Goal: Task Accomplishment & Management: Use online tool/utility

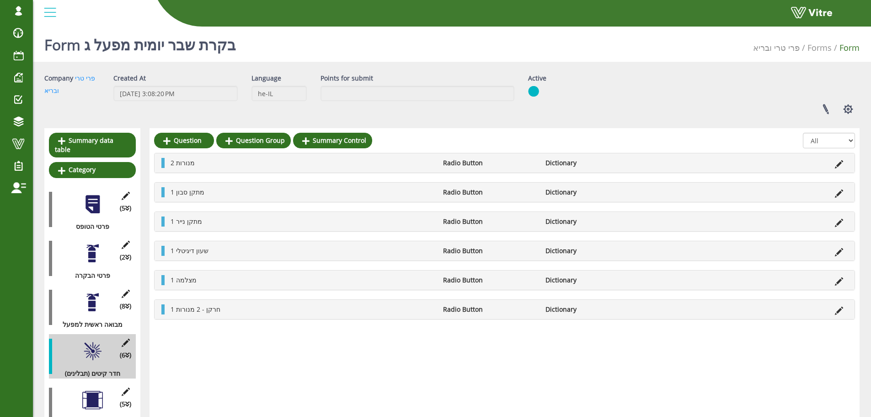
scroll to position [69, 0]
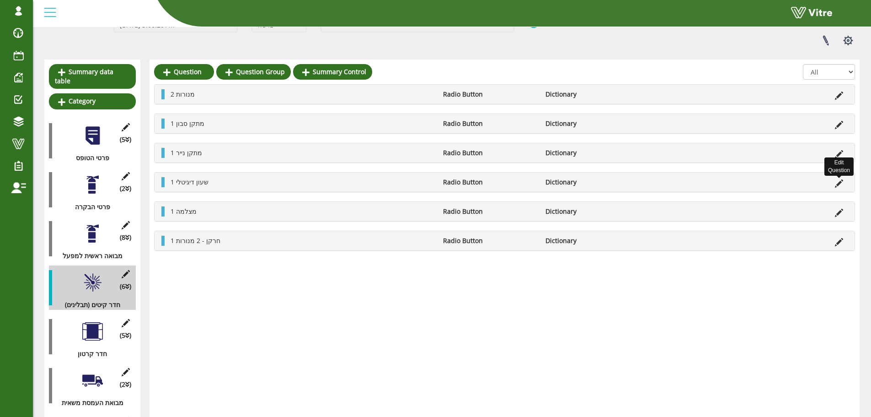
click at [841, 180] on icon at bounding box center [839, 183] width 8 height 8
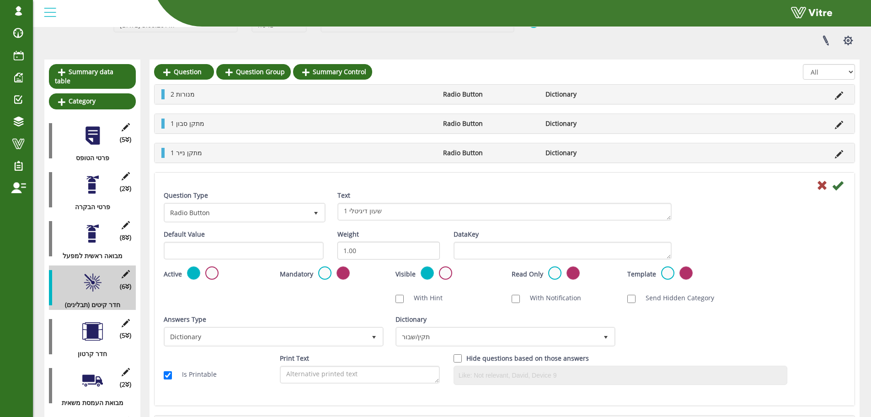
click at [219, 273] on div "Active Not Active" at bounding box center [215, 273] width 102 height 15
click at [214, 273] on label at bounding box center [211, 272] width 13 height 13
click at [0, 0] on input "radio" at bounding box center [0, 0] width 0 height 0
click at [840, 182] on icon at bounding box center [837, 185] width 11 height 11
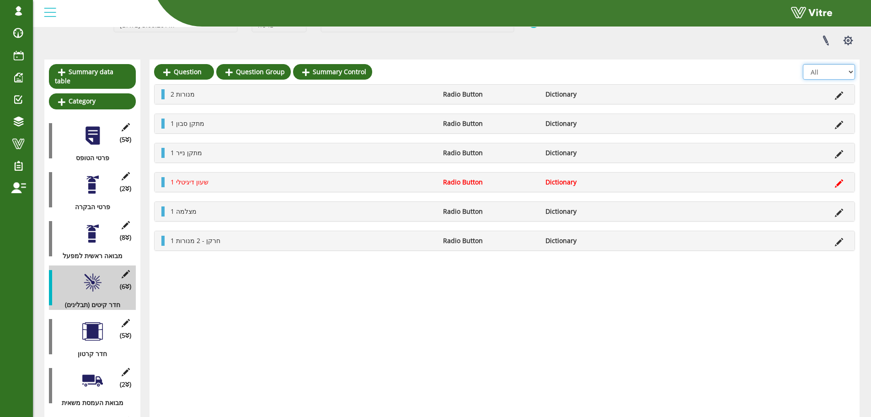
click at [839, 71] on select "All Active Not Active" at bounding box center [829, 72] width 52 height 16
click at [803, 80] on select "All Active Not Active" at bounding box center [829, 72] width 52 height 16
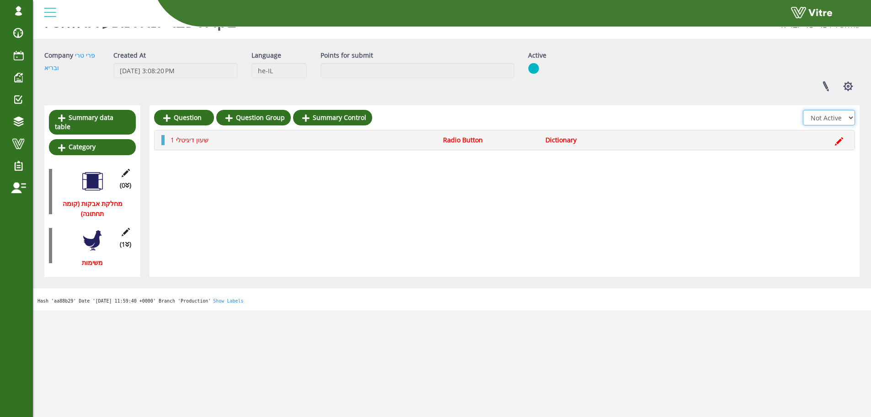
scroll to position [23, 0]
click at [835, 114] on select "All Active Not Active" at bounding box center [829, 118] width 52 height 16
click at [803, 110] on select "All Active Not Active" at bounding box center [829, 118] width 52 height 16
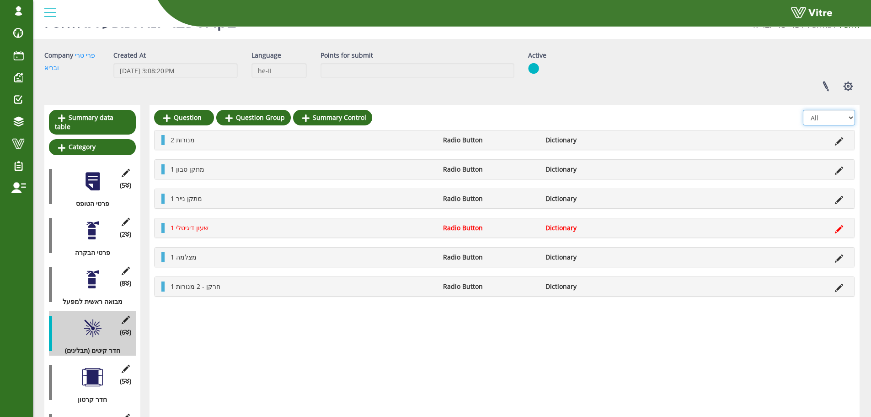
scroll to position [69, 0]
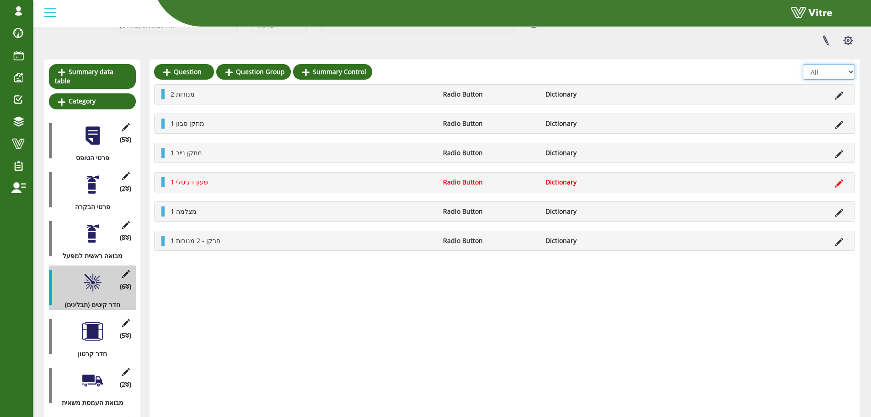
click at [828, 72] on select "All Active Not Active" at bounding box center [829, 72] width 52 height 16
select select "1"
click at [803, 64] on select "All Active Not Active" at bounding box center [829, 72] width 52 height 16
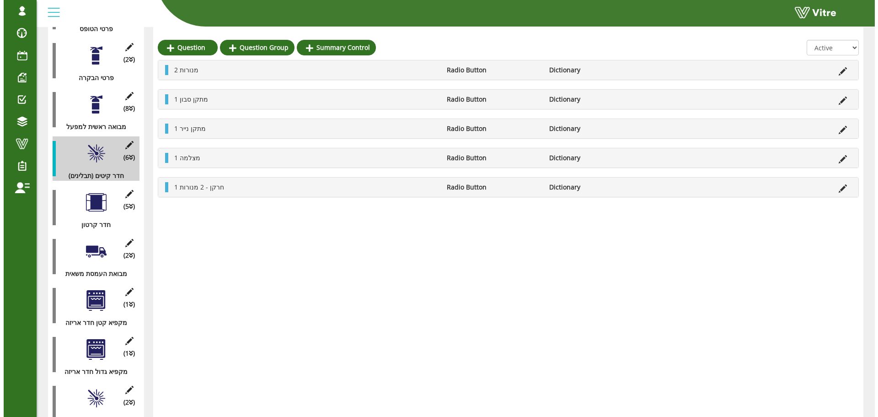
scroll to position [206, 0]
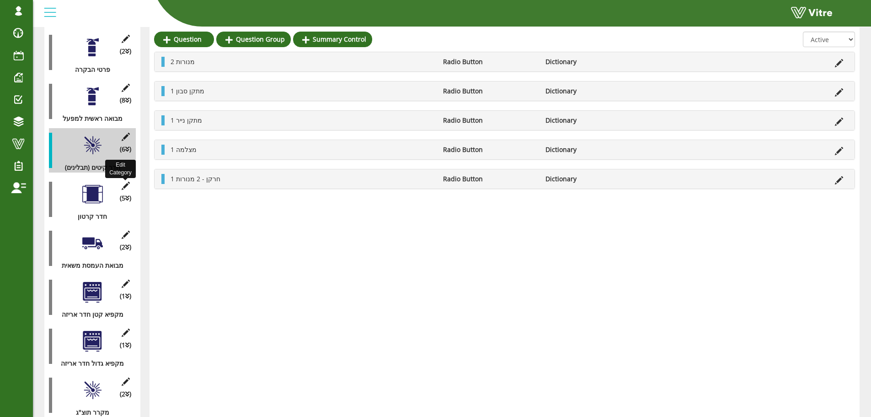
click at [124, 182] on icon at bounding box center [125, 186] width 11 height 8
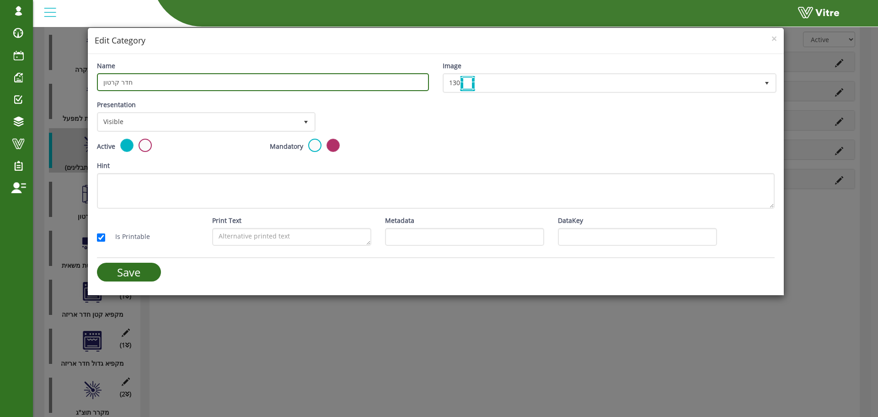
click at [113, 81] on input "חדר קרטון" at bounding box center [263, 82] width 332 height 18
type input "חדר השגחה"
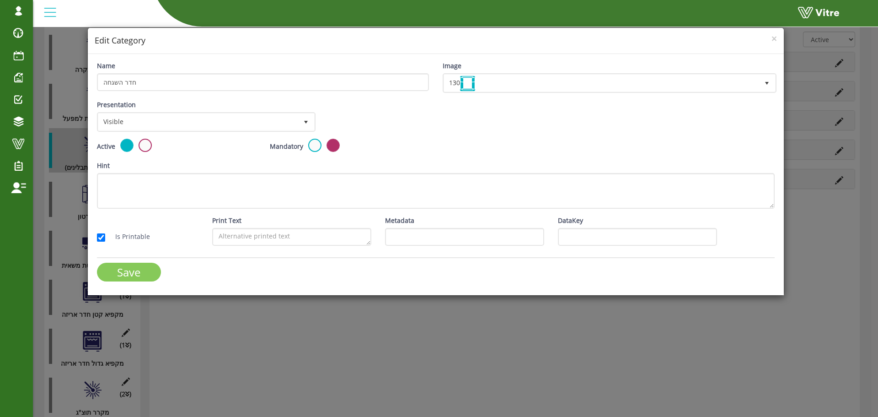
click at [132, 274] on input "Save" at bounding box center [129, 271] width 64 height 19
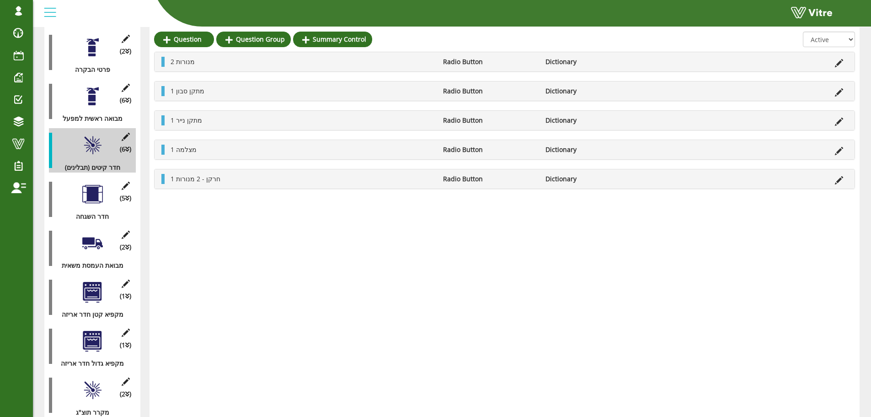
click at [97, 188] on div at bounding box center [92, 194] width 21 height 21
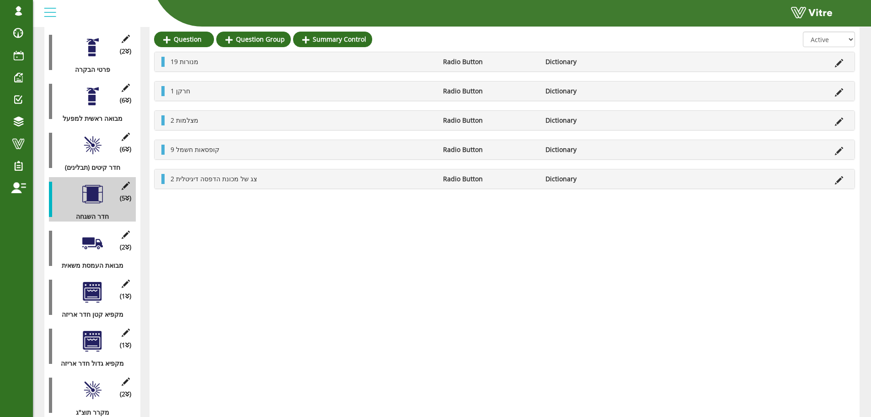
click at [91, 135] on div at bounding box center [92, 145] width 21 height 21
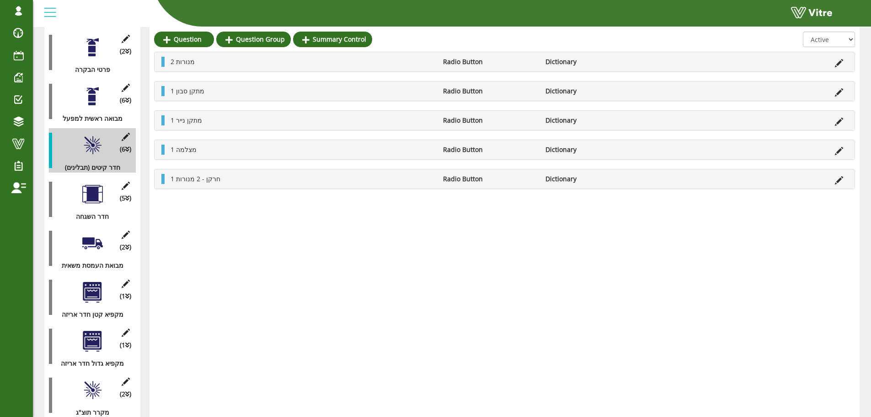
click at [94, 96] on div at bounding box center [92, 96] width 21 height 21
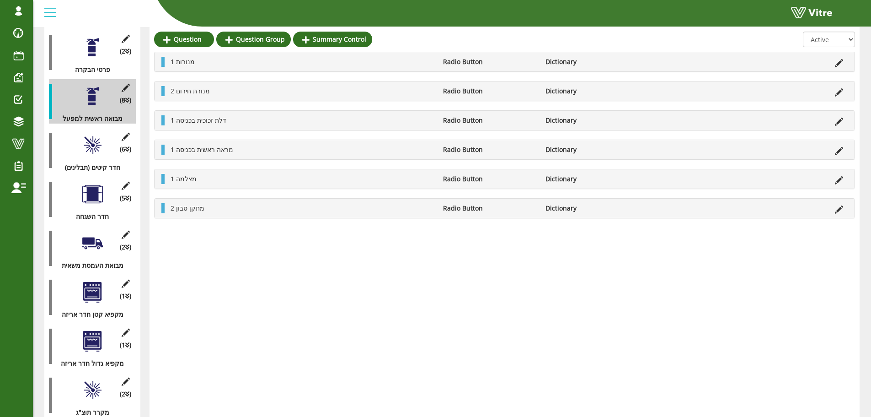
click at [95, 135] on div at bounding box center [92, 145] width 21 height 21
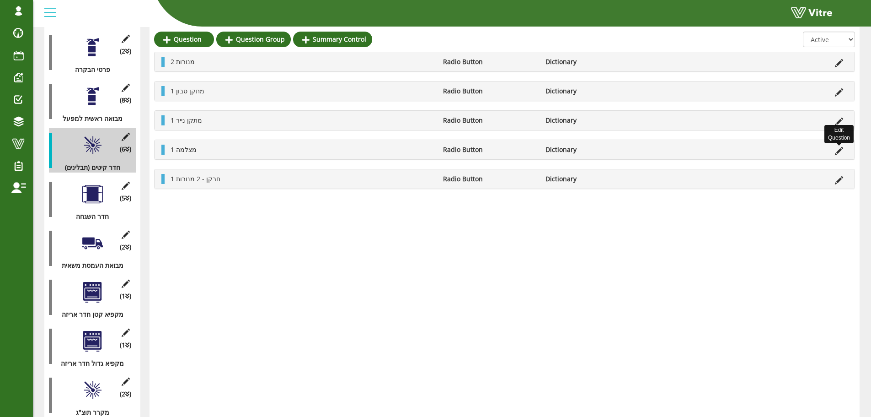
click at [841, 150] on icon at bounding box center [839, 151] width 8 height 8
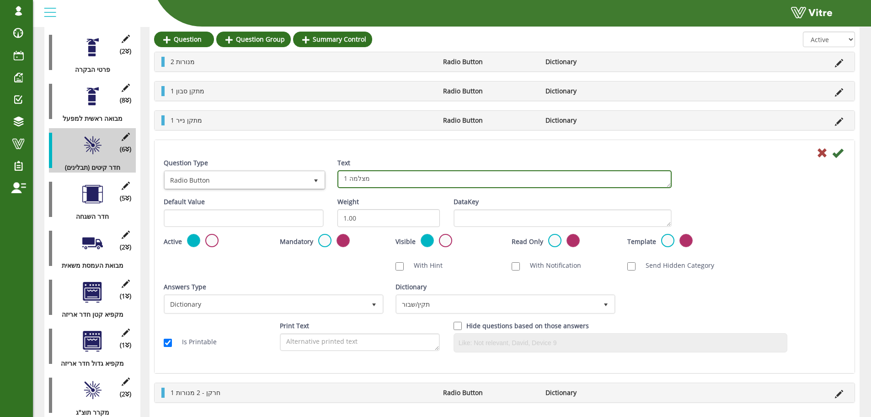
click at [450, 170] on textarea "1 מצלמה" at bounding box center [504, 179] width 334 height 18
click at [360, 177] on textarea "1 מצלמה" at bounding box center [504, 179] width 334 height 18
type textarea "1 קופסאת חשמל"
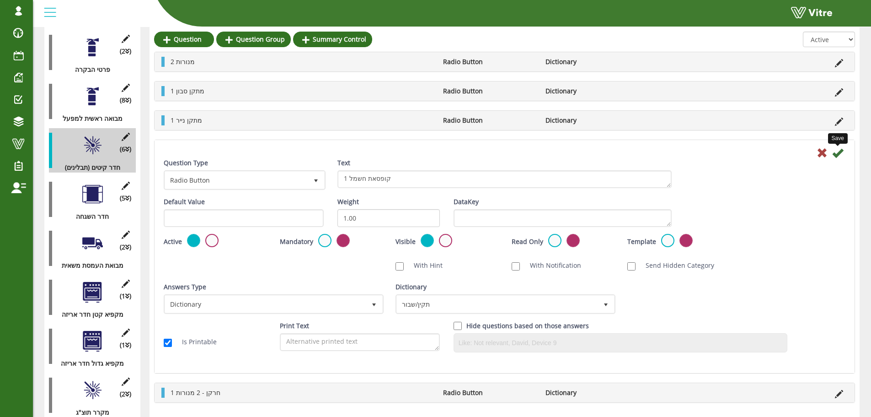
click at [836, 151] on icon at bounding box center [837, 152] width 11 height 11
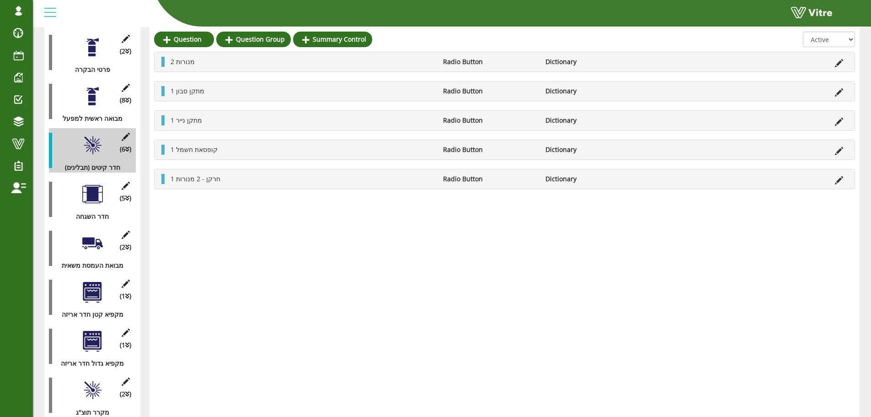
click at [844, 181] on li at bounding box center [838, 179] width 17 height 10
click at [842, 181] on icon at bounding box center [839, 180] width 8 height 8
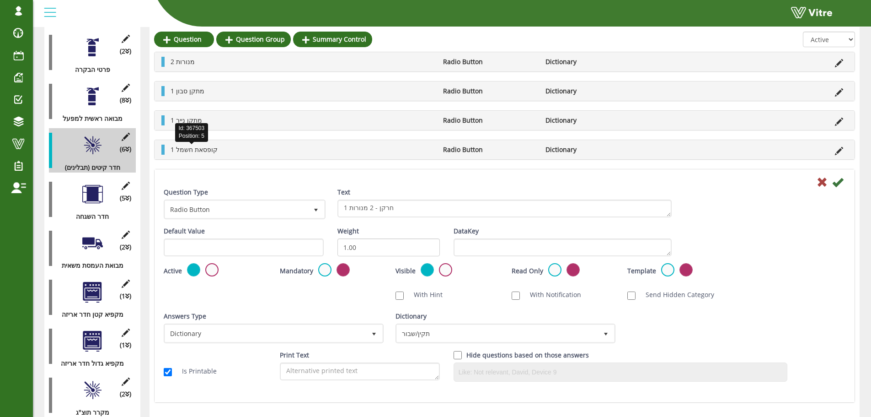
drag, startPoint x: 218, startPoint y: 150, endPoint x: 212, endPoint y: 150, distance: 6.4
click at [212, 150] on li "1 קופסאת חשמל" at bounding box center [302, 150] width 273 height 10
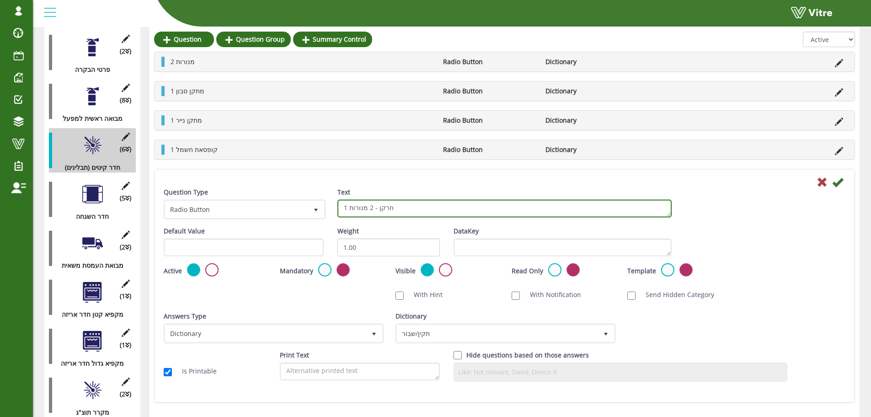
drag, startPoint x: 393, startPoint y: 210, endPoint x: 351, endPoint y: 208, distance: 42.2
click at [351, 208] on textarea "1 חרקן - 2 מנורות" at bounding box center [504, 208] width 334 height 18
type textarea "1 חלון דלת למחסן"
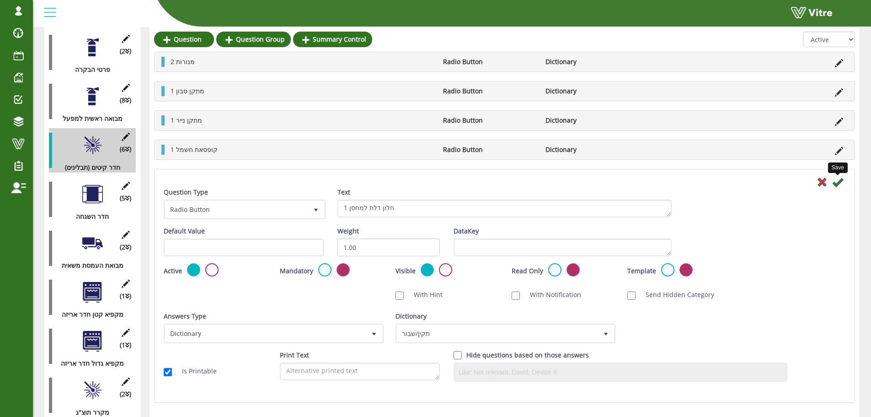
click at [835, 178] on icon at bounding box center [837, 182] width 11 height 11
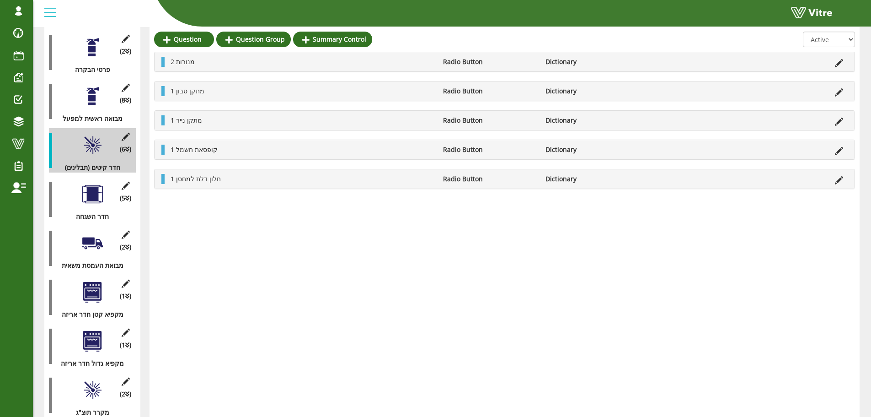
click at [90, 94] on div at bounding box center [92, 96] width 21 height 21
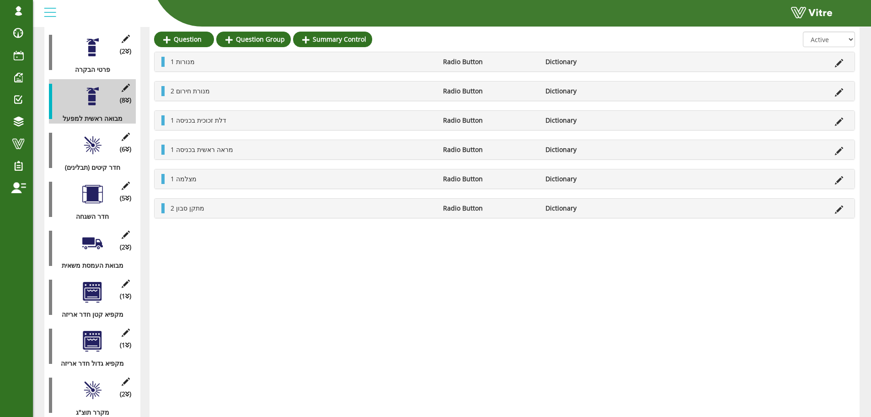
click at [90, 135] on div at bounding box center [92, 145] width 21 height 21
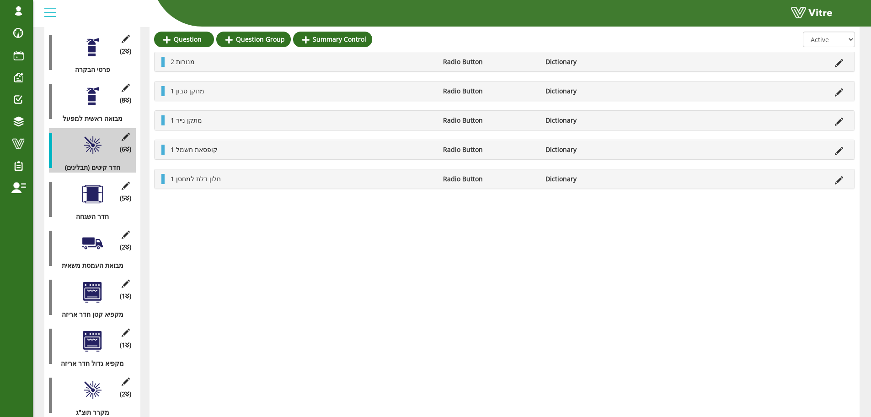
click at [95, 192] on div at bounding box center [92, 194] width 21 height 21
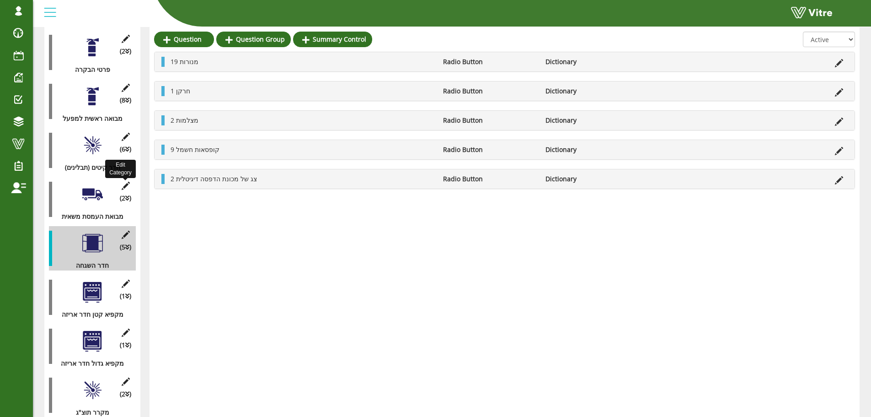
click at [125, 182] on icon at bounding box center [125, 186] width 11 height 8
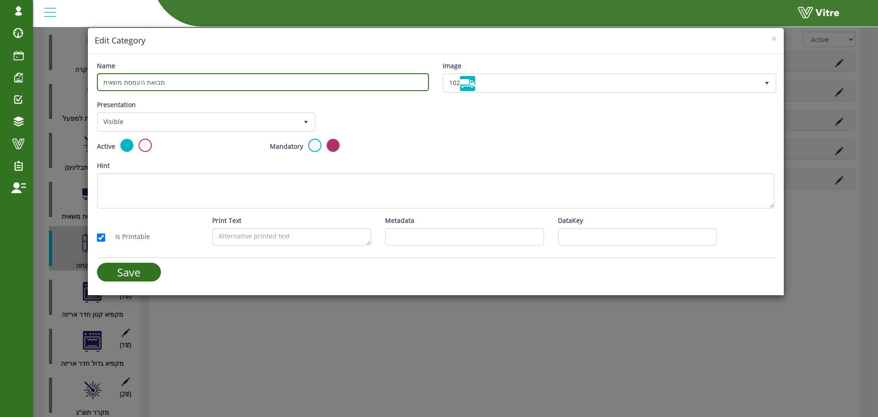
click at [192, 87] on input "מבואת העמסת משאית" at bounding box center [263, 82] width 332 height 18
click at [190, 84] on input "מבואת העמסת משאית" at bounding box center [263, 82] width 332 height 18
click at [189, 84] on input "מבואת העמסת משאית" at bounding box center [263, 82] width 332 height 18
type input "חדר השגחה"
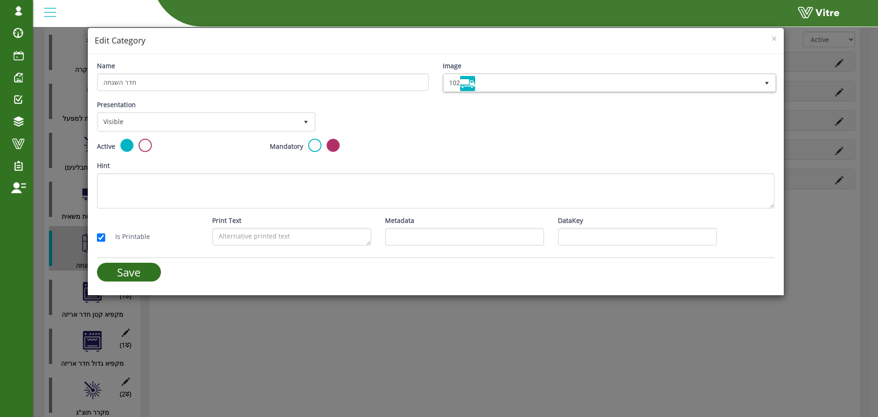
click at [549, 66] on div "Image 102 102" at bounding box center [609, 77] width 332 height 32
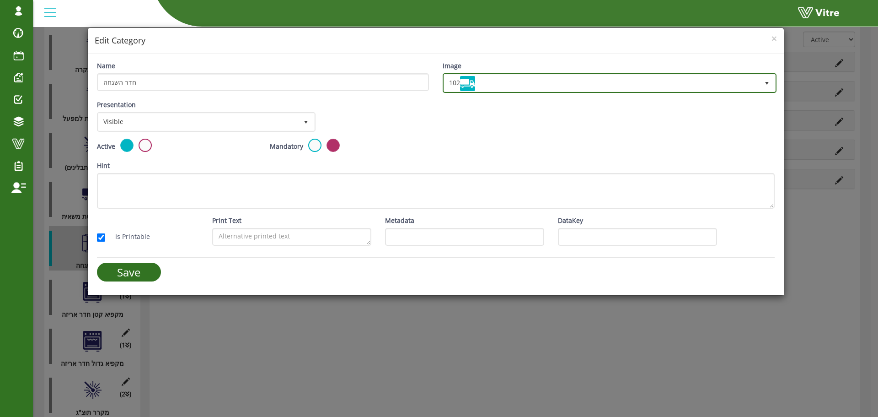
click at [547, 83] on span "102" at bounding box center [601, 83] width 315 height 16
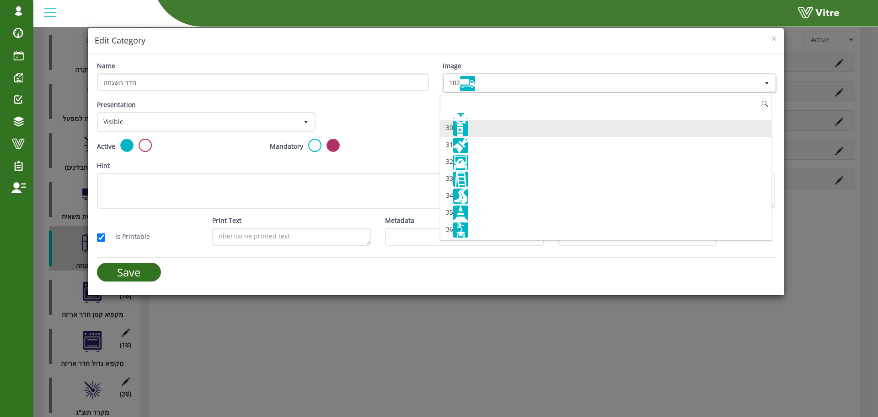
scroll to position [553, 0]
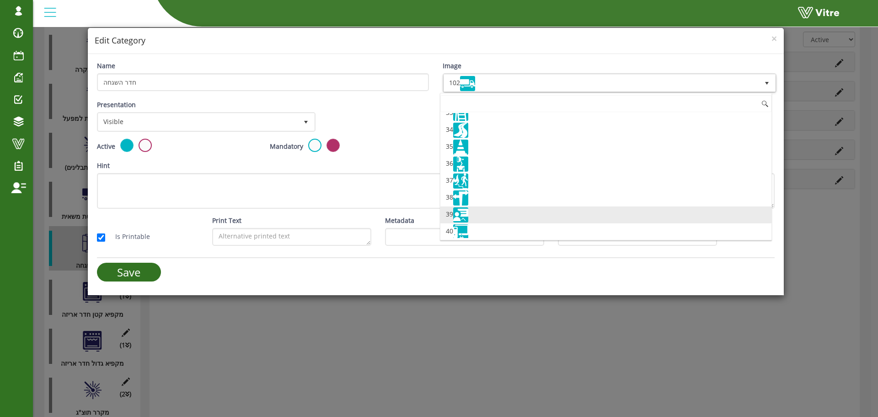
click at [462, 218] on img at bounding box center [460, 214] width 15 height 15
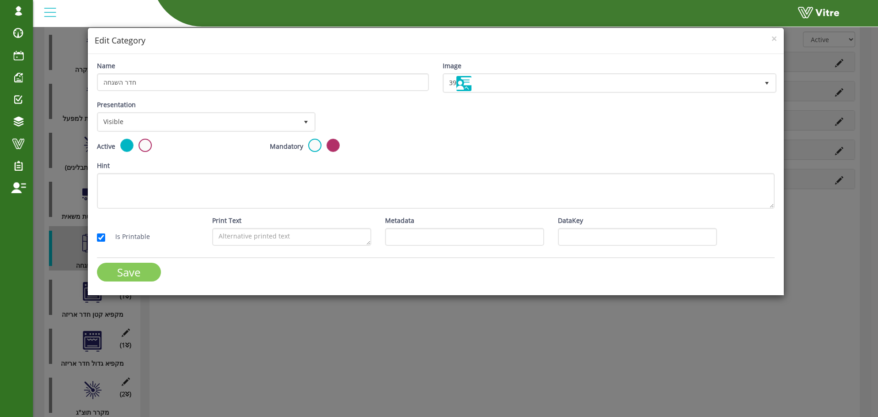
click at [133, 270] on input "Save" at bounding box center [129, 271] width 64 height 19
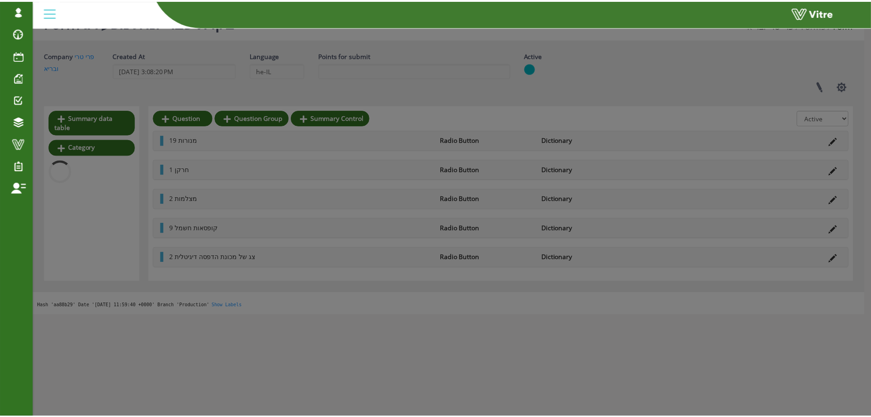
scroll to position [23, 0]
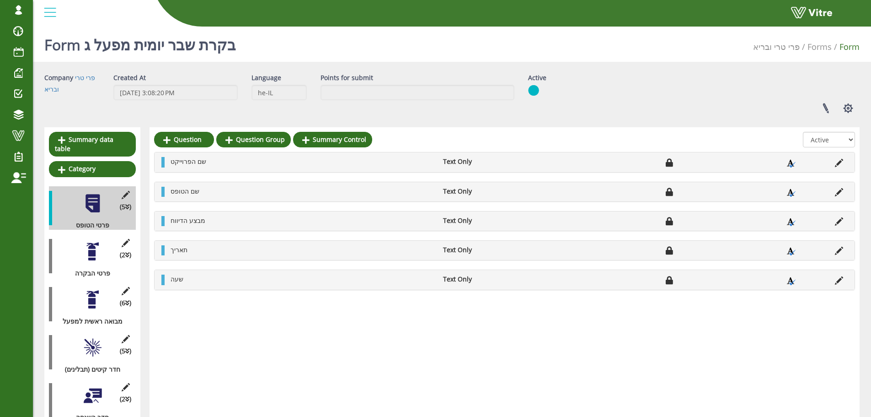
click at [100, 255] on div "(2 ) פרטי הבקרה" at bounding box center [92, 255] width 87 height 43
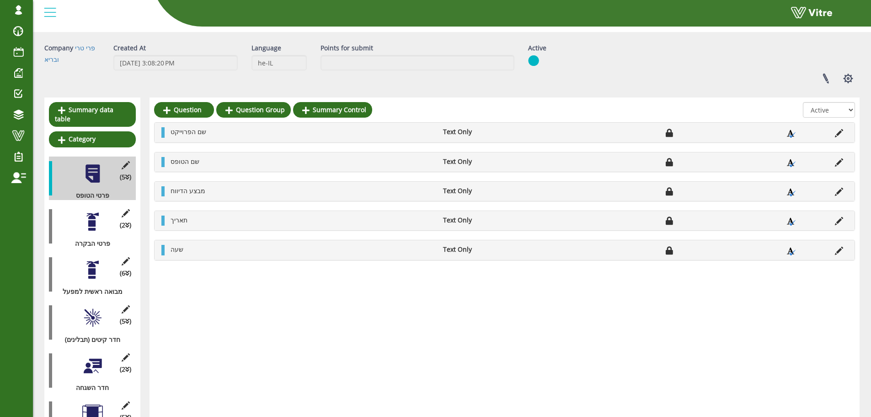
scroll to position [46, 0]
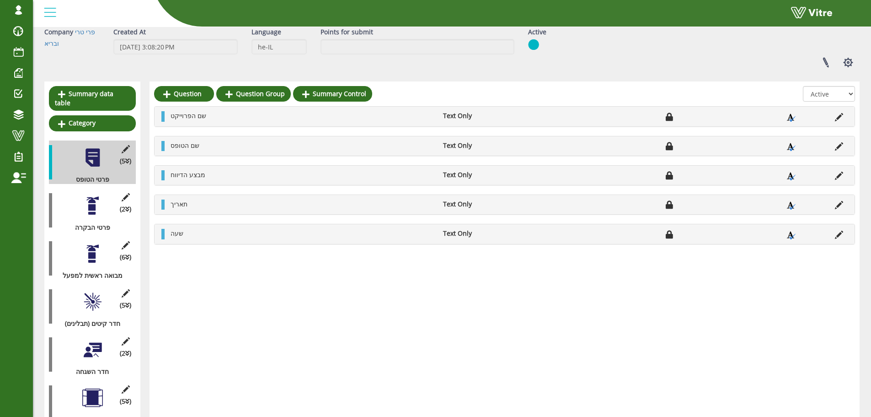
click at [97, 339] on div at bounding box center [92, 349] width 21 height 21
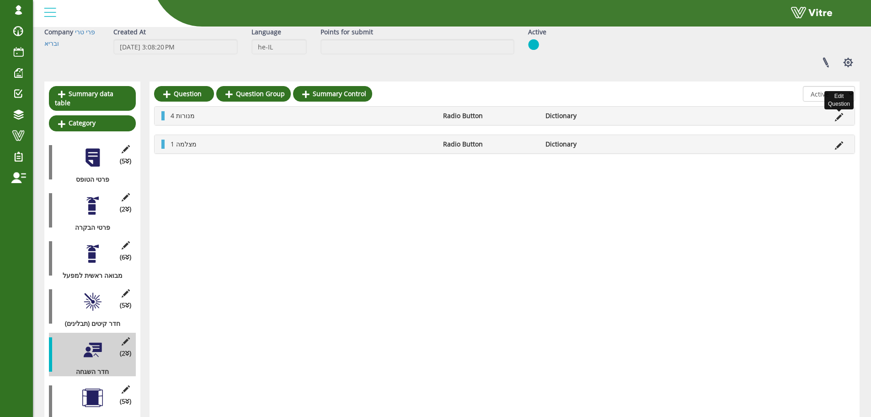
click at [839, 115] on icon at bounding box center [839, 117] width 8 height 8
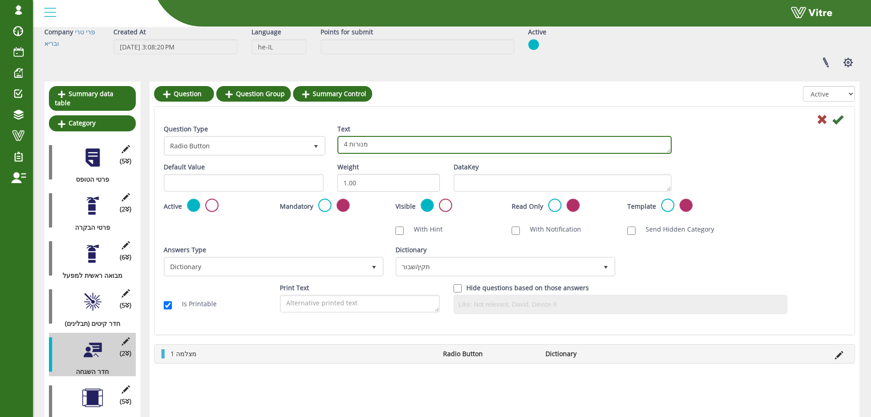
click at [346, 141] on textarea "4 מנורות" at bounding box center [504, 145] width 334 height 18
type textarea "2 מנורות"
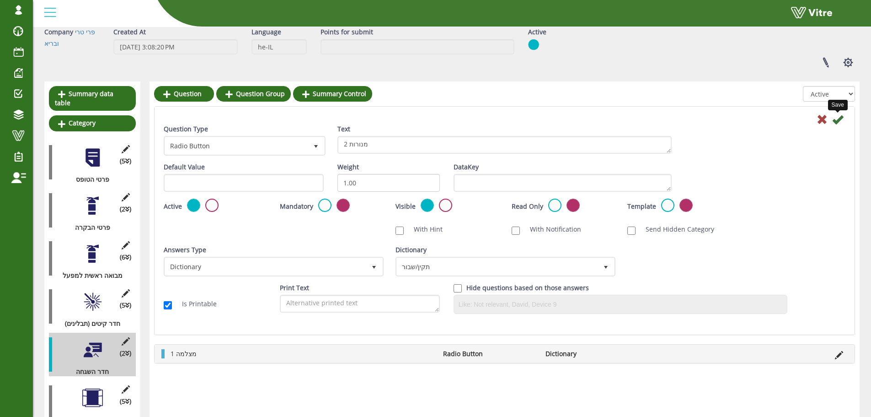
click at [838, 117] on icon at bounding box center [837, 119] width 11 height 11
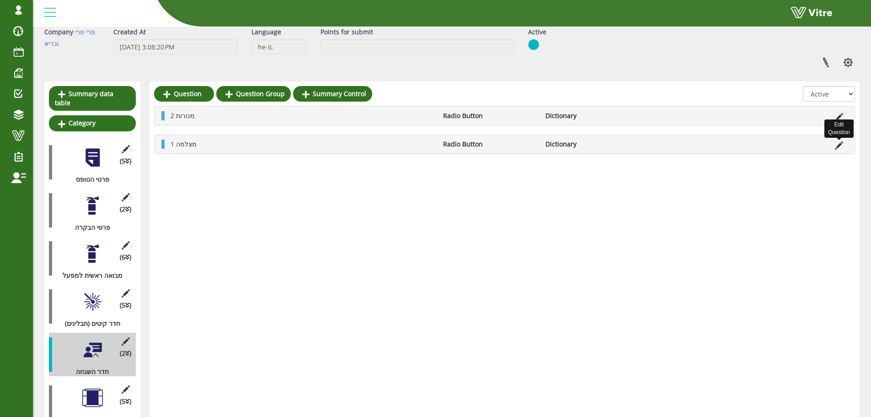
click at [840, 143] on icon at bounding box center [839, 145] width 8 height 8
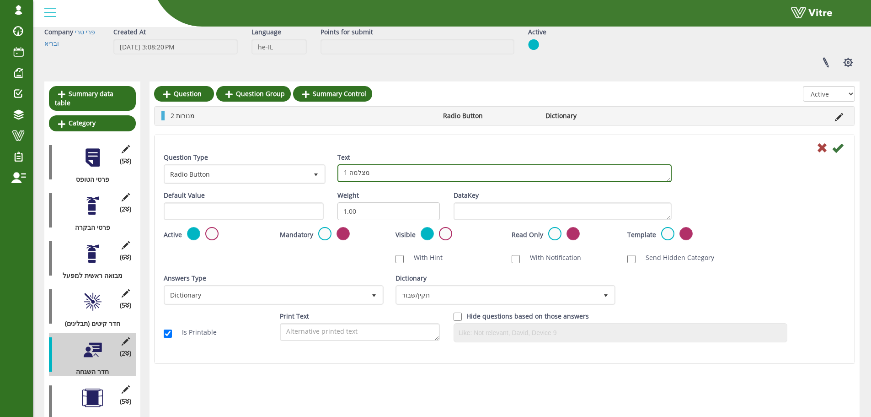
click at [361, 171] on textarea "1 מצלמה" at bounding box center [504, 173] width 334 height 18
type textarea "1 מתקן נייר"
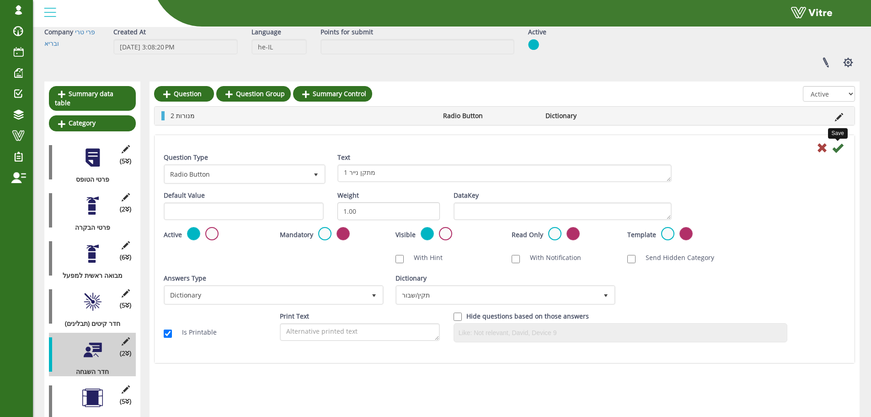
click at [842, 150] on icon at bounding box center [837, 147] width 11 height 11
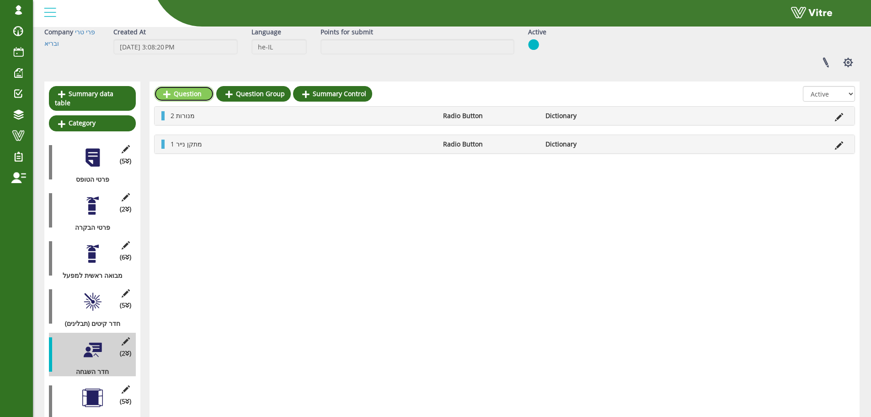
click at [181, 91] on link "Question" at bounding box center [184, 94] width 60 height 16
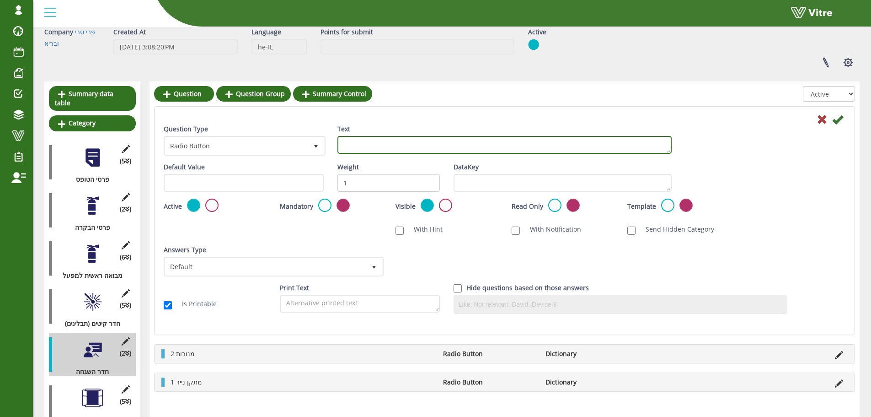
click at [352, 145] on textarea "Text" at bounding box center [504, 145] width 334 height 18
type textarea "2 קופסאת חשמל"
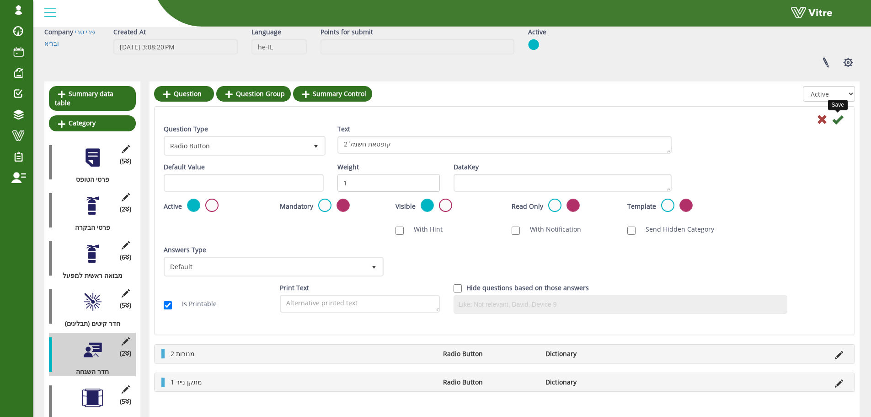
click at [835, 117] on icon at bounding box center [837, 119] width 11 height 11
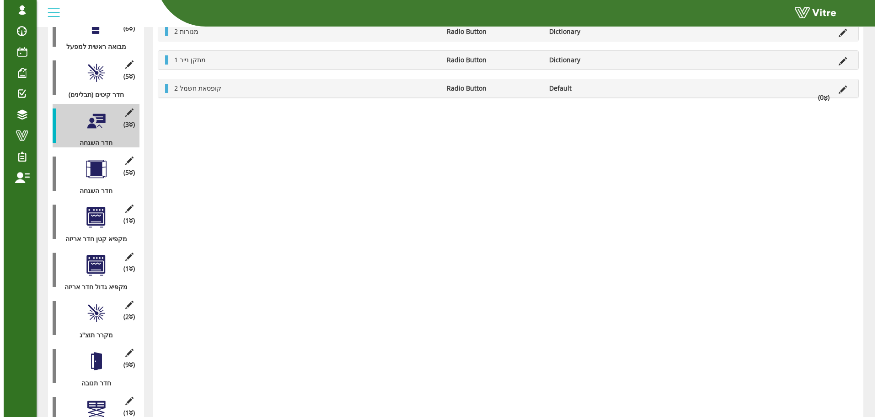
scroll to position [229, 0]
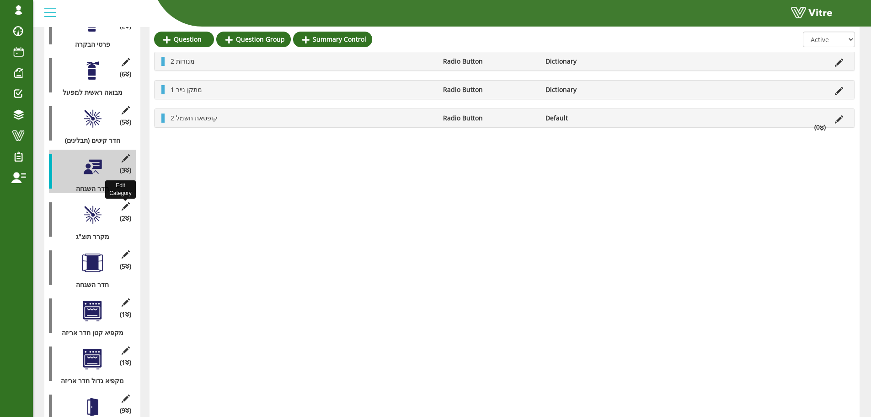
click at [128, 202] on icon at bounding box center [125, 206] width 11 height 8
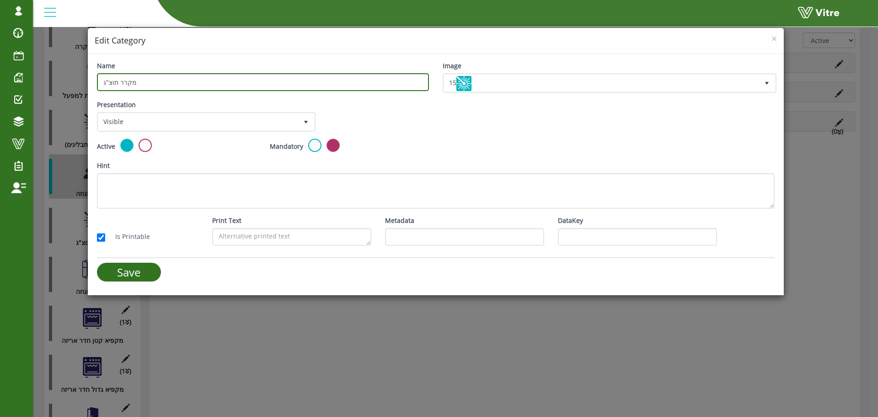
click at [231, 84] on input "מקרר תוצ"ג" at bounding box center [263, 82] width 332 height 18
click at [230, 84] on input "מקרר תוצ"ג" at bounding box center [263, 82] width 332 height 18
type input "מעבר אל חדר קירטון"
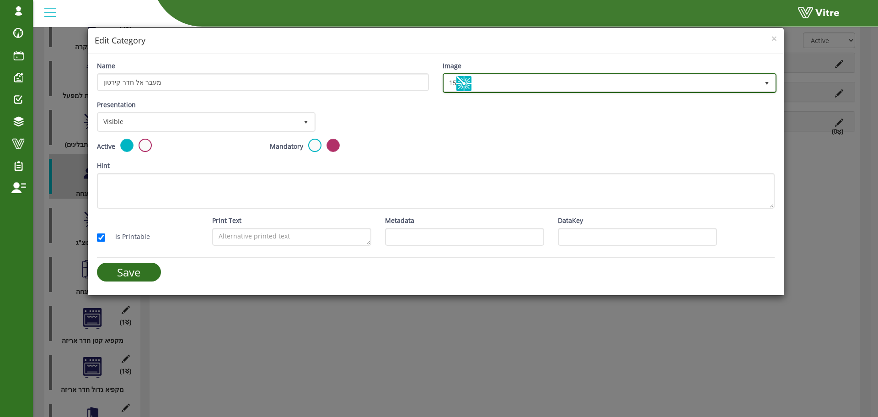
click at [506, 83] on span "15" at bounding box center [601, 83] width 315 height 16
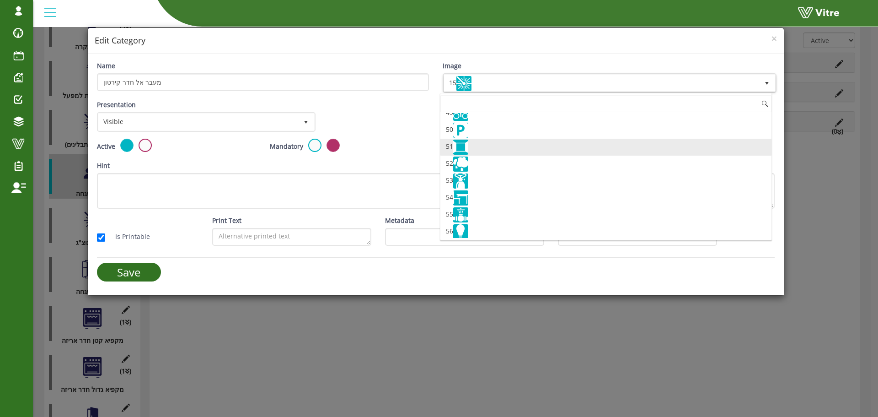
scroll to position [823, 0]
click at [460, 147] on img at bounding box center [460, 147] width 15 height 15
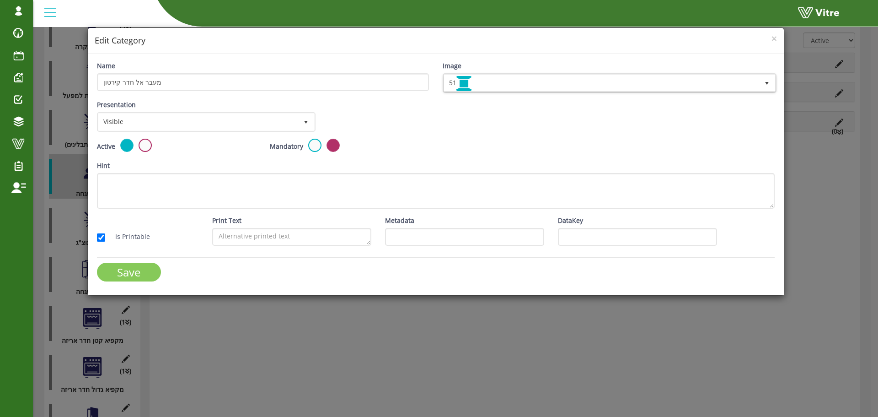
click at [139, 267] on input "Save" at bounding box center [129, 271] width 64 height 19
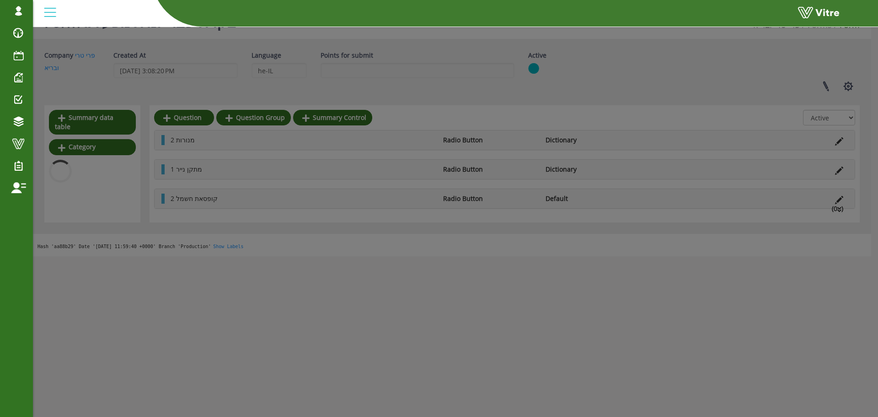
scroll to position [229, 0]
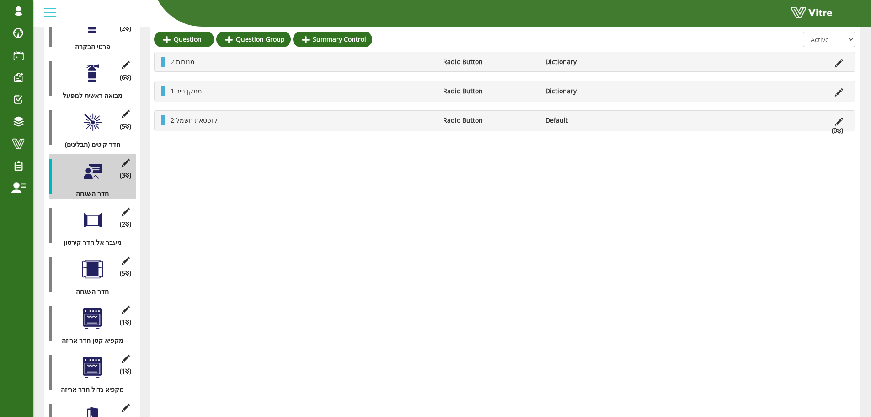
click at [64, 223] on div "(2 ) מעבר אל חדר קירטון" at bounding box center [92, 225] width 87 height 44
click at [89, 210] on div at bounding box center [92, 220] width 21 height 21
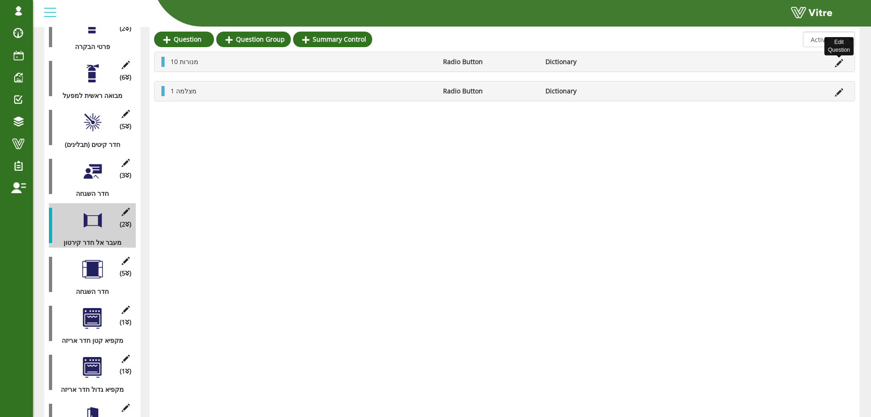
click at [839, 62] on icon at bounding box center [839, 63] width 8 height 8
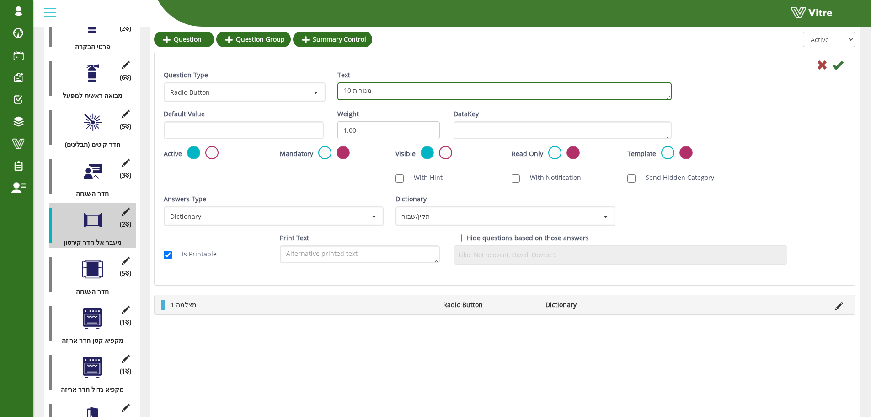
click at [350, 92] on textarea "10 מנורות" at bounding box center [504, 91] width 334 height 18
type textarea "13 מנורות"
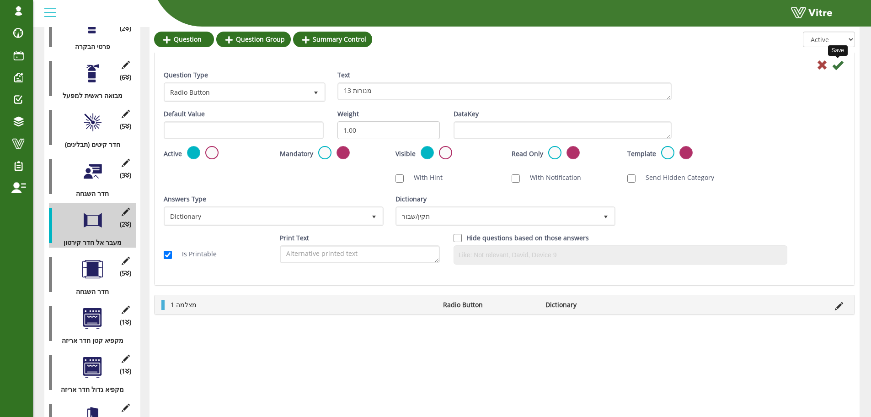
click at [840, 65] on icon at bounding box center [837, 64] width 11 height 11
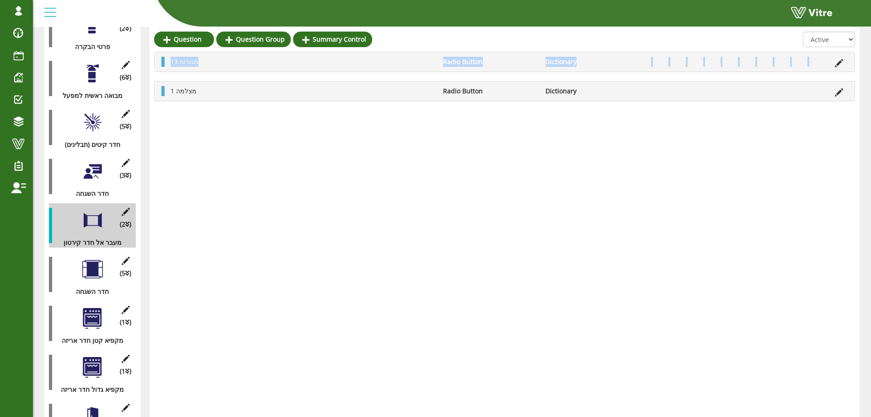
drag, startPoint x: 161, startPoint y: 60, endPoint x: 159, endPoint y: 95, distance: 34.8
click at [159, 95] on div "13 מנורות Radio Button Dictionary 1 מצלמה Radio Button Dictionary" at bounding box center [504, 76] width 701 height 49
click at [840, 58] on li at bounding box center [838, 62] width 17 height 10
click at [839, 62] on icon at bounding box center [839, 63] width 8 height 8
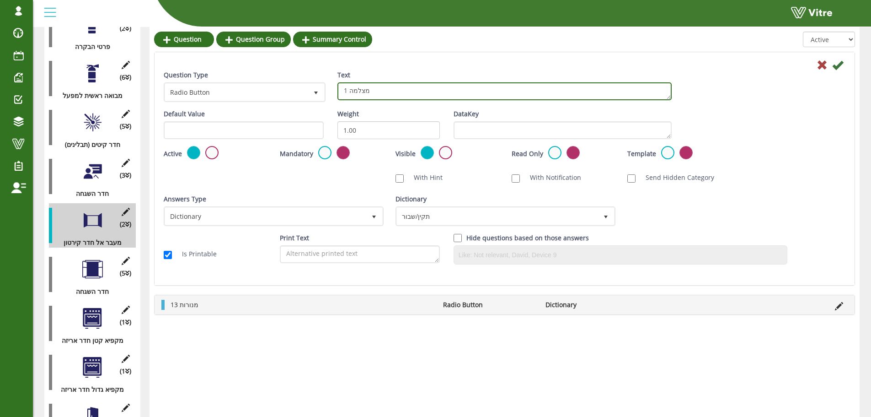
click at [354, 88] on textarea "1 מצלמה" at bounding box center [504, 91] width 334 height 18
type textarea "2 מנורות חירום"
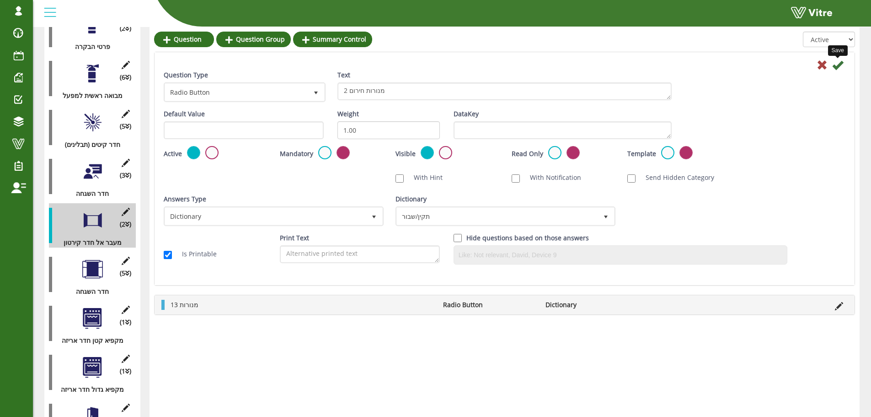
click at [836, 68] on icon at bounding box center [837, 64] width 11 height 11
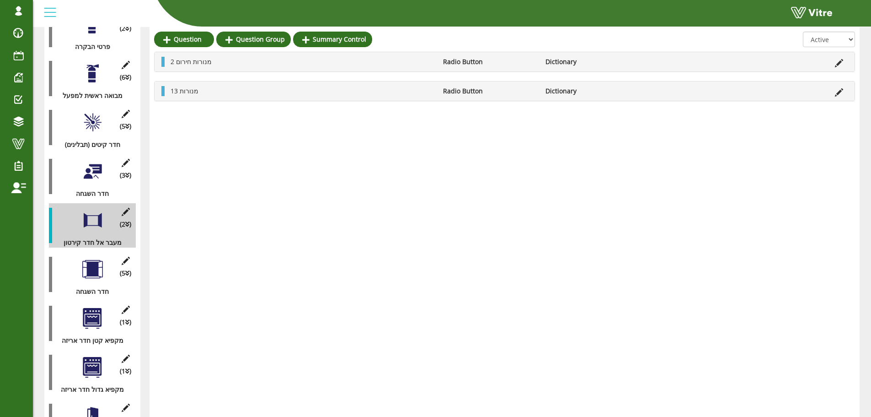
click at [96, 259] on div at bounding box center [92, 269] width 21 height 21
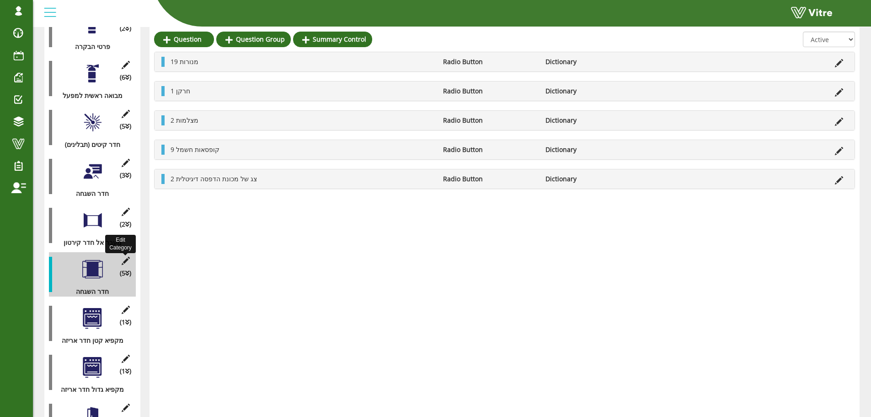
click at [123, 257] on icon at bounding box center [125, 261] width 11 height 8
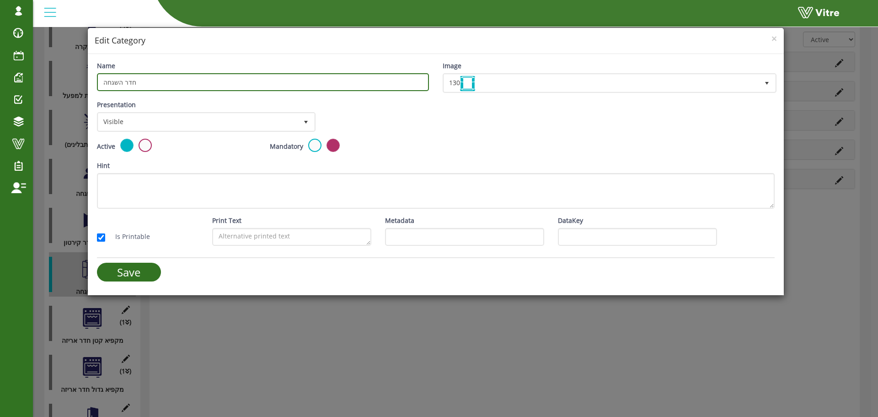
click at [112, 82] on input "חדר השגחה" at bounding box center [263, 82] width 332 height 18
type input "חדר הכנות"
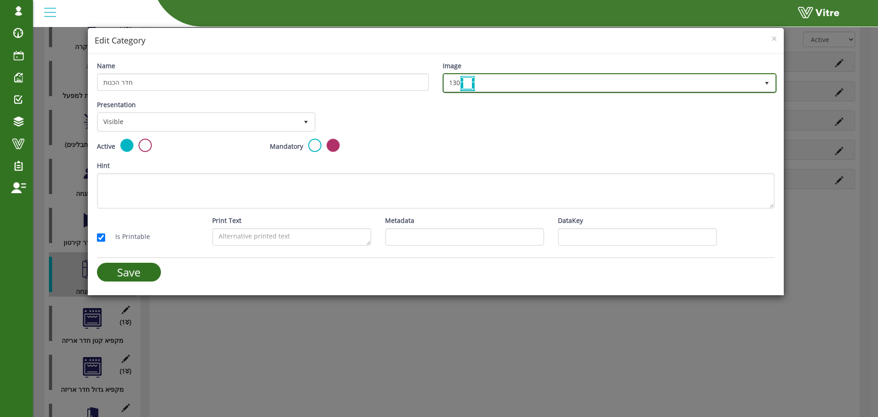
click at [772, 81] on span "select" at bounding box center [767, 83] width 16 height 16
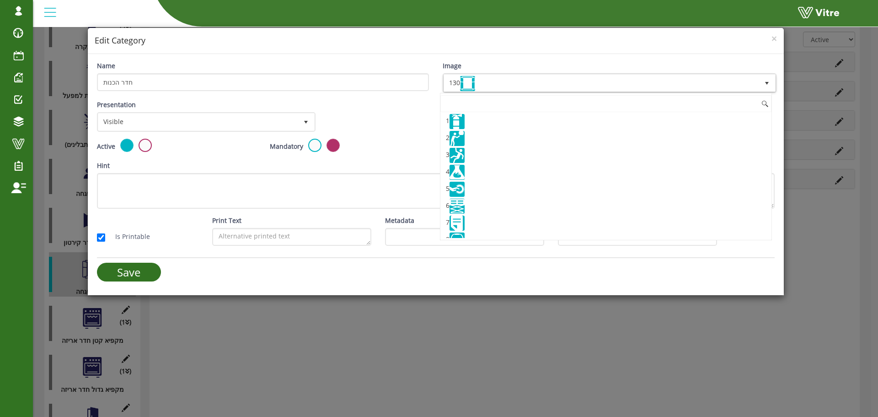
scroll to position [2078, 0]
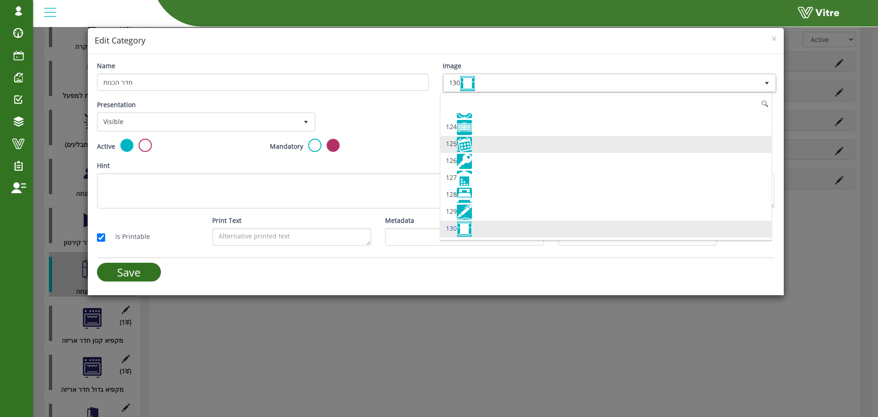
click at [463, 147] on img at bounding box center [464, 144] width 15 height 15
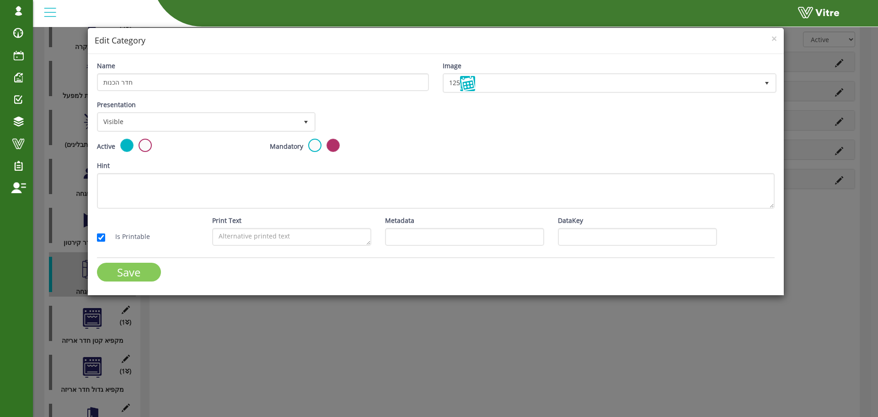
click at [139, 276] on input "Save" at bounding box center [129, 271] width 64 height 19
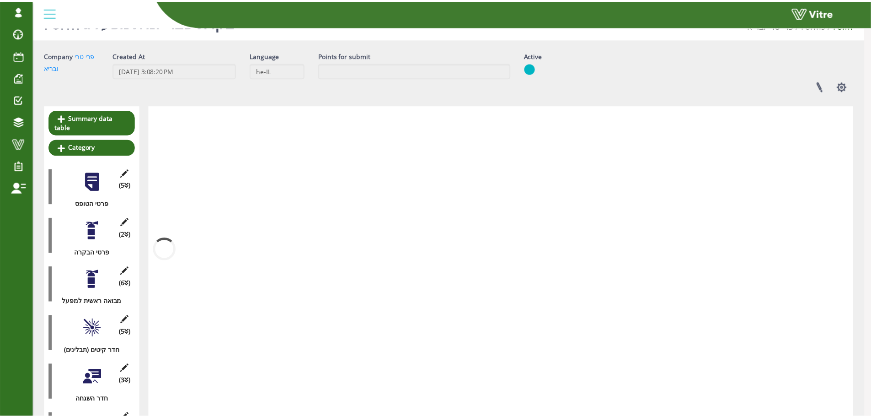
scroll to position [229, 0]
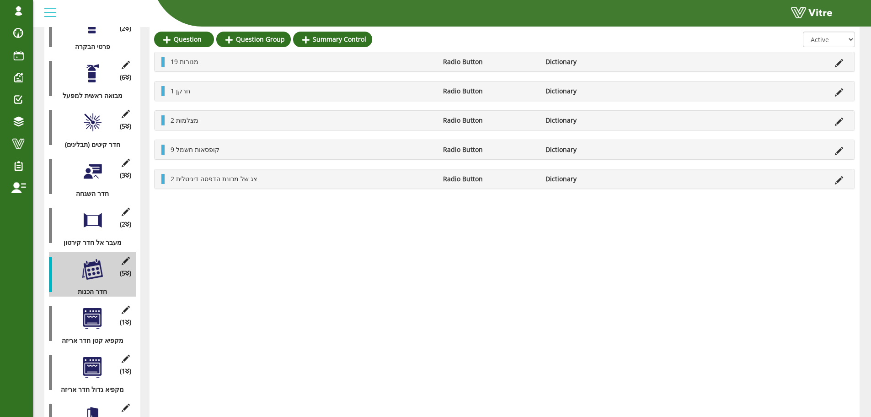
click at [91, 259] on div at bounding box center [92, 269] width 21 height 21
click at [834, 92] on li at bounding box center [838, 91] width 17 height 10
click at [837, 92] on icon at bounding box center [839, 92] width 8 height 8
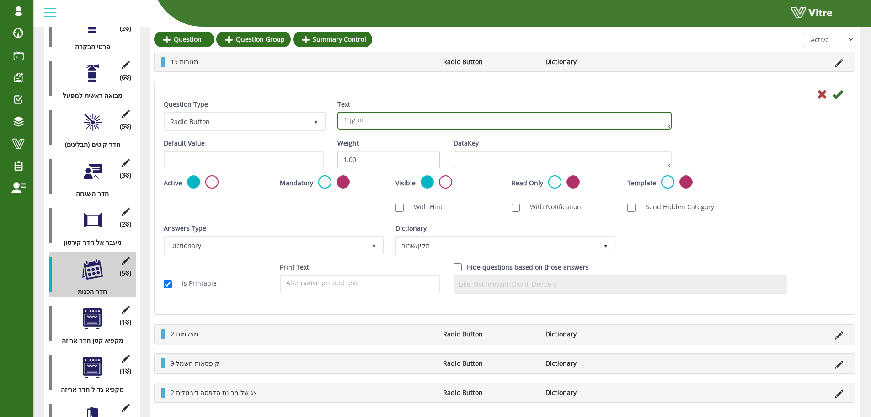
click at [391, 121] on textarea "1 חרקן" at bounding box center [504, 121] width 334 height 18
type textarea "1 חרקן -2 מנורות"
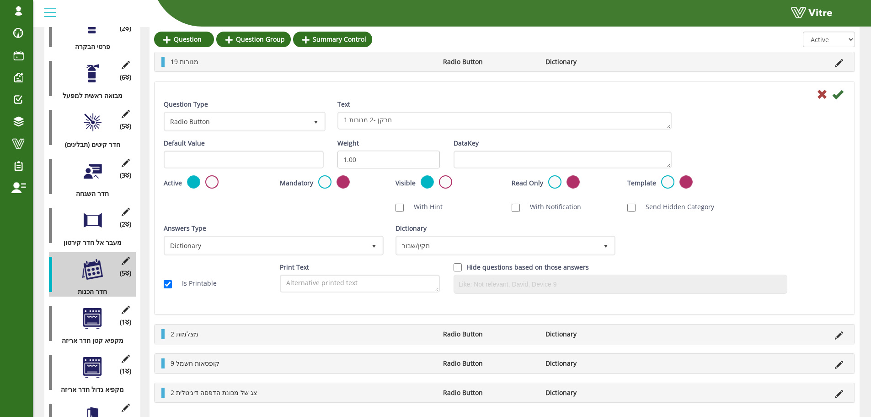
click at [842, 91] on icon at bounding box center [837, 94] width 11 height 11
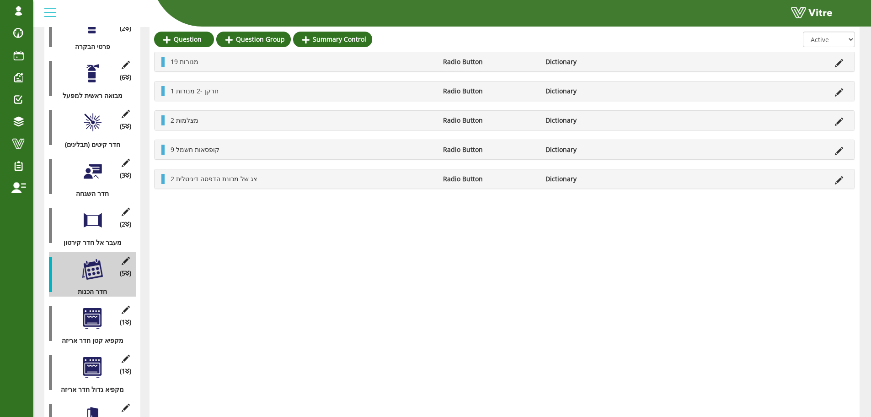
click at [161, 89] on div "1 חרקן -2 מנורות Radio Button Dictionary" at bounding box center [505, 90] width 700 height 19
click at [841, 89] on icon at bounding box center [839, 92] width 8 height 8
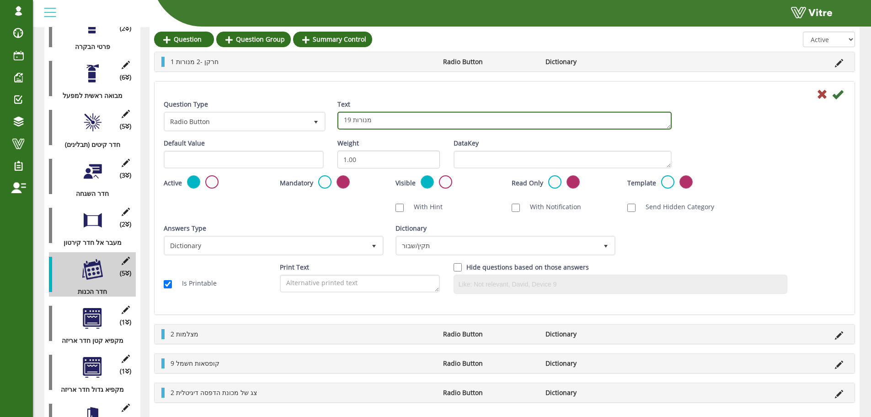
drag, startPoint x: 349, startPoint y: 118, endPoint x: 345, endPoint y: 118, distance: 4.7
click at [345, 118] on textarea "19 מנורות" at bounding box center [504, 121] width 334 height 18
drag, startPoint x: 352, startPoint y: 118, endPoint x: 335, endPoint y: 118, distance: 16.9
click at [335, 118] on div "Text 19 מנורות" at bounding box center [505, 117] width 348 height 37
type textarea "5 מנורות"
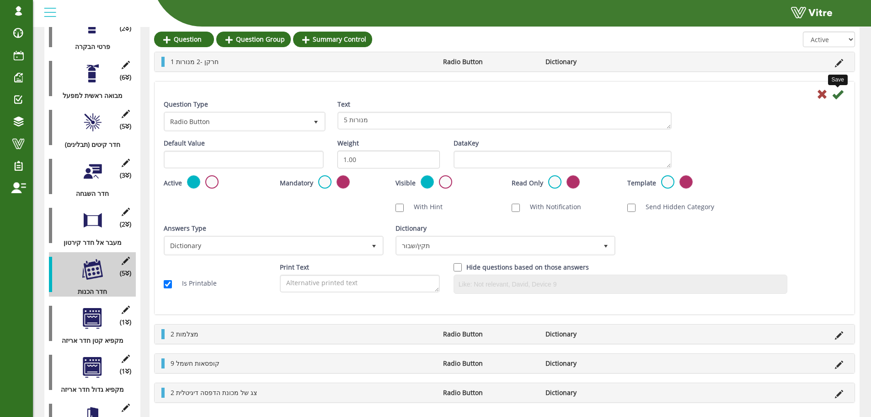
click at [838, 95] on icon at bounding box center [837, 94] width 11 height 11
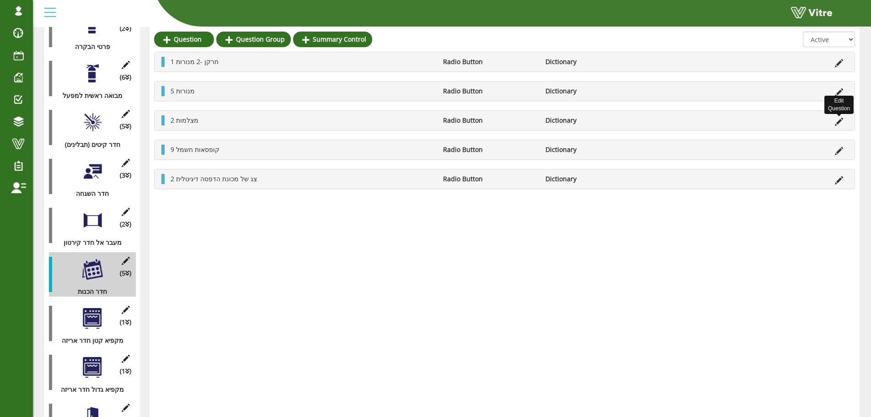
click at [842, 123] on icon at bounding box center [839, 122] width 8 height 8
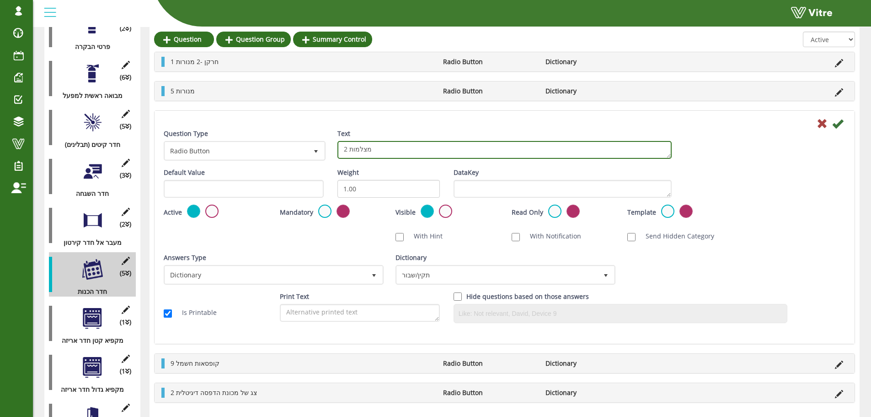
click at [512, 151] on textarea "2 מצלמות" at bounding box center [504, 150] width 334 height 18
type textarea "1 מתקן סבון"
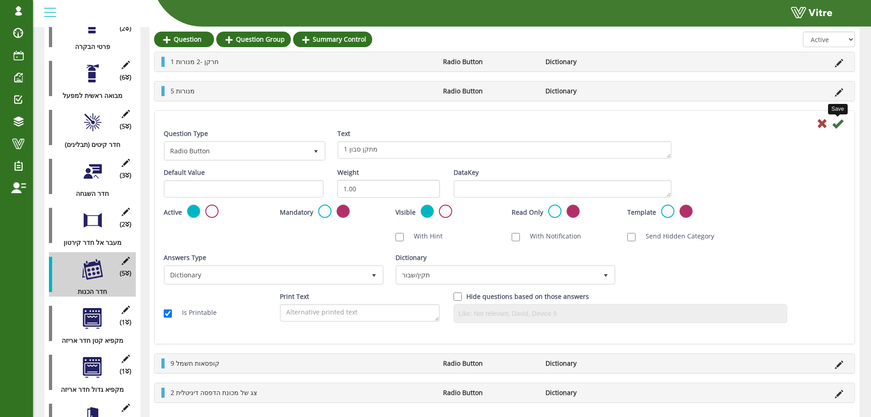
click at [836, 123] on icon at bounding box center [837, 123] width 11 height 11
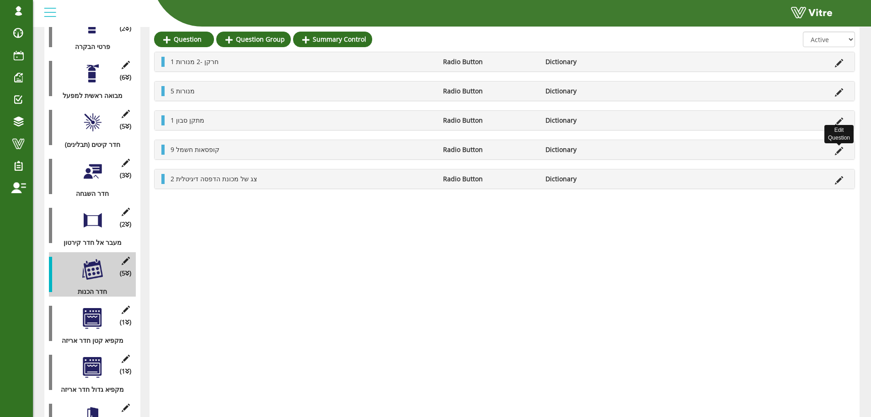
click at [840, 150] on icon at bounding box center [839, 151] width 8 height 8
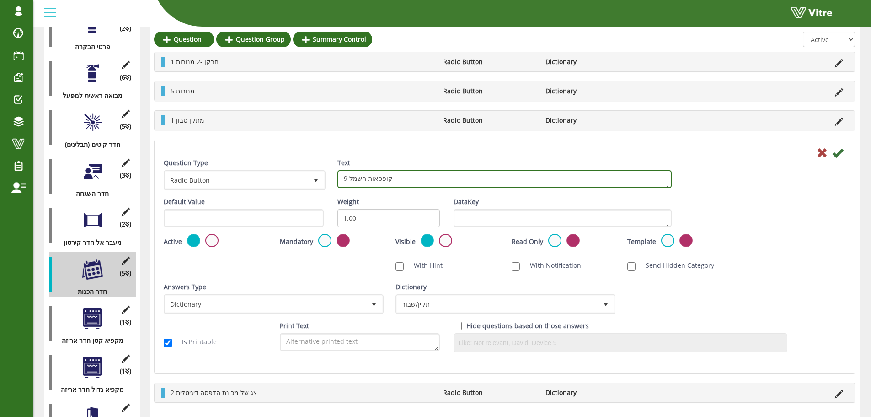
click at [348, 180] on textarea "9 קופסאות חשמל" at bounding box center [504, 179] width 334 height 18
type textarea "2 קופסאות חשמל"
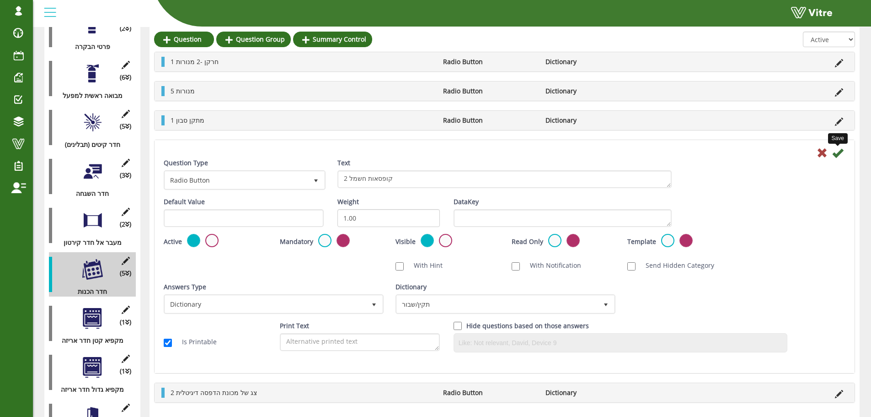
click at [836, 153] on icon at bounding box center [837, 152] width 11 height 11
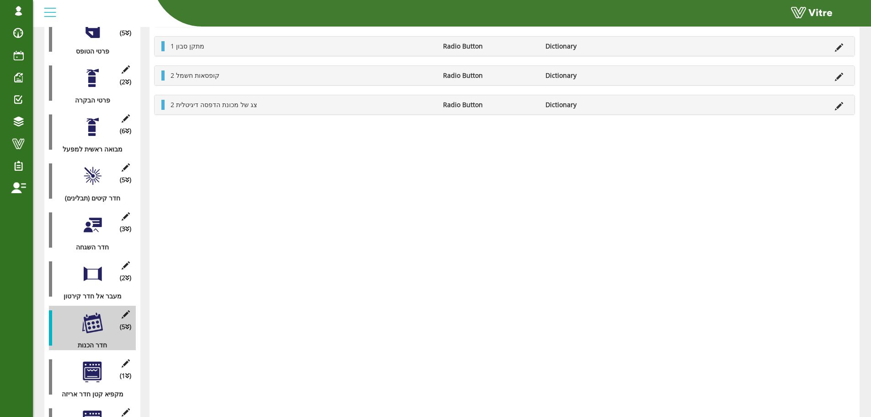
scroll to position [183, 0]
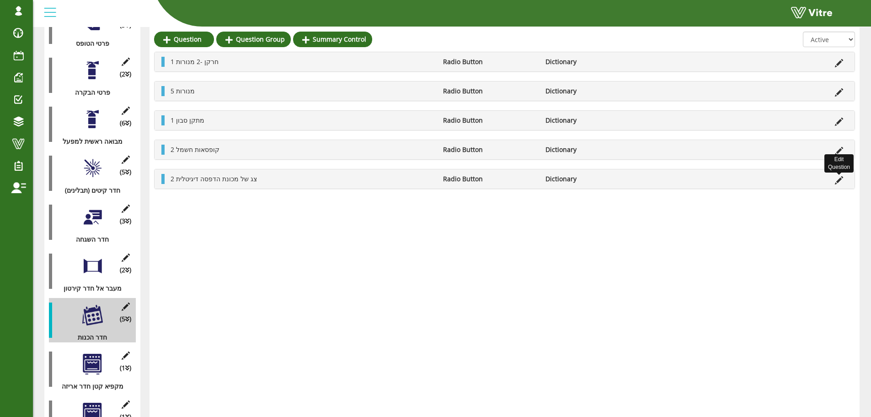
click at [837, 178] on icon at bounding box center [839, 180] width 8 height 8
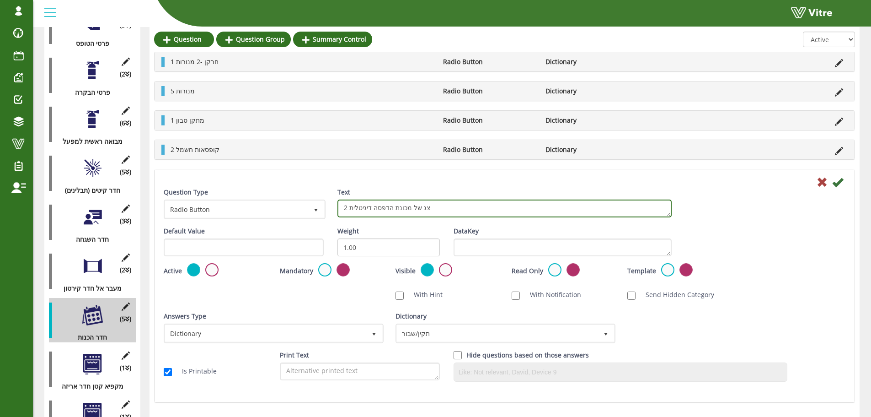
drag, startPoint x: 350, startPoint y: 207, endPoint x: 486, endPoint y: 209, distance: 136.3
click at [486, 209] on textarea "2 צג של מכונת הדפסה דיגיטלית" at bounding box center [504, 208] width 334 height 18
type textarea "2"
type textarea "1 מתקן נייר"
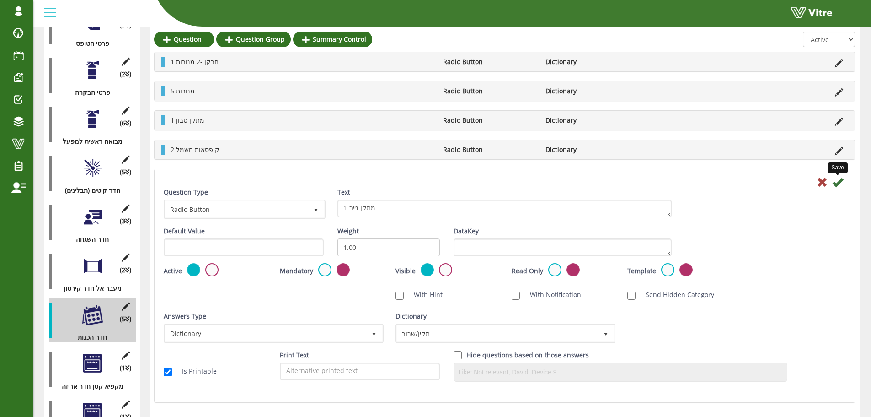
click at [838, 180] on icon at bounding box center [837, 182] width 11 height 11
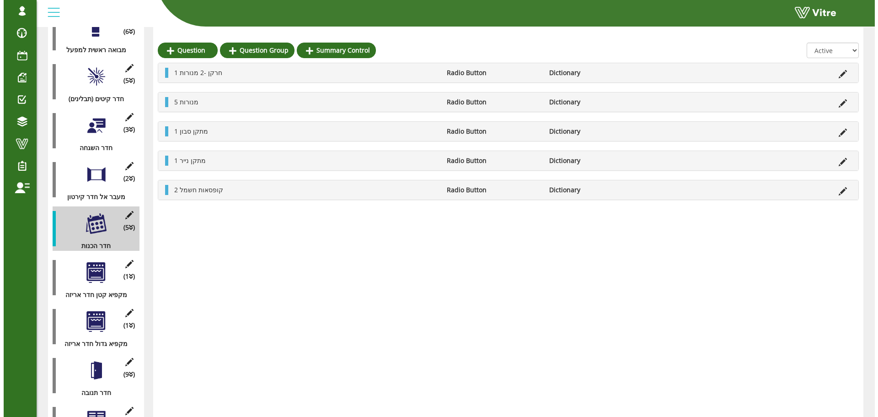
scroll to position [320, 0]
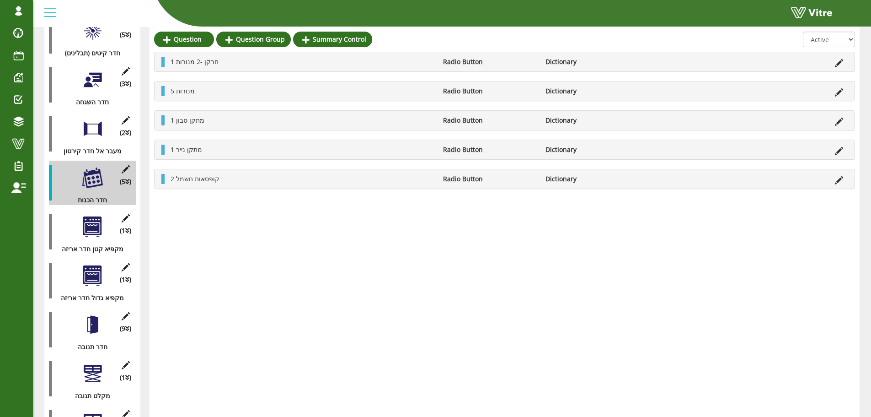
click at [95, 218] on div at bounding box center [92, 226] width 21 height 21
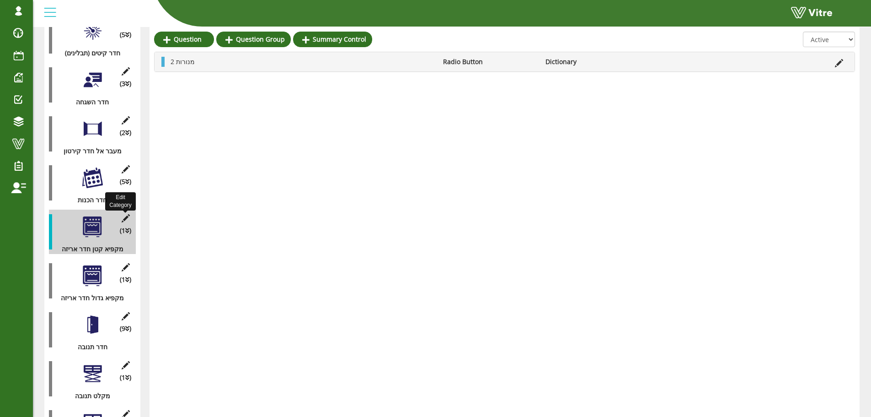
click at [127, 214] on icon at bounding box center [125, 218] width 11 height 8
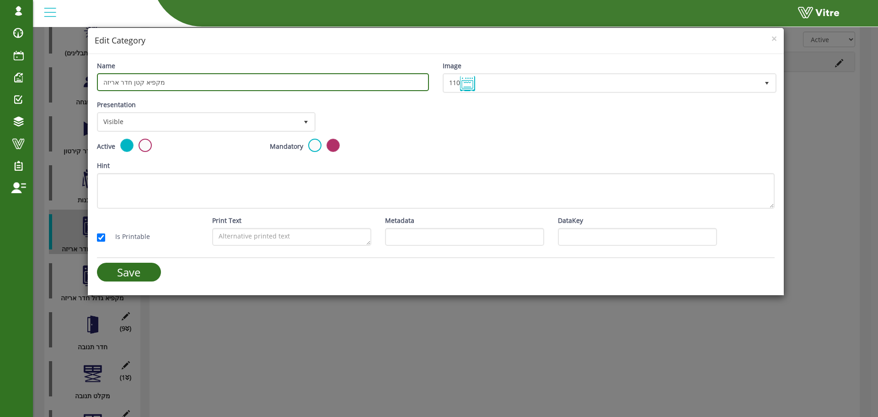
click at [205, 80] on input "מקפיא קטן חדר אריזה" at bounding box center [263, 82] width 332 height 18
type input "מקרר חדר הכנות"
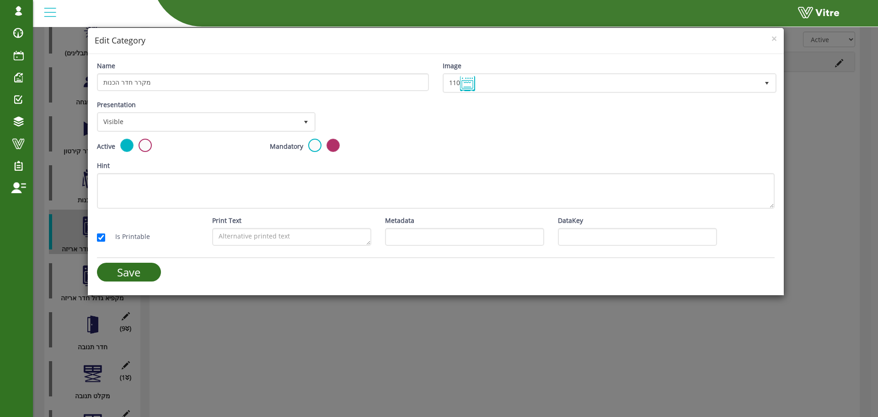
click at [132, 261] on form "Name מקרר חדר הכנות Image 110 110 Presentation Visible 0 Set Duration Minutes 0…" at bounding box center [436, 174] width 678 height 227
click at [134, 274] on input "Save" at bounding box center [129, 271] width 64 height 19
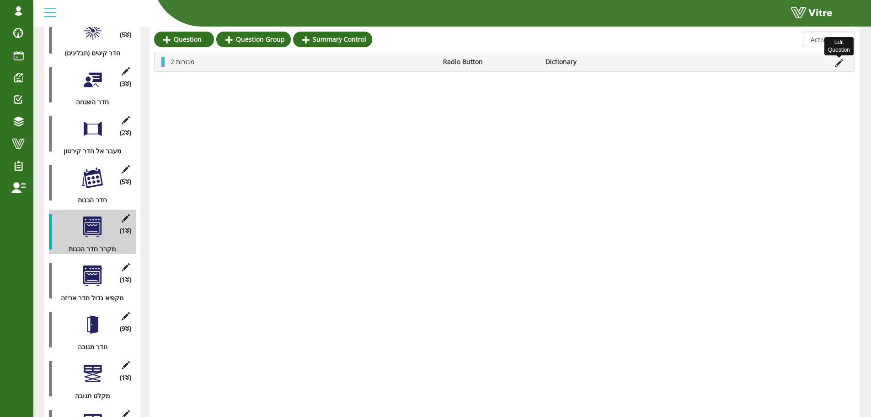
click at [840, 60] on icon at bounding box center [839, 63] width 8 height 8
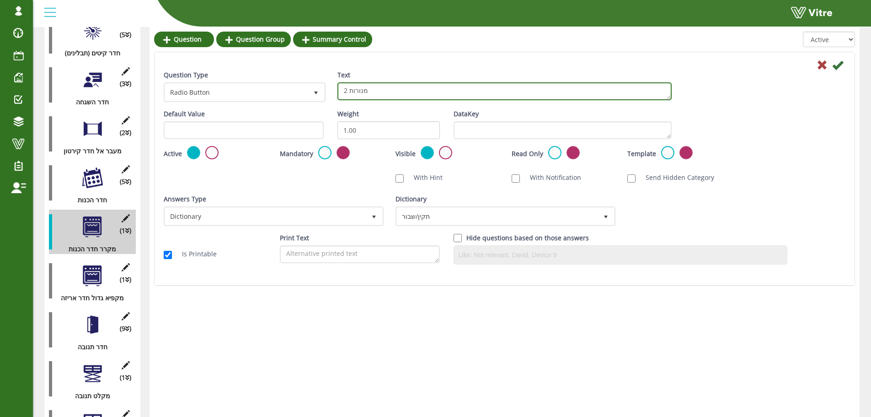
click at [343, 89] on textarea "2 מנורות" at bounding box center [504, 91] width 334 height 18
type textarea "6 מנורות"
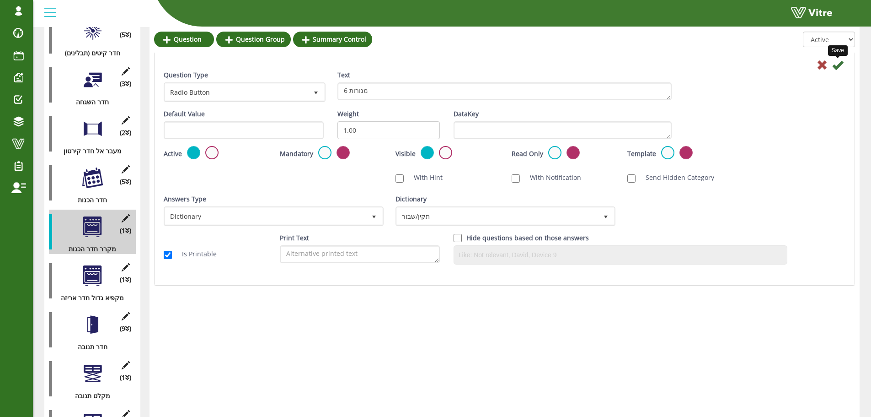
click at [836, 64] on icon at bounding box center [837, 64] width 11 height 11
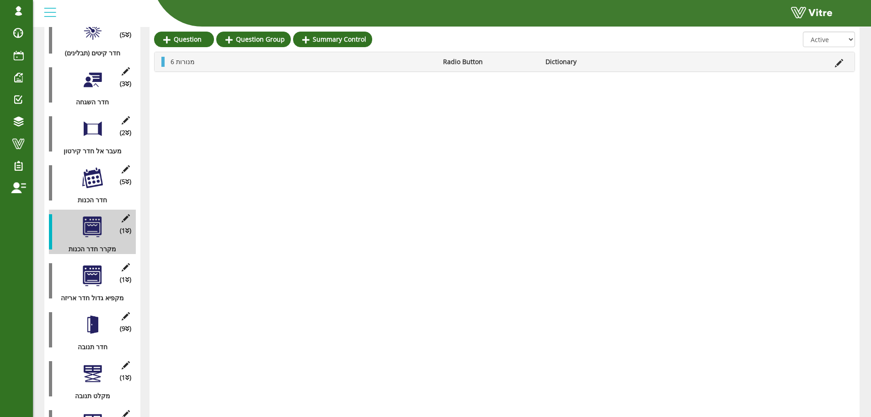
click at [92, 265] on div at bounding box center [92, 275] width 21 height 21
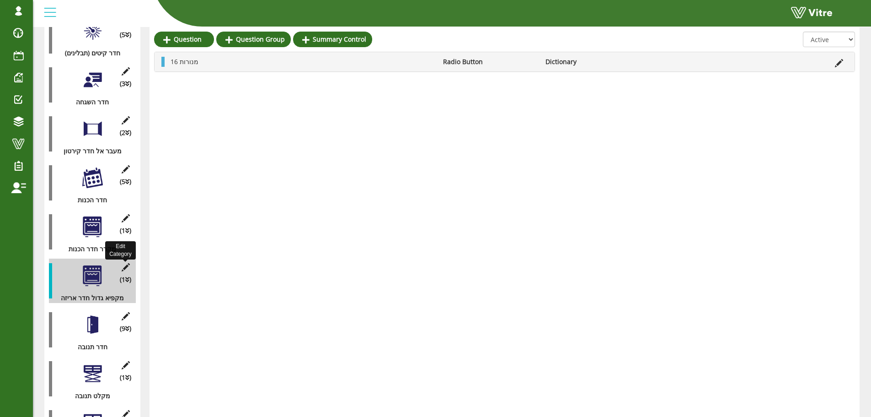
click at [125, 263] on icon at bounding box center [125, 267] width 11 height 8
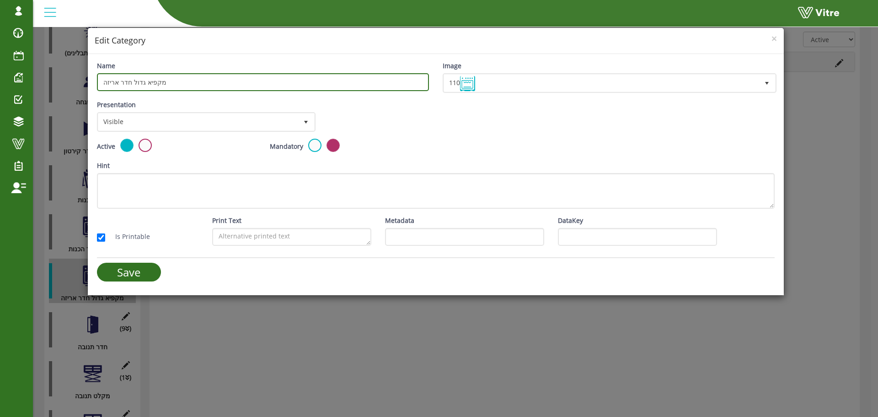
click at [235, 82] on input "מקפיא גדול חדר אריזה" at bounding box center [263, 82] width 332 height 18
type input "מעבר אל החדרים"
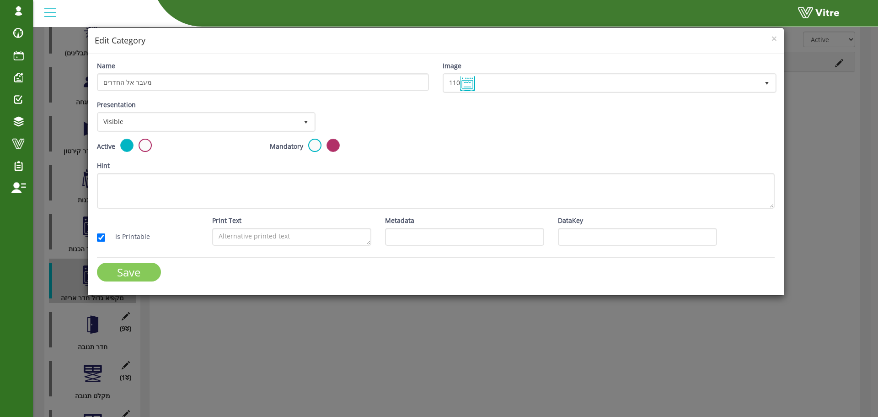
click at [133, 265] on input "Save" at bounding box center [129, 271] width 64 height 19
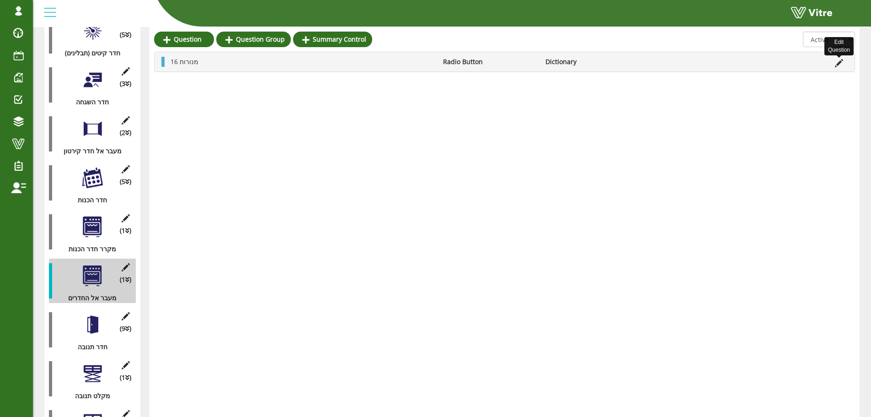
click at [838, 65] on icon at bounding box center [839, 63] width 8 height 8
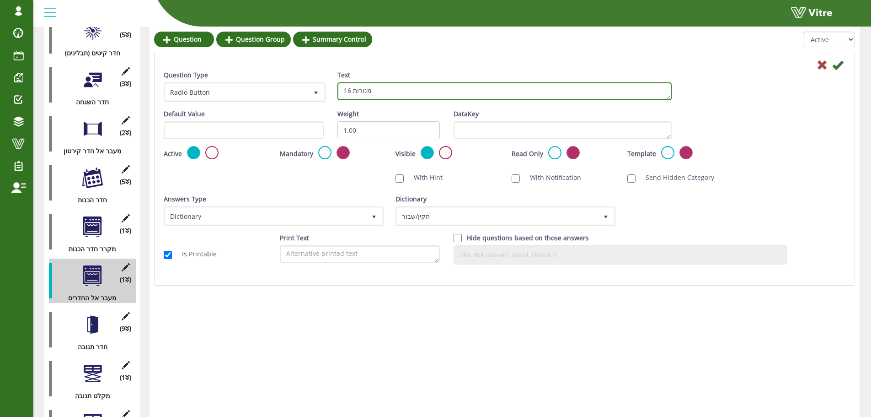
drag, startPoint x: 352, startPoint y: 91, endPoint x: 338, endPoint y: 91, distance: 14.2
click at [338, 91] on textarea "16 מנורות" at bounding box center [504, 91] width 334 height 18
type textarea "5 מנורות"
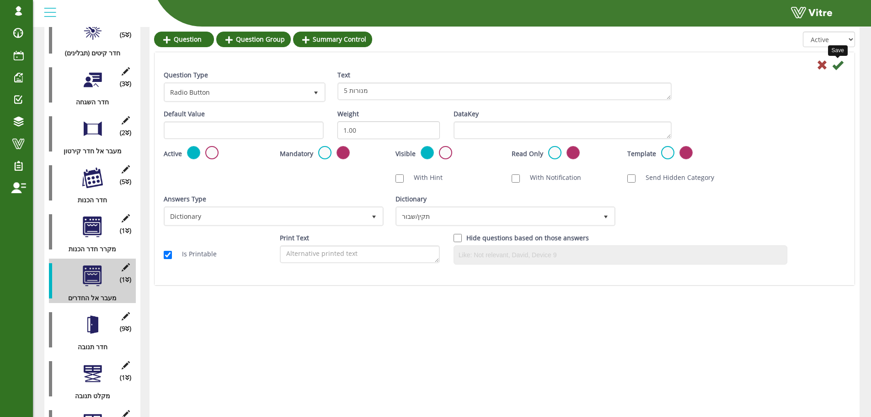
click at [840, 64] on icon at bounding box center [837, 64] width 11 height 11
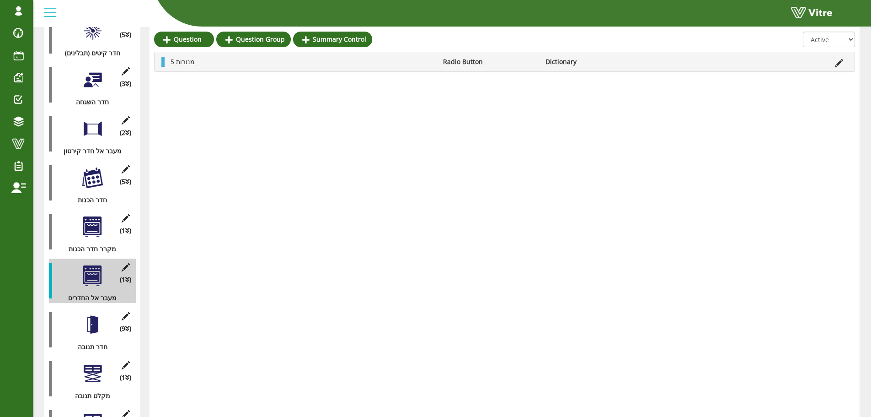
click at [94, 314] on div at bounding box center [92, 324] width 21 height 21
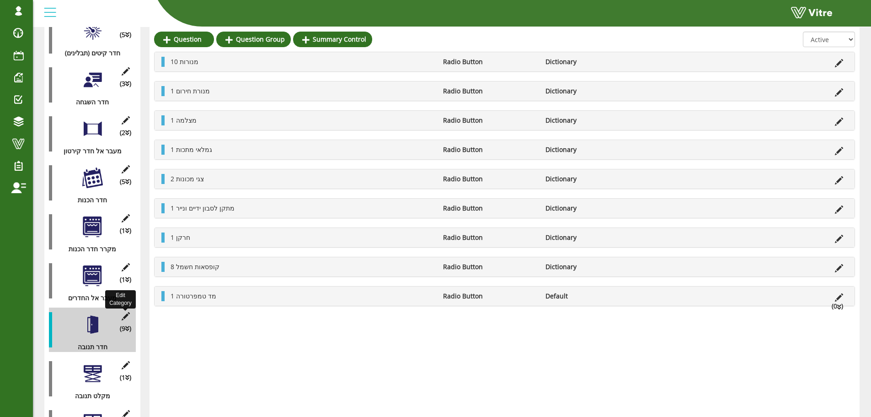
click at [123, 312] on icon at bounding box center [125, 316] width 11 height 8
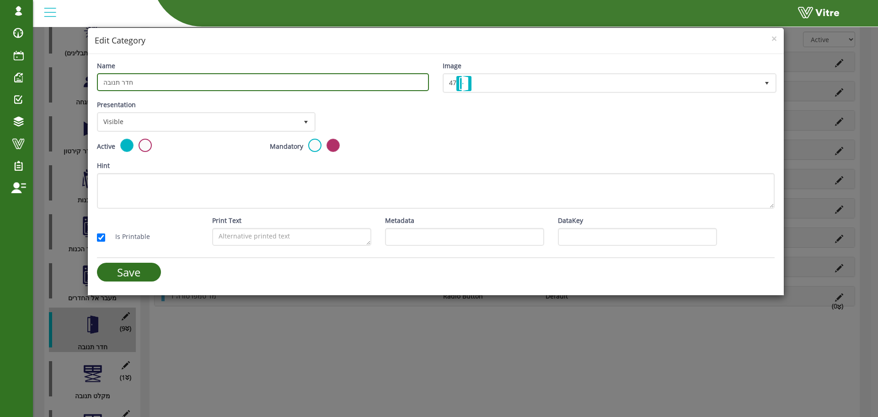
click at [110, 84] on input "חדר תנובה" at bounding box center [263, 82] width 332 height 18
type input "חדר של מולטיווק"
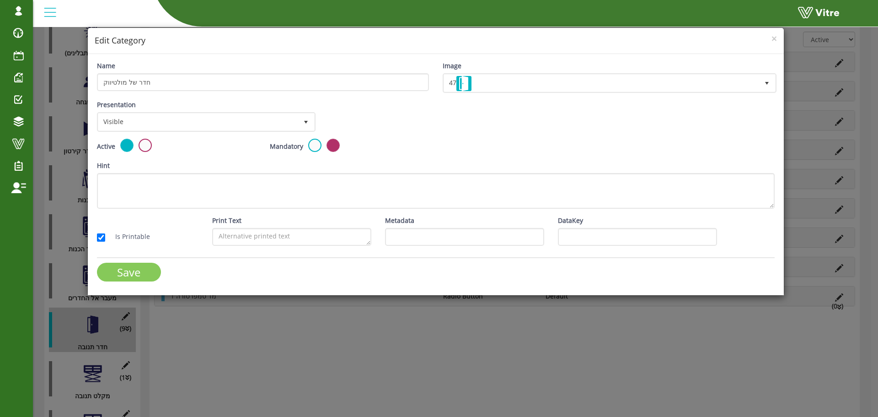
click at [141, 263] on input "Save" at bounding box center [129, 271] width 64 height 19
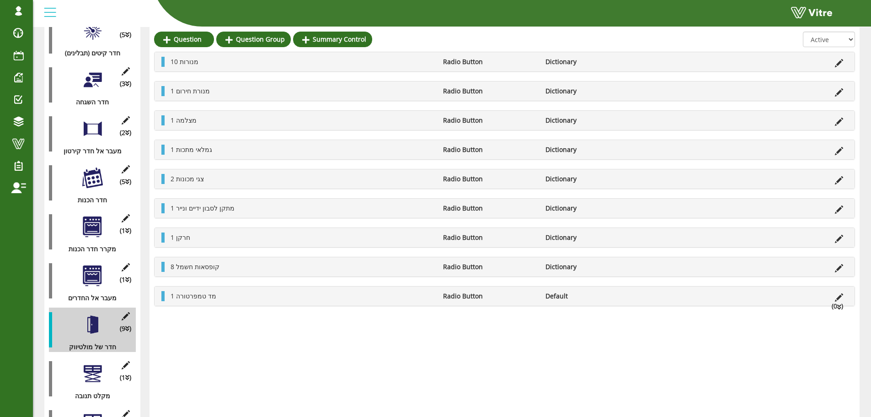
click at [88, 320] on div at bounding box center [92, 324] width 21 height 21
click at [840, 266] on icon at bounding box center [839, 268] width 8 height 8
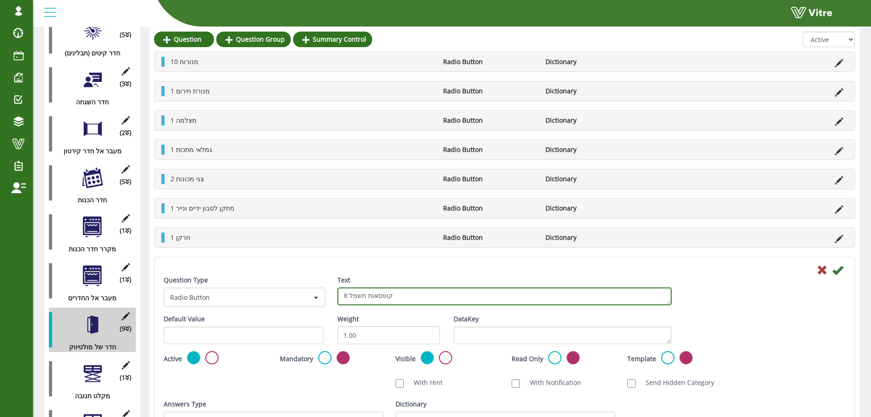
click at [344, 291] on textarea "8 קופסאות חשמל" at bounding box center [504, 296] width 334 height 18
type textarea "7 קופסאות חשמל"
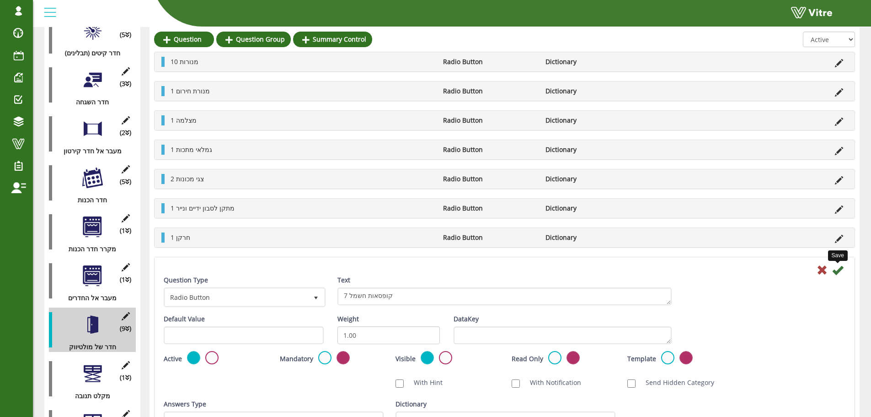
click at [836, 271] on icon at bounding box center [837, 269] width 11 height 11
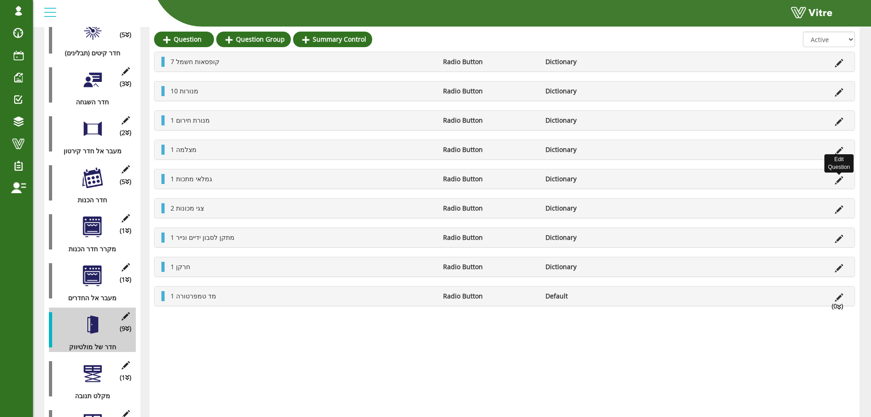
click at [837, 177] on icon at bounding box center [839, 180] width 8 height 8
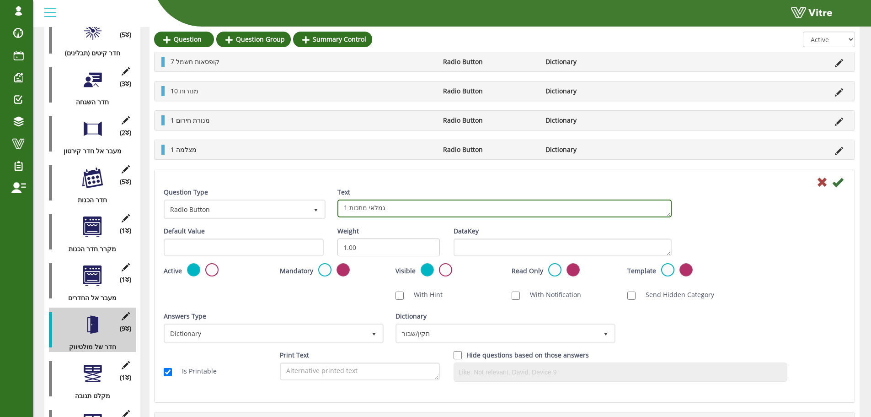
click at [378, 208] on textarea "1 גמלאי מתכות" at bounding box center [504, 208] width 334 height 18
click at [348, 207] on textarea "1 גמלאי מתכות" at bounding box center [504, 208] width 334 height 18
click at [348, 209] on textarea "1 גמלאי מתכות" at bounding box center [504, 208] width 334 height 18
type textarea "1 מכסה גלאי מתכות"
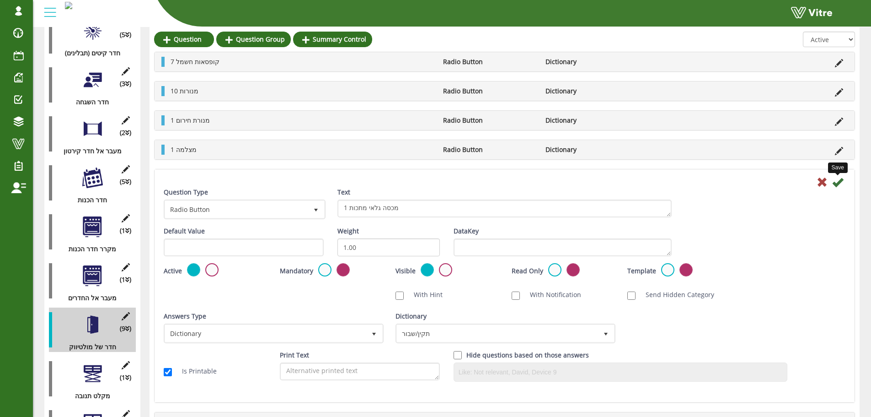
click at [835, 179] on icon at bounding box center [837, 182] width 11 height 11
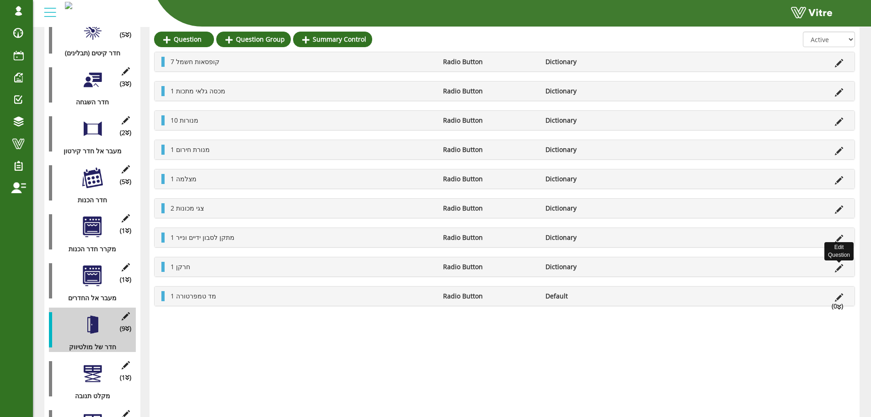
click at [839, 267] on icon at bounding box center [839, 268] width 8 height 8
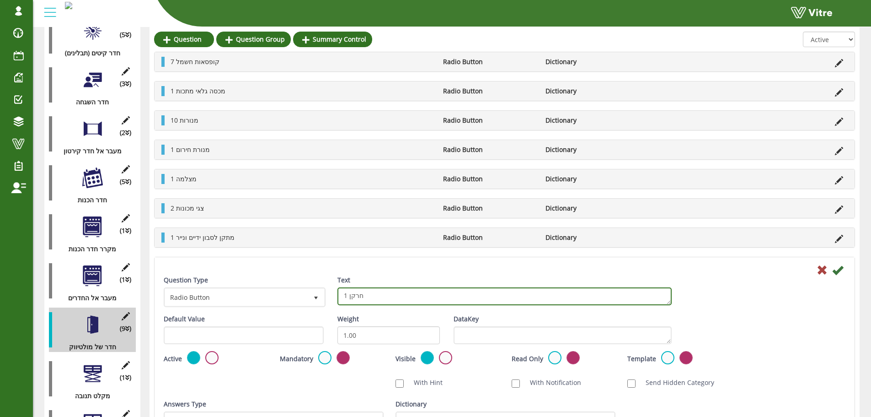
click at [440, 294] on textarea "1 חרקן" at bounding box center [504, 296] width 334 height 18
type textarea "1 חרקן - 2 מנורות"
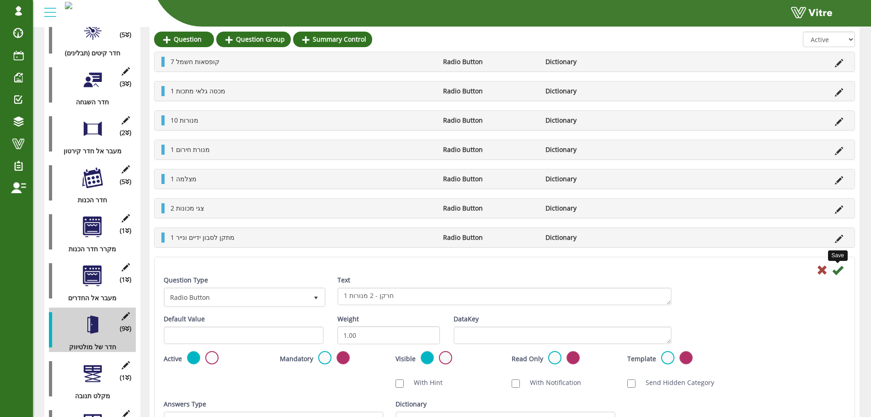
click at [840, 272] on icon at bounding box center [837, 269] width 11 height 11
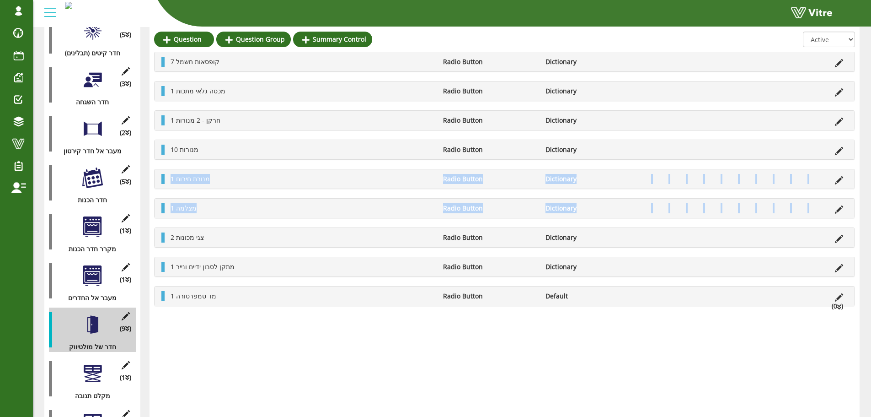
drag, startPoint x: 161, startPoint y: 240, endPoint x: 161, endPoint y: 161, distance: 78.7
click at [161, 161] on div "7 קופסאות חשמל Radio Button Dictionary 1 מכסה גלאי מתכות Radio Button Dictionar…" at bounding box center [504, 179] width 701 height 254
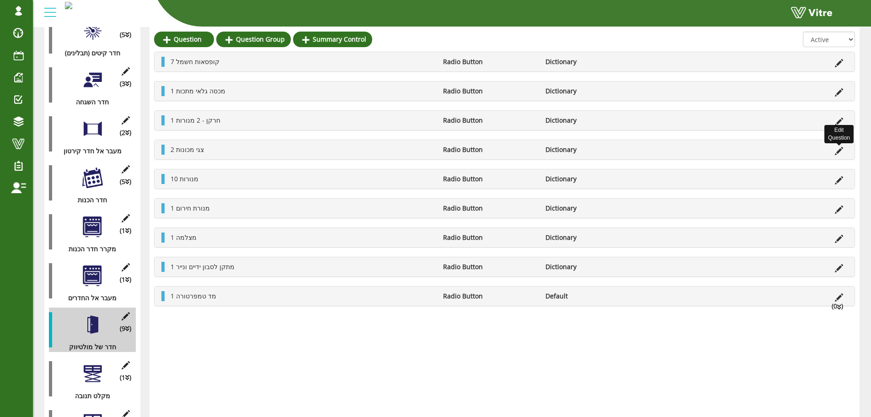
click at [843, 147] on icon at bounding box center [839, 151] width 8 height 8
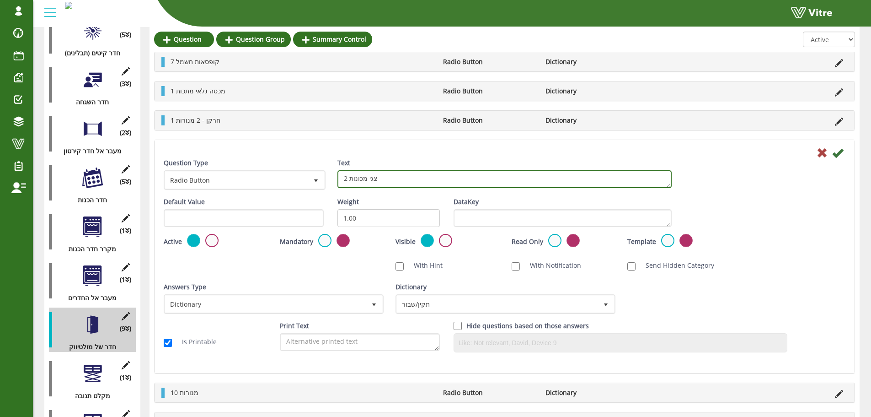
click at [343, 177] on textarea "2 צגי מכונות" at bounding box center [504, 179] width 334 height 18
type textarea "3 צגי מכונות"
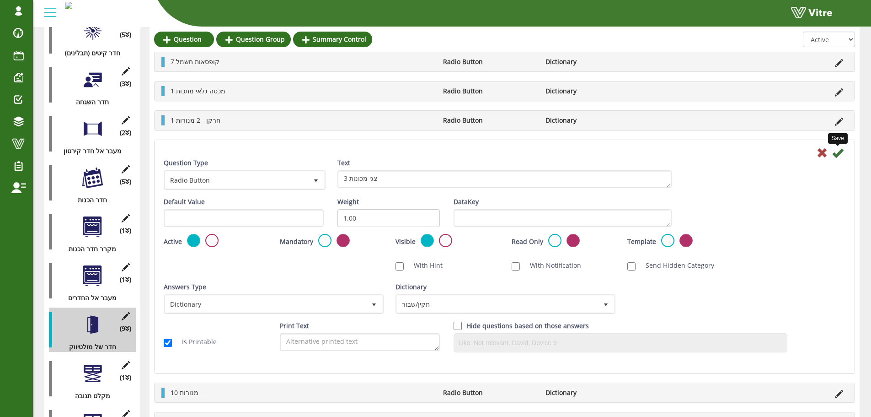
click at [840, 151] on icon at bounding box center [837, 152] width 11 height 11
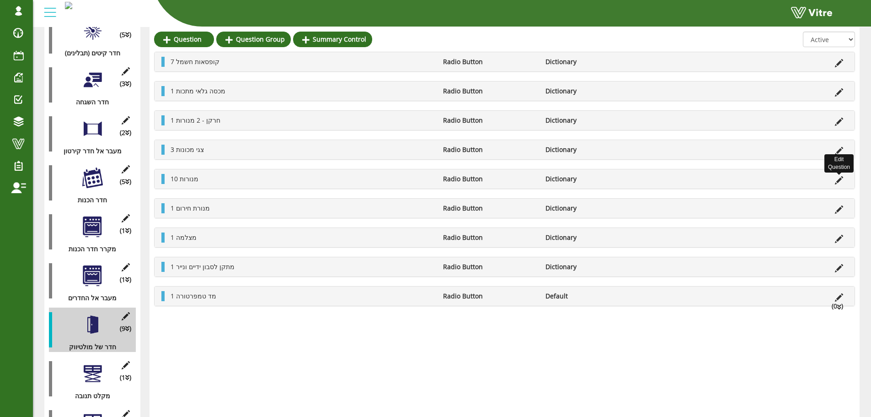
click at [838, 181] on icon at bounding box center [839, 180] width 8 height 8
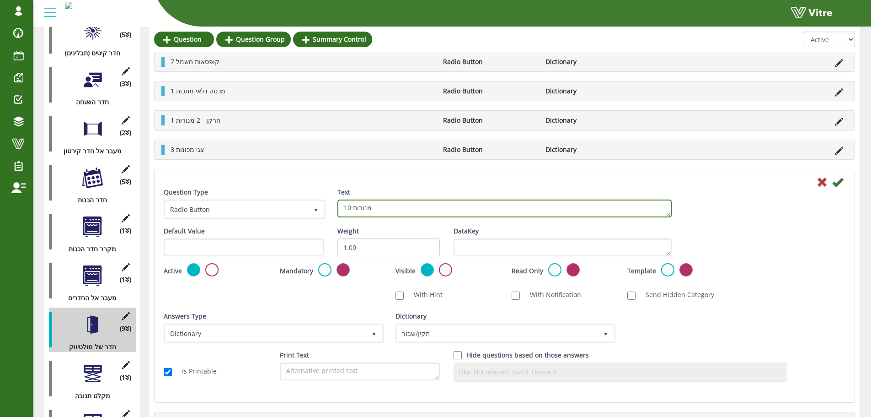
click at [349, 205] on textarea "10 מנורות" at bounding box center [504, 208] width 334 height 18
click at [349, 206] on textarea "10 מנורות" at bounding box center [504, 208] width 334 height 18
type textarea "8 מנורות"
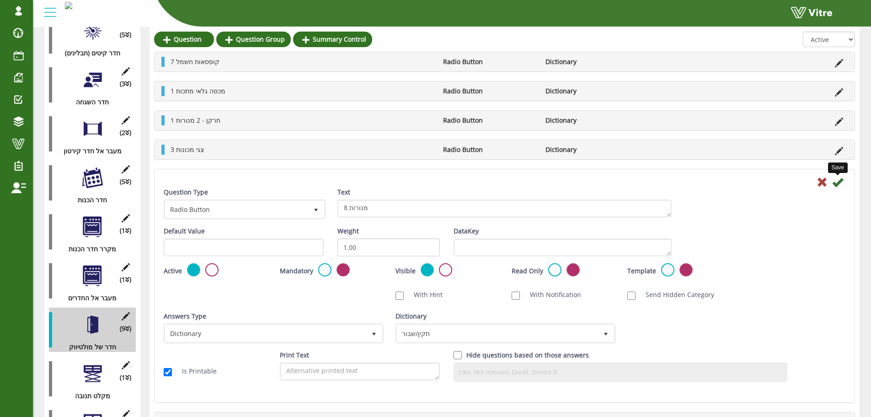
click at [840, 183] on icon at bounding box center [837, 182] width 11 height 11
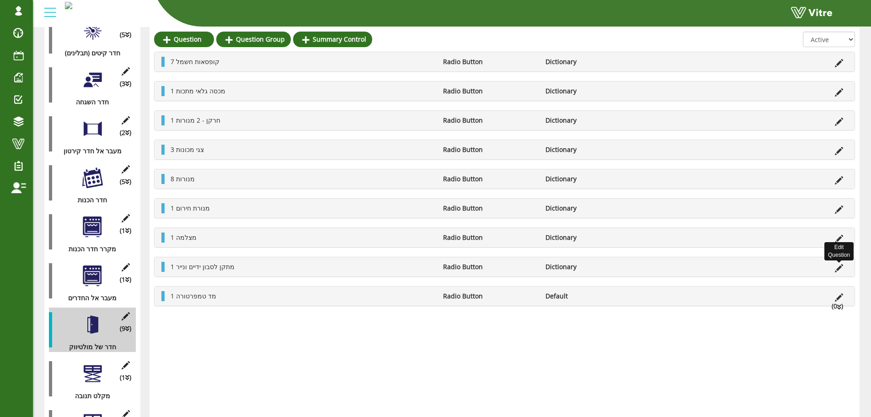
click at [839, 270] on icon at bounding box center [839, 268] width 8 height 8
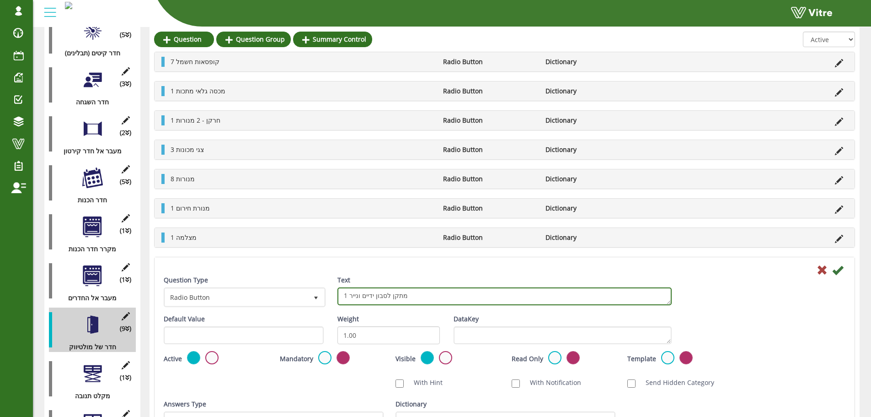
drag, startPoint x: 375, startPoint y: 297, endPoint x: 349, endPoint y: 296, distance: 25.2
click at [349, 296] on textarea "1 מתקן לסבון ידיים ונייר" at bounding box center [504, 296] width 334 height 18
click at [361, 293] on textarea "1 מתקן לסבון ידיים ונייר" at bounding box center [504, 296] width 334 height 18
type textarea "1 מתקן סבון"
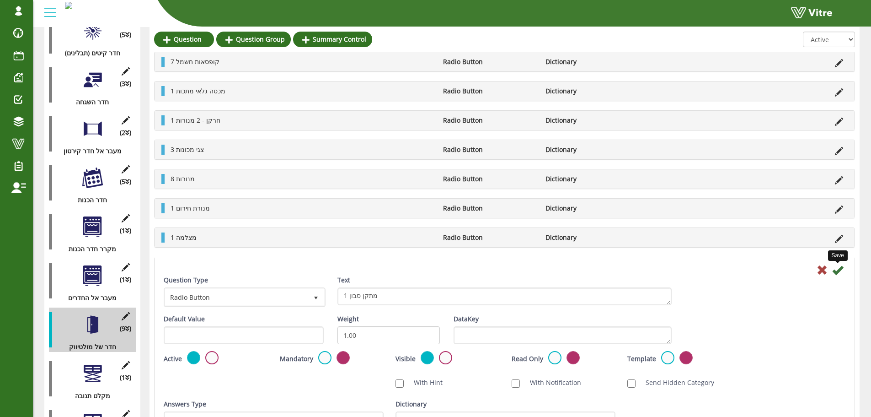
click at [837, 270] on icon at bounding box center [837, 269] width 11 height 11
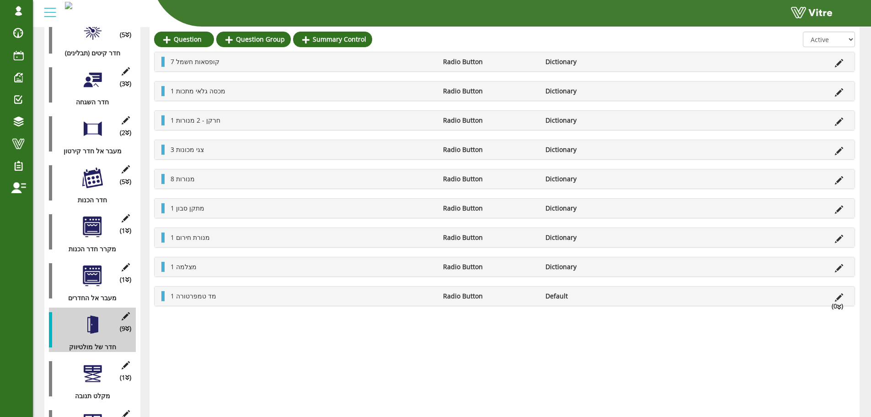
click at [851, 235] on div "1 מנורת חירום Radio Button Dictionary" at bounding box center [505, 237] width 700 height 19
click at [841, 238] on icon at bounding box center [839, 239] width 8 height 8
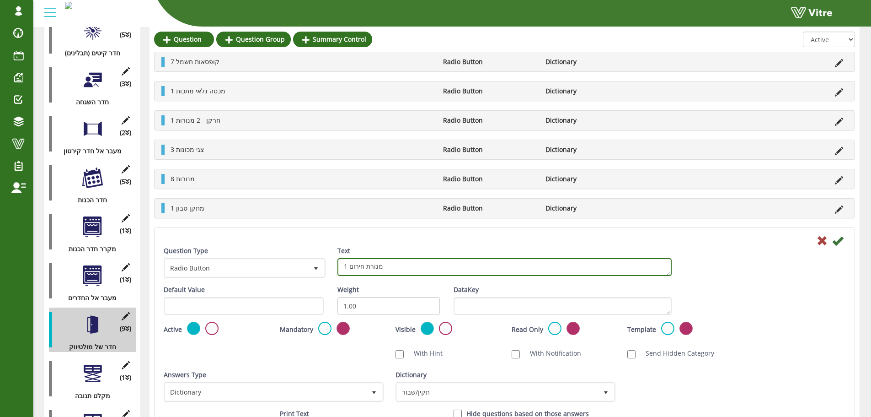
drag, startPoint x: 350, startPoint y: 266, endPoint x: 417, endPoint y: 266, distance: 66.8
click at [417, 266] on textarea "1 מנורת חירום" at bounding box center [504, 267] width 334 height 18
type textarea "1 מתקן נייר"
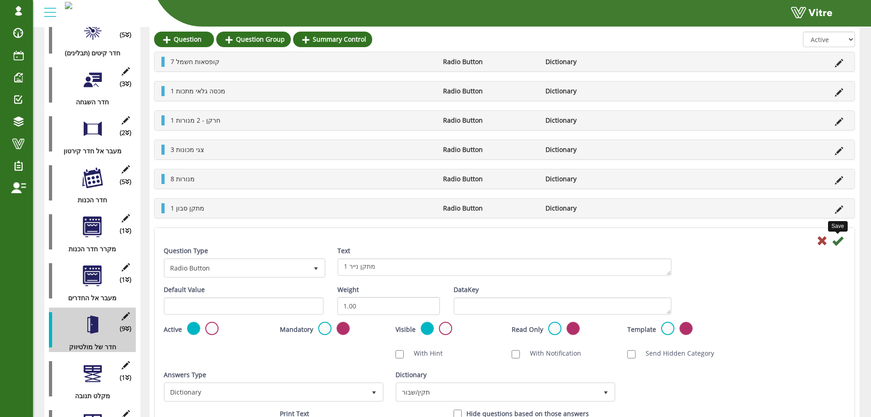
click at [836, 239] on icon at bounding box center [837, 240] width 11 height 11
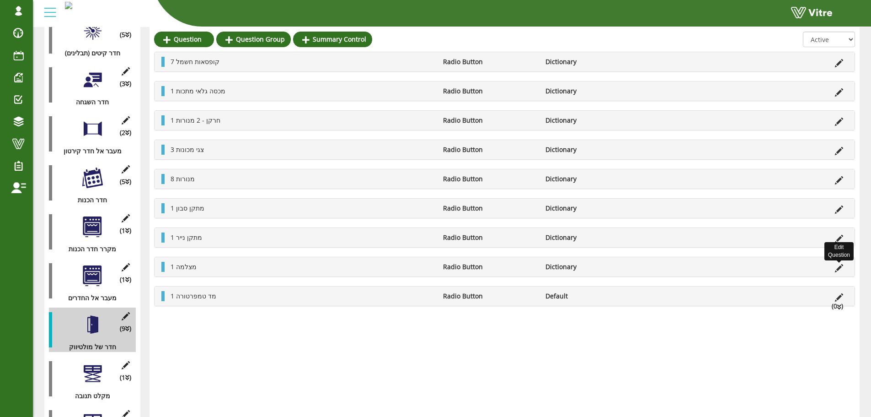
click at [837, 268] on icon at bounding box center [839, 268] width 8 height 8
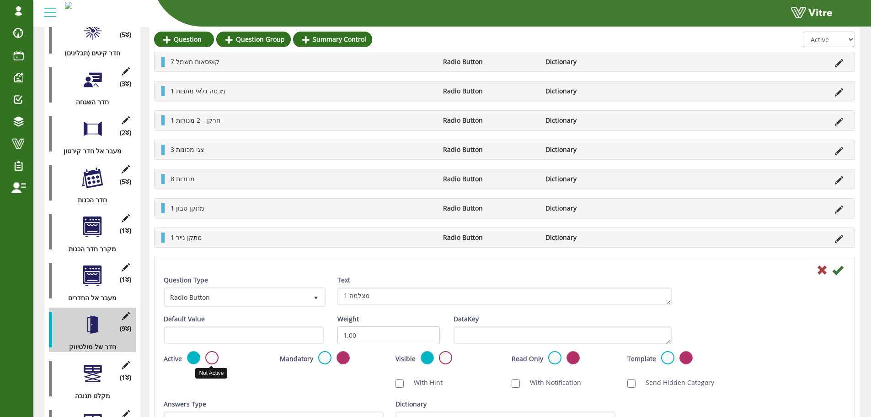
click at [214, 358] on label at bounding box center [211, 357] width 13 height 13
click at [0, 0] on input "radio" at bounding box center [0, 0] width 0 height 0
click at [839, 270] on icon at bounding box center [837, 269] width 11 height 11
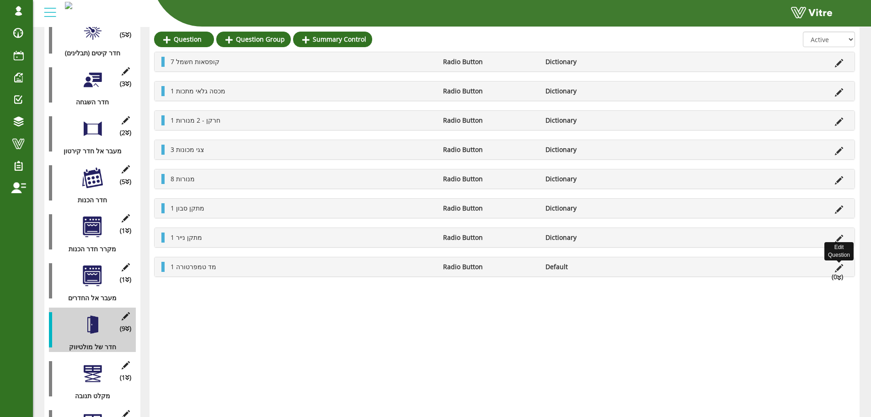
click at [842, 267] on icon at bounding box center [839, 268] width 8 height 8
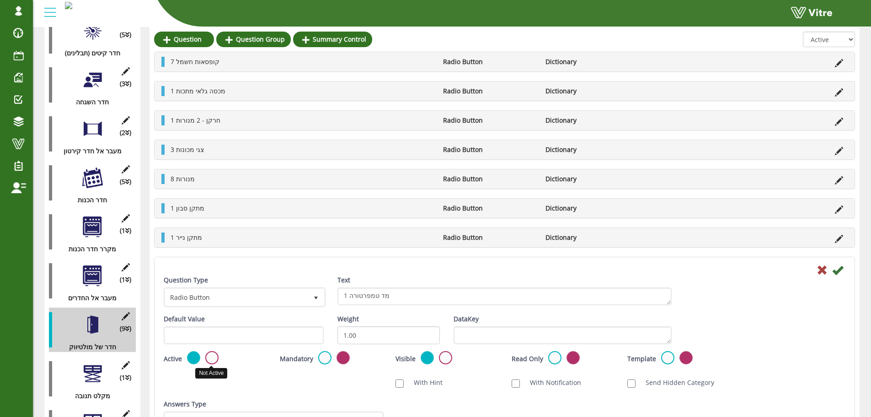
click at [216, 360] on label at bounding box center [211, 357] width 13 height 13
click at [0, 0] on input "radio" at bounding box center [0, 0] width 0 height 0
click at [840, 269] on icon at bounding box center [837, 269] width 11 height 11
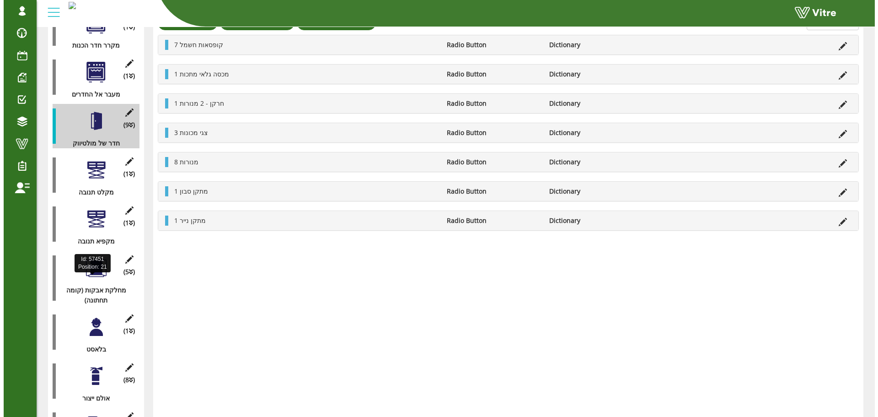
scroll to position [478, 0]
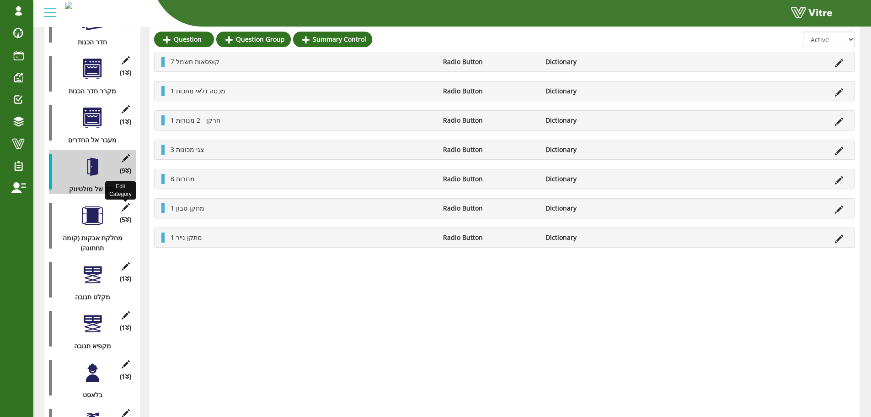
click at [127, 203] on icon at bounding box center [125, 207] width 11 height 8
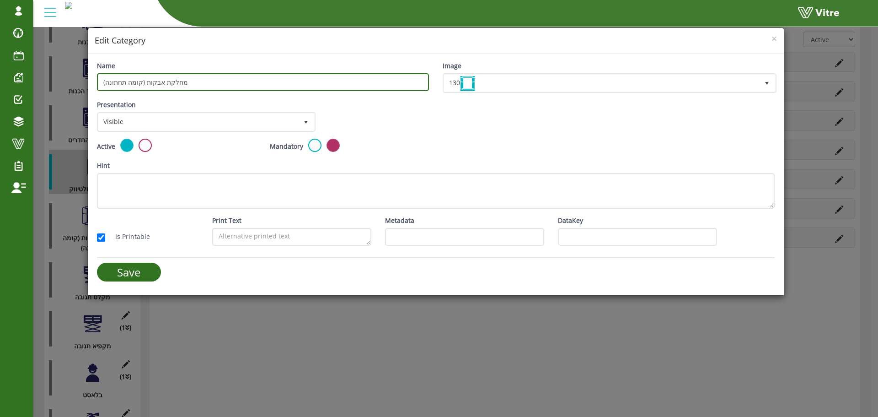
click at [268, 82] on input "מחלקת אבקות (קומה תחתונה)" at bounding box center [263, 82] width 332 height 18
type input "ח"
type input "חדר של ULMA"
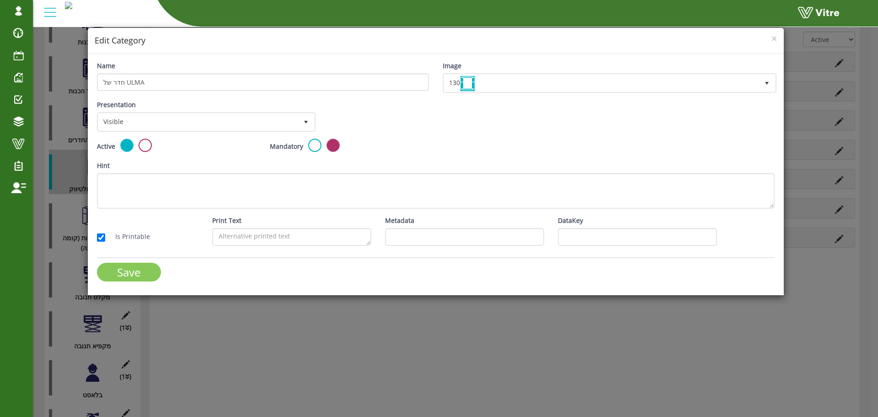
click at [142, 264] on input "Save" at bounding box center [129, 271] width 64 height 19
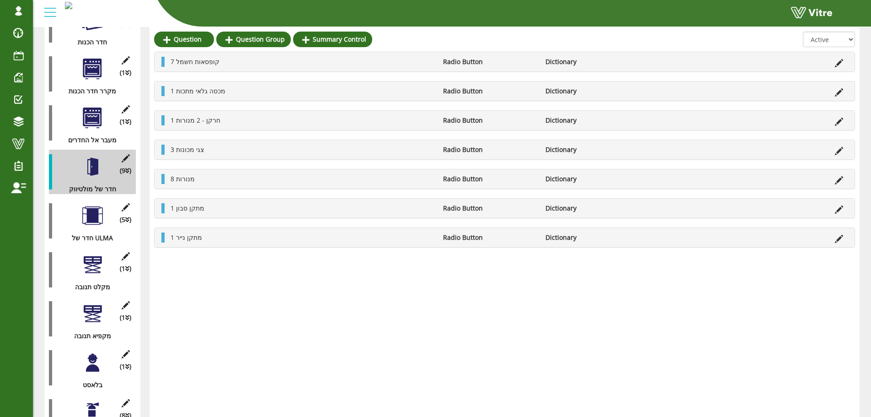
click at [90, 156] on div at bounding box center [92, 166] width 21 height 21
click at [92, 205] on div at bounding box center [92, 215] width 21 height 21
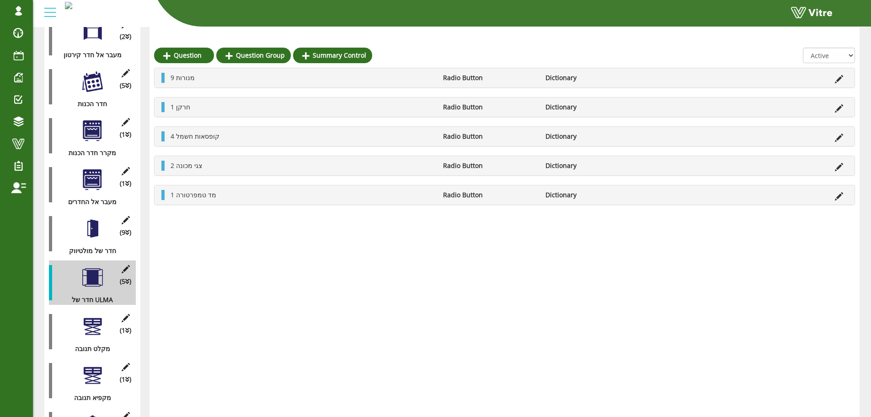
scroll to position [432, 0]
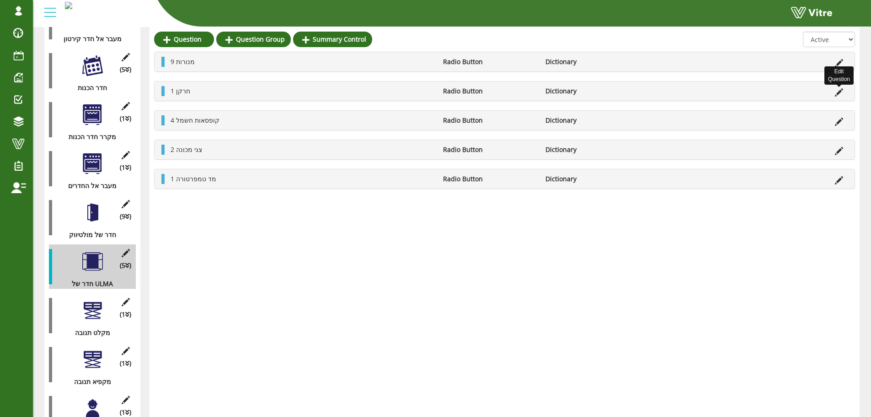
click at [840, 92] on icon at bounding box center [839, 92] width 8 height 8
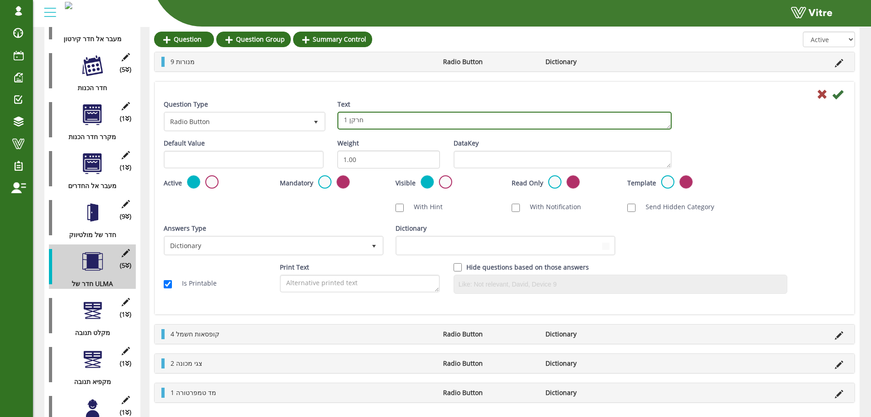
click at [439, 123] on textarea "1 חרקן" at bounding box center [504, 121] width 334 height 18
type textarea "1 חרקן - 2 מנורות"
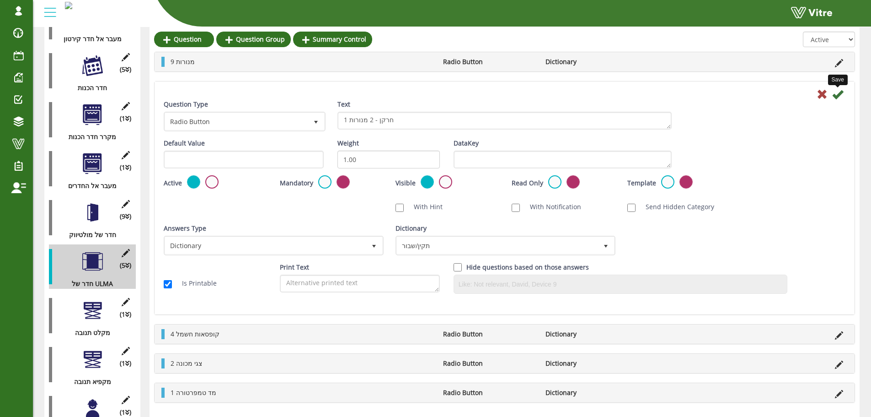
click at [843, 97] on icon at bounding box center [837, 94] width 11 height 11
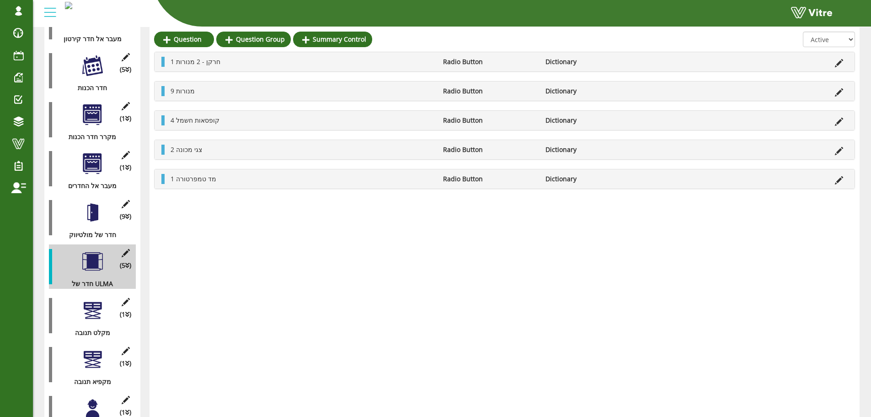
click at [835, 122] on li at bounding box center [838, 120] width 17 height 10
click at [837, 122] on icon at bounding box center [839, 122] width 8 height 8
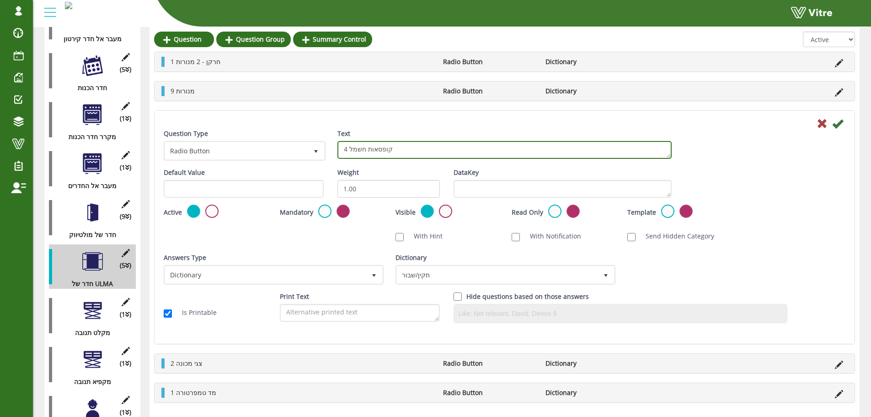
click at [347, 151] on textarea "4 קופסאות חשמל" at bounding box center [504, 150] width 334 height 18
click at [344, 148] on textarea "4 קופסאות חשמל" at bounding box center [504, 150] width 334 height 18
type textarea "6 קופסאות חשמל"
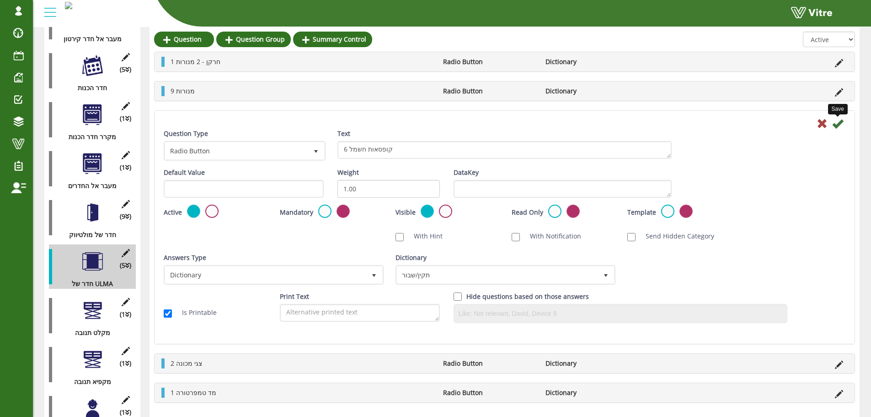
click at [840, 124] on icon at bounding box center [837, 123] width 11 height 11
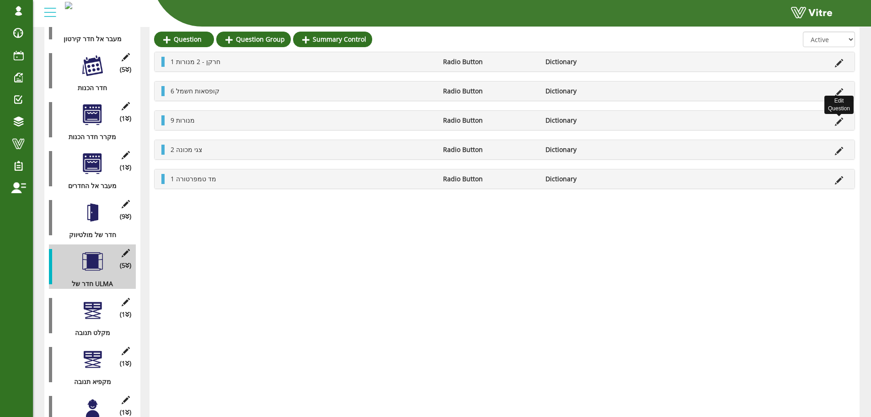
click at [835, 119] on icon at bounding box center [839, 122] width 8 height 8
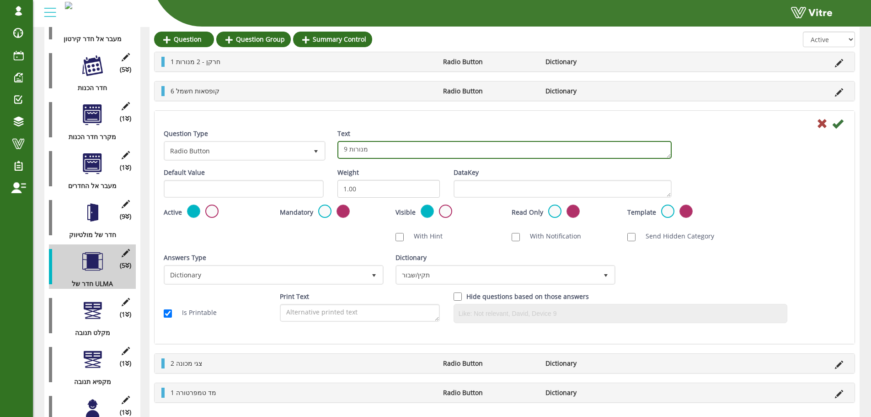
click at [344, 151] on textarea "9 מנורות" at bounding box center [504, 150] width 334 height 18
type textarea "12 מנורות"
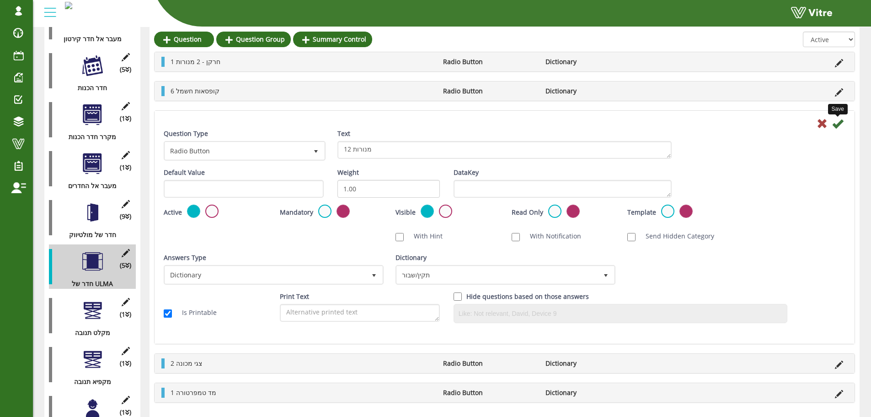
click at [839, 125] on icon at bounding box center [837, 123] width 11 height 11
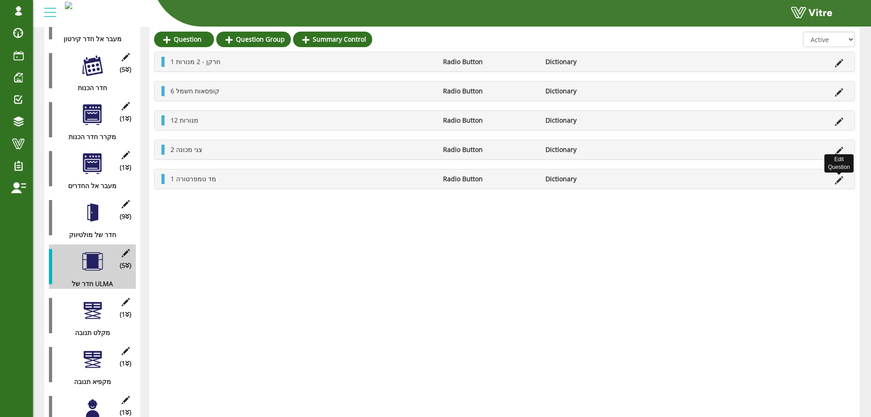
click at [839, 178] on icon at bounding box center [839, 180] width 8 height 8
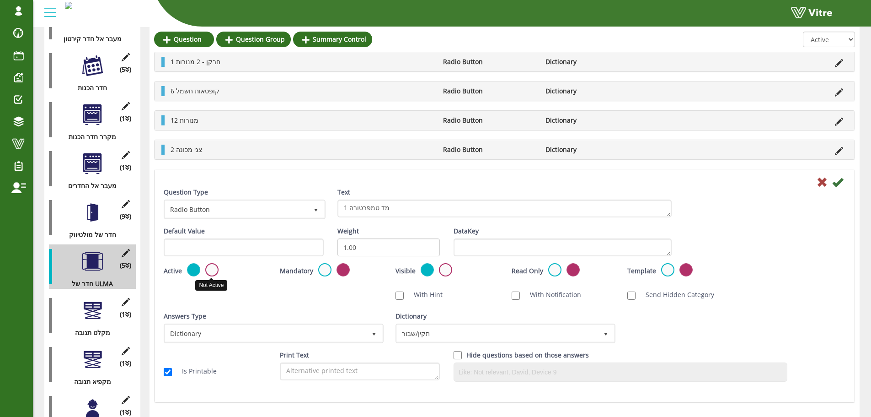
click at [212, 272] on label at bounding box center [211, 269] width 13 height 13
click at [0, 0] on input "radio" at bounding box center [0, 0] width 0 height 0
click at [837, 183] on icon at bounding box center [837, 182] width 11 height 11
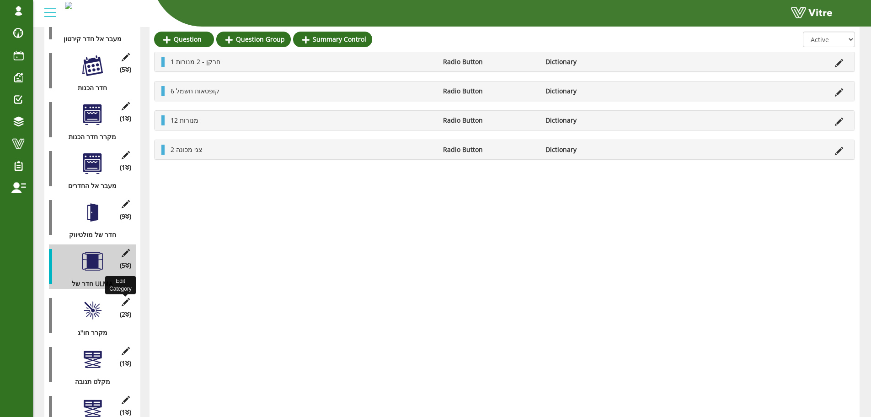
click at [124, 298] on icon at bounding box center [125, 302] width 11 height 8
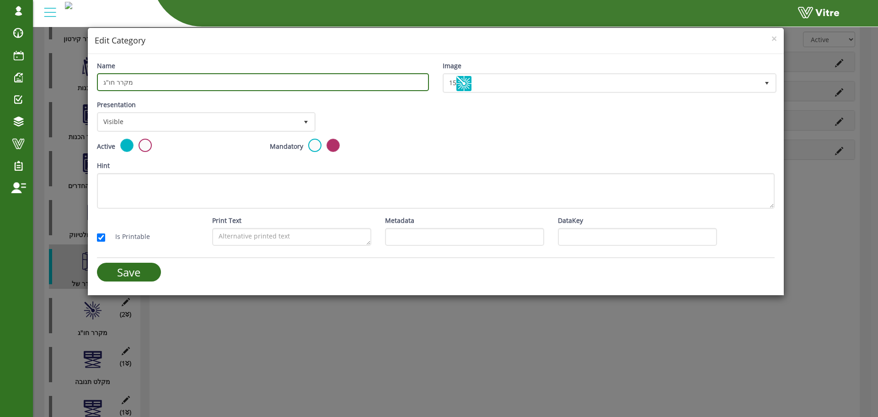
click at [218, 82] on input "מקרר חו"ג" at bounding box center [263, 82] width 332 height 18
click at [218, 81] on input "מקרר חו"ג" at bounding box center [263, 82] width 332 height 18
click at [111, 82] on input "מעבר אל מטבח חם" at bounding box center [263, 82] width 332 height 18
type input "מעבר אל מטבח החם"
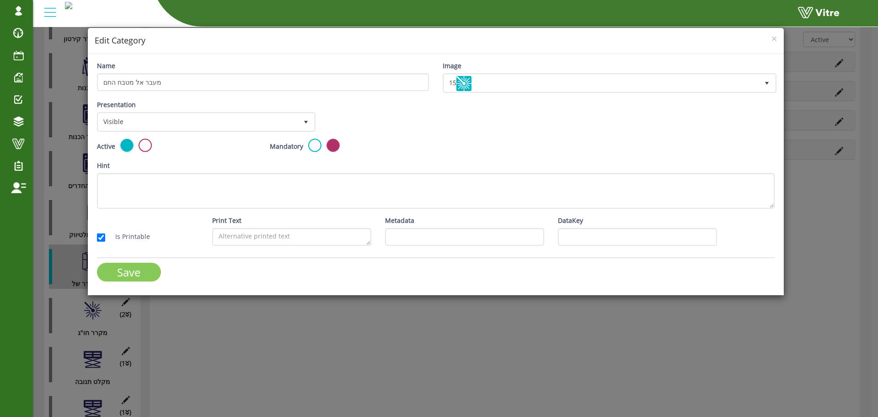
click at [127, 272] on input "Save" at bounding box center [129, 271] width 64 height 19
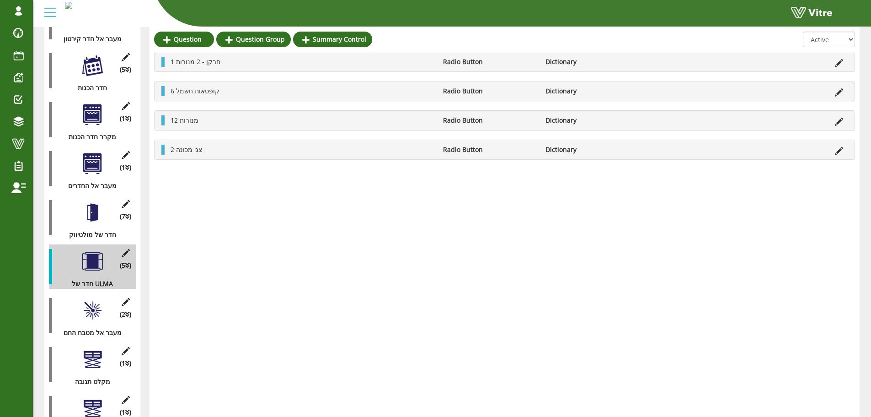
click at [89, 304] on div at bounding box center [92, 310] width 21 height 21
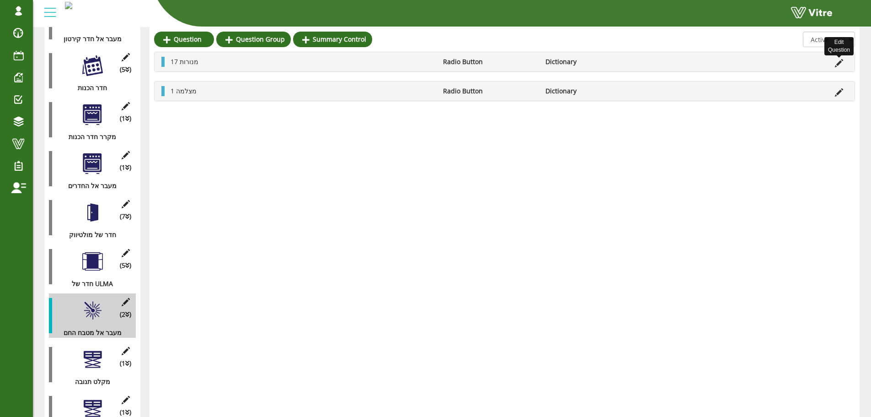
click at [837, 64] on icon at bounding box center [839, 63] width 8 height 8
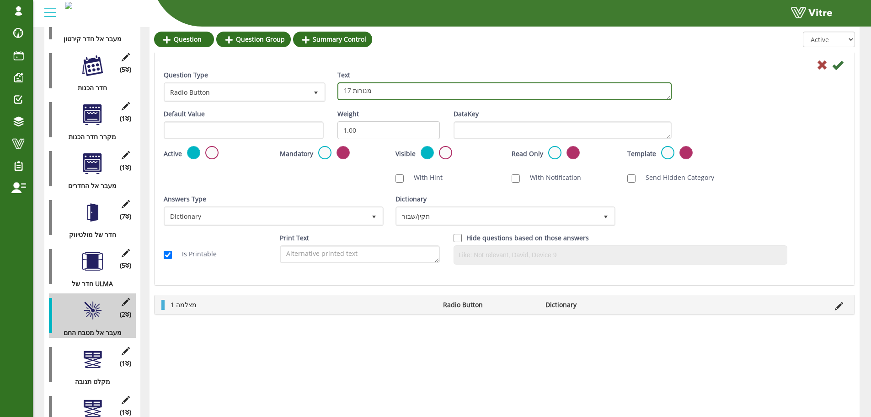
drag, startPoint x: 352, startPoint y: 91, endPoint x: 344, endPoint y: 90, distance: 7.3
click at [344, 90] on textarea "17 מנורות" at bounding box center [504, 91] width 334 height 18
type textarea "4 מנורות"
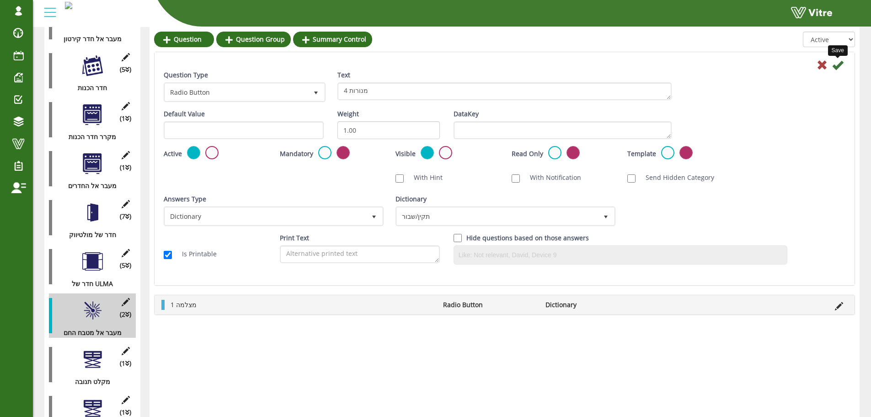
click at [840, 64] on icon at bounding box center [837, 64] width 11 height 11
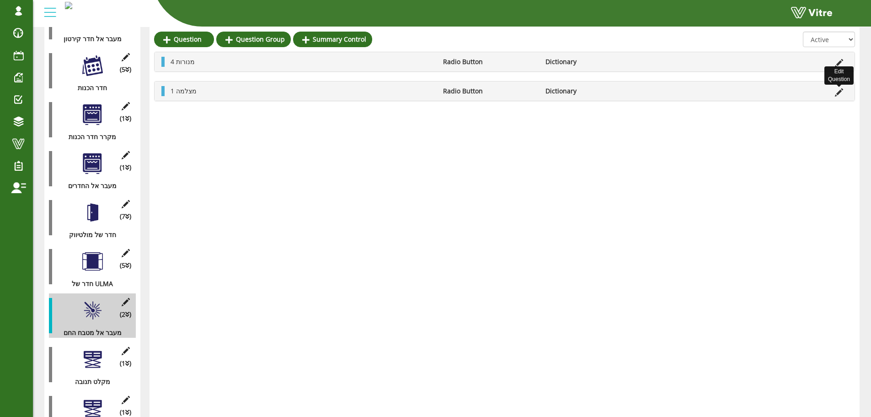
click at [839, 90] on icon at bounding box center [839, 92] width 8 height 8
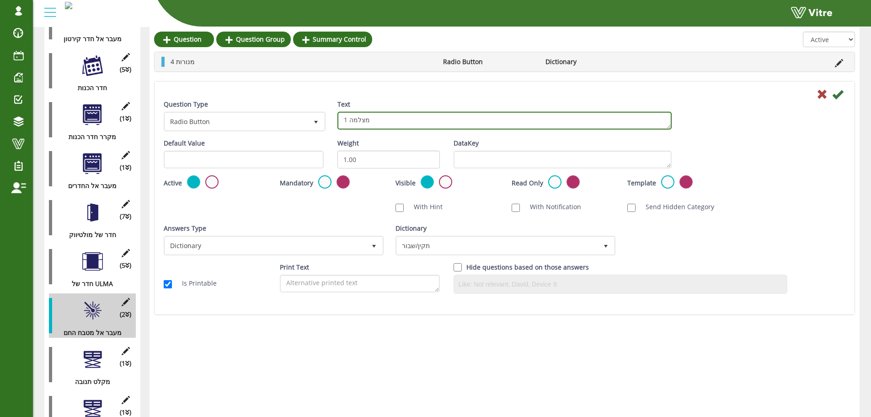
click at [360, 122] on textarea "1 מצלמה" at bounding box center [504, 121] width 334 height 18
type textarea "1 מנורת חירום"
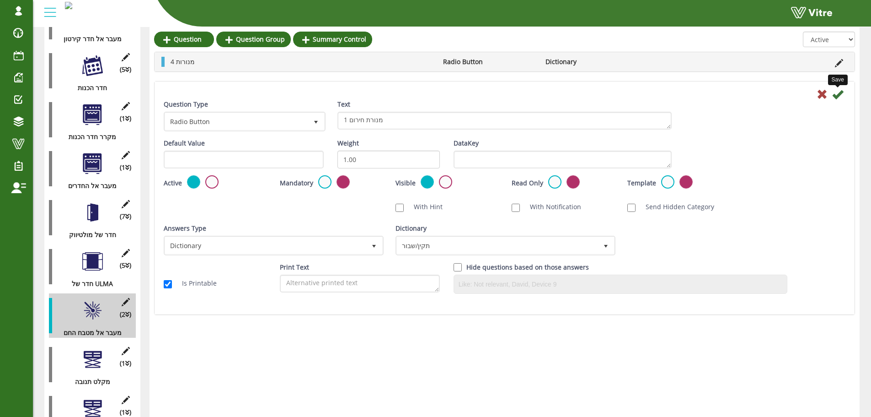
click at [835, 95] on icon at bounding box center [837, 94] width 11 height 11
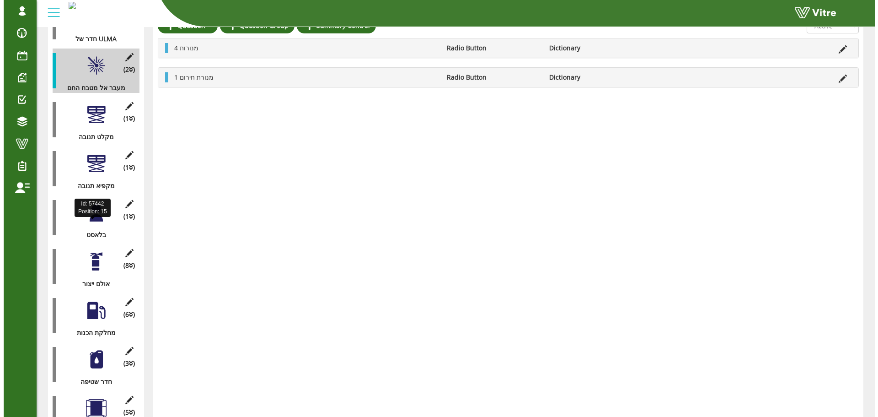
scroll to position [661, 0]
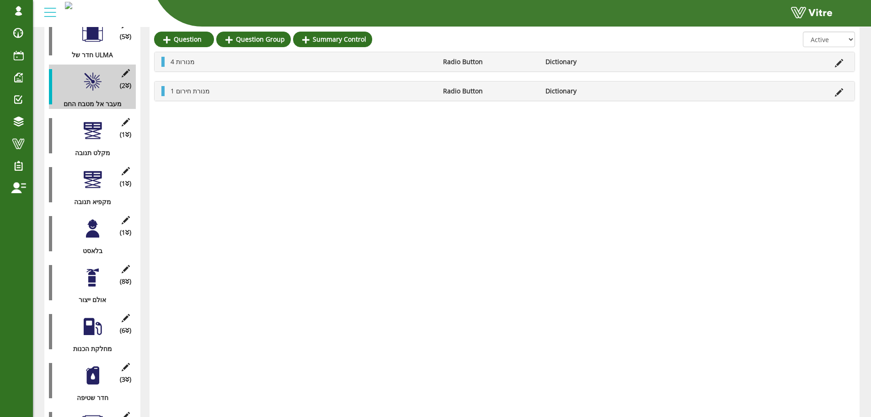
click at [53, 372] on div "(3 ) חדר שטיפה" at bounding box center [92, 380] width 87 height 44
click at [97, 120] on div at bounding box center [92, 130] width 21 height 21
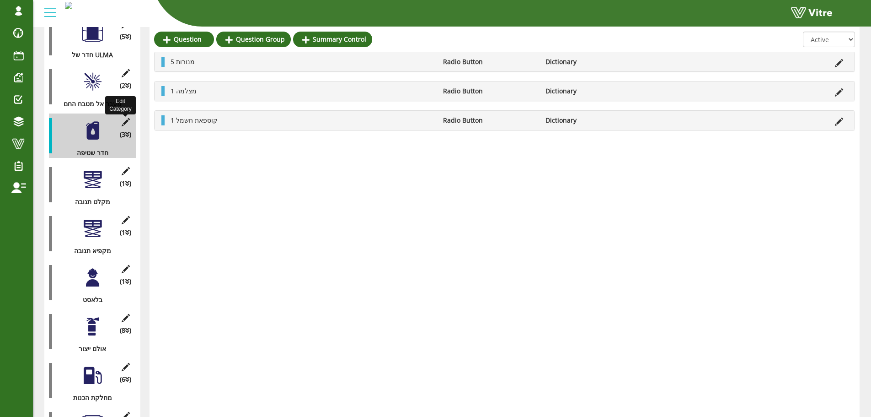
click at [123, 118] on icon at bounding box center [125, 122] width 11 height 8
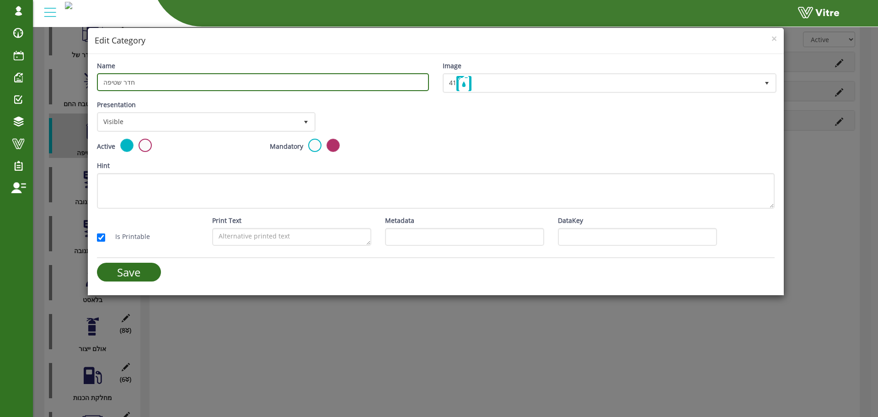
click at [218, 83] on input "חדר שטיפה" at bounding box center [263, 82] width 332 height 18
click at [109, 83] on input "חדר שטיפה" at bounding box center [263, 82] width 332 height 18
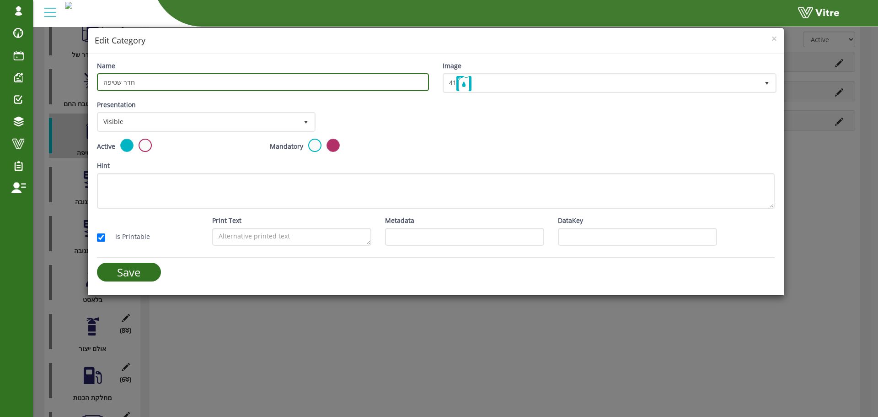
click at [118, 83] on input "חדר שטיפה" at bounding box center [263, 82] width 332 height 18
type input "חדר אפייה (תנורים)"
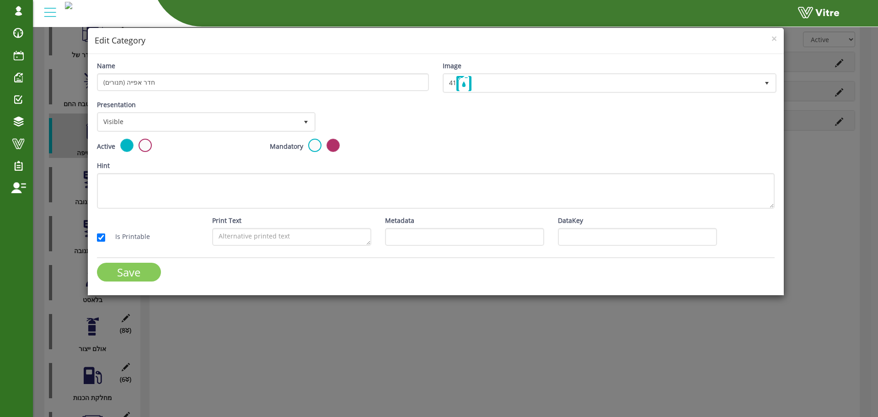
click at [151, 270] on input "Save" at bounding box center [129, 271] width 64 height 19
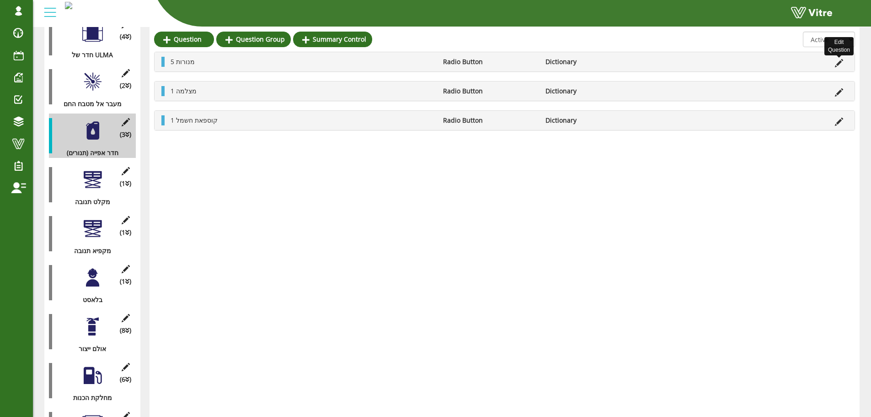
click at [836, 63] on icon at bounding box center [839, 63] width 8 height 8
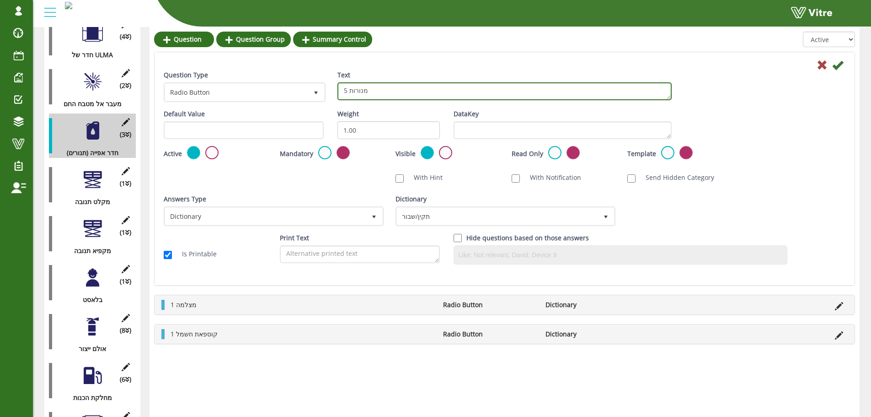
click at [347, 90] on textarea "5 מנורות" at bounding box center [504, 91] width 334 height 18
type textarea "10 מנורות"
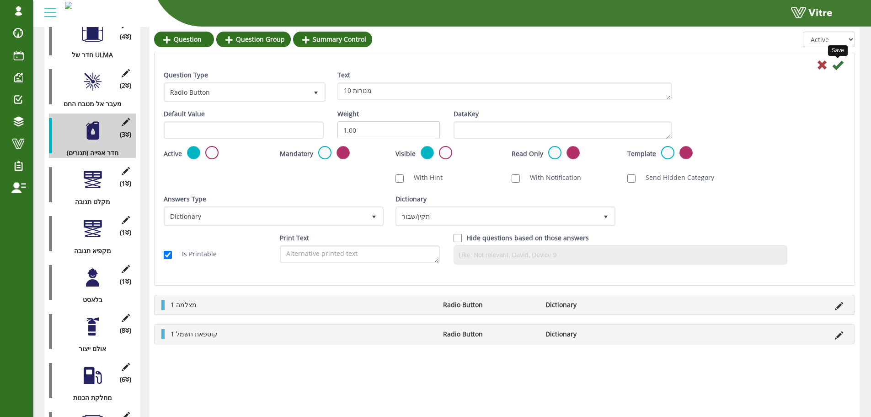
click at [837, 61] on icon at bounding box center [837, 64] width 11 height 11
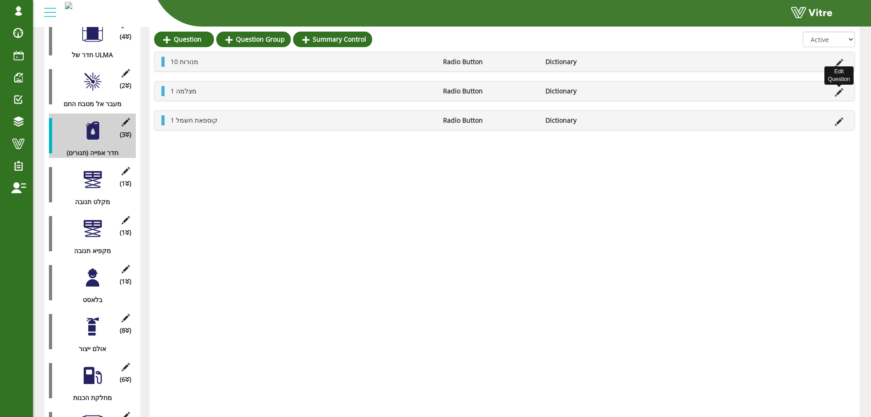
click at [841, 89] on icon at bounding box center [839, 92] width 8 height 8
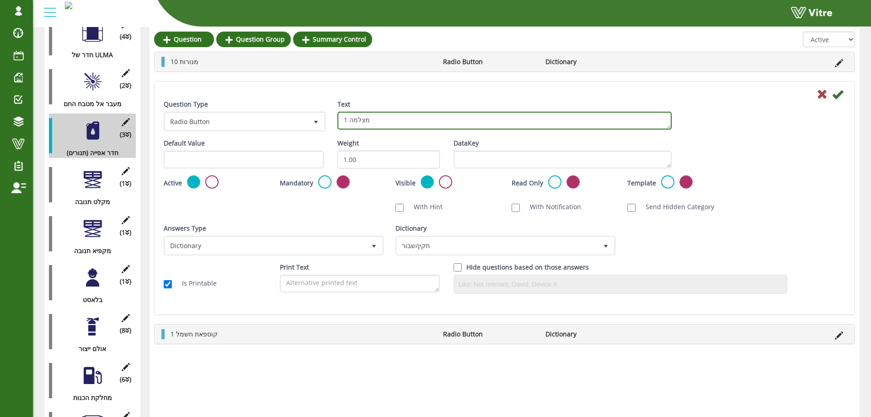
click at [359, 115] on textarea "1 מצלמה" at bounding box center [504, 121] width 334 height 18
click at [346, 114] on textarea "1 מצלמה" at bounding box center [504, 121] width 334 height 18
type textarea "4 דלתות של תנורים"
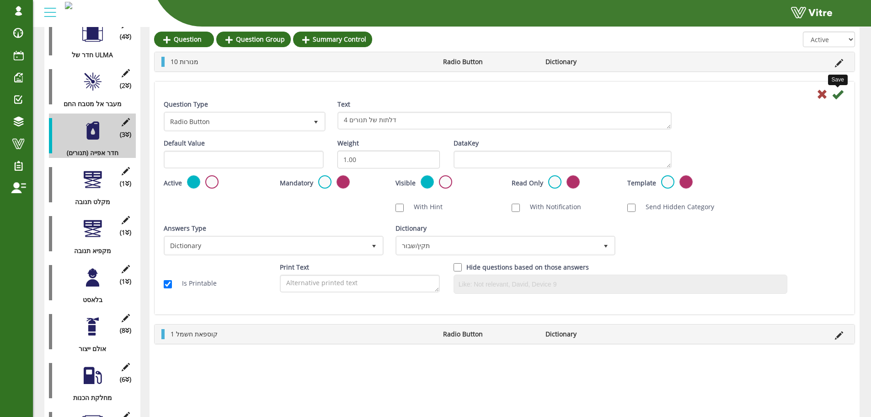
click at [837, 94] on icon at bounding box center [837, 94] width 11 height 11
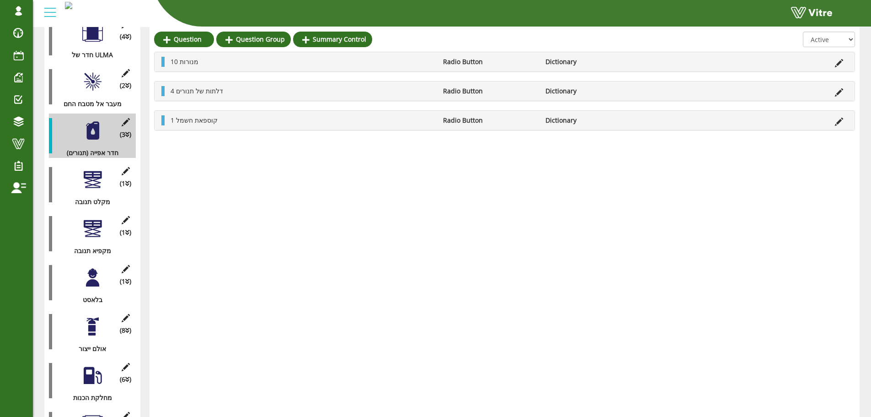
click at [835, 122] on li at bounding box center [838, 120] width 17 height 10
click at [839, 123] on icon at bounding box center [839, 122] width 8 height 8
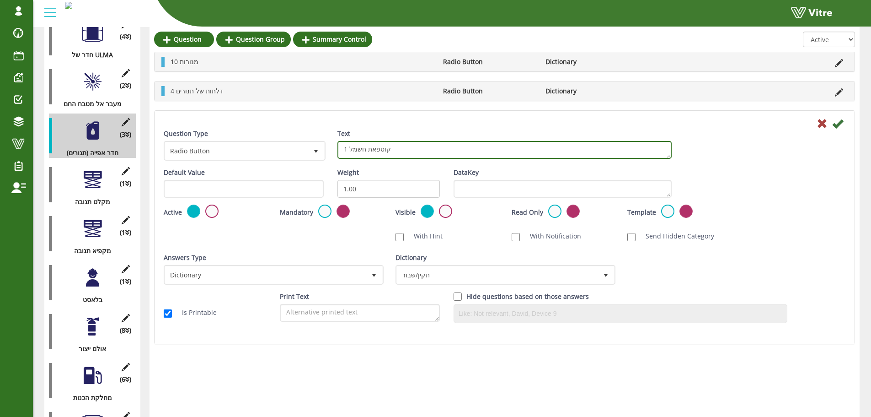
click at [343, 149] on textarea "1 קוספאת חשמל" at bounding box center [504, 150] width 334 height 18
type textarea "5 קוספאת חשמל"
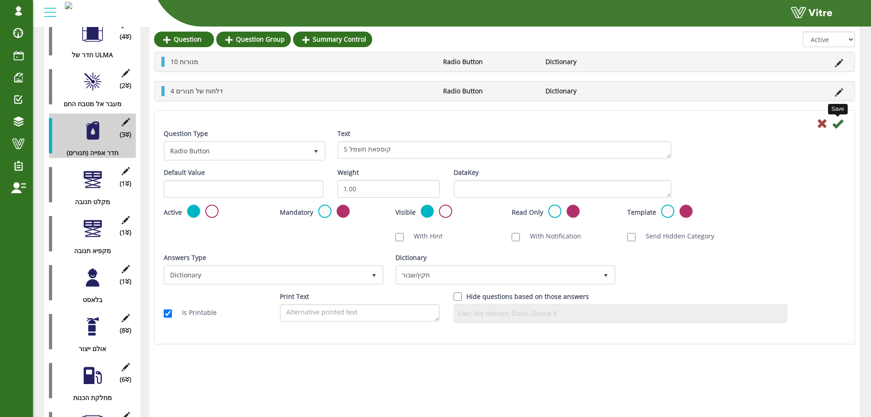
click at [835, 120] on icon at bounding box center [837, 123] width 11 height 11
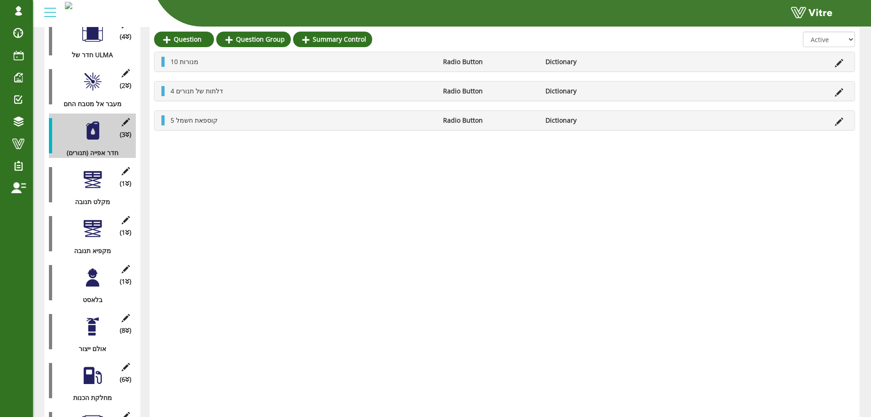
click at [99, 170] on div at bounding box center [92, 179] width 21 height 21
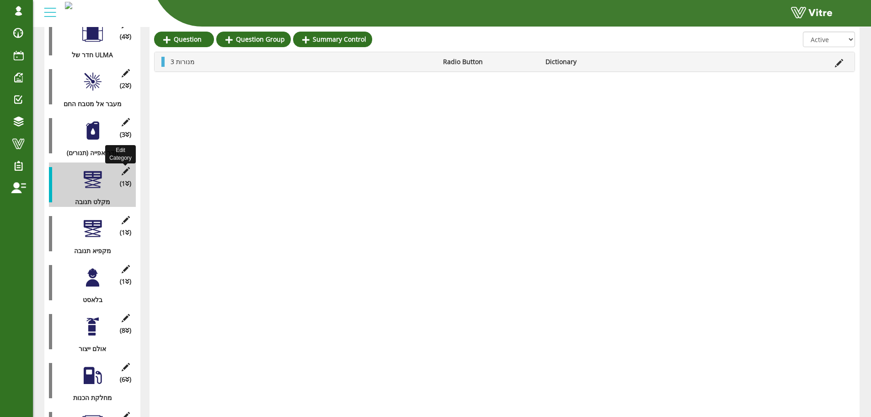
click at [128, 167] on icon at bounding box center [125, 171] width 11 height 8
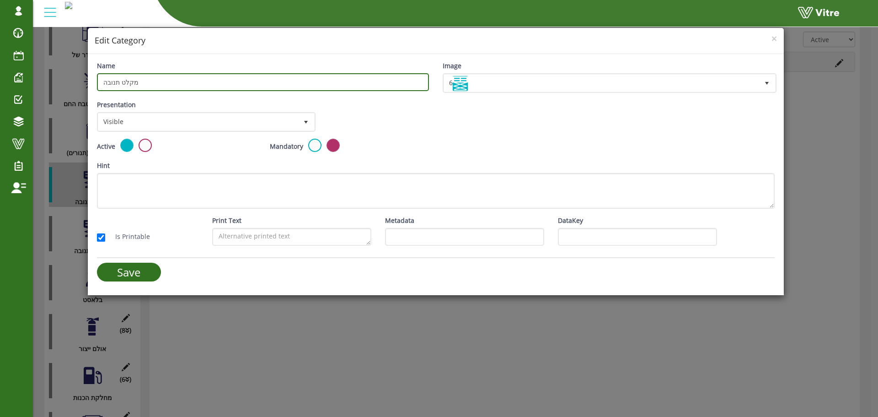
click at [165, 87] on input "מקלט תנובה" at bounding box center [263, 82] width 332 height 18
type input "מקרר ליד תנורים"
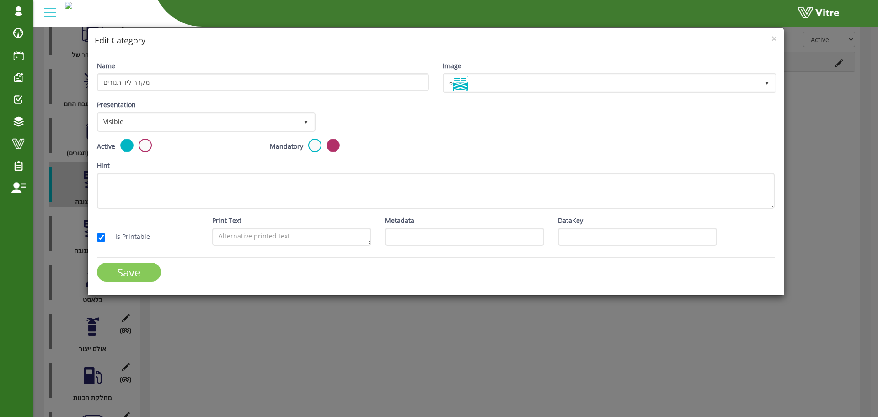
click at [120, 266] on input "Save" at bounding box center [129, 271] width 64 height 19
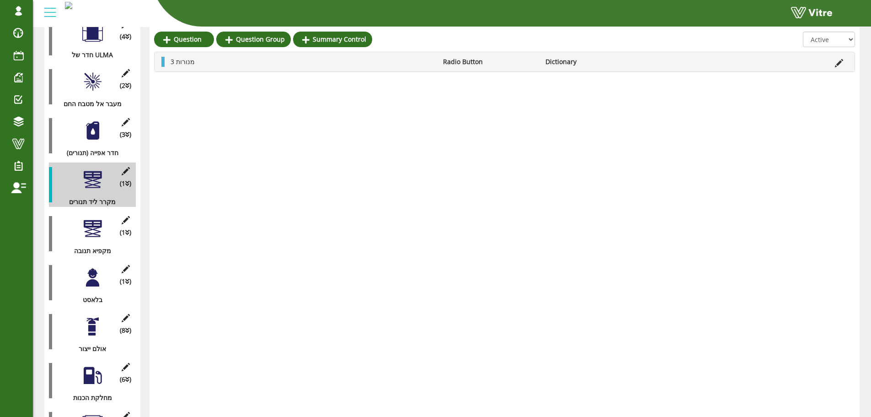
drag, startPoint x: 477, startPoint y: 74, endPoint x: 522, endPoint y: 107, distance: 55.3
drag, startPoint x: 522, startPoint y: 107, endPoint x: 468, endPoint y: 158, distance: 74.7
click at [838, 63] on icon at bounding box center [839, 63] width 8 height 8
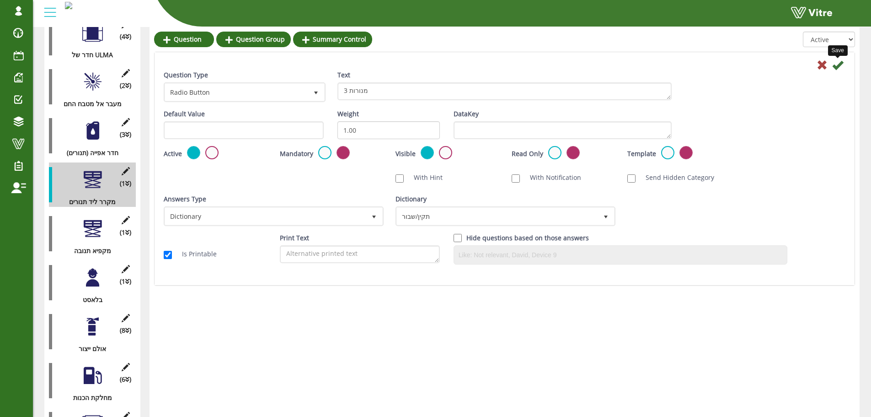
click at [838, 64] on icon at bounding box center [837, 64] width 11 height 11
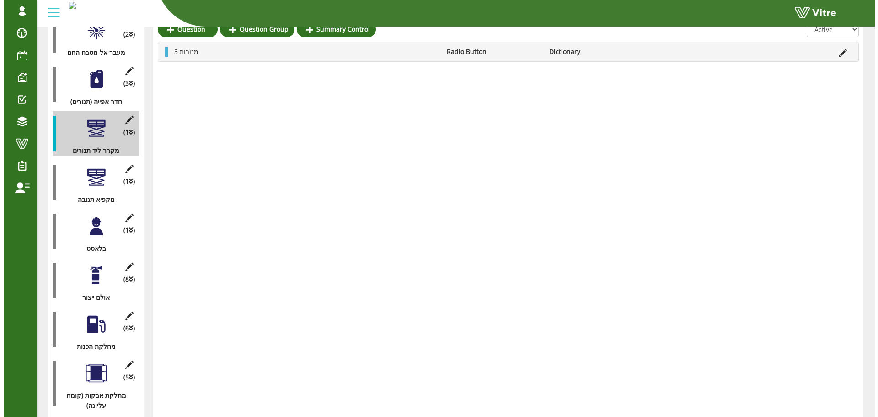
scroll to position [696, 0]
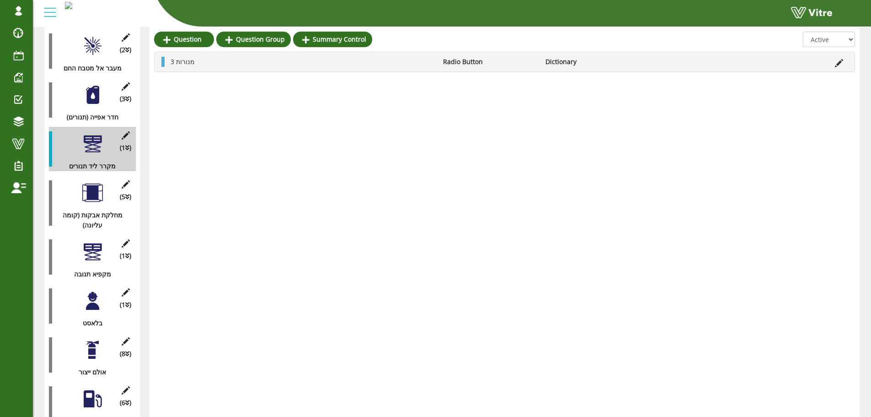
click at [98, 187] on div at bounding box center [92, 192] width 21 height 21
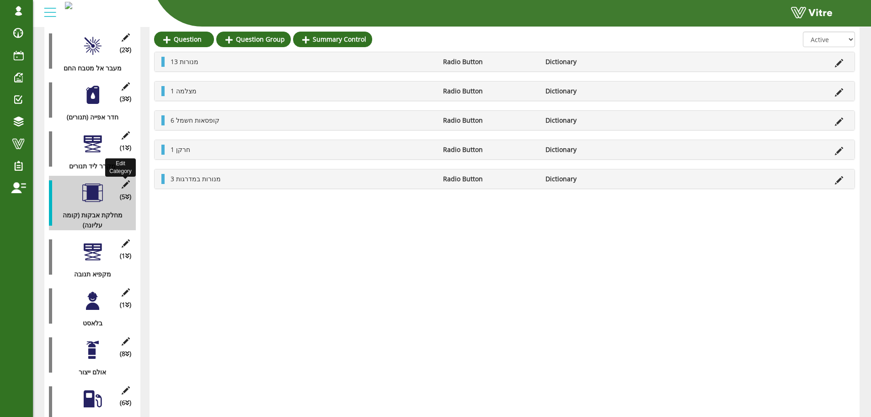
click at [126, 180] on icon at bounding box center [125, 184] width 11 height 8
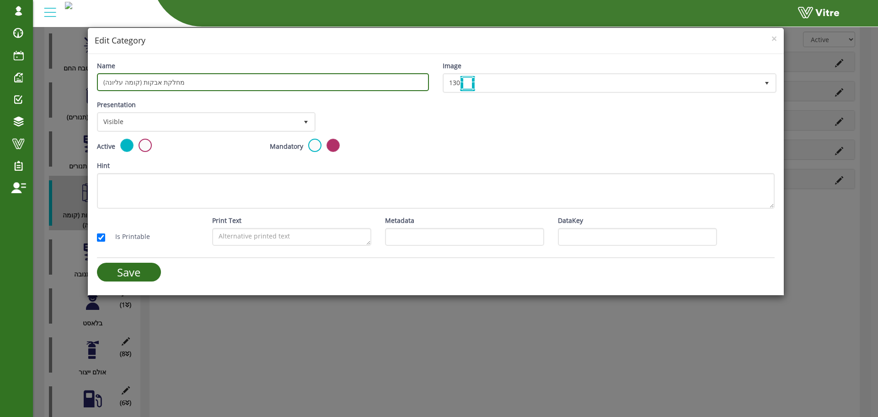
click at [283, 85] on input "מחלקת אבקות (קומה עליונה)" at bounding box center [263, 82] width 332 height 18
type input "חדר מכונת כוסות"
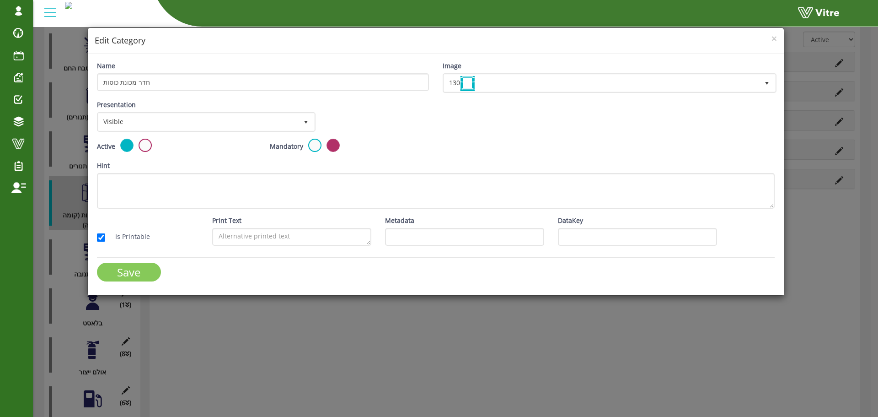
click at [128, 266] on input "Save" at bounding box center [129, 271] width 64 height 19
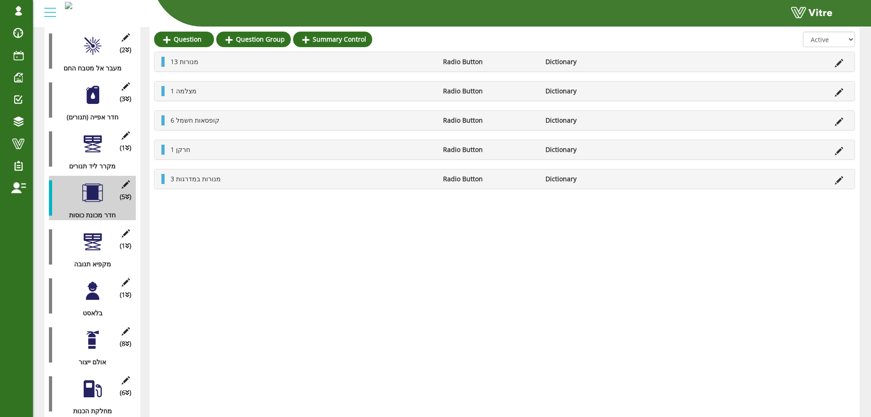
click at [88, 231] on div at bounding box center [92, 241] width 21 height 21
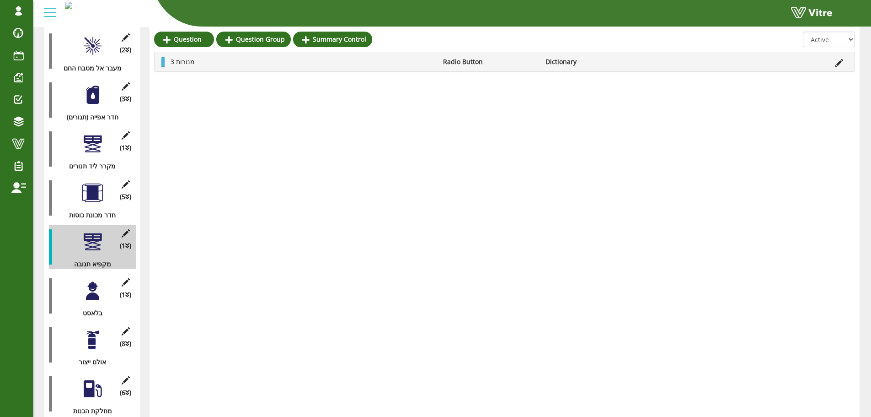
click at [96, 189] on div at bounding box center [92, 192] width 21 height 21
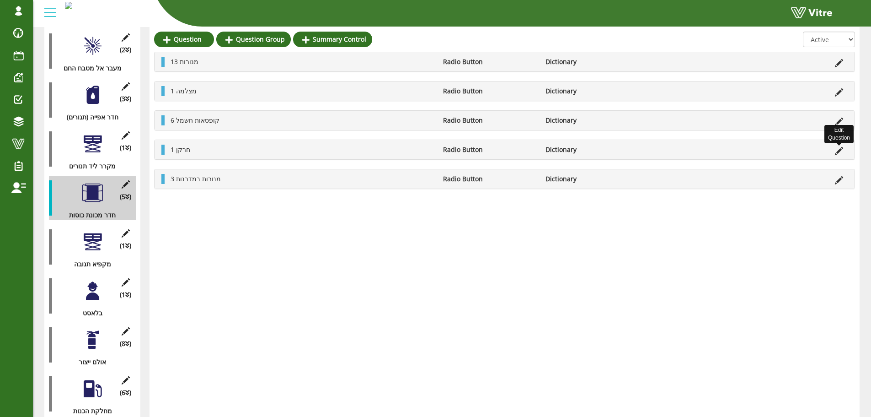
click at [837, 149] on icon at bounding box center [839, 151] width 8 height 8
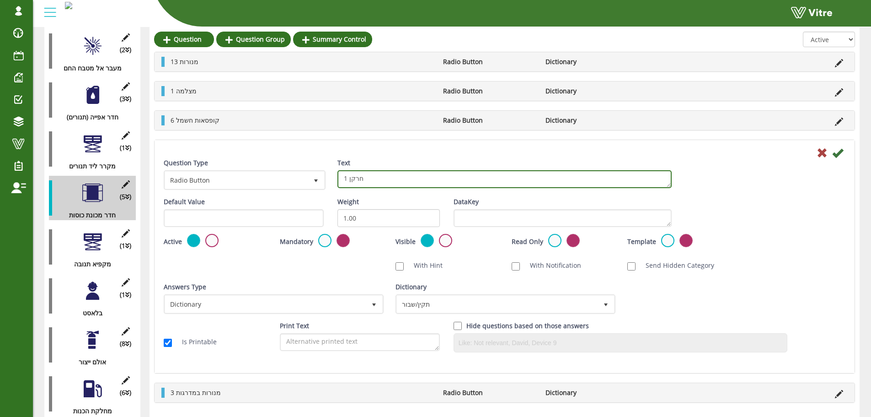
click at [347, 181] on textarea "1 חרקן" at bounding box center [504, 179] width 334 height 18
click at [368, 177] on textarea "1 חרקן" at bounding box center [504, 179] width 334 height 18
click at [346, 179] on textarea "1 חרקן" at bounding box center [504, 179] width 334 height 18
type textarea "1 חרקן - 2 מנורות"
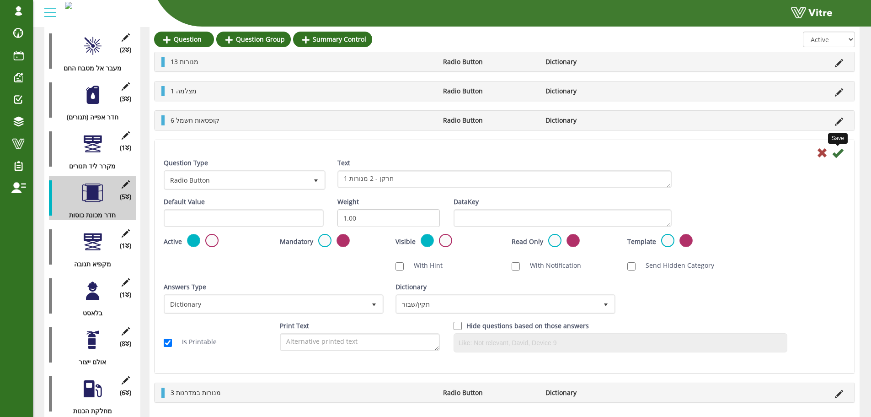
click at [840, 152] on icon at bounding box center [837, 152] width 11 height 11
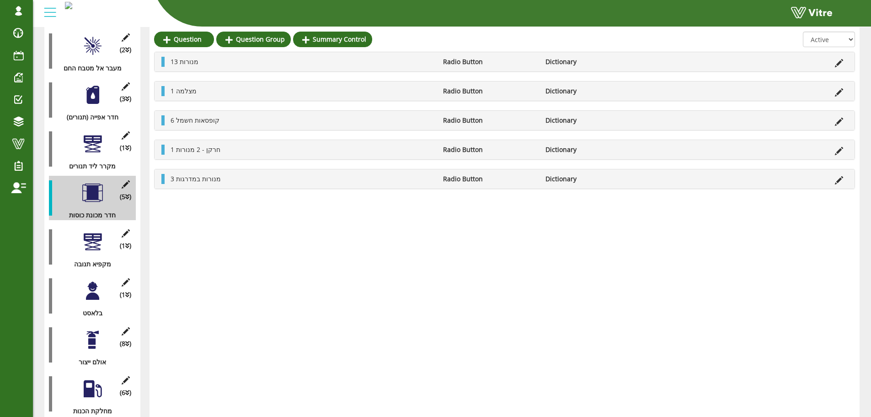
click at [161, 151] on div "1 חרקן - 2 מנורות Radio Button Dictionary" at bounding box center [505, 149] width 700 height 19
drag, startPoint x: 283, startPoint y: 113, endPoint x: 225, endPoint y: 98, distance: 59.7
drag, startPoint x: 225, startPoint y: 98, endPoint x: 202, endPoint y: 229, distance: 133.4
click at [843, 148] on icon at bounding box center [839, 151] width 8 height 8
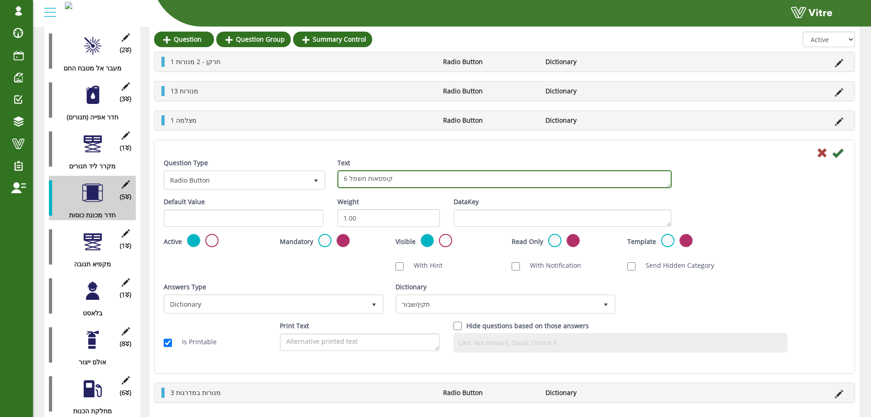
click at [347, 177] on textarea "6 קופסאות חשמל" at bounding box center [504, 179] width 334 height 18
type textarea "4 קופסאות חשמל"
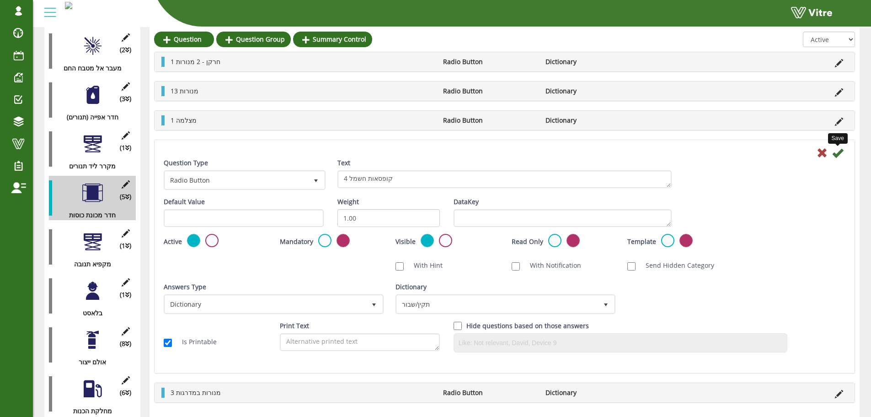
click at [841, 153] on icon at bounding box center [837, 152] width 11 height 11
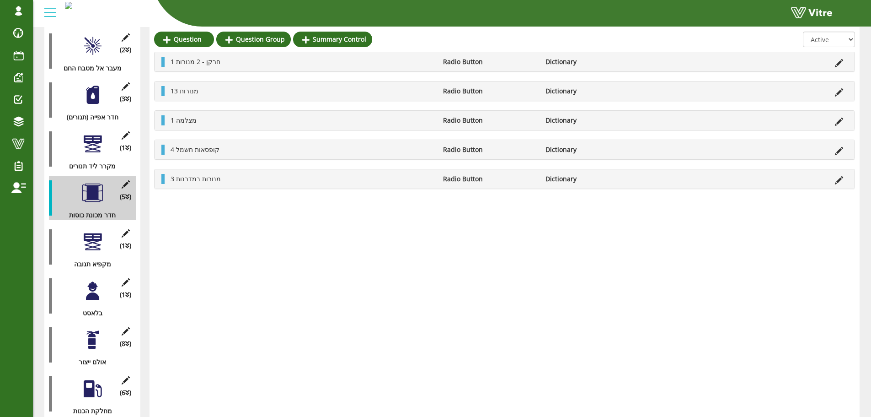
click at [161, 150] on div "4 קופסאות חשמל Radio Button Dictionary" at bounding box center [505, 149] width 700 height 19
click at [840, 181] on icon at bounding box center [839, 180] width 8 height 8
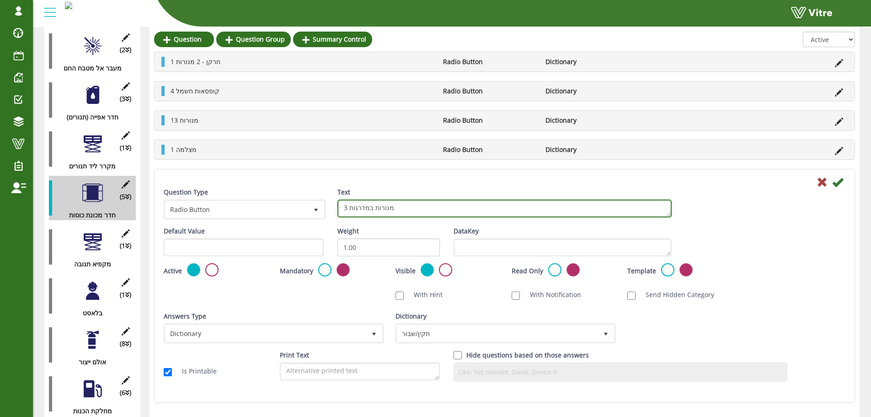
drag, startPoint x: 417, startPoint y: 209, endPoint x: 349, endPoint y: 205, distance: 67.3
click at [349, 205] on textarea "3 מנורות במדרגות" at bounding box center [504, 208] width 334 height 18
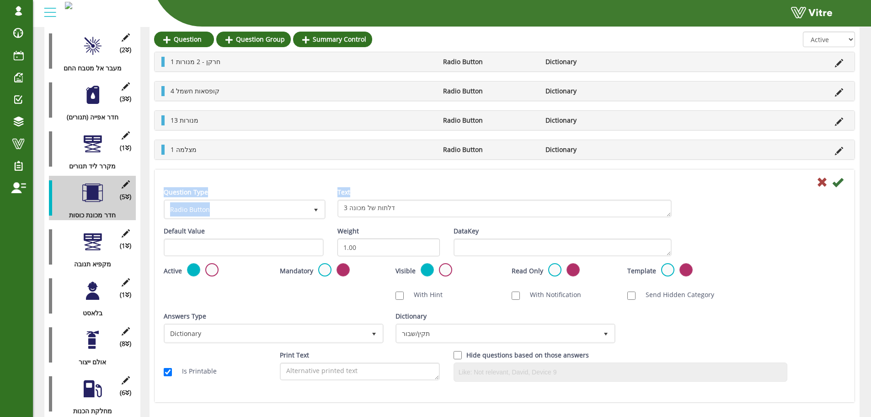
drag, startPoint x: 841, startPoint y: 181, endPoint x: 515, endPoint y: 195, distance: 325.9
click at [521, 194] on form "Question Type Radio Button 3 Text 3 מנורות במדרגות Default Value Weight 1.00 Da…" at bounding box center [505, 282] width 682 height 212
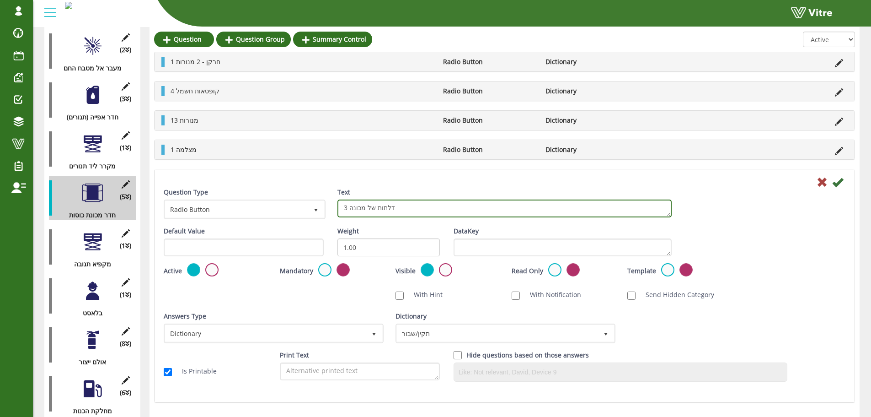
click at [353, 202] on textarea "3 מנורות במדרגות" at bounding box center [504, 208] width 334 height 18
click at [348, 209] on textarea "3 מנורות במדרגות" at bounding box center [504, 208] width 334 height 18
type textarea "2 דלתות של מכונה"
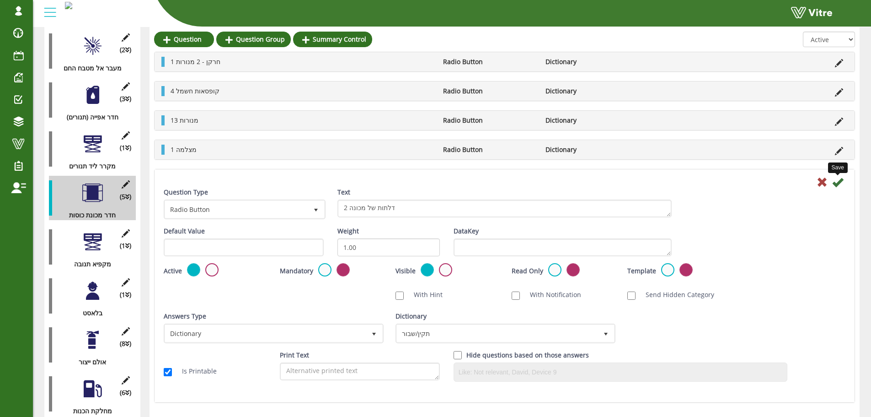
click at [838, 181] on icon at bounding box center [837, 182] width 11 height 11
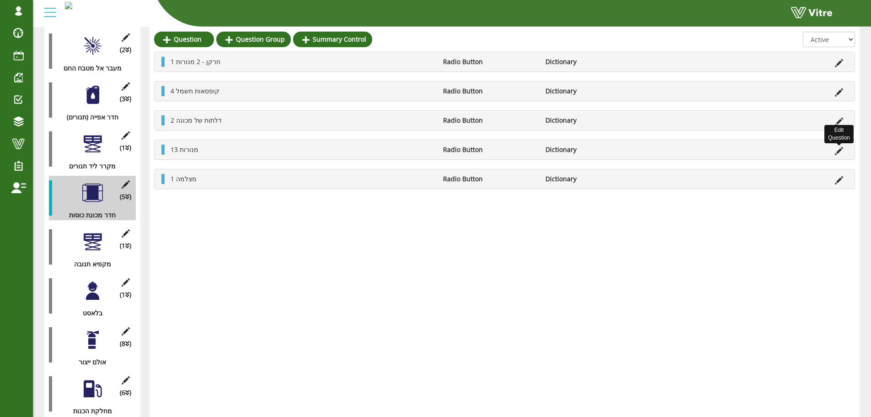
click at [835, 151] on icon at bounding box center [839, 151] width 8 height 8
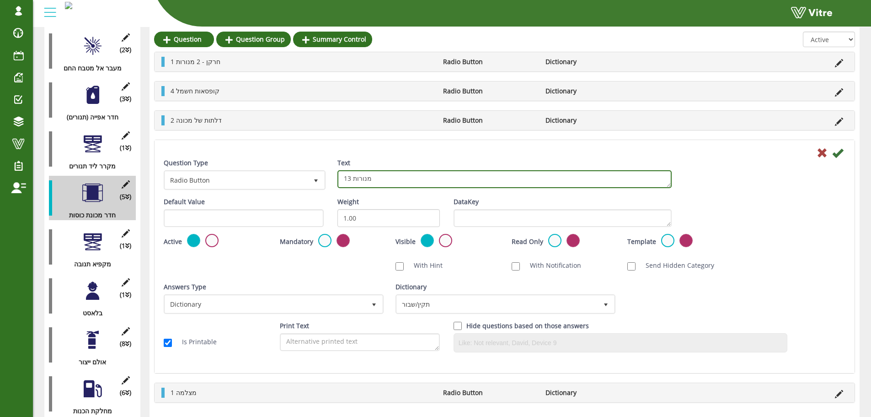
drag, startPoint x: 345, startPoint y: 177, endPoint x: 385, endPoint y: 180, distance: 39.8
click at [385, 180] on textarea "13 מנורות" at bounding box center [504, 179] width 334 height 18
type textarea "3 צגי מכונה"
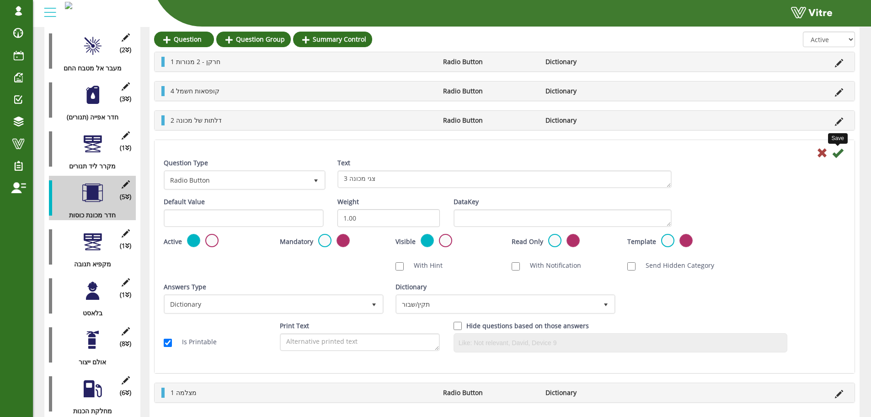
click at [837, 152] on icon at bounding box center [837, 152] width 11 height 11
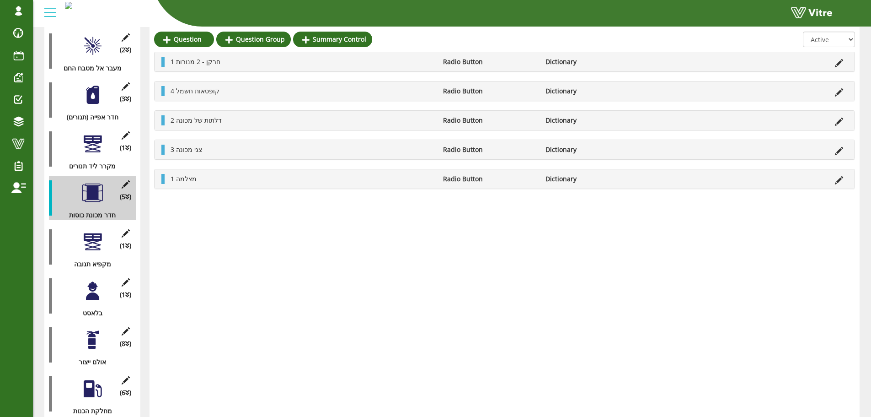
click at [844, 178] on li at bounding box center [838, 179] width 17 height 10
click at [840, 180] on icon at bounding box center [839, 180] width 8 height 8
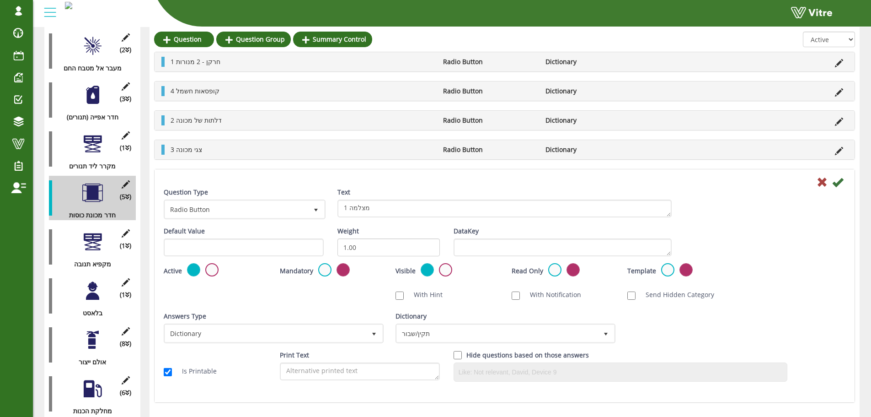
click at [215, 273] on label at bounding box center [211, 269] width 13 height 13
click at [0, 0] on input "radio" at bounding box center [0, 0] width 0 height 0
click at [838, 182] on icon at bounding box center [837, 182] width 11 height 11
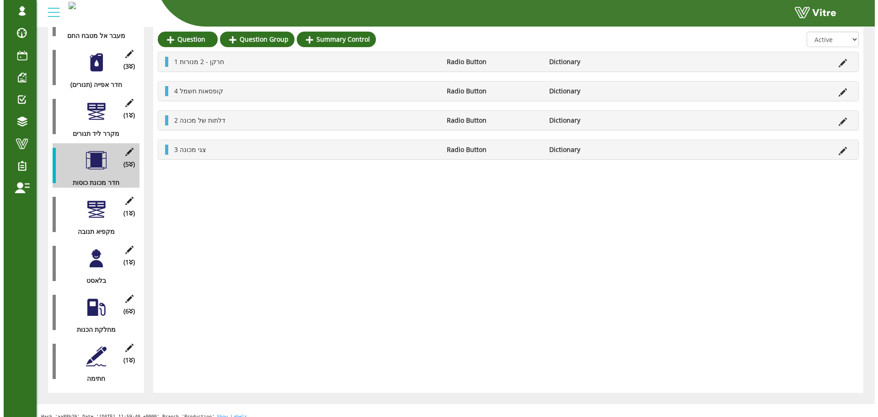
scroll to position [732, 0]
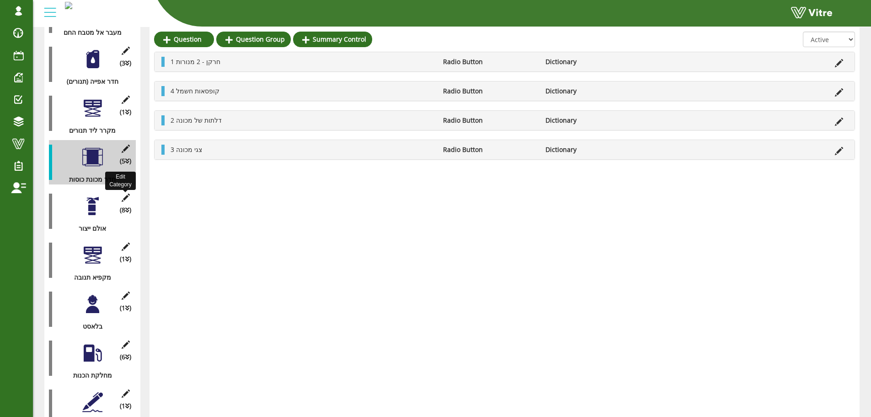
click at [124, 193] on icon at bounding box center [125, 197] width 11 height 8
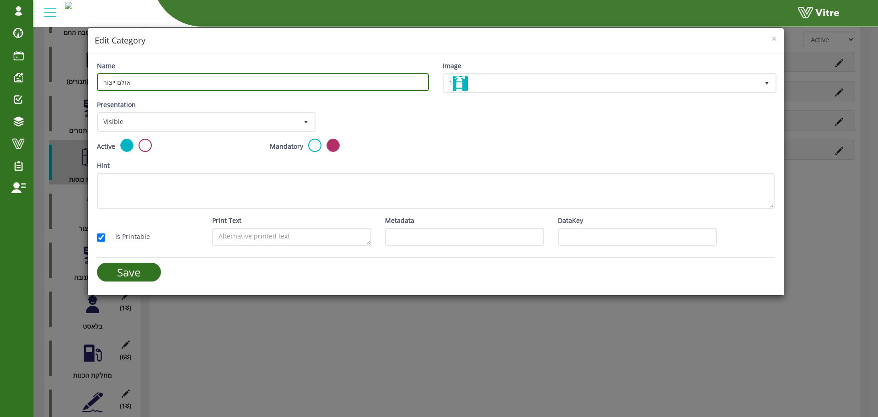
click at [235, 75] on input "אולם ייצור" at bounding box center [263, 82] width 332 height 18
type input "מטבח חם"
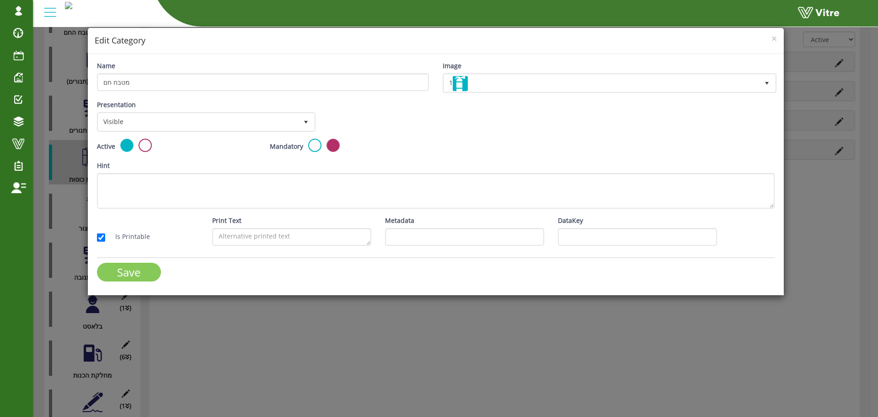
click at [134, 276] on input "Save" at bounding box center [129, 271] width 64 height 19
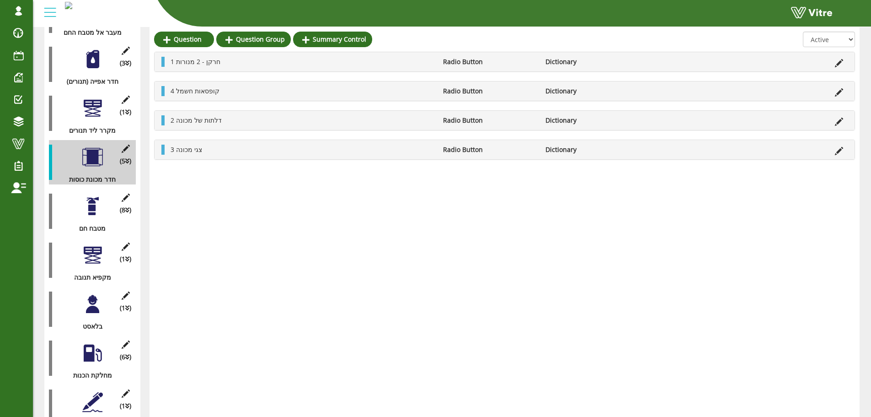
click at [94, 207] on div at bounding box center [92, 206] width 21 height 21
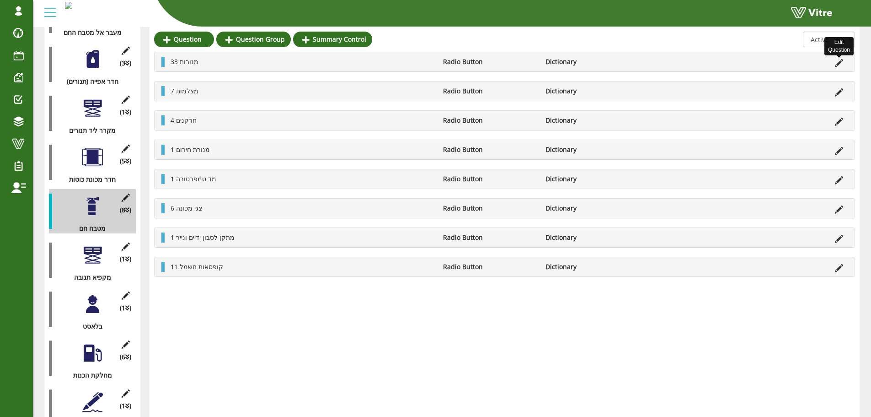
click at [840, 65] on icon at bounding box center [839, 63] width 8 height 8
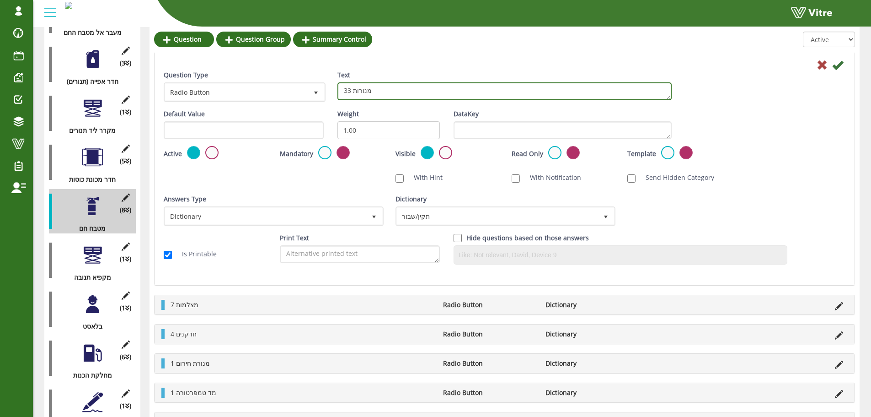
drag, startPoint x: 353, startPoint y: 91, endPoint x: 343, endPoint y: 89, distance: 10.7
click at [343, 89] on textarea "33 מנורות" at bounding box center [504, 91] width 334 height 18
type textarea "16 מנורות"
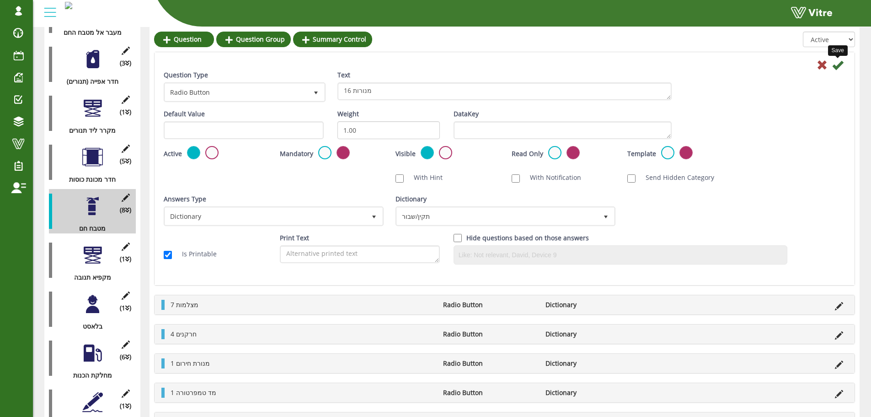
click at [837, 65] on icon at bounding box center [837, 64] width 11 height 11
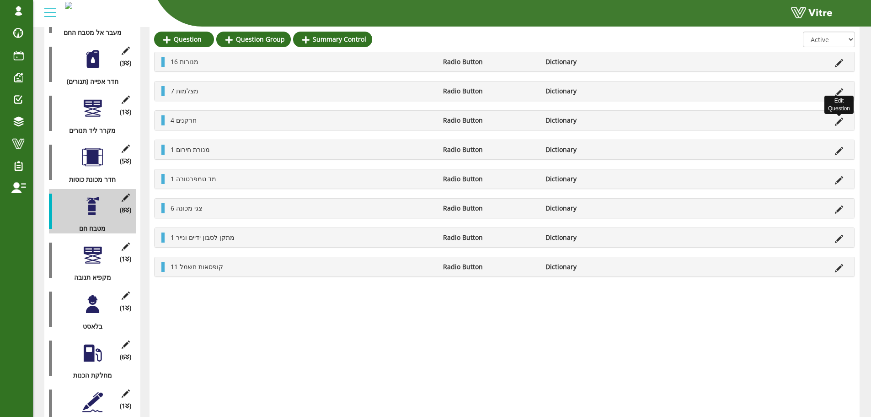
click at [839, 122] on icon at bounding box center [839, 122] width 8 height 8
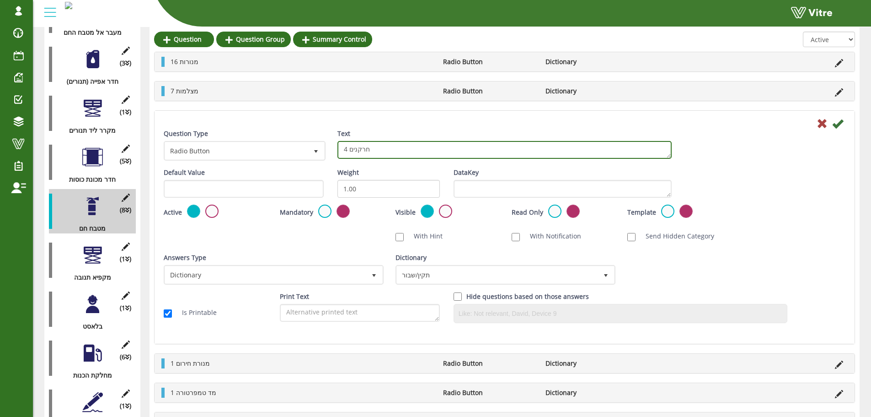
click at [392, 141] on textarea "4 חרקנים" at bounding box center [504, 150] width 334 height 18
click at [393, 148] on textarea "4 חרקנים" at bounding box center [504, 150] width 334 height 18
type textarea "1 חרקן - 2 מנורות"
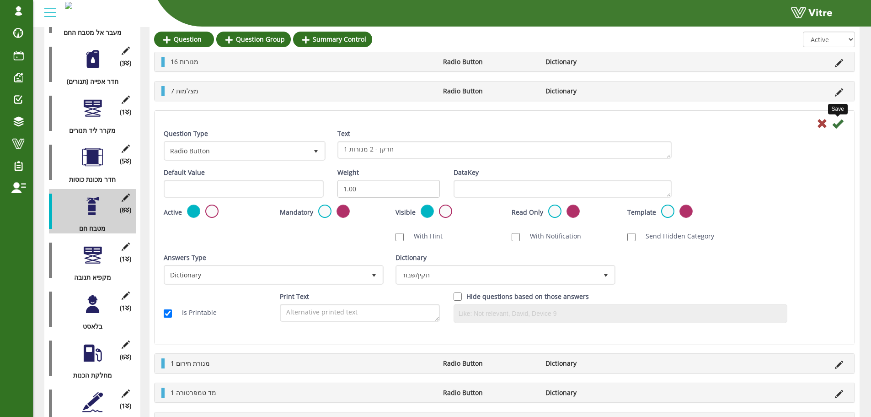
click at [841, 128] on icon at bounding box center [837, 123] width 11 height 11
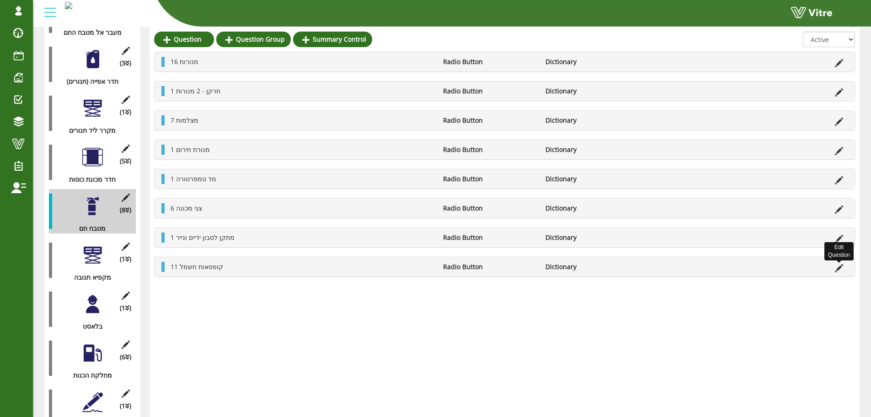
click at [838, 267] on icon at bounding box center [839, 268] width 8 height 8
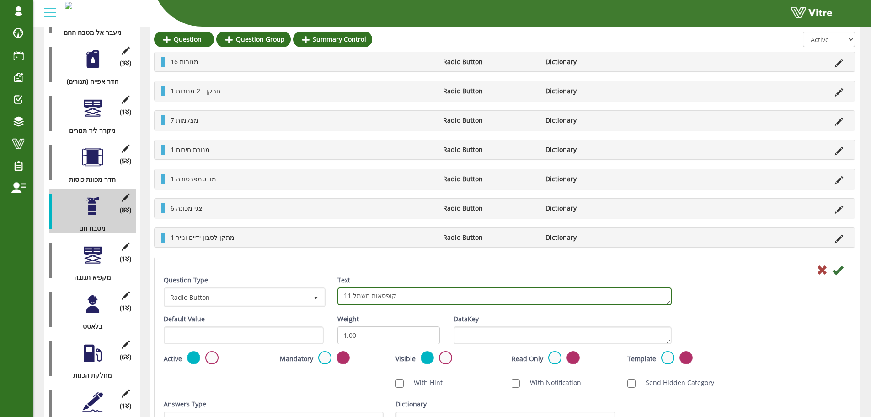
click at [349, 298] on textarea "11 קופסאות חשמל" at bounding box center [504, 296] width 334 height 18
drag, startPoint x: 352, startPoint y: 297, endPoint x: 332, endPoint y: 294, distance: 20.0
click at [332, 294] on div "Text 11 קופסאות חשמל" at bounding box center [505, 293] width 348 height 37
type textarea "7 קופסאות חשמל"
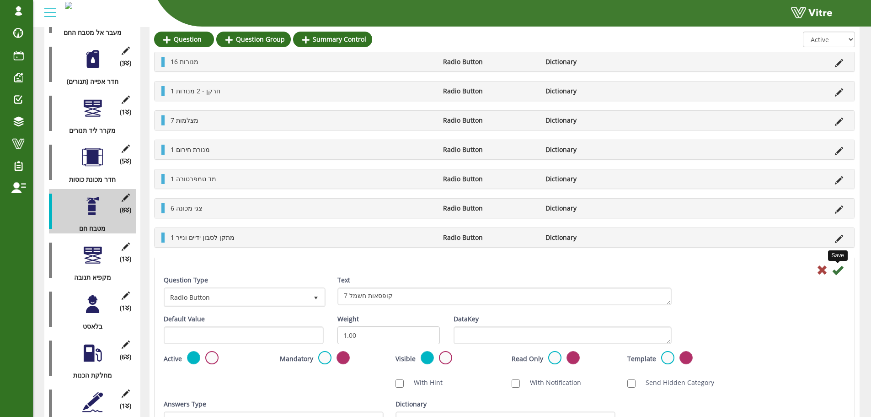
click at [842, 269] on icon at bounding box center [837, 269] width 11 height 11
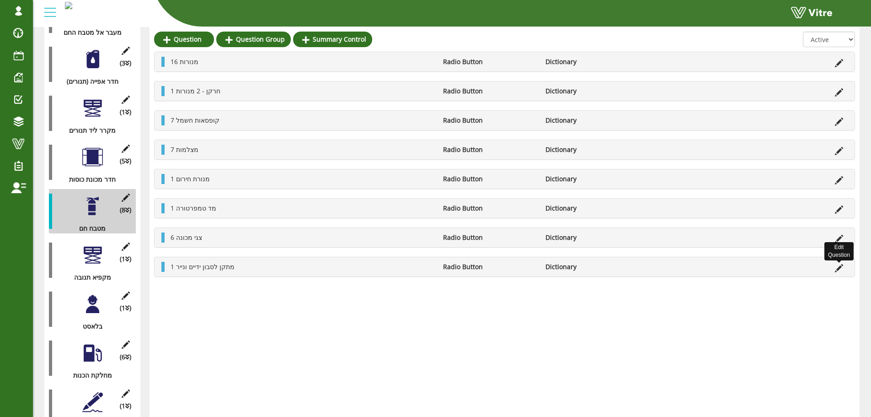
click at [838, 267] on icon at bounding box center [839, 268] width 8 height 8
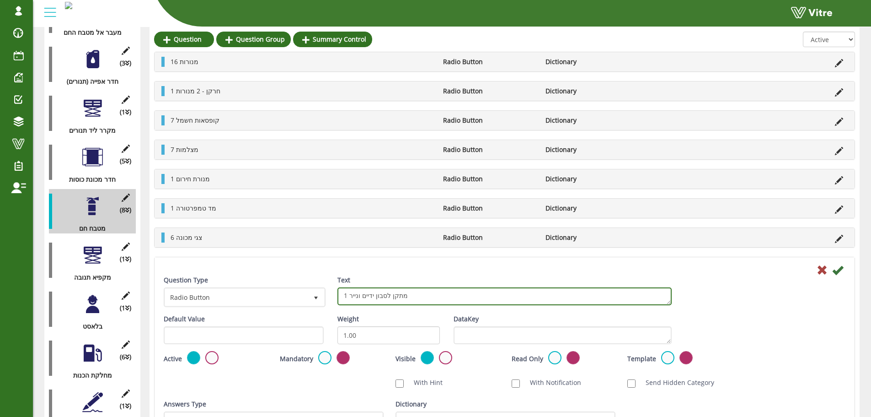
click at [386, 297] on textarea "1 מתקן לסבון ידיים ונייר" at bounding box center [504, 296] width 334 height 18
drag, startPoint x: 388, startPoint y: 297, endPoint x: 348, endPoint y: 295, distance: 39.8
click at [348, 295] on textarea "1 מתקן לסבון ידיים ונייר" at bounding box center [504, 296] width 334 height 18
click at [374, 291] on textarea "1 מתקן לסבון ידיים ונייר" at bounding box center [504, 296] width 334 height 18
drag, startPoint x: 348, startPoint y: 295, endPoint x: 456, endPoint y: 295, distance: 107.9
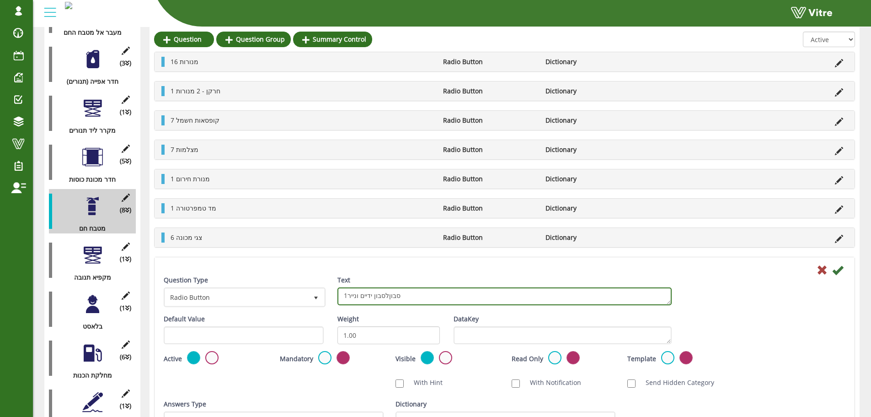
click at [456, 295] on textarea "1 מתקן לסבון ידיים ונייר" at bounding box center [504, 296] width 334 height 18
click at [345, 298] on textarea "1 מתקן לסבון ידיים ונייר" at bounding box center [504, 296] width 334 height 18
click at [347, 297] on textarea "1 מתקן לסבון ידיים ונייר" at bounding box center [504, 296] width 334 height 18
type textarea "1 מתקן סבון"
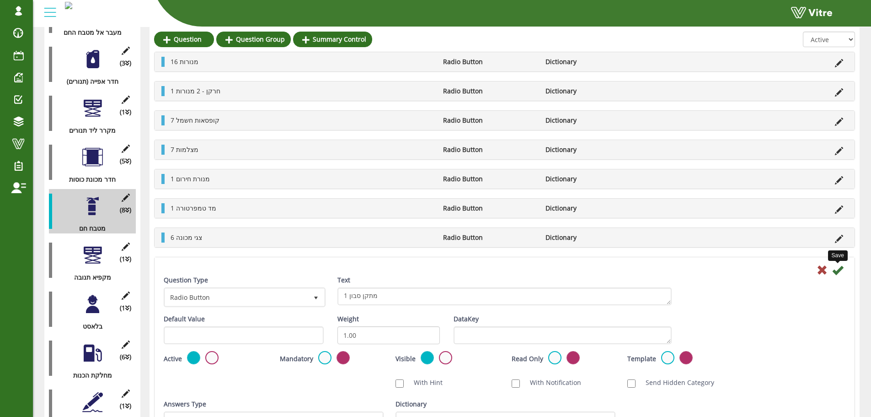
click at [835, 271] on icon at bounding box center [837, 269] width 11 height 11
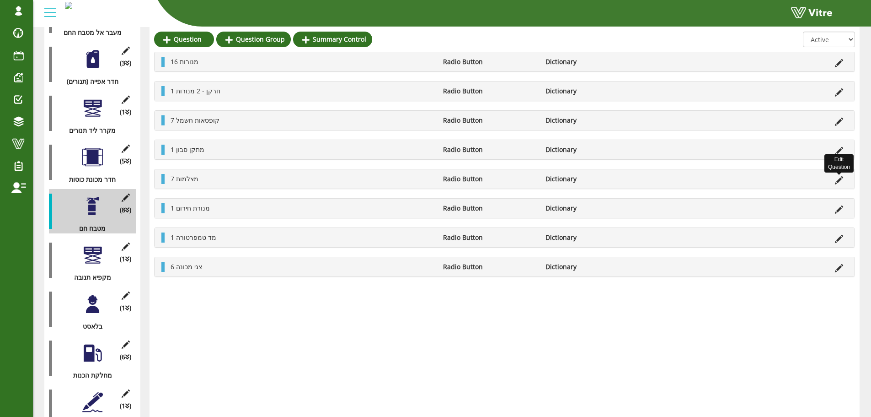
click at [837, 184] on icon at bounding box center [839, 180] width 8 height 8
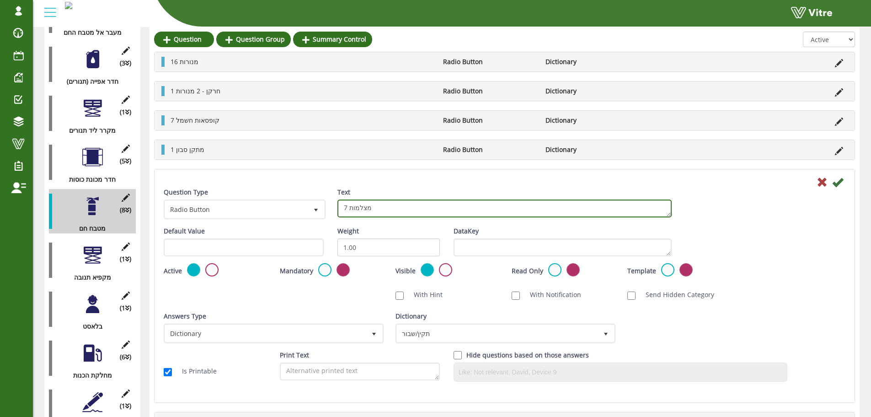
click at [357, 209] on textarea "7 מצלמות" at bounding box center [504, 208] width 334 height 18
click at [372, 210] on textarea "7 מצלמות" at bounding box center [504, 208] width 334 height 18
click at [373, 210] on textarea "7 מצלמות" at bounding box center [504, 208] width 334 height 18
click at [373, 209] on textarea "7 מצלמות" at bounding box center [504, 208] width 334 height 18
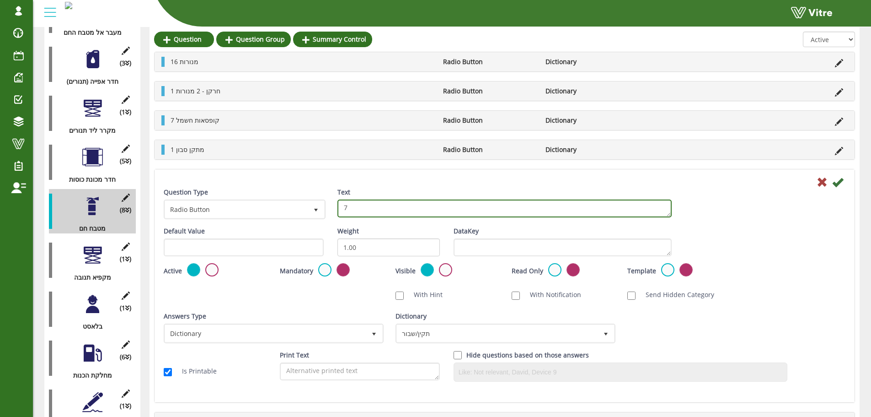
type textarea "7"
type textarea "1 מתקן נייר"
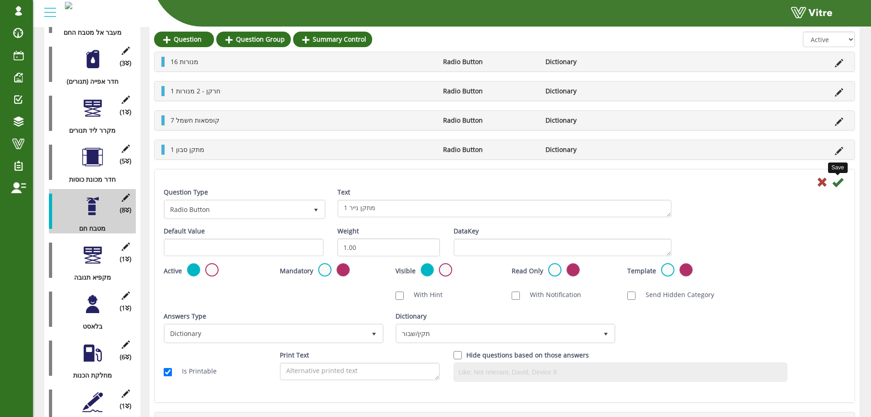
click at [838, 180] on icon at bounding box center [837, 182] width 11 height 11
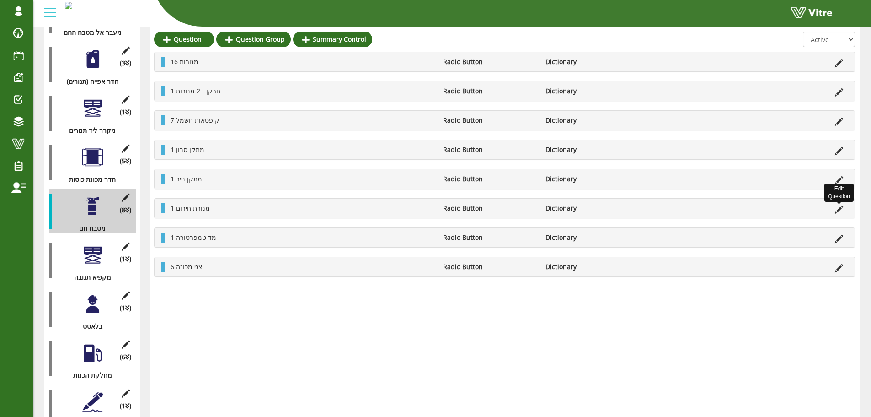
click at [839, 207] on icon at bounding box center [839, 209] width 8 height 8
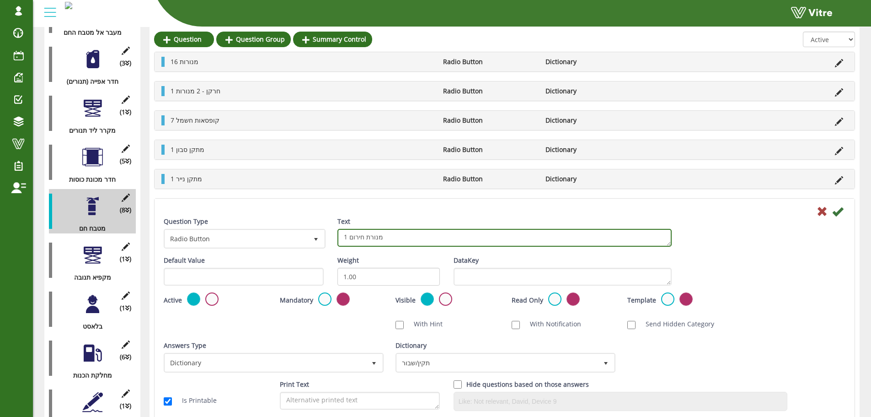
click at [401, 242] on textarea "1 מנורת חירום" at bounding box center [504, 238] width 334 height 18
type textarea "3 שעון לחץ"
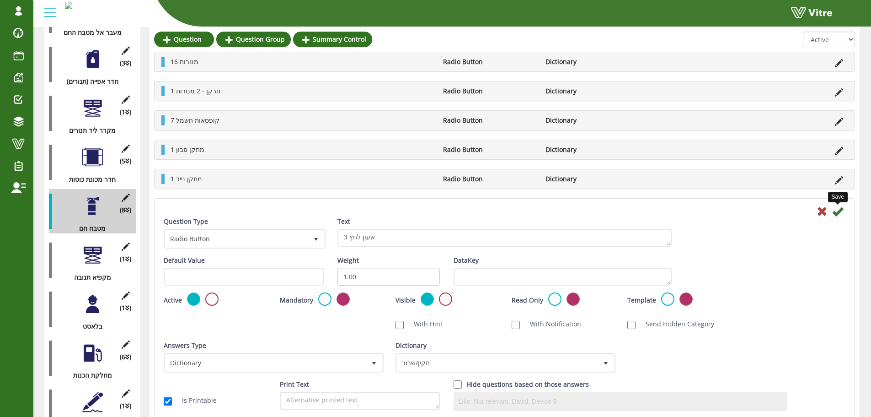
click at [837, 211] on icon at bounding box center [837, 211] width 11 height 11
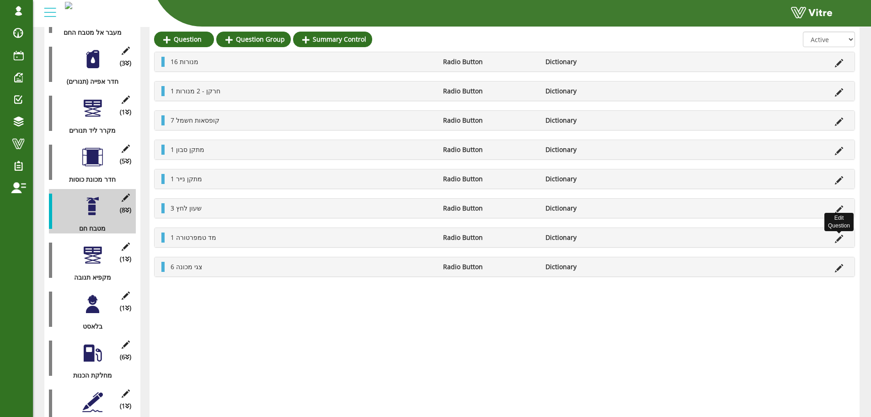
click at [835, 237] on icon at bounding box center [839, 239] width 8 height 8
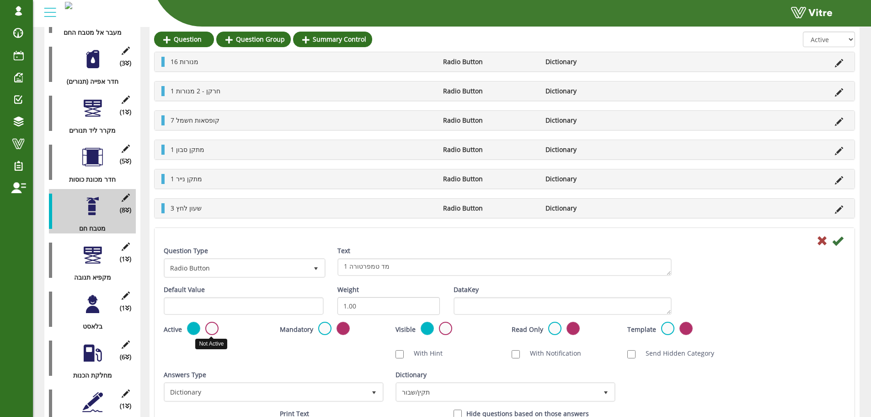
click at [209, 330] on label at bounding box center [211, 327] width 13 height 13
click at [0, 0] on input "radio" at bounding box center [0, 0] width 0 height 0
click at [836, 239] on icon at bounding box center [837, 240] width 11 height 11
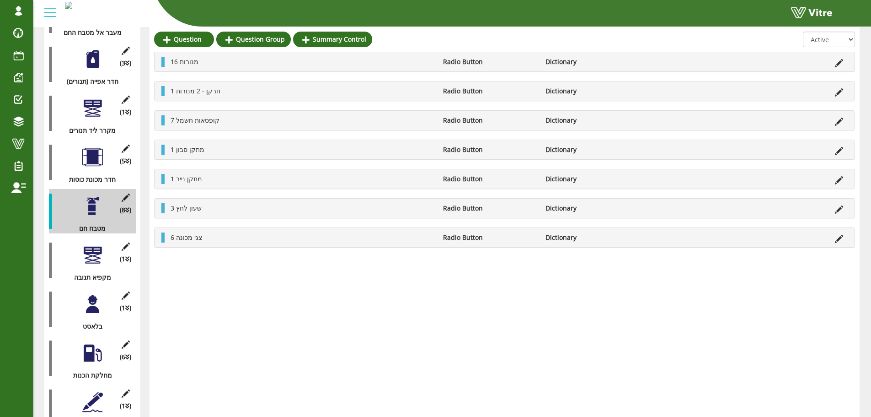
click at [843, 239] on li at bounding box center [838, 237] width 17 height 10
click at [839, 239] on icon at bounding box center [839, 239] width 8 height 8
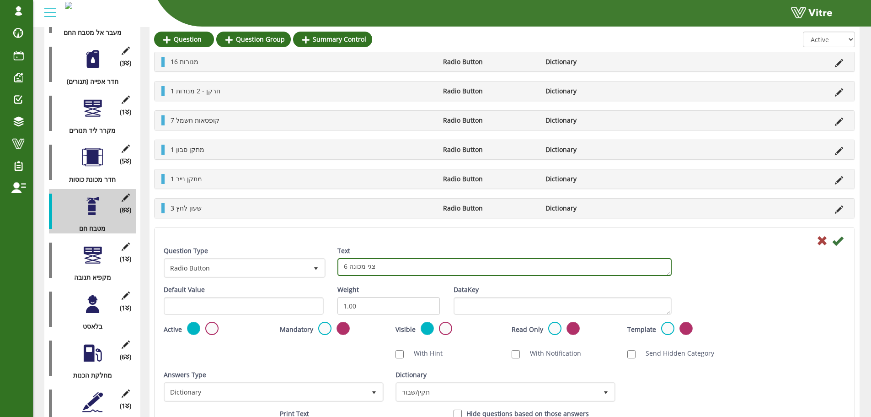
click at [394, 263] on textarea "6 צגי מכונה" at bounding box center [504, 267] width 334 height 18
type textarea "1 צג של מכונת פסטה"
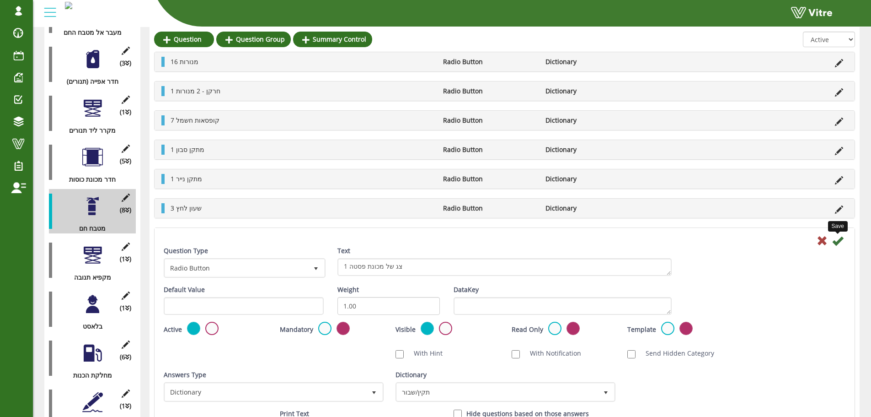
click at [838, 239] on icon at bounding box center [837, 240] width 11 height 11
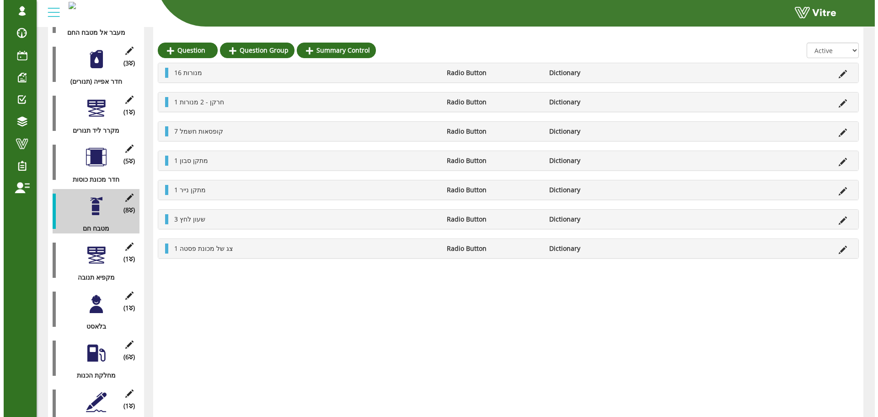
scroll to position [778, 0]
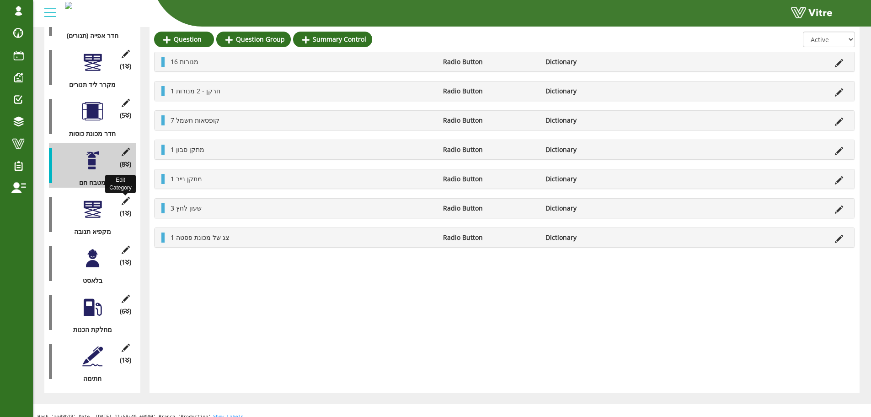
click at [123, 197] on icon at bounding box center [125, 201] width 11 height 8
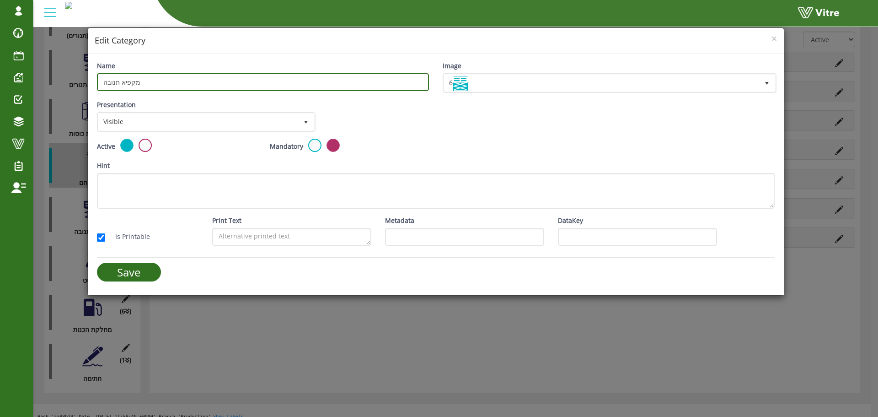
click at [164, 80] on input "מקפיא תנובה" at bounding box center [263, 82] width 332 height 18
type input "מקרר מטבח חם 1"
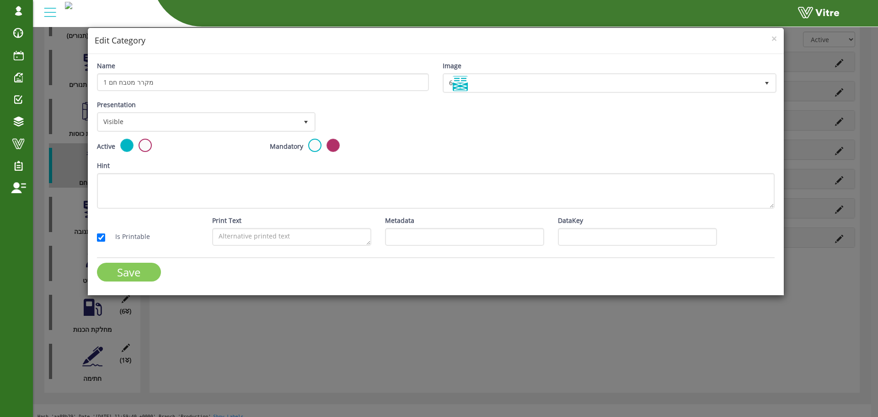
click at [149, 264] on input "Save" at bounding box center [129, 271] width 64 height 19
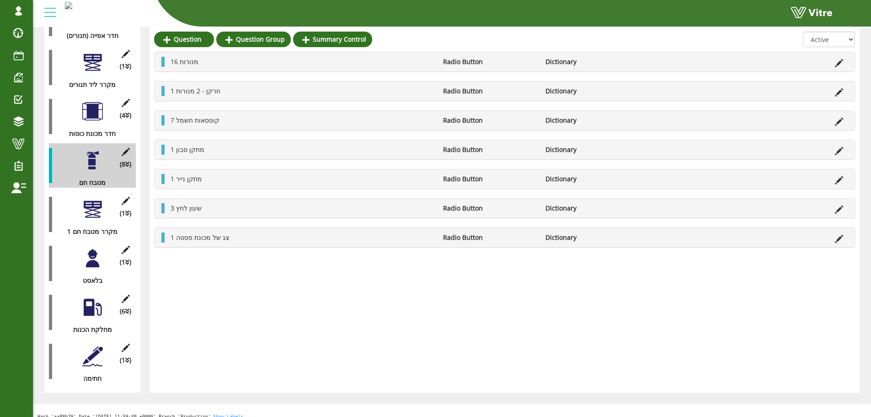
click at [89, 200] on div at bounding box center [92, 209] width 21 height 21
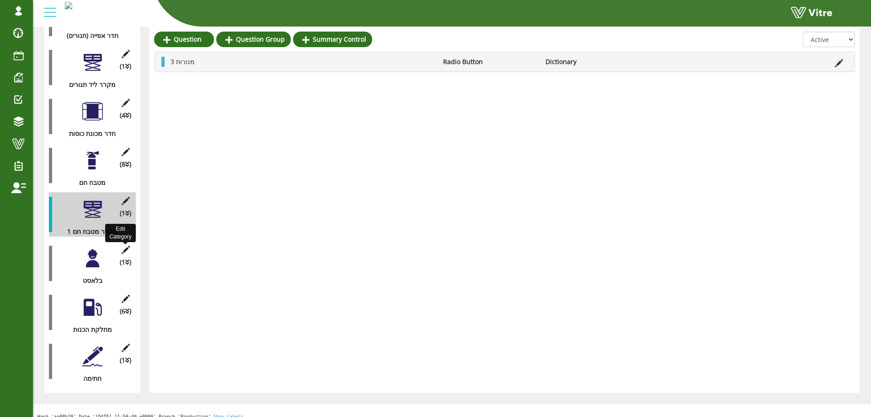
click at [125, 246] on icon at bounding box center [125, 250] width 11 height 8
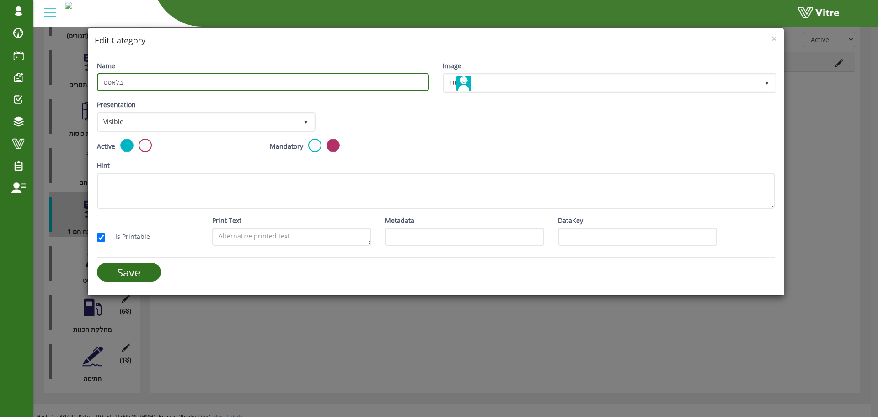
click at [255, 83] on input "בלאסט" at bounding box center [263, 82] width 332 height 18
type input "מקרר מטבח חם 2"
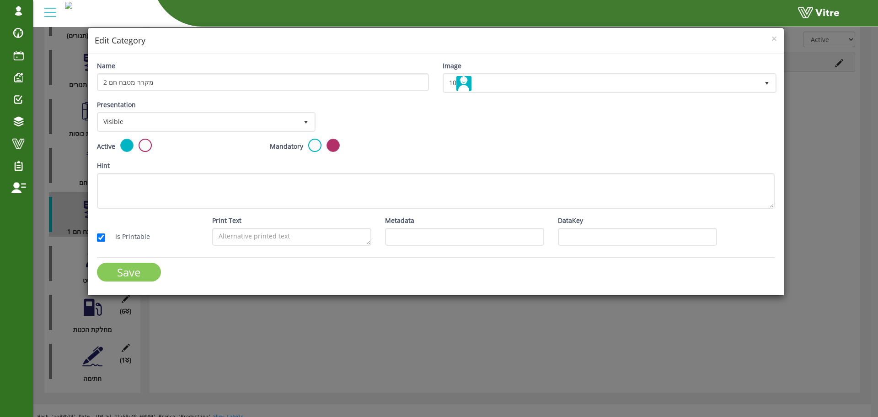
click at [126, 274] on input "Save" at bounding box center [129, 271] width 64 height 19
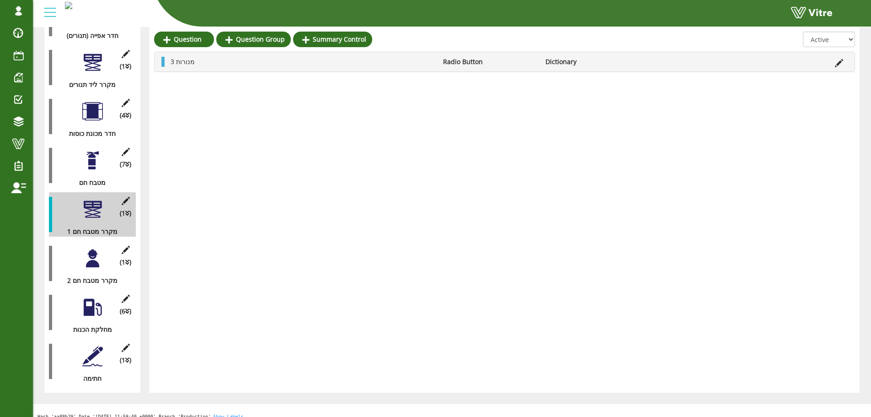
click at [97, 249] on div at bounding box center [92, 258] width 21 height 21
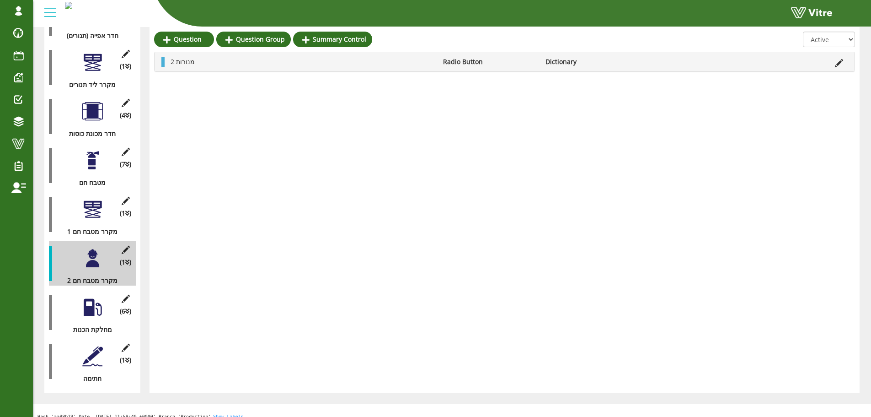
click at [90, 297] on div at bounding box center [92, 307] width 21 height 21
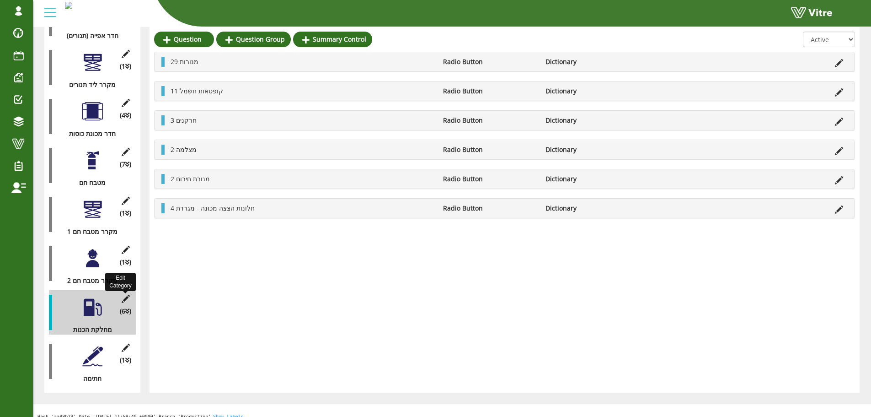
click at [125, 294] on icon at bounding box center [125, 298] width 11 height 8
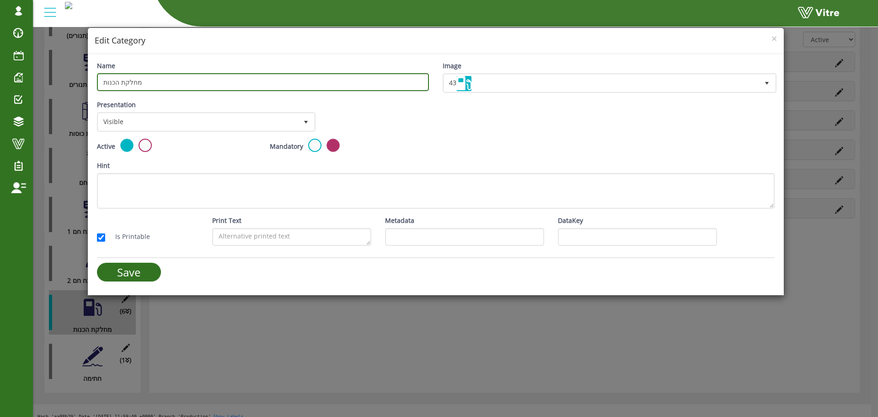
click at [131, 88] on input "מחלקת הכנות" at bounding box center [263, 82] width 332 height 18
type input "חדר אפיית חצילים"
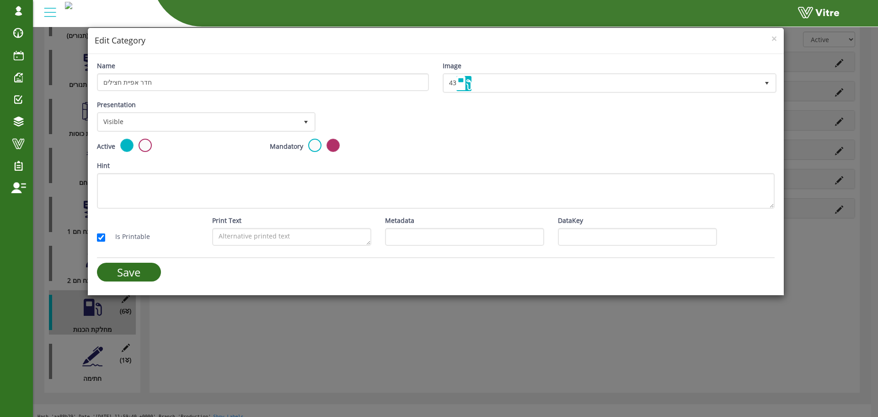
click at [130, 259] on form "Name חדר אפיית חצילים Image 43 43 Presentation Visible 0 Set Duration Minutes 0…" at bounding box center [436, 174] width 678 height 227
click at [130, 273] on input "Save" at bounding box center [129, 271] width 64 height 19
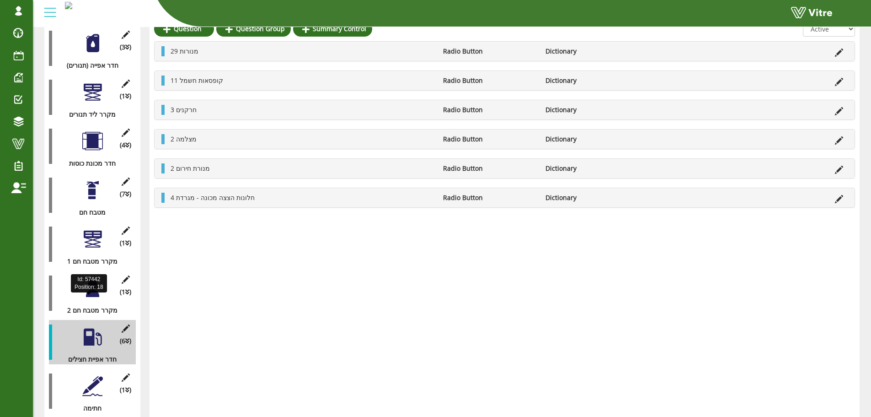
scroll to position [732, 0]
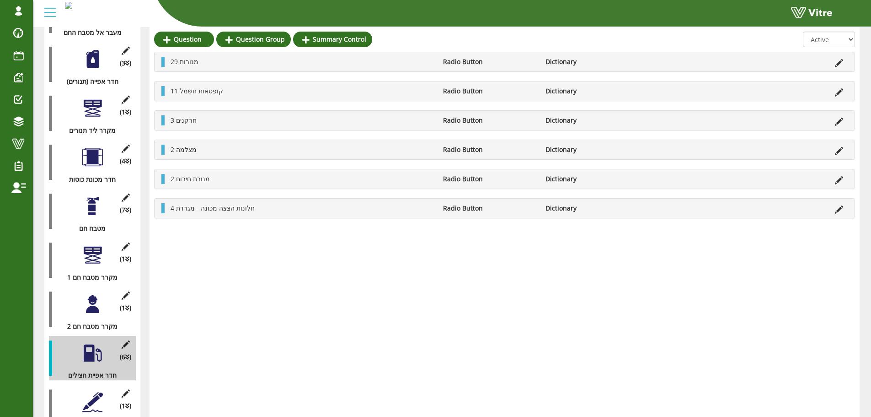
click at [49, 145] on div at bounding box center [50, 162] width 3 height 35
click at [86, 148] on div at bounding box center [92, 157] width 21 height 21
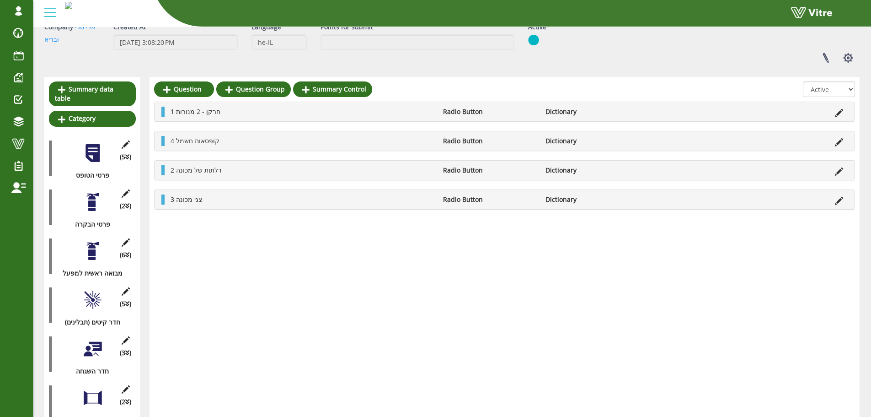
scroll to position [0, 0]
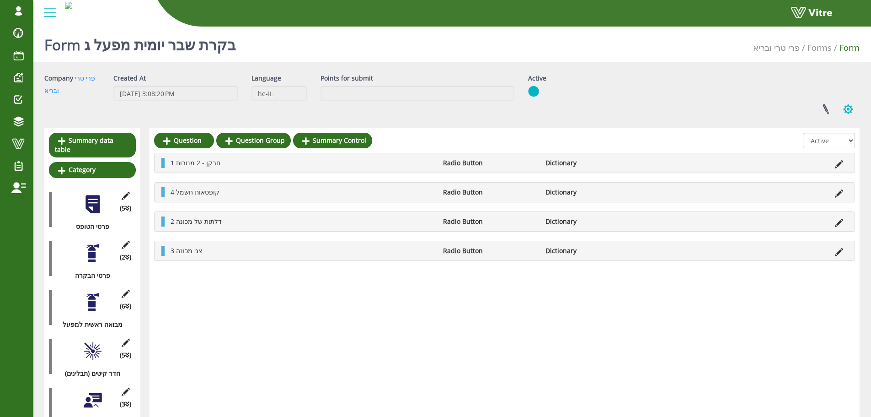
click at [846, 104] on button "button" at bounding box center [848, 109] width 23 height 24
click at [824, 177] on link "Clone Form Category" at bounding box center [817, 178] width 83 height 12
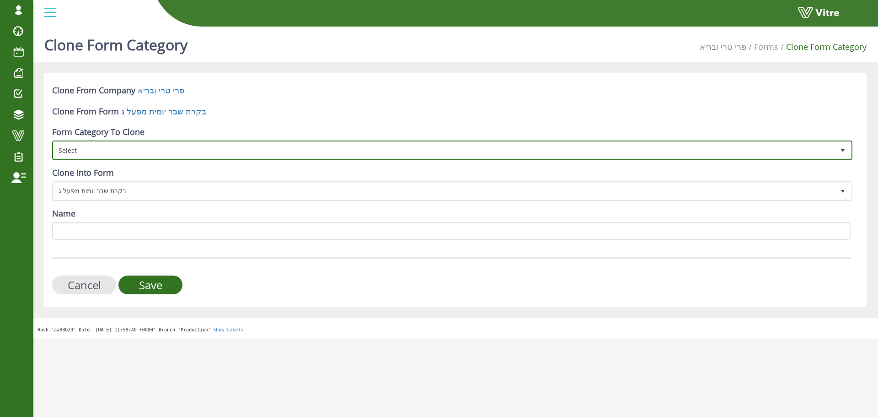
click at [167, 150] on span "Select" at bounding box center [444, 150] width 781 height 16
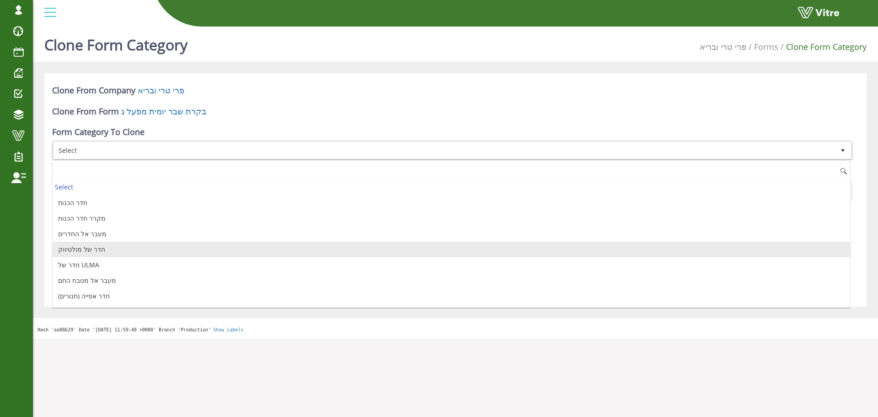
scroll to position [137, 0]
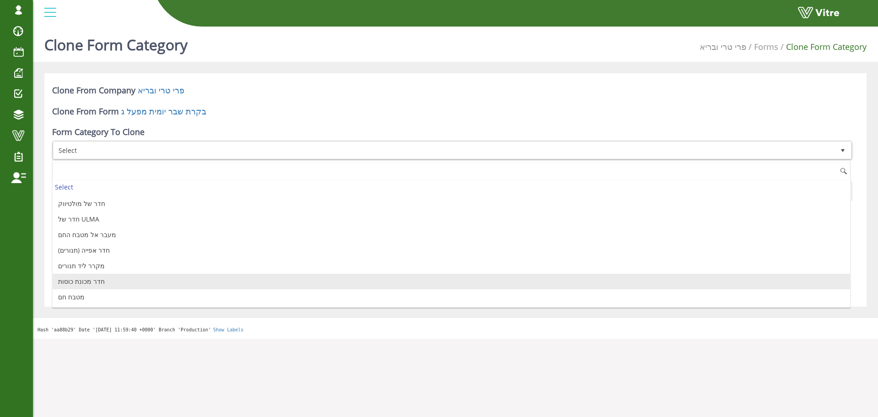
click at [99, 281] on li "חדר מכונת כוסות" at bounding box center [452, 281] width 798 height 16
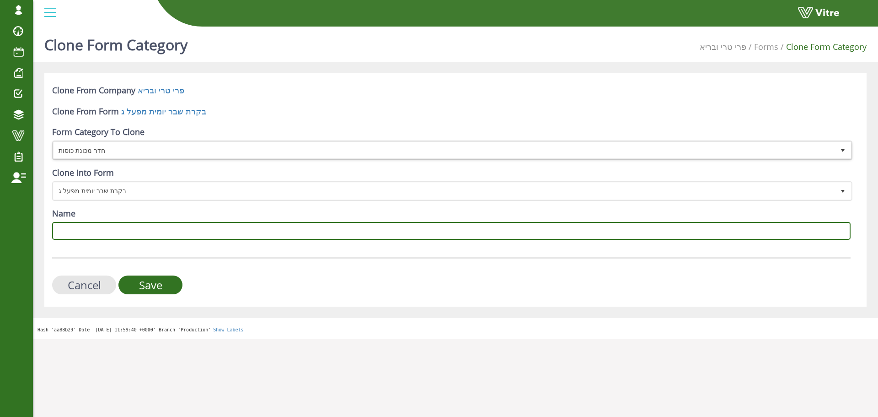
click at [161, 232] on input "Name" at bounding box center [451, 231] width 798 height 18
type input "חדר סחיטת פלפלים"
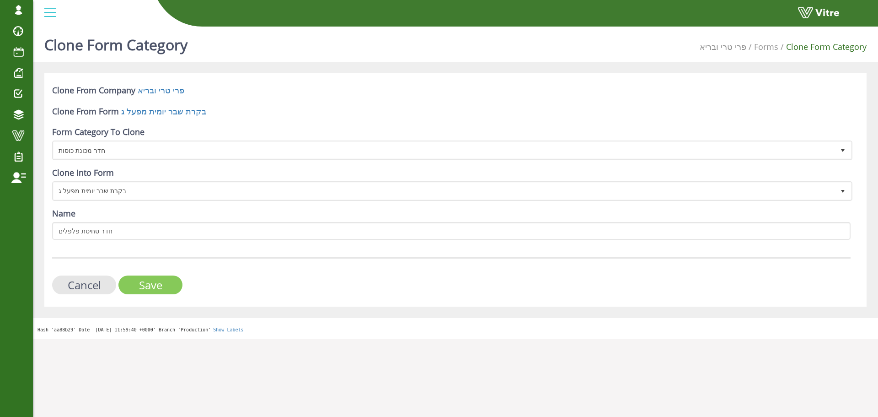
click at [147, 280] on input "Save" at bounding box center [150, 284] width 64 height 19
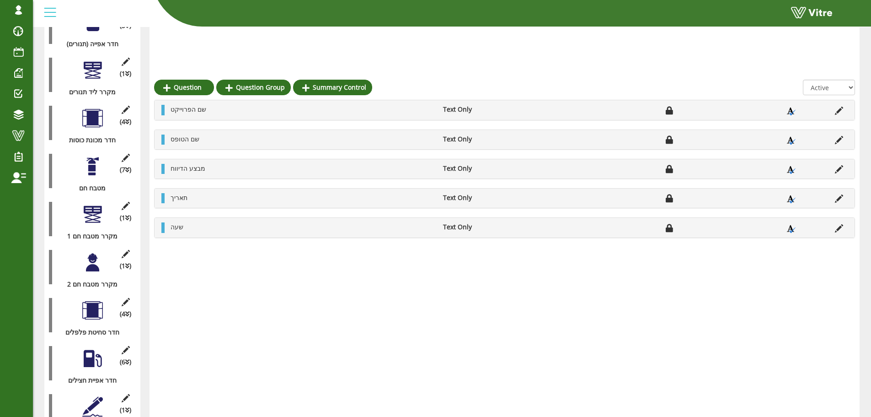
scroll to position [805, 0]
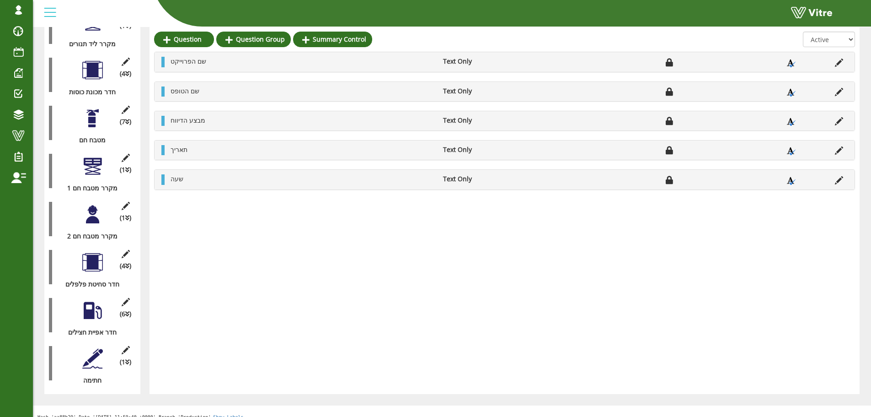
click at [89, 252] on div at bounding box center [92, 262] width 21 height 21
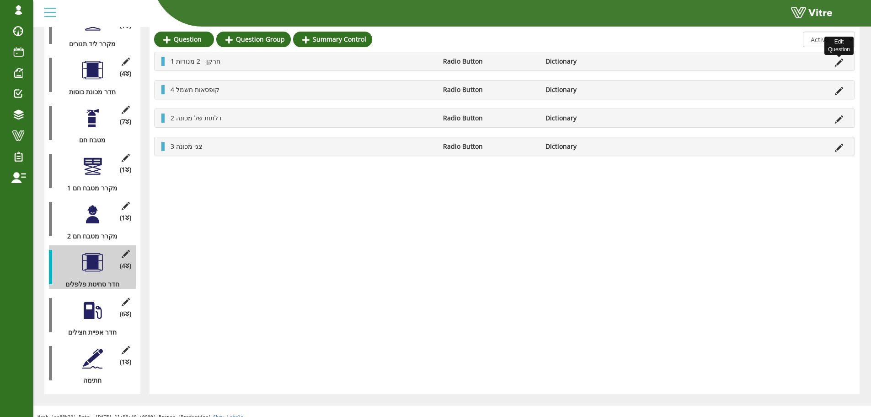
click at [840, 62] on icon at bounding box center [839, 63] width 8 height 8
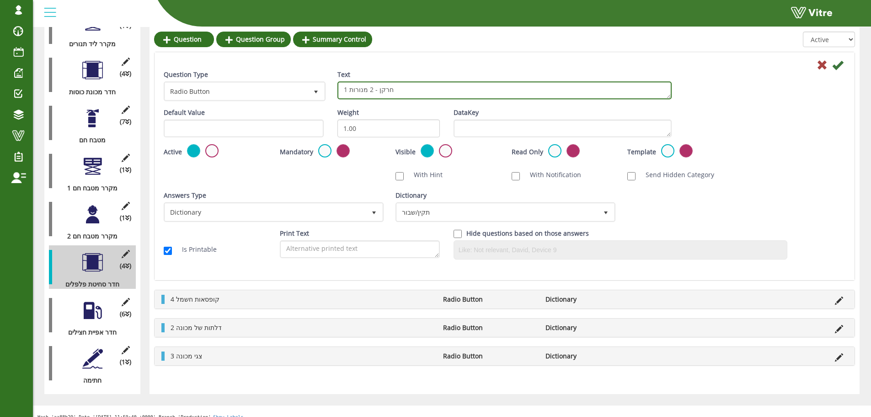
drag, startPoint x: 399, startPoint y: 91, endPoint x: 341, endPoint y: 88, distance: 57.7
click at [341, 88] on textarea "1 חרקן - 2 מנורות" at bounding box center [504, 90] width 334 height 18
type textarea "7 מנורות"
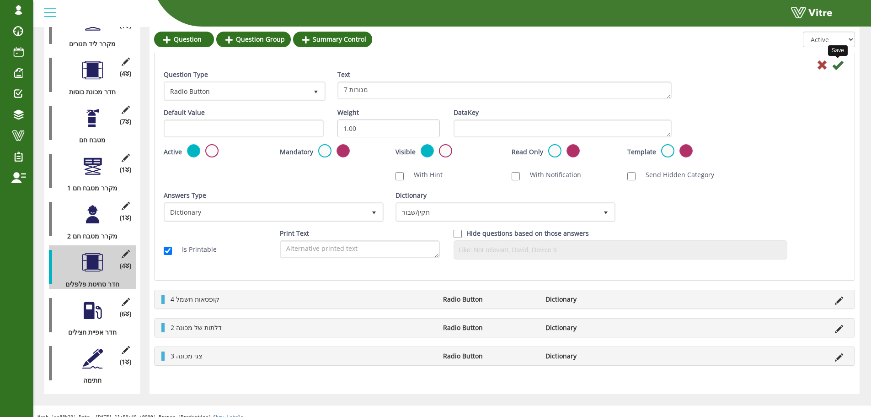
click at [835, 65] on icon at bounding box center [837, 64] width 11 height 11
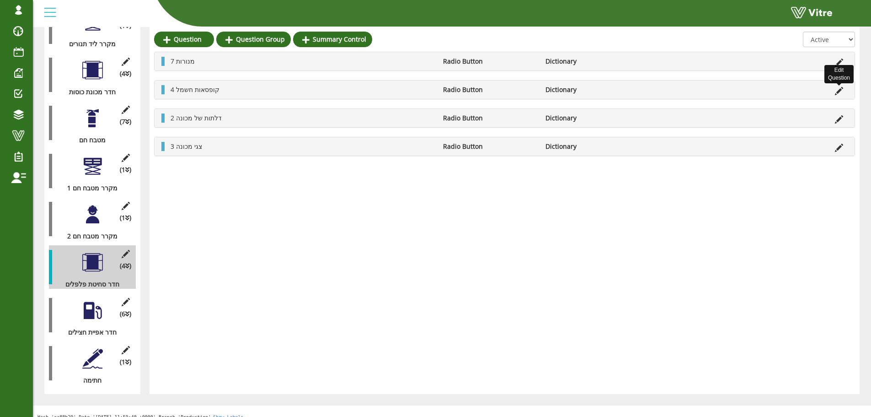
click at [842, 89] on icon at bounding box center [839, 91] width 8 height 8
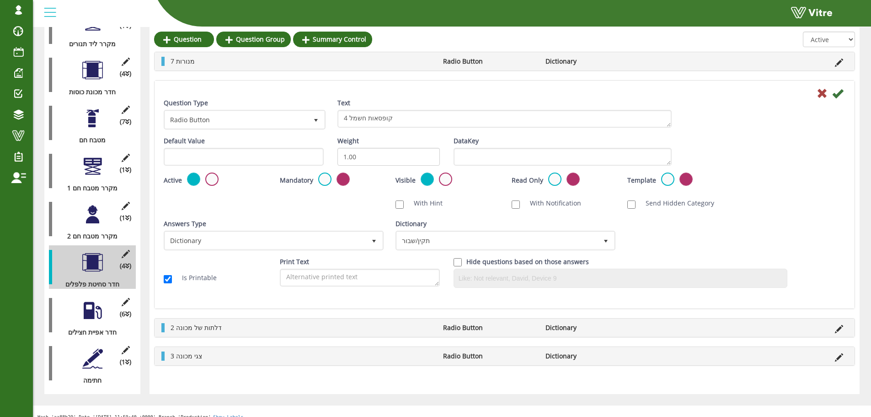
click at [338, 117] on div "Text 4 קופסאות חשמל" at bounding box center [505, 116] width 348 height 36
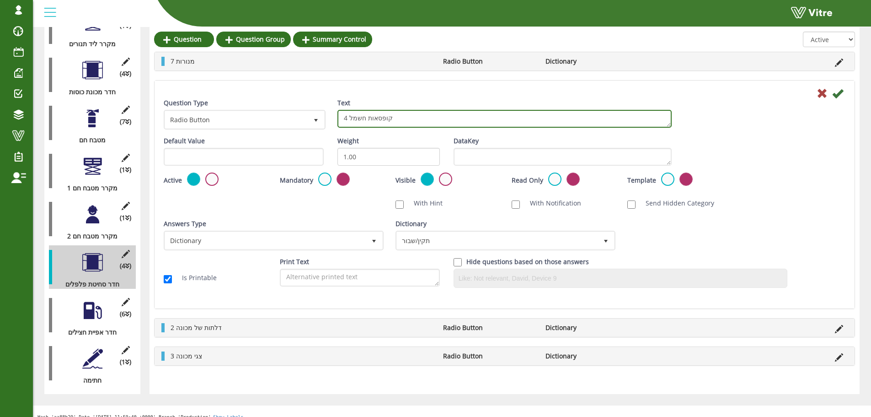
click at [347, 119] on textarea "4 קופסאות חשמל" at bounding box center [504, 119] width 334 height 18
type textarea "6 קופסאות חשמל"
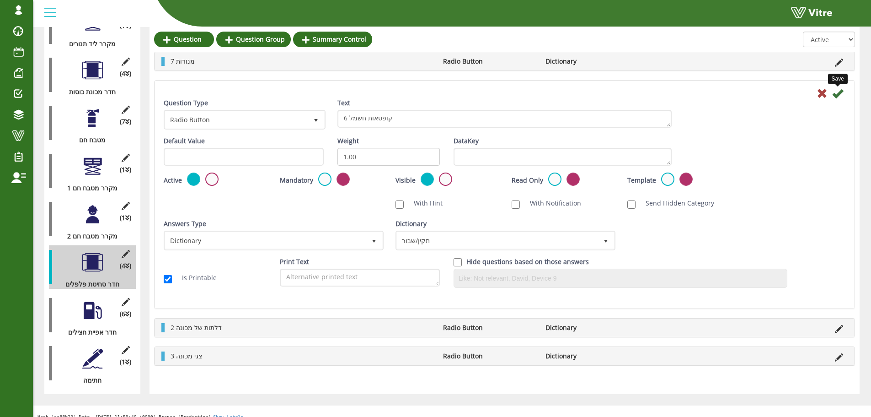
click at [837, 94] on icon at bounding box center [837, 93] width 11 height 11
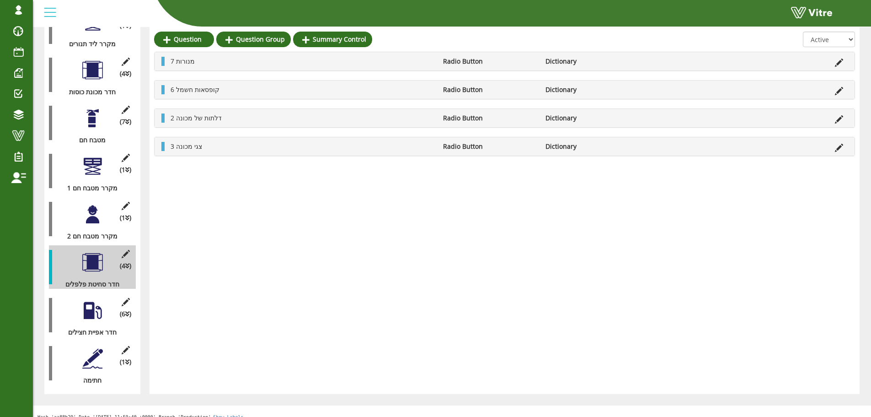
click at [840, 118] on icon at bounding box center [839, 119] width 8 height 8
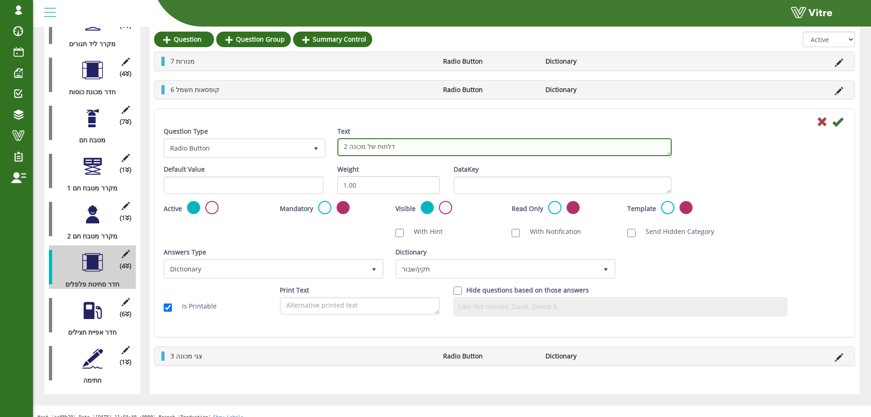
click at [391, 150] on textarea "2 דלתות של מכונה" at bounding box center [504, 147] width 334 height 18
type textarea "1 שעון לחץ"
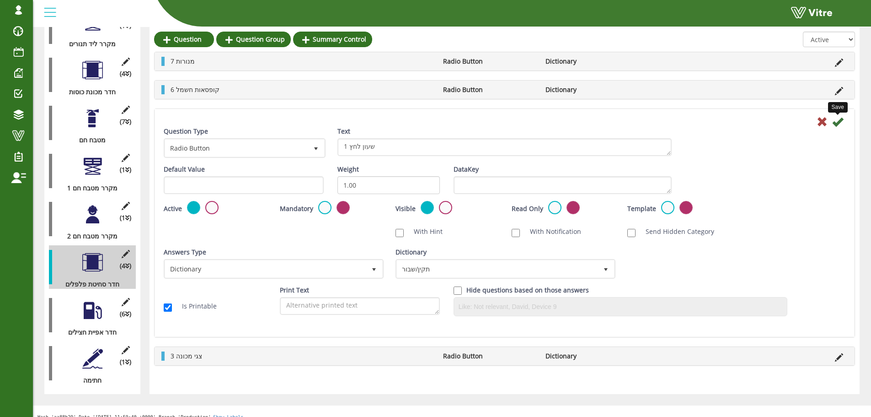
click at [840, 121] on icon at bounding box center [837, 121] width 11 height 11
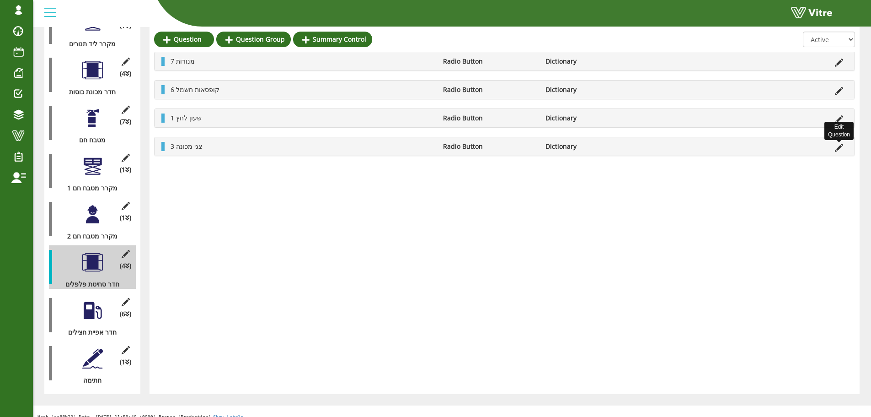
click at [837, 148] on icon at bounding box center [839, 148] width 8 height 8
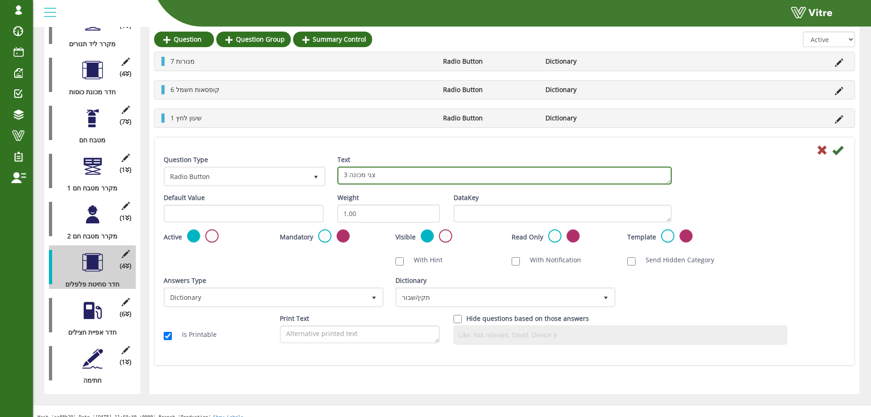
click at [410, 168] on textarea "3 צגי מכונה" at bounding box center [504, 175] width 334 height 18
type textarea "1 חלון דלת יציאה למחסן אבקות"
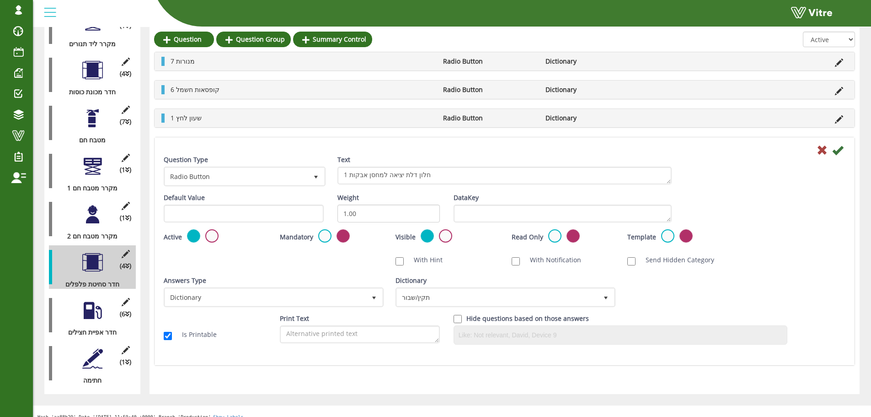
click at [843, 152] on div at bounding box center [505, 149] width 696 height 11
click at [840, 150] on icon at bounding box center [837, 150] width 11 height 11
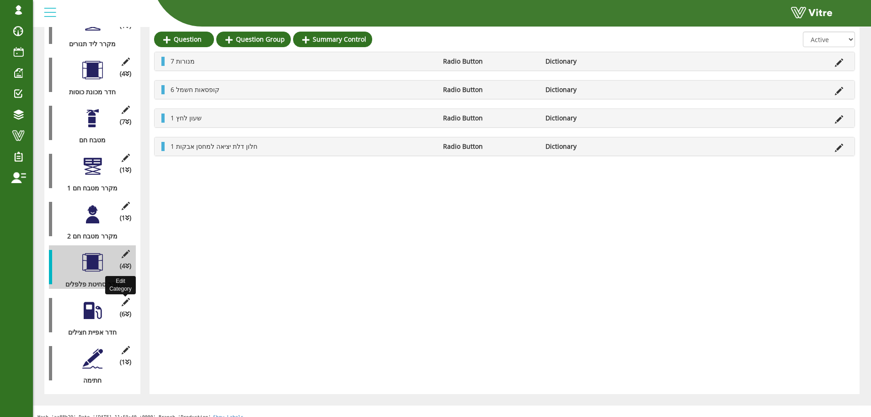
click at [123, 298] on icon at bounding box center [125, 302] width 11 height 8
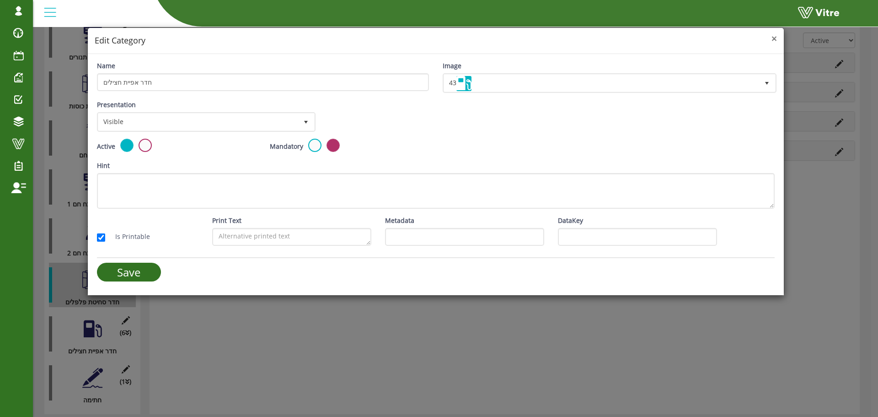
click at [775, 38] on span "×" at bounding box center [773, 38] width 5 height 13
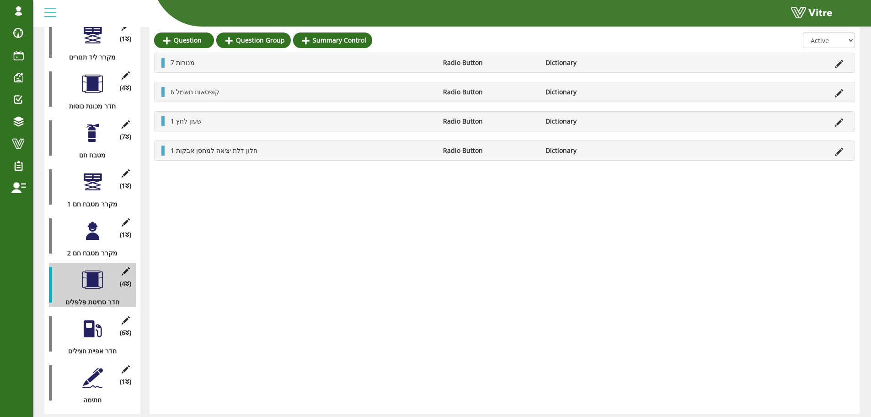
click at [96, 329] on div at bounding box center [92, 328] width 21 height 21
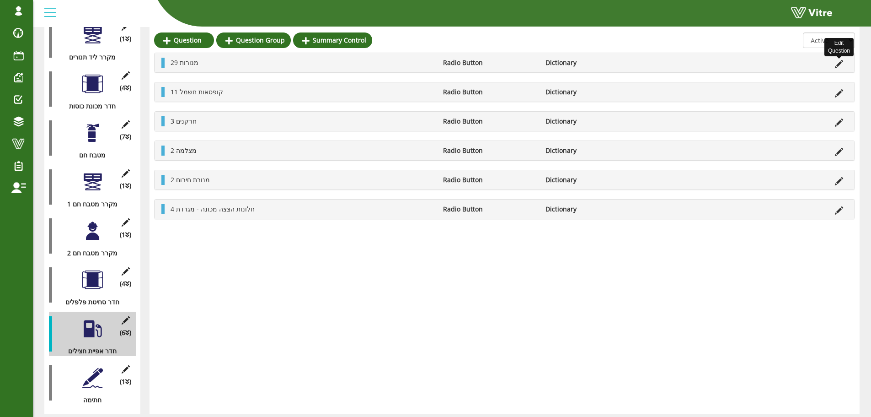
click at [841, 62] on icon at bounding box center [839, 64] width 8 height 8
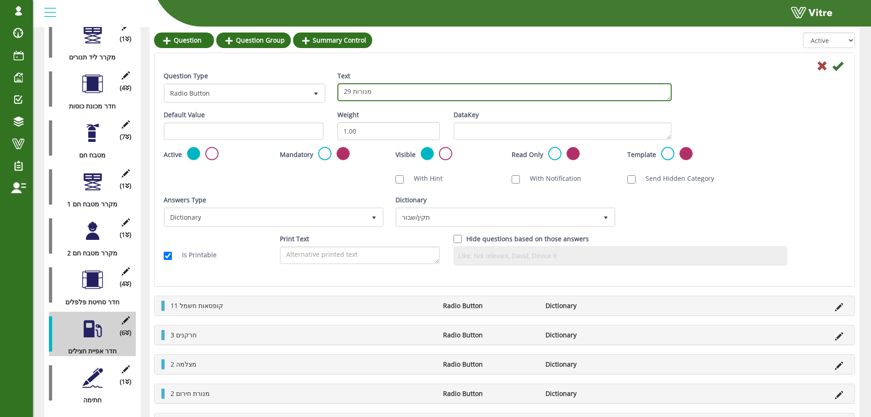
drag, startPoint x: 350, startPoint y: 90, endPoint x: 340, endPoint y: 90, distance: 10.1
click at [340, 90] on textarea "29 מנורות" at bounding box center [504, 92] width 334 height 18
type textarea "9 מנורות"
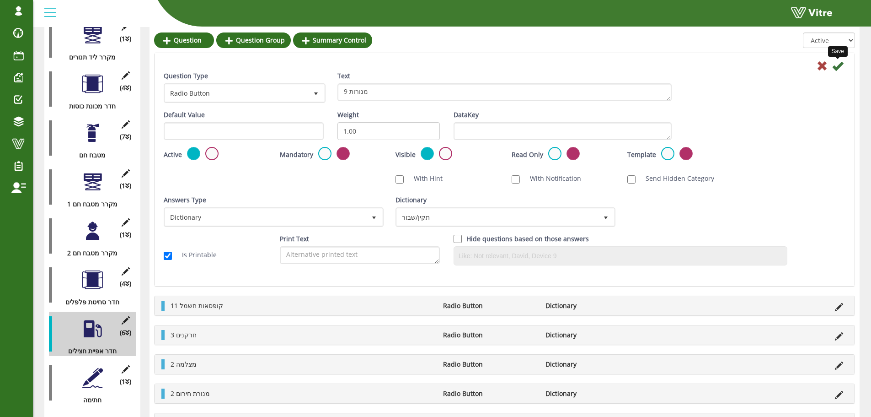
click at [836, 64] on icon at bounding box center [837, 65] width 11 height 11
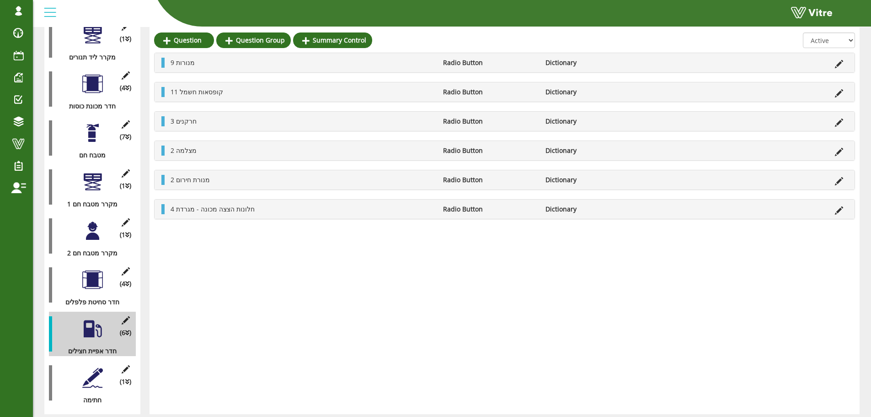
click at [835, 91] on icon at bounding box center [839, 93] width 8 height 8
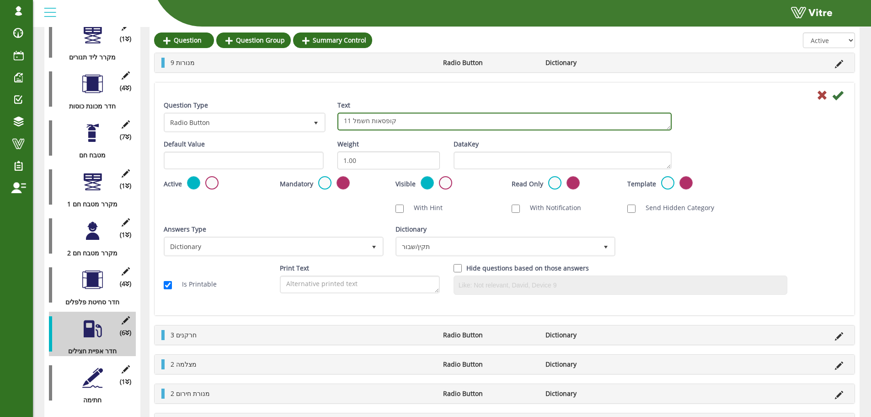
drag, startPoint x: 351, startPoint y: 118, endPoint x: 341, endPoint y: 118, distance: 9.6
click at [341, 118] on textarea "11 קופסאות חשמל" at bounding box center [504, 121] width 334 height 18
type textarea "4 קופסאות חשמל"
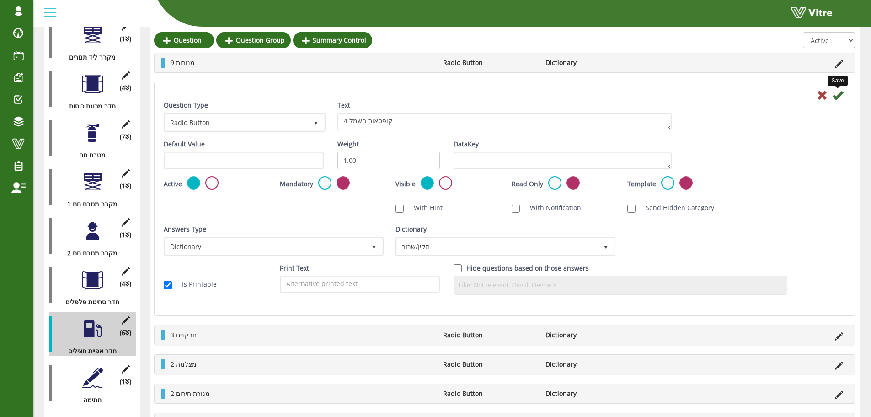
click at [837, 95] on icon at bounding box center [837, 95] width 11 height 11
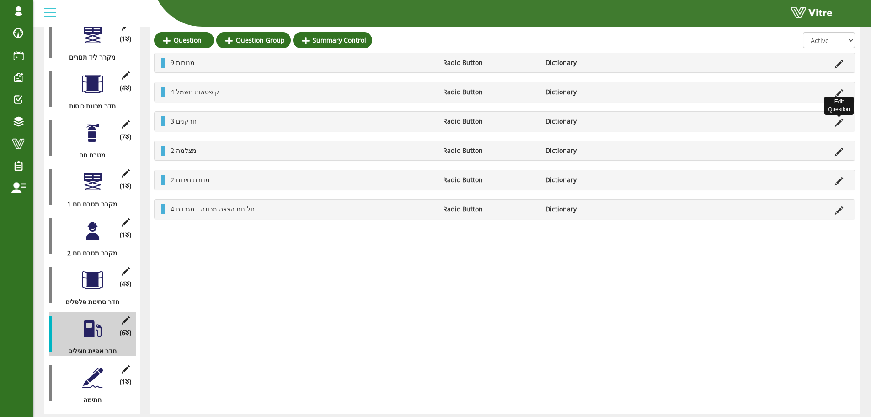
click at [839, 124] on icon at bounding box center [839, 122] width 8 height 8
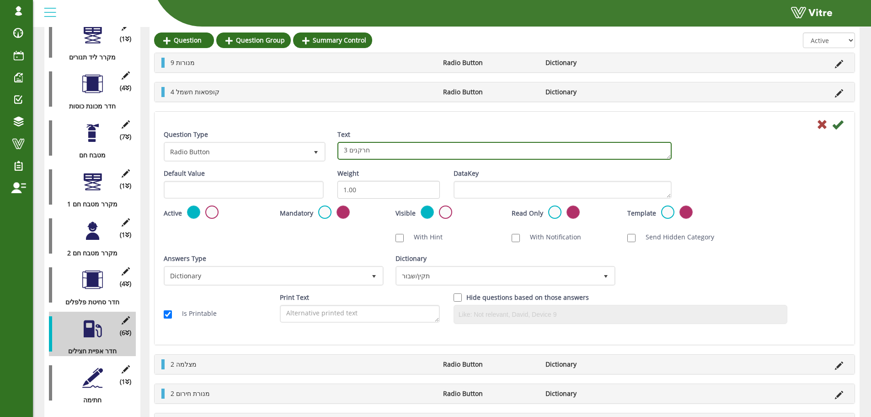
click at [380, 149] on textarea "3 חרקנים" at bounding box center [504, 151] width 334 height 18
type textarea "1 חרקן 2 מנורות"
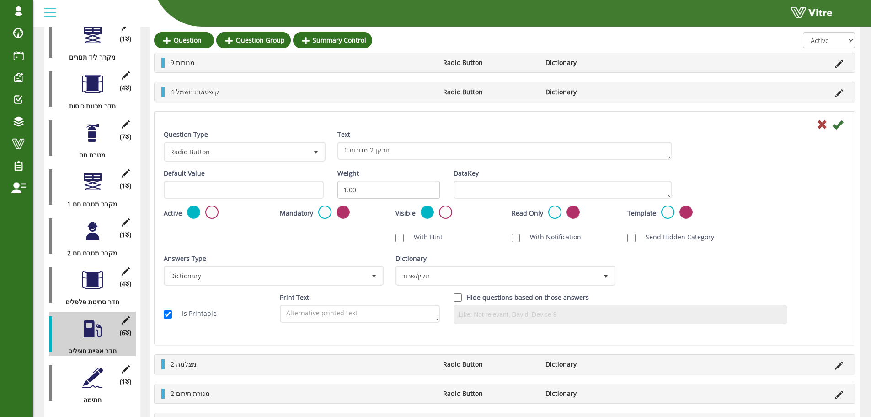
click at [844, 119] on div at bounding box center [505, 123] width 696 height 11
click at [840, 123] on icon at bounding box center [837, 124] width 11 height 11
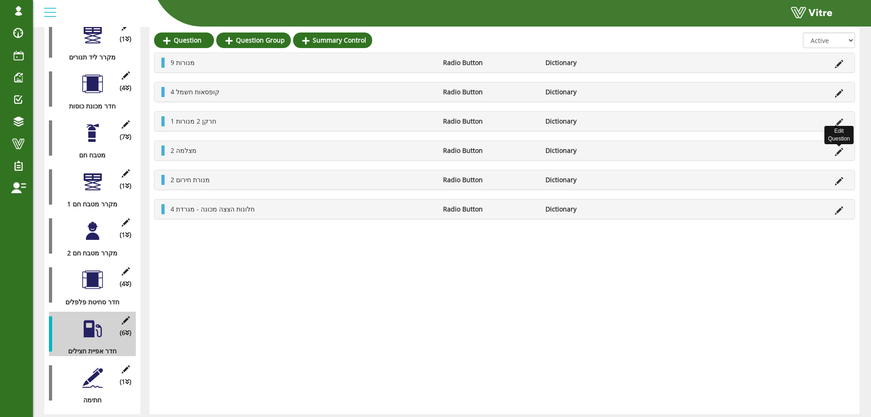
click at [836, 151] on icon at bounding box center [839, 152] width 8 height 8
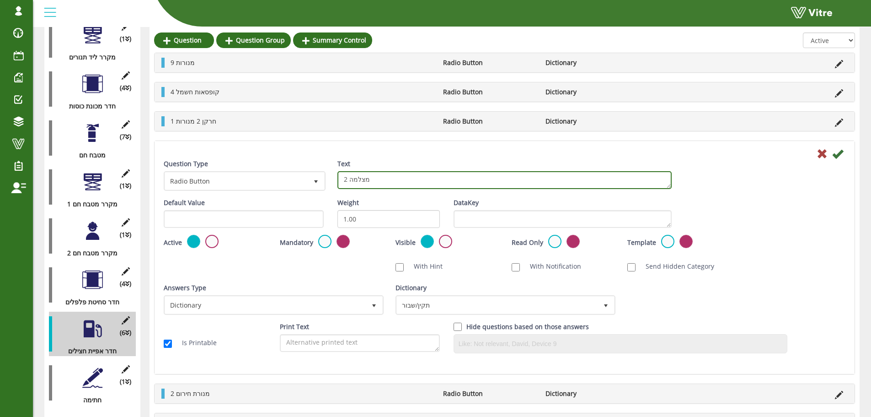
click at [486, 183] on textarea "2 מצלמה" at bounding box center [504, 180] width 334 height 18
type textarea "1 צג של מכונה"
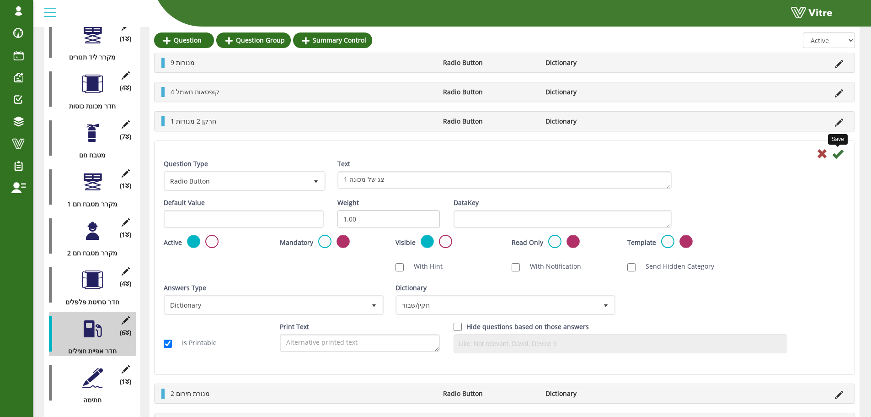
click at [835, 150] on icon at bounding box center [837, 153] width 11 height 11
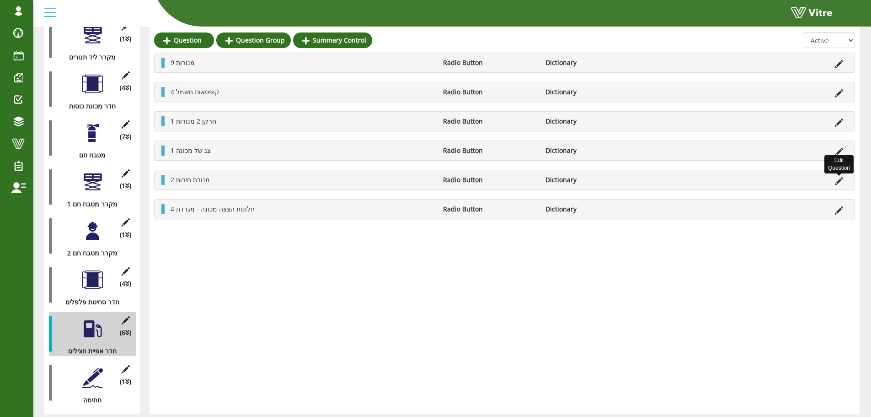
click at [840, 181] on icon at bounding box center [839, 181] width 8 height 8
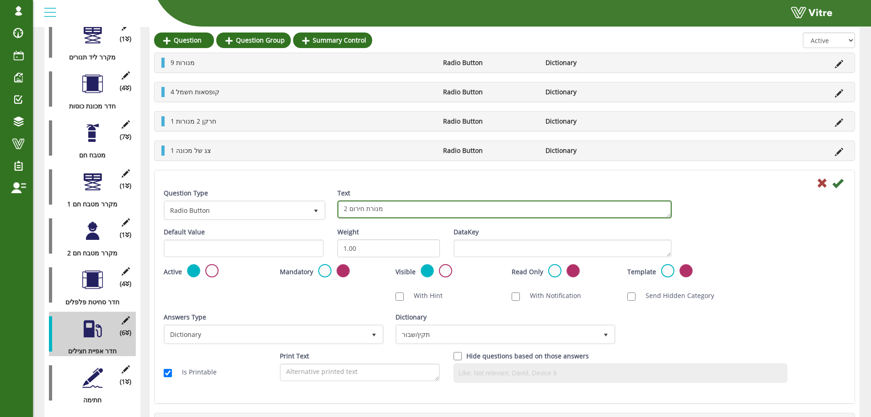
drag, startPoint x: 391, startPoint y: 213, endPoint x: 348, endPoint y: 207, distance: 42.9
click at [348, 207] on textarea "2 מנורת חירום" at bounding box center [504, 209] width 334 height 18
type textarea "2 שעון לחץ"
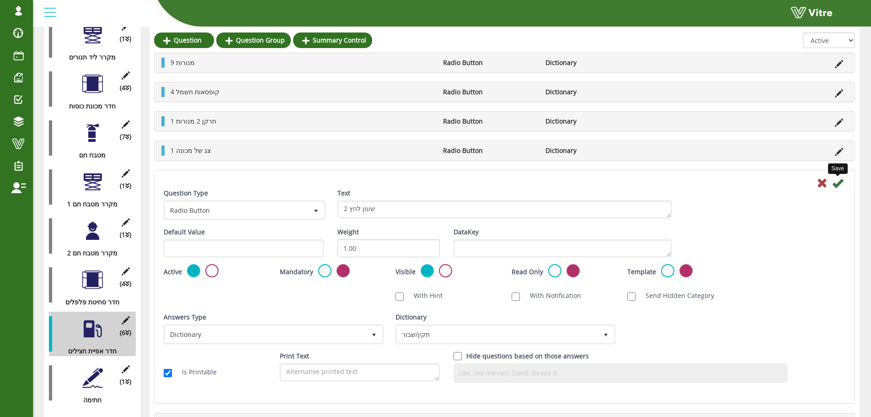
click at [840, 181] on icon at bounding box center [837, 182] width 11 height 11
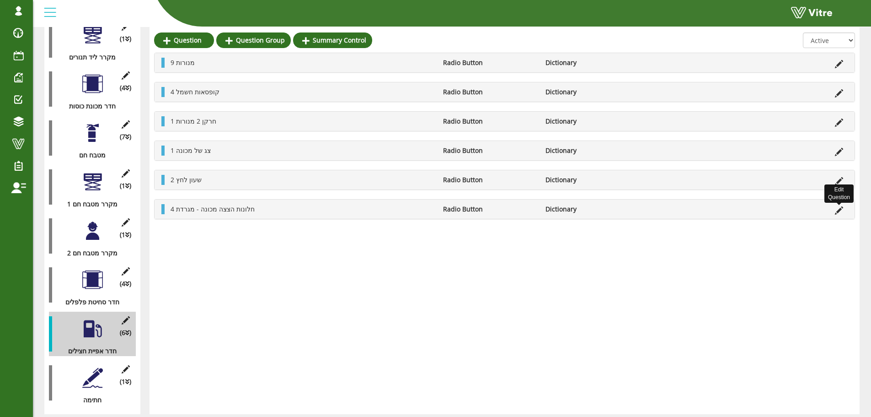
click at [840, 212] on icon at bounding box center [839, 210] width 8 height 8
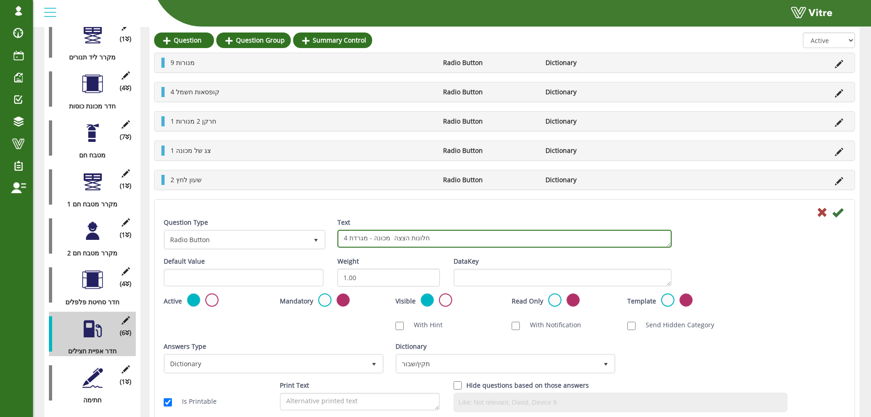
drag, startPoint x: 433, startPoint y: 238, endPoint x: 338, endPoint y: 245, distance: 94.9
click at [338, 245] on textarea "4 חלונות הצצה מכונה - מגרדת" at bounding box center [504, 239] width 334 height 18
type textarea "2 קופסאות חשמל ליד המכונה"
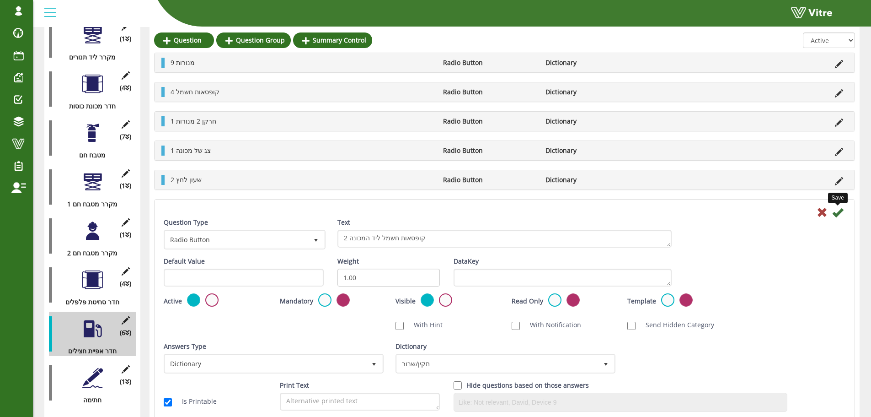
click at [840, 213] on icon at bounding box center [837, 212] width 11 height 11
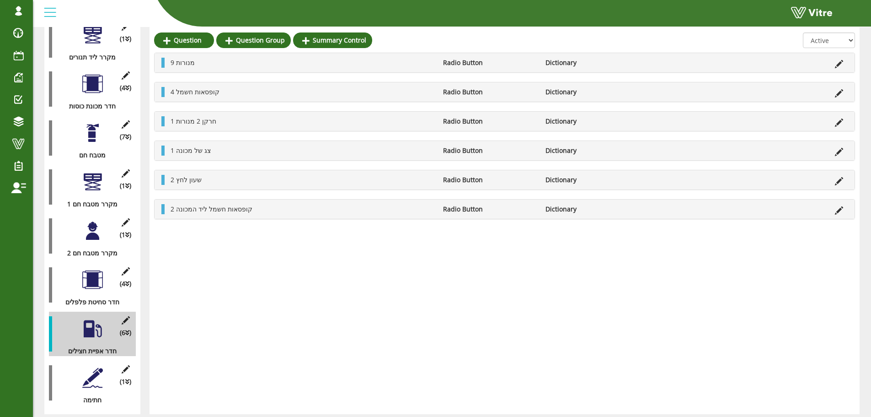
click at [88, 174] on div at bounding box center [92, 181] width 21 height 21
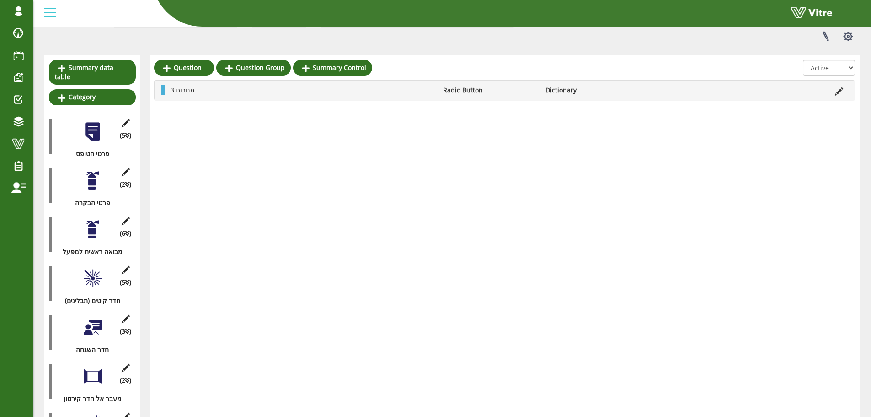
scroll to position [0, 0]
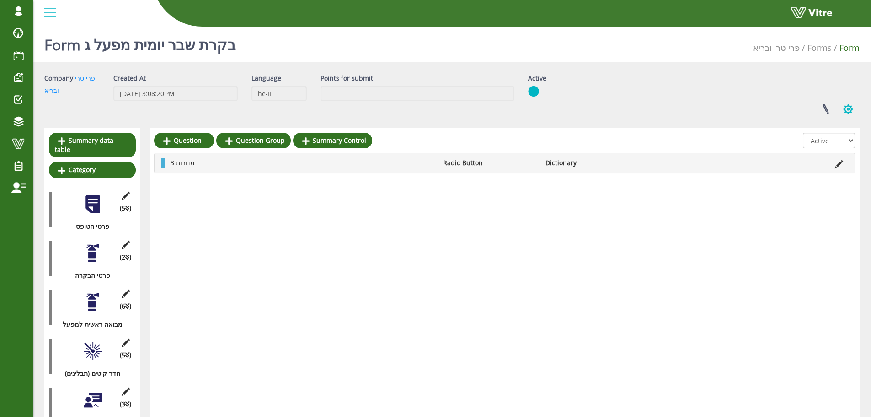
click at [842, 104] on button "button" at bounding box center [848, 109] width 23 height 24
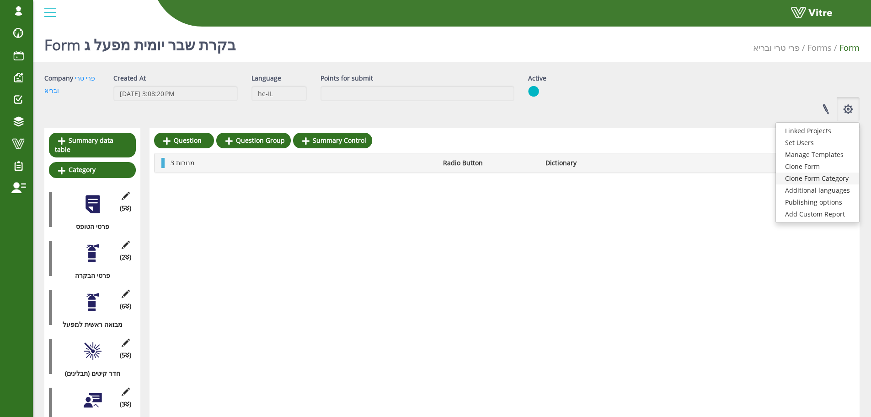
click at [823, 174] on link "Clone Form Category" at bounding box center [817, 178] width 83 height 12
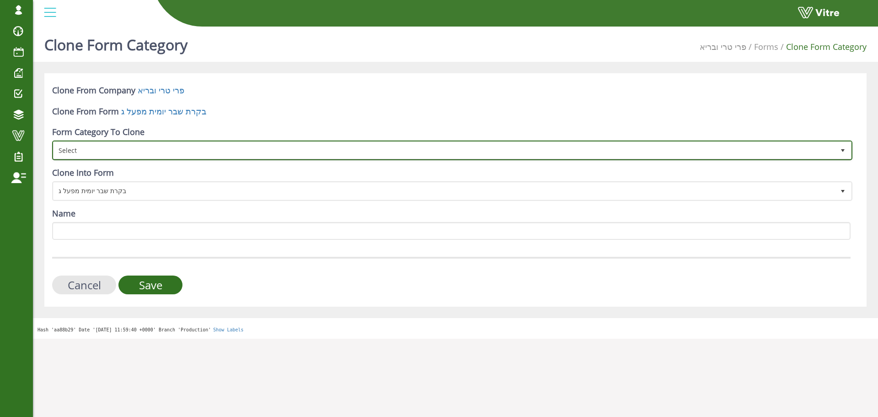
click at [124, 145] on span "Select" at bounding box center [444, 150] width 781 height 16
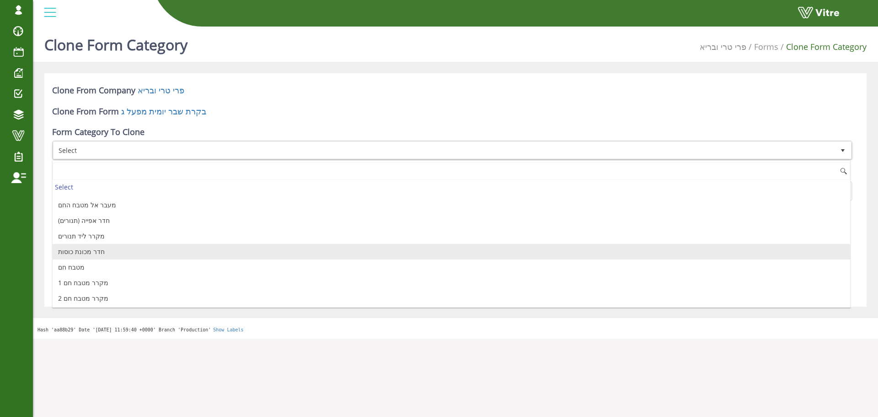
scroll to position [183, 0]
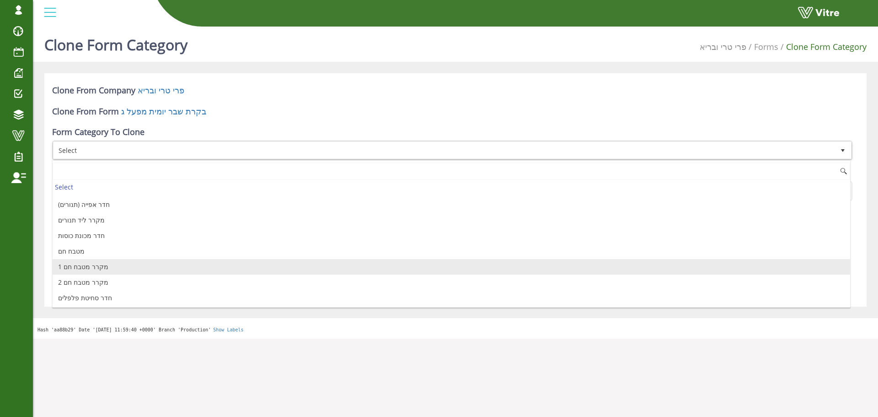
click at [110, 268] on li "מקרר מטבח חם 1" at bounding box center [452, 267] width 798 height 16
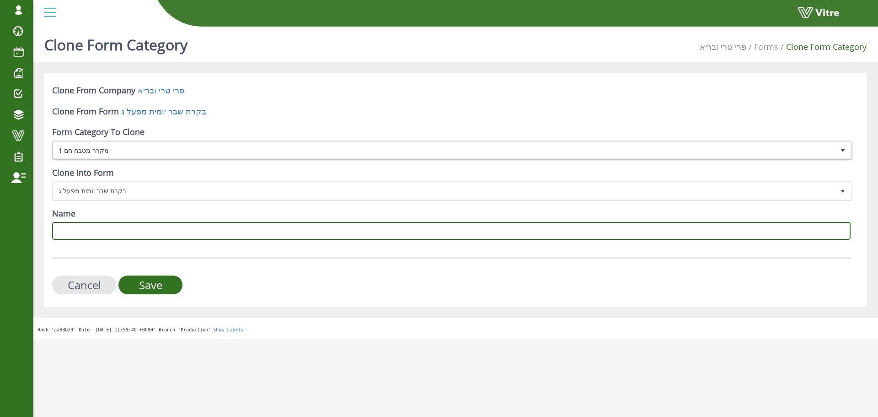
click at [119, 227] on input "Name" at bounding box center [451, 231] width 798 height 18
type input "מקרר חצילים"
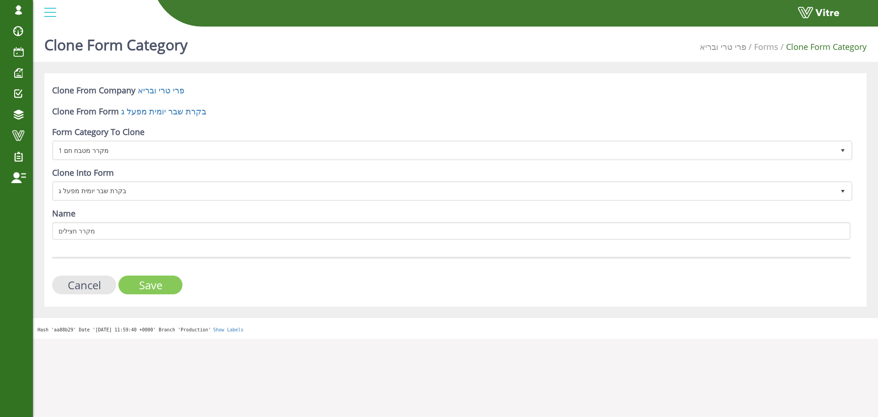
click at [164, 284] on input "Save" at bounding box center [150, 284] width 64 height 19
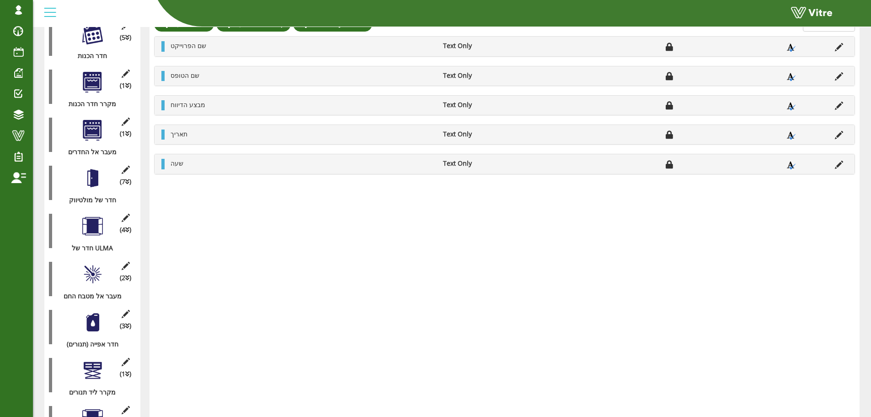
scroll to position [442, 0]
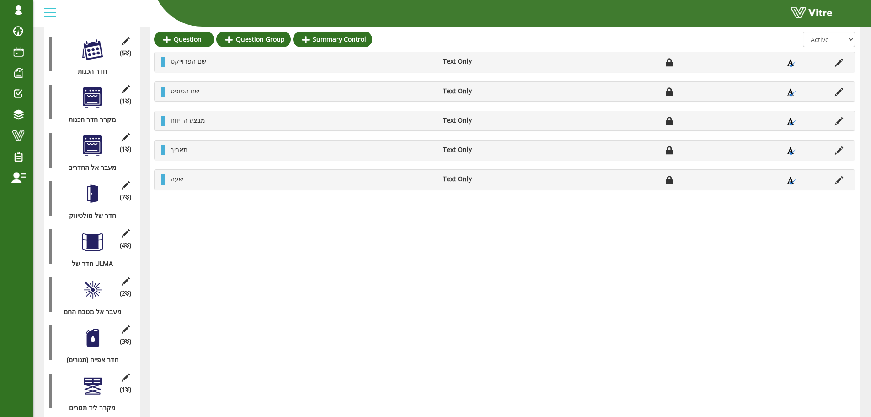
click at [87, 279] on div at bounding box center [92, 289] width 21 height 21
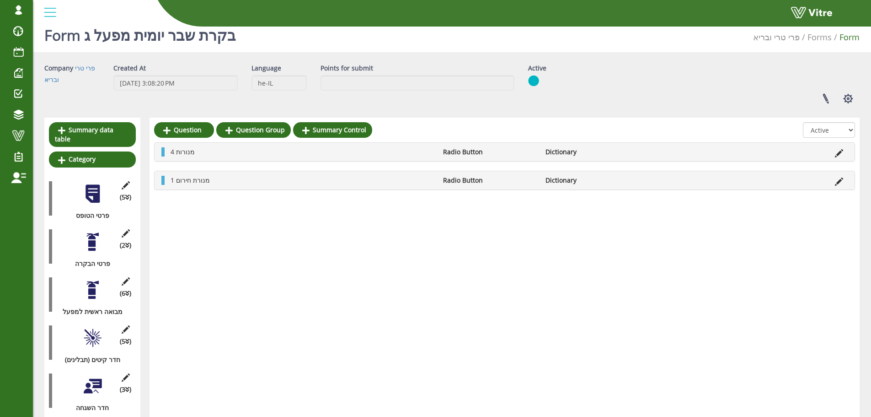
scroll to position [0, 0]
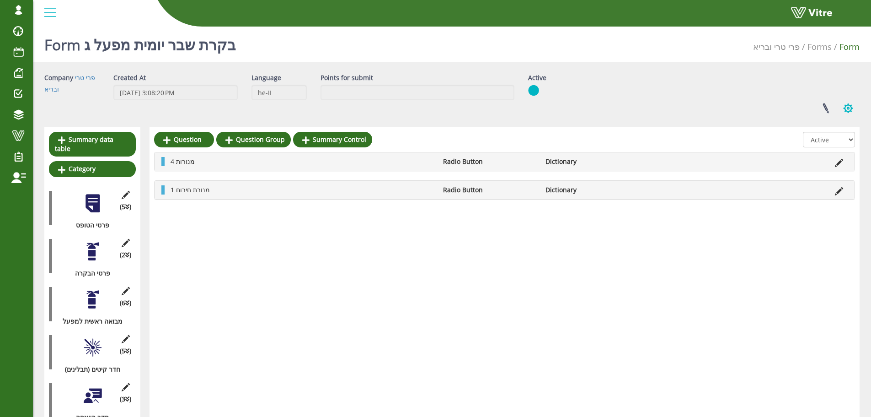
click at [850, 106] on button "button" at bounding box center [848, 108] width 23 height 24
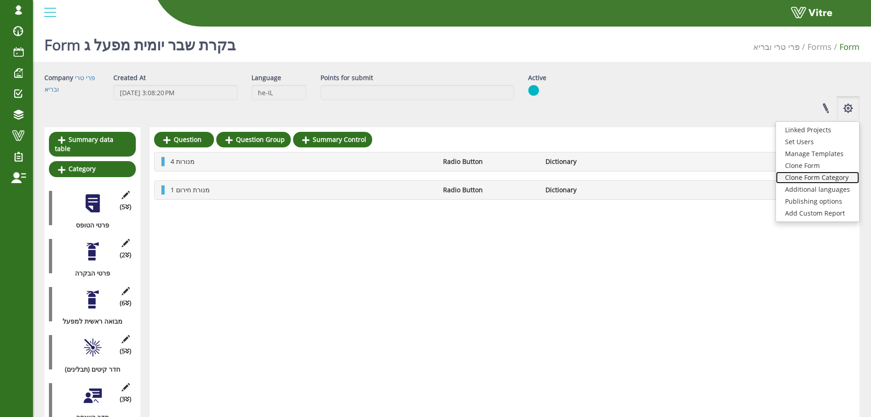
click at [830, 175] on link "Clone Form Category" at bounding box center [817, 177] width 83 height 12
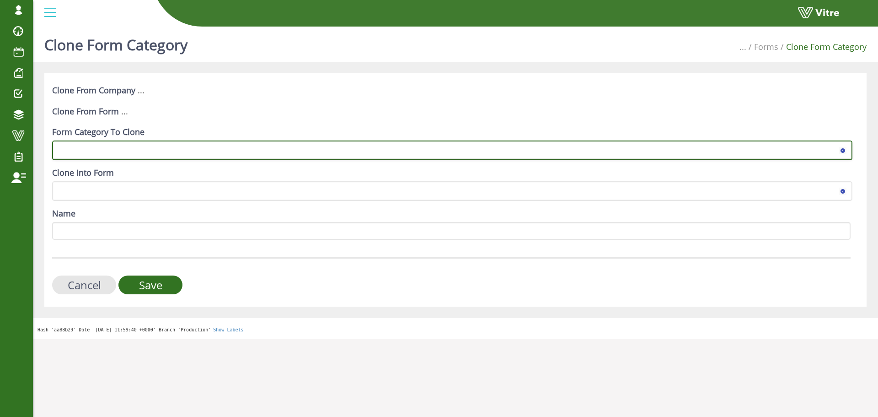
click at [219, 147] on span at bounding box center [444, 150] width 781 height 16
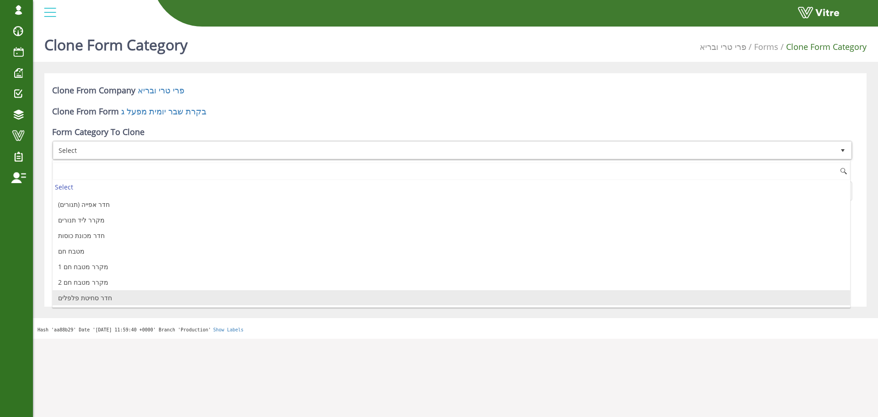
scroll to position [137, 0]
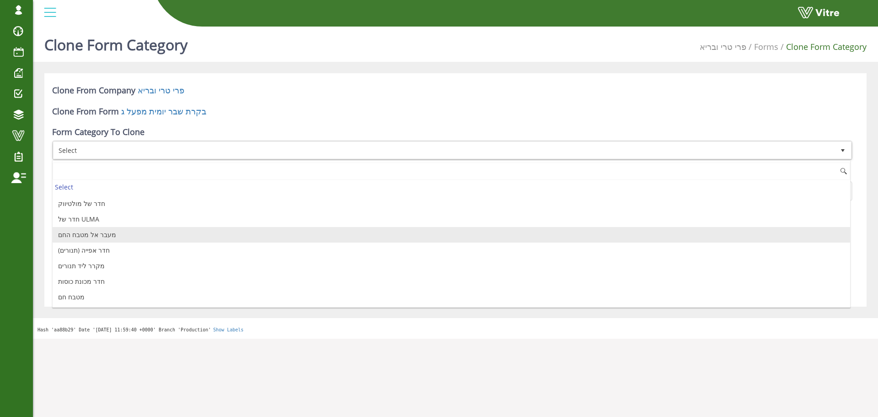
click at [104, 234] on li "מעבר אל מטבח החם" at bounding box center [452, 235] width 798 height 16
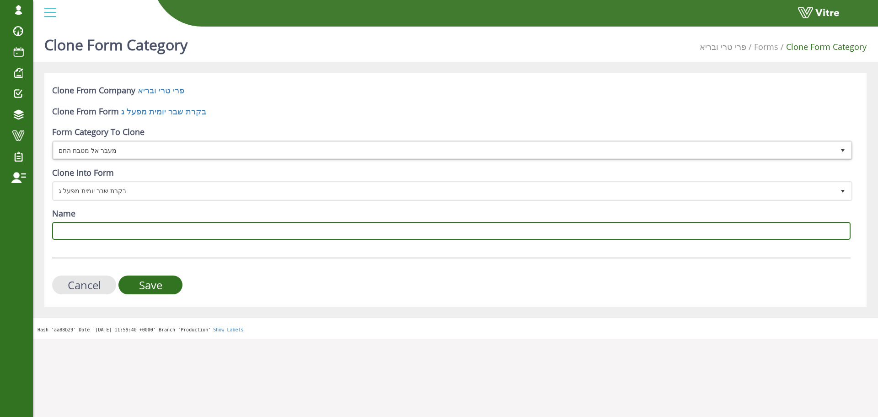
click at [117, 232] on input "Name" at bounding box center [451, 231] width 798 height 18
type input "חדר שטיפה"
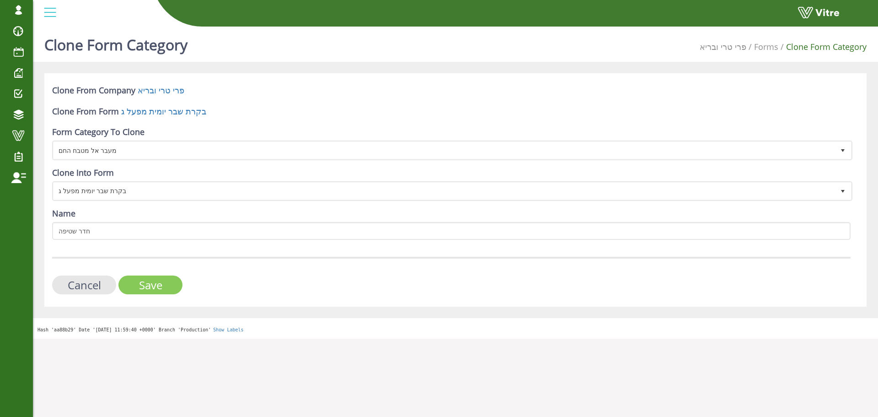
click at [137, 289] on input "Save" at bounding box center [150, 284] width 64 height 19
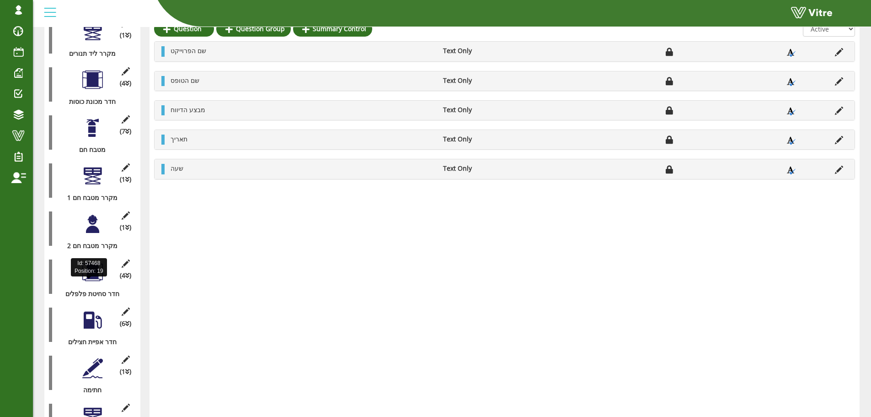
scroll to position [764, 0]
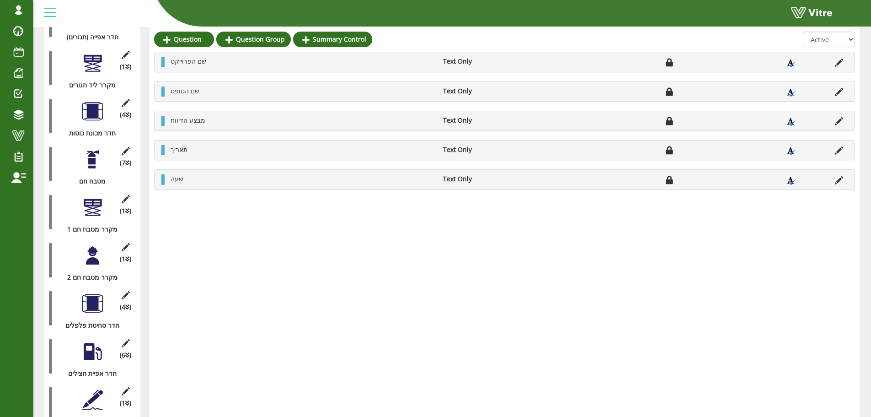
click at [94, 197] on div at bounding box center [92, 207] width 21 height 21
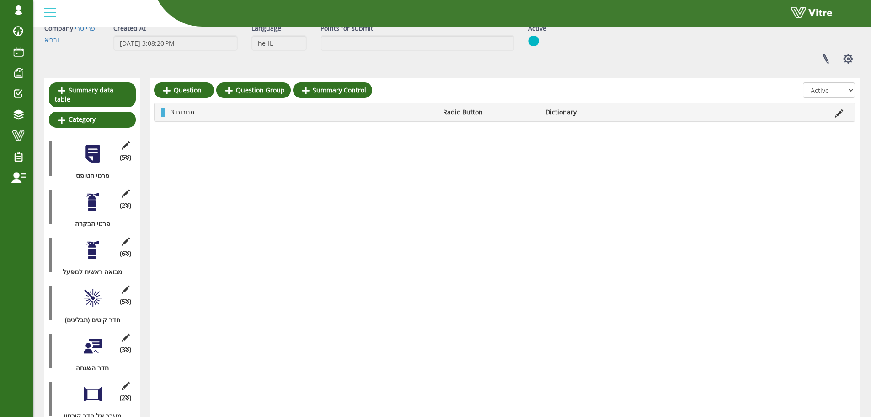
scroll to position [0, 0]
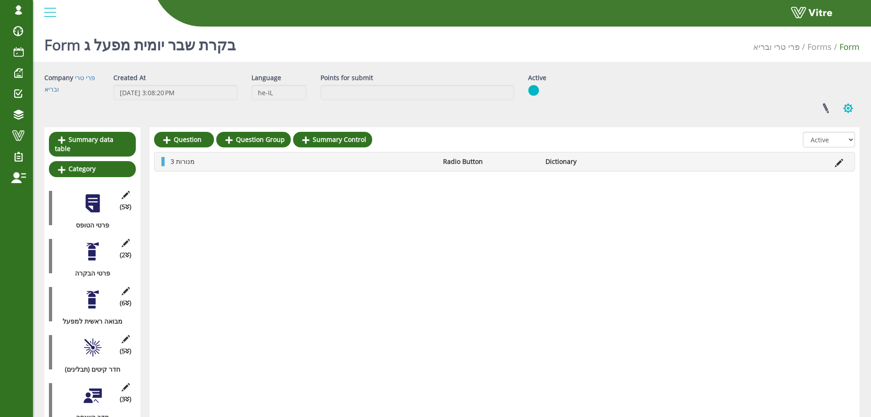
click at [851, 111] on button "button" at bounding box center [848, 108] width 23 height 24
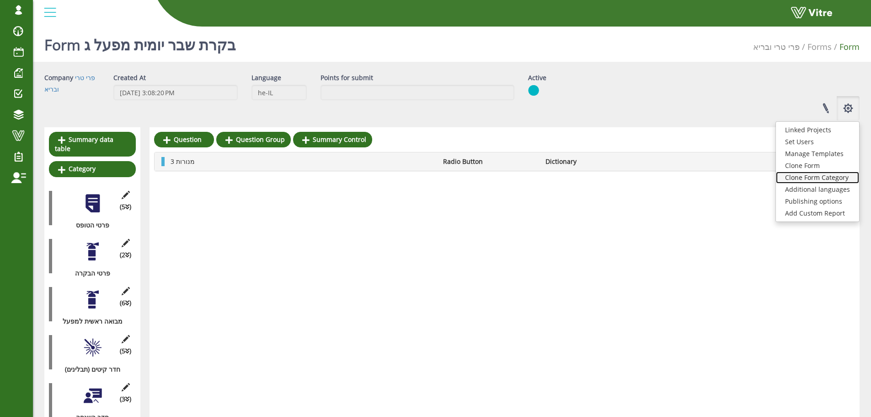
click at [821, 179] on link "Clone Form Category" at bounding box center [817, 177] width 83 height 12
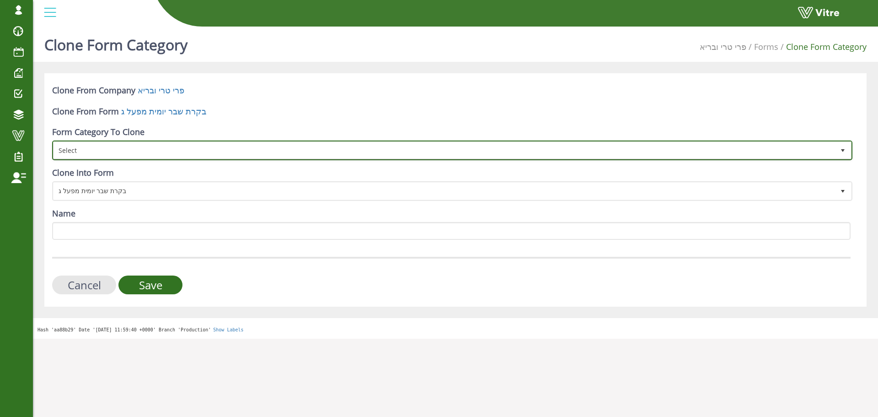
click at [140, 148] on span "Select" at bounding box center [444, 150] width 781 height 16
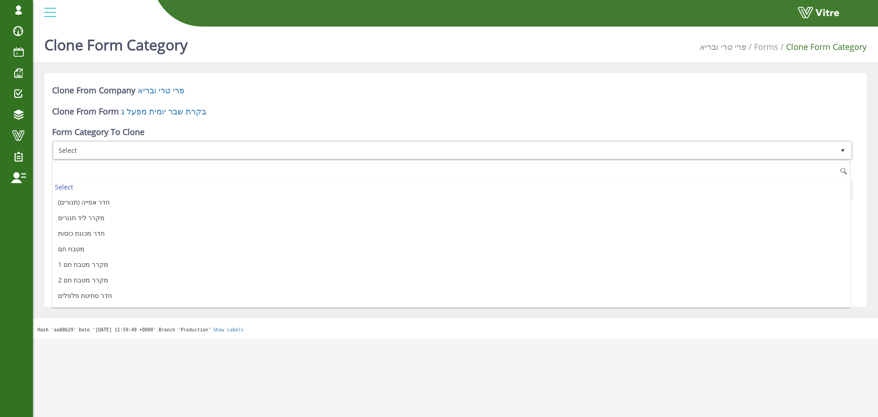
scroll to position [246, 0]
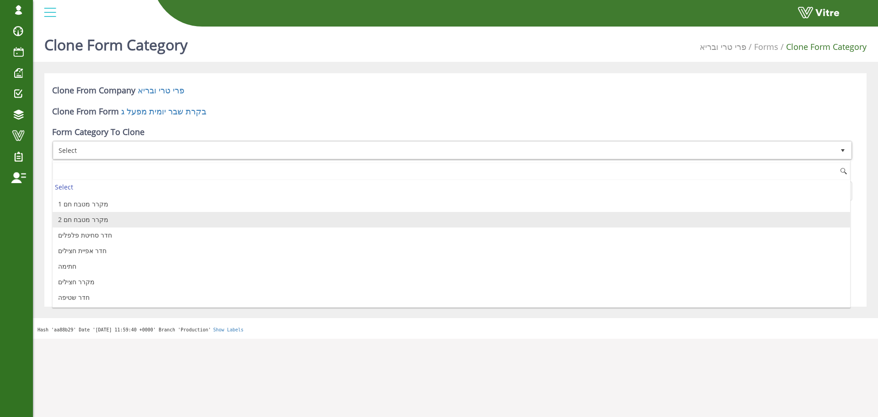
click at [104, 205] on li "מקרר מטבח חם 1" at bounding box center [452, 204] width 798 height 16
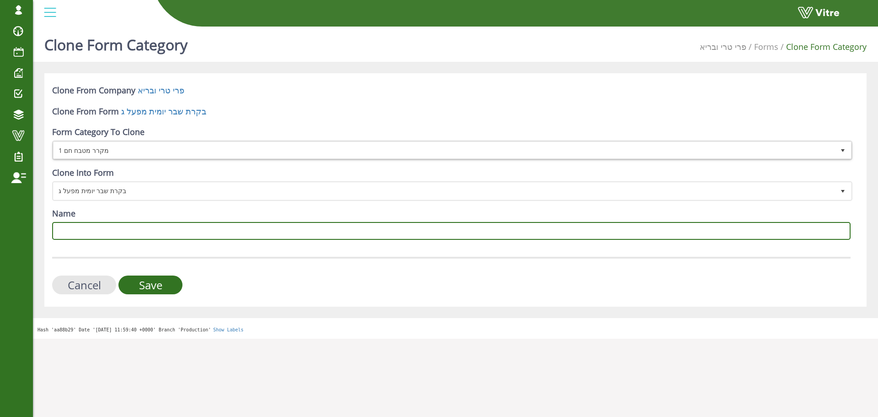
click at [141, 237] on input "Name" at bounding box center [451, 231] width 798 height 18
type input "חדר 1 ליד שטיפה"
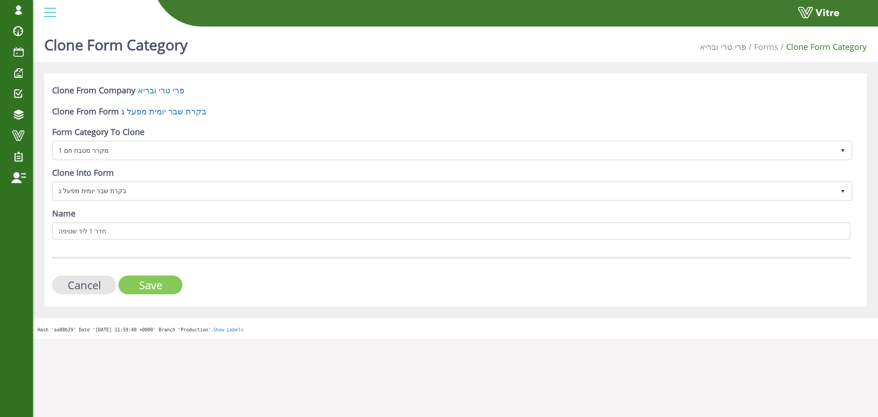
click at [157, 282] on input "Save" at bounding box center [150, 284] width 64 height 19
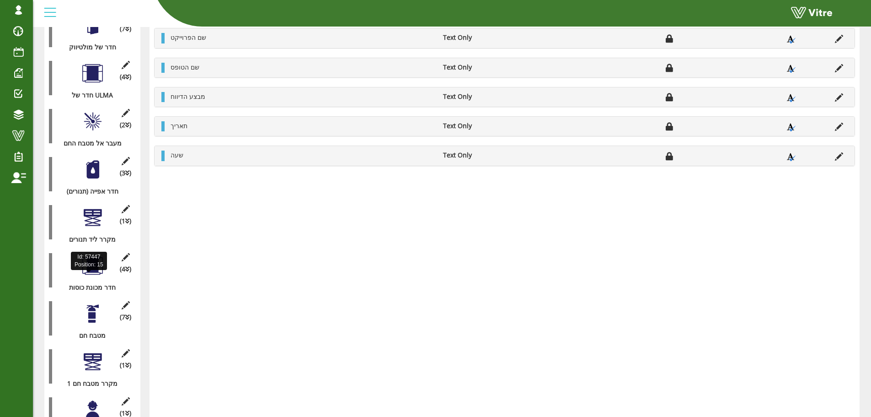
scroll to position [583, 0]
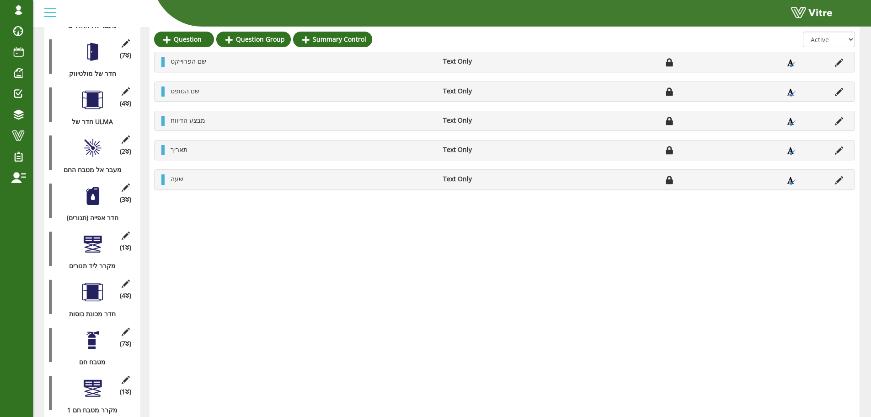
click at [88, 330] on div at bounding box center [92, 340] width 21 height 21
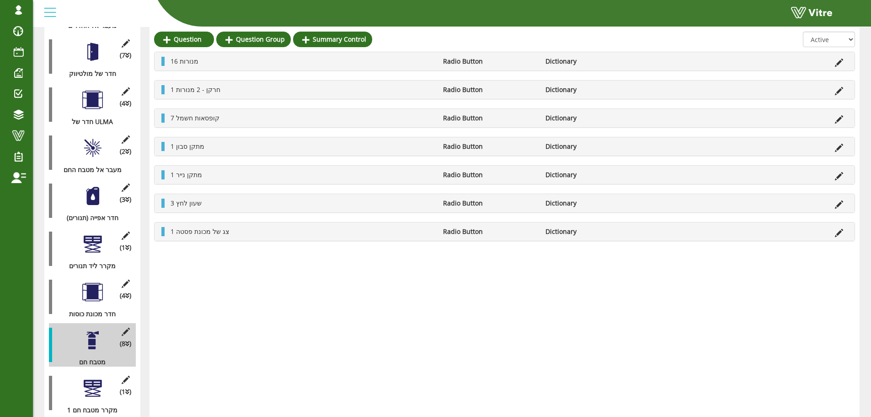
click at [87, 378] on div at bounding box center [92, 388] width 21 height 21
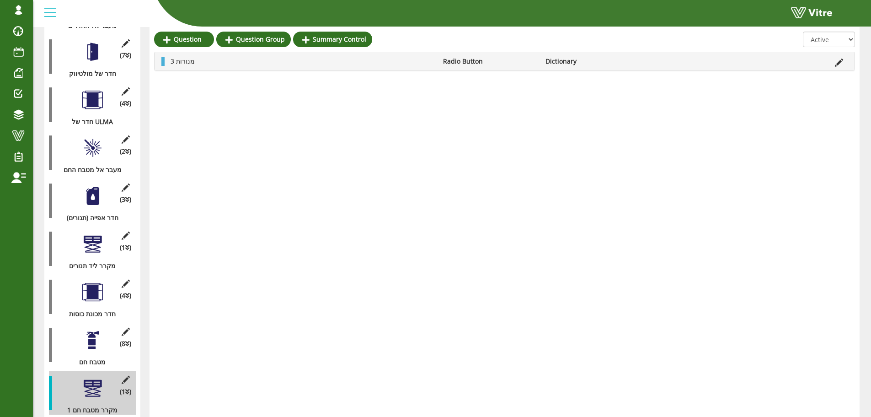
click at [100, 187] on div at bounding box center [92, 196] width 21 height 21
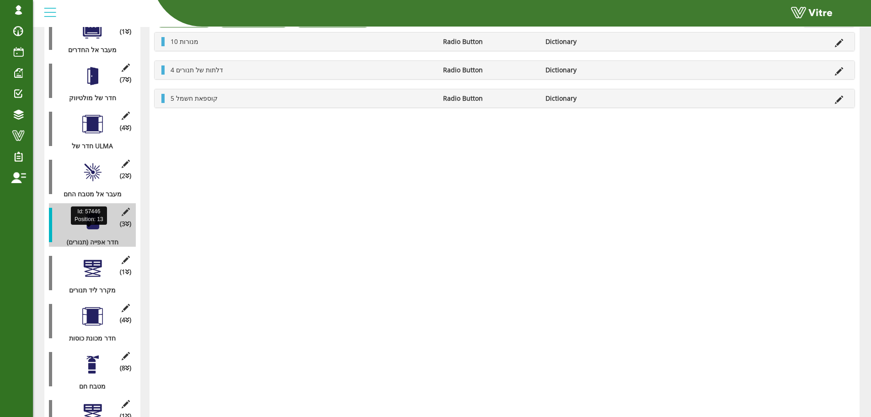
scroll to position [538, 0]
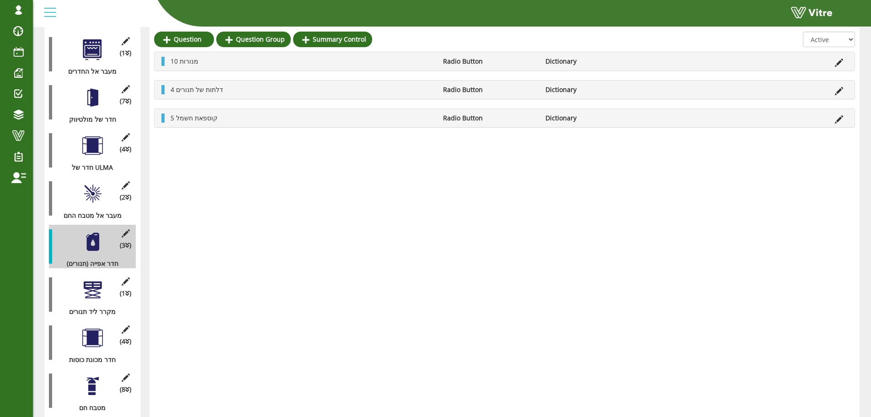
click at [86, 321] on div "(4 ) חדר מכונת כוסות" at bounding box center [92, 342] width 87 height 43
click at [92, 332] on div at bounding box center [92, 337] width 21 height 21
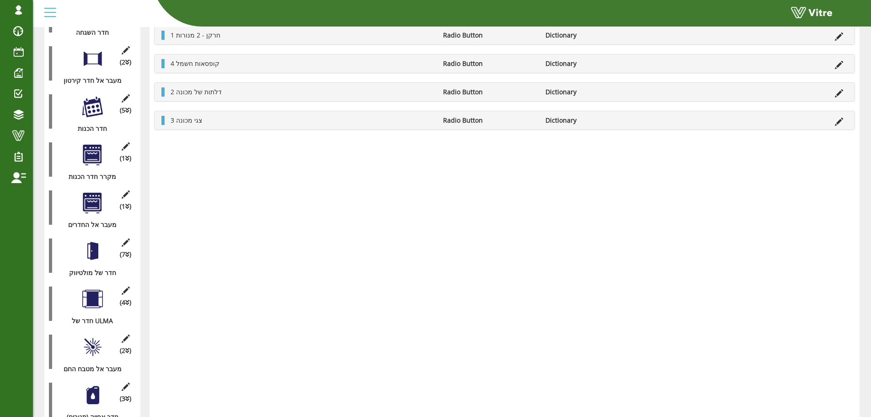
scroll to position [355, 0]
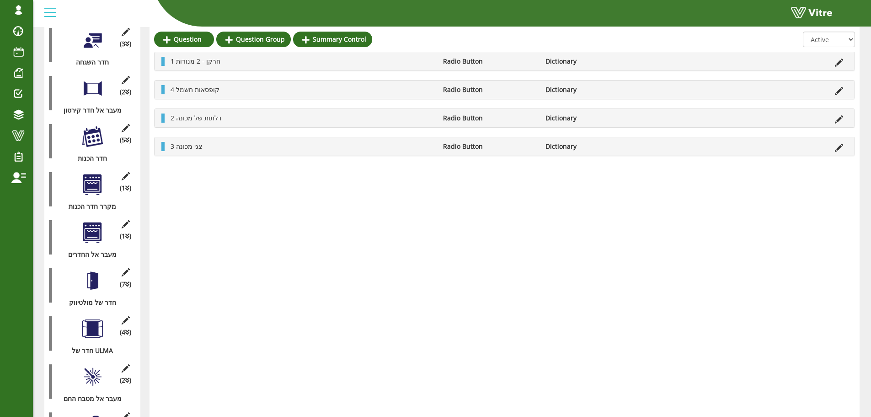
click at [95, 129] on div at bounding box center [92, 136] width 21 height 21
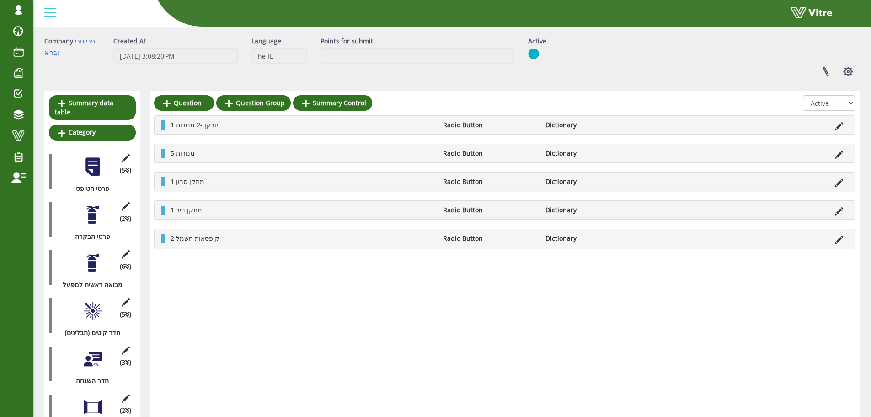
scroll to position [0, 0]
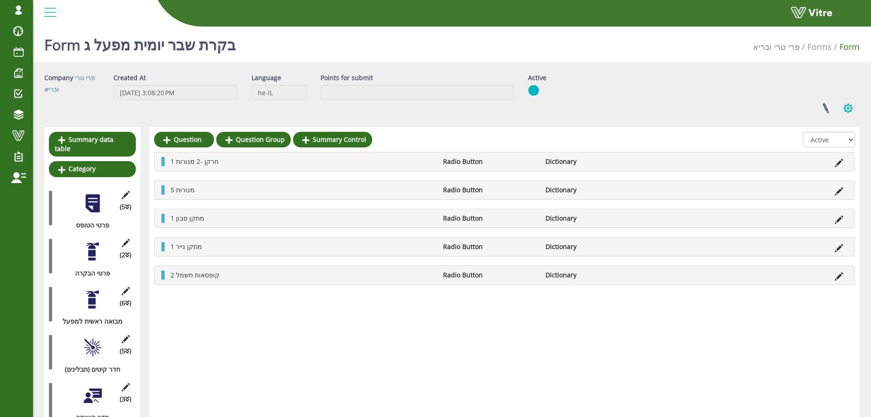
click at [848, 107] on button "button" at bounding box center [848, 108] width 23 height 24
click at [837, 176] on link "Clone Form Category" at bounding box center [817, 177] width 83 height 12
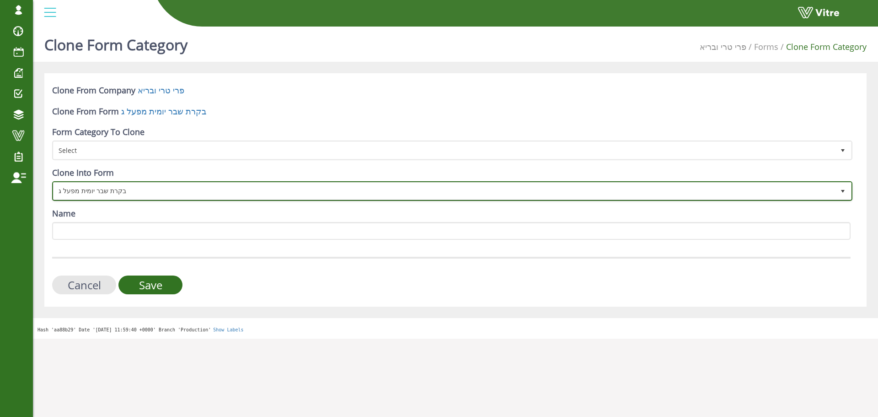
click at [145, 192] on span "בקרת שבר יומית מפעל ג" at bounding box center [444, 190] width 781 height 16
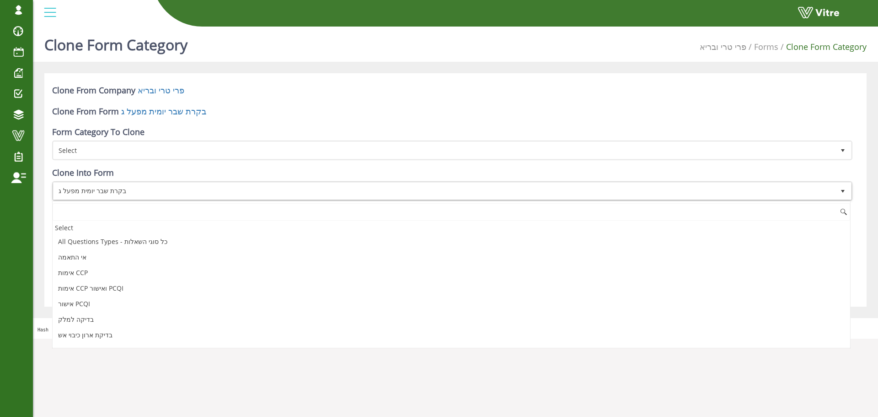
scroll to position [137, 0]
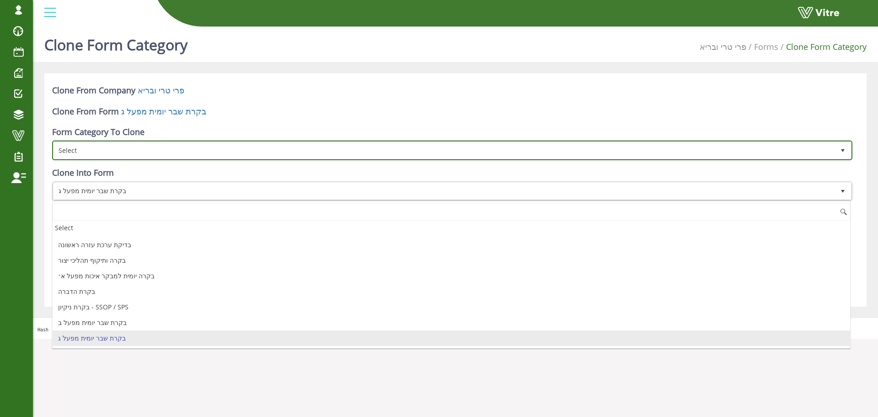
click at [172, 152] on span "Select" at bounding box center [444, 150] width 781 height 16
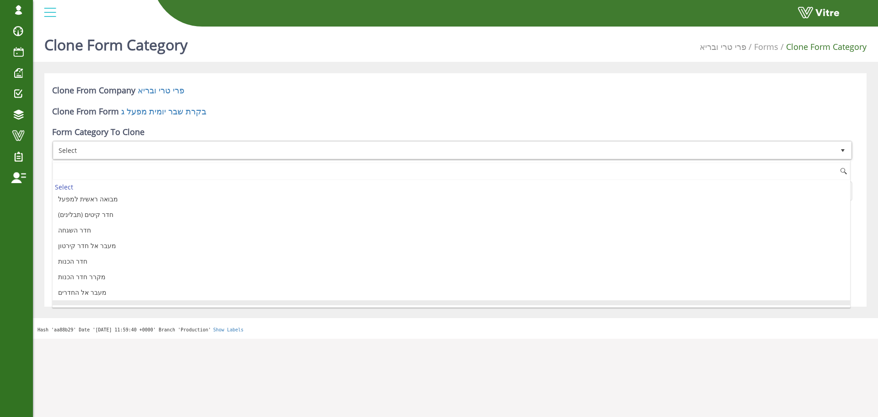
scroll to position [32, 0]
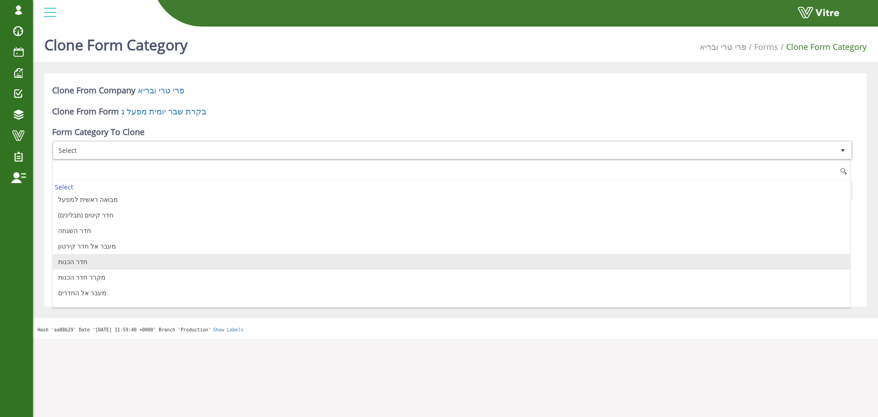
click at [98, 260] on li "חדר הכנות" at bounding box center [452, 262] width 798 height 16
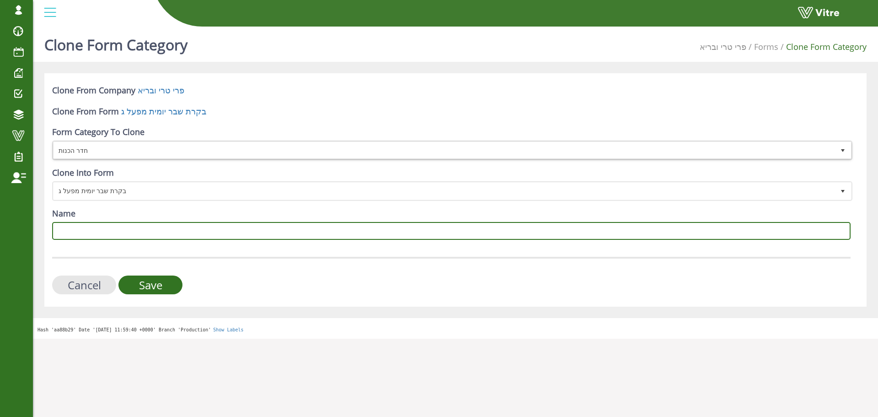
click at [146, 239] on input "Name" at bounding box center [451, 231] width 798 height 18
type input "חדר 2 ליד שטיפה"
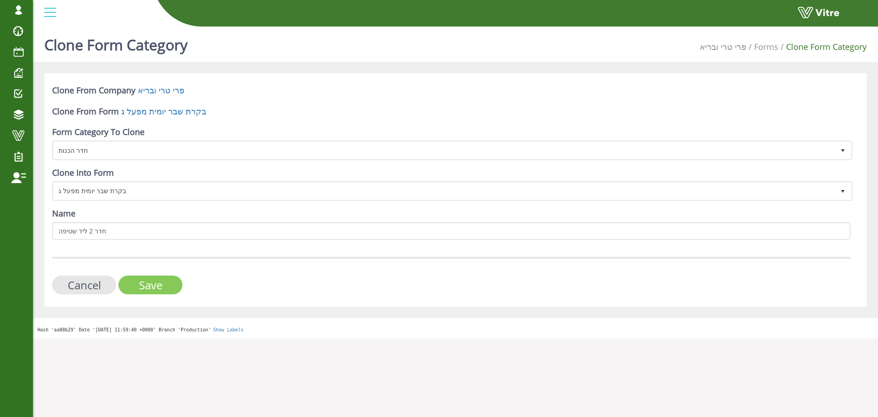
click at [158, 279] on input "Save" at bounding box center [150, 284] width 64 height 19
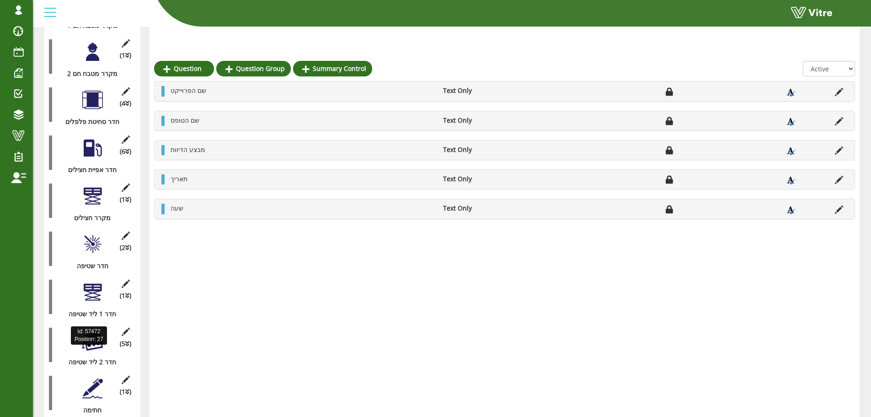
scroll to position [952, 0]
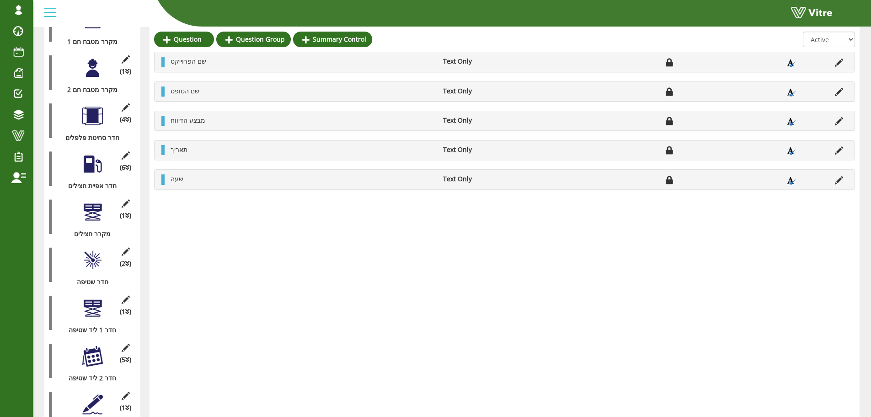
click at [87, 202] on div at bounding box center [92, 212] width 21 height 21
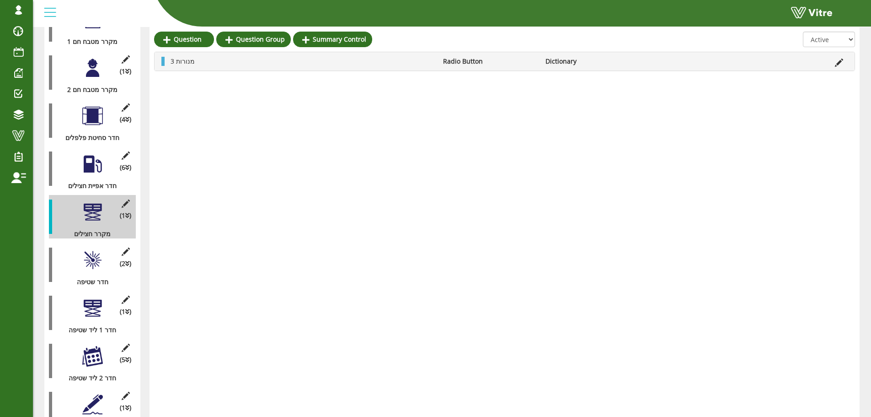
click at [92, 250] on div at bounding box center [92, 260] width 21 height 21
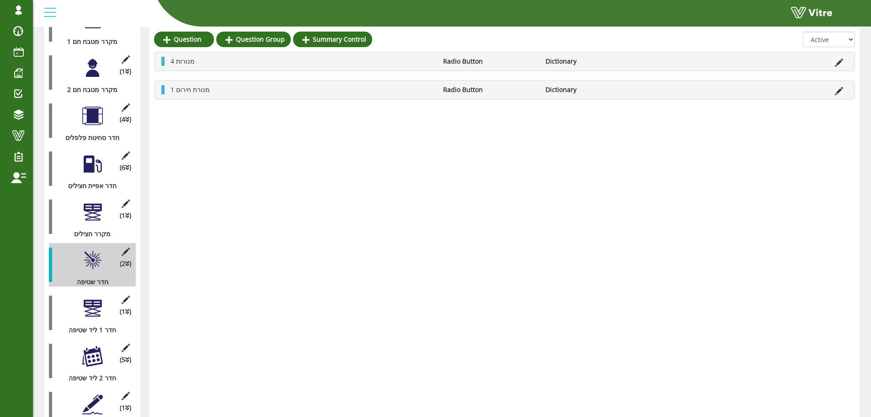
click at [843, 66] on div "4 מנורות Radio Button Dictionary" at bounding box center [505, 61] width 700 height 18
click at [840, 64] on icon at bounding box center [839, 63] width 8 height 8
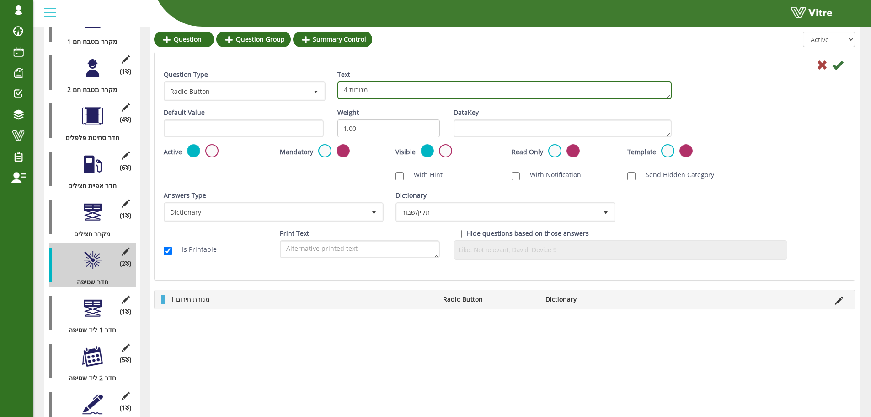
click at [345, 88] on textarea "4 מנורות" at bounding box center [504, 90] width 334 height 18
type textarea "3 מנורות"
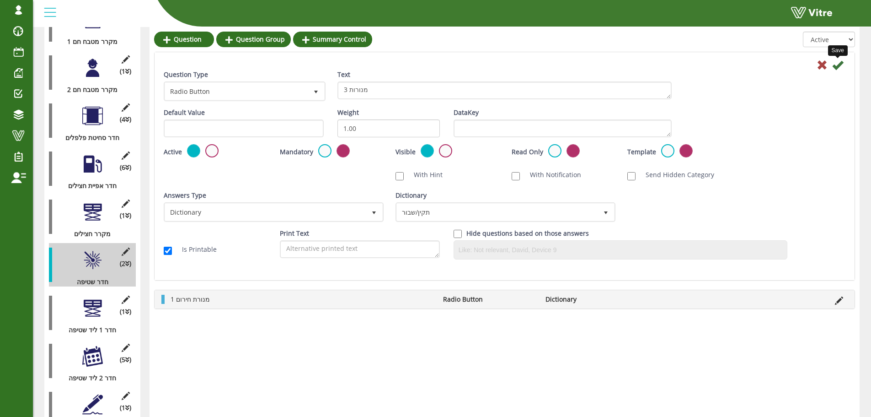
click at [839, 63] on icon at bounding box center [837, 64] width 11 height 11
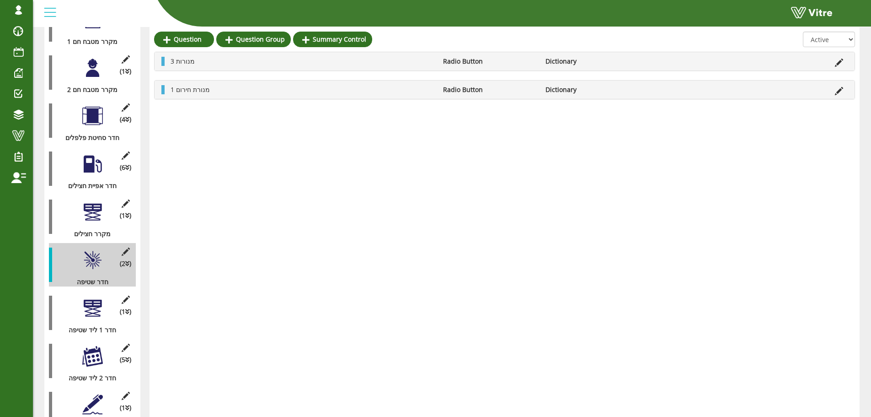
click at [165, 90] on div "1 מנורת חירום Radio Button Dictionary" at bounding box center [505, 89] width 700 height 18
drag, startPoint x: 164, startPoint y: 90, endPoint x: 163, endPoint y: 52, distance: 37.5
click at [163, 52] on div "3 מנורות Radio Button Dictionary 1 מנורת חירום Radio Button Dictionary" at bounding box center [504, 76] width 701 height 48
drag, startPoint x: 163, startPoint y: 95, endPoint x: 162, endPoint y: 89, distance: 6.0
click at [162, 89] on div "1 מנורת חירום Radio Button Dictionary" at bounding box center [505, 89] width 700 height 18
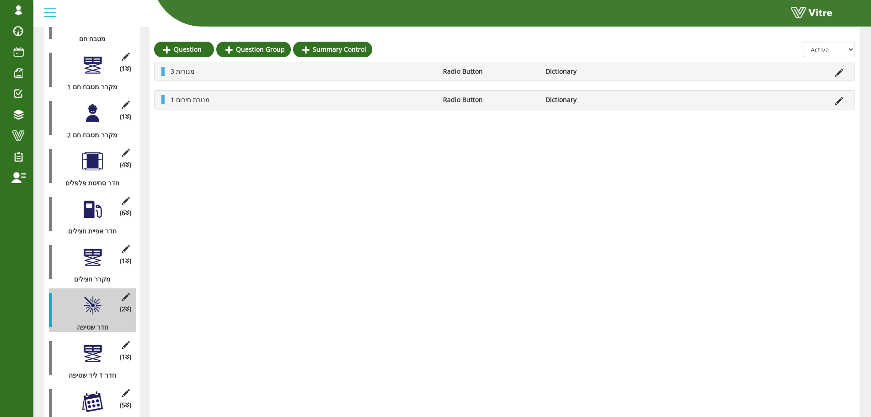
scroll to position [906, 0]
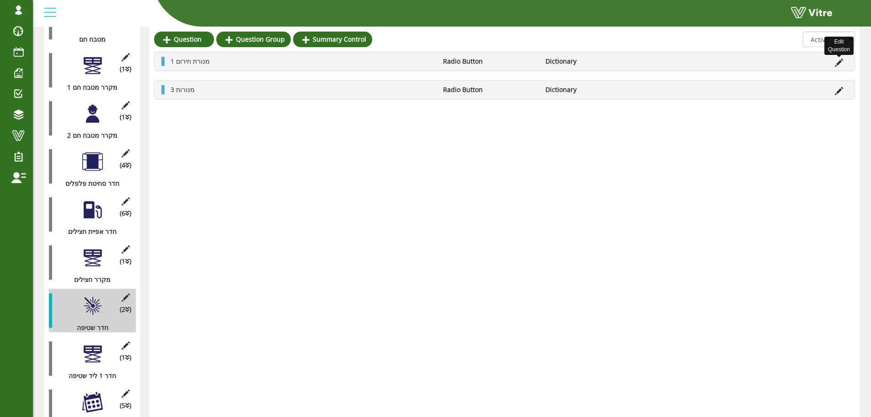
click at [841, 63] on icon at bounding box center [839, 63] width 8 height 8
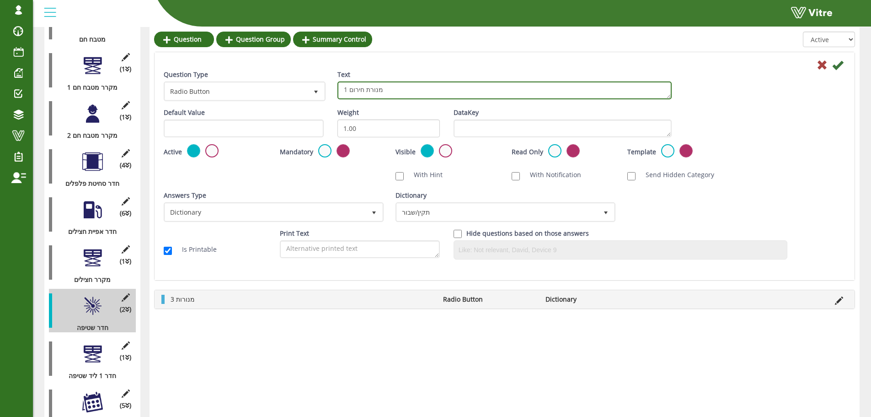
drag, startPoint x: 425, startPoint y: 87, endPoint x: 331, endPoint y: 88, distance: 94.7
click at [331, 88] on div "Text 1 מנורת חירום" at bounding box center [505, 88] width 348 height 36
type textarea "2 קופסאת חשמל"
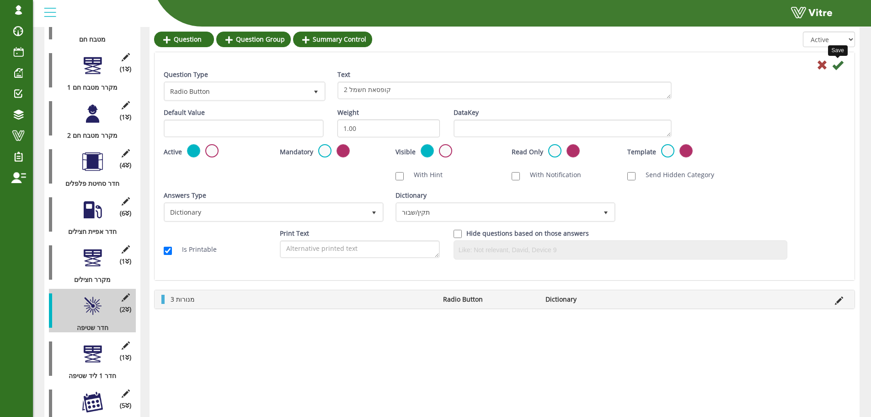
click at [834, 68] on icon at bounding box center [837, 64] width 11 height 11
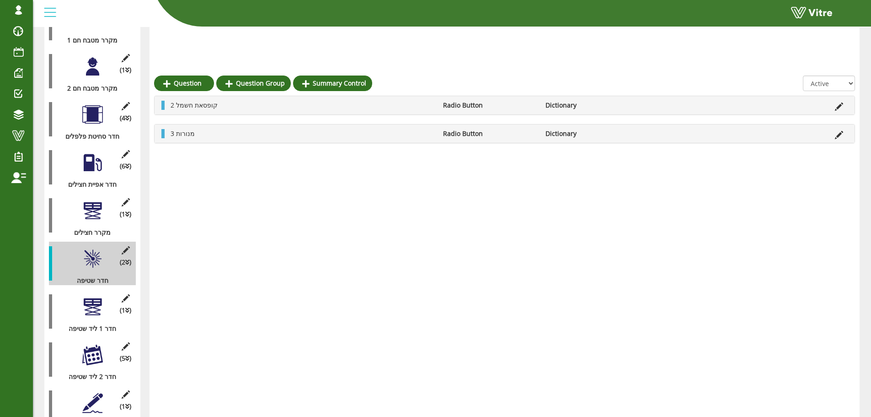
scroll to position [997, 0]
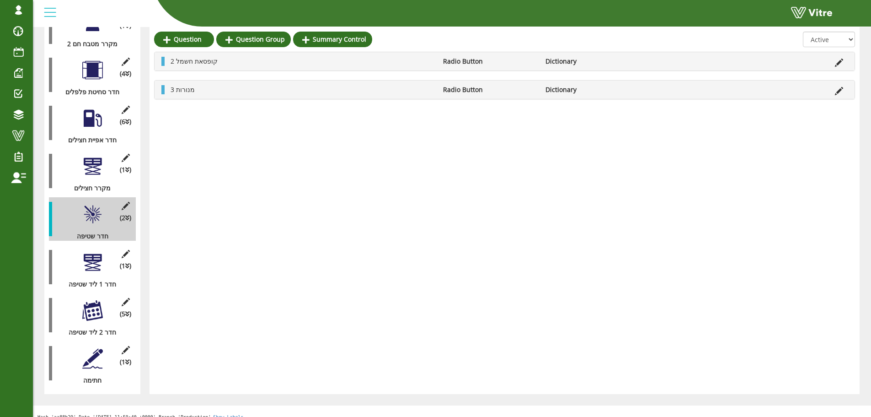
click at [101, 263] on div at bounding box center [92, 262] width 21 height 21
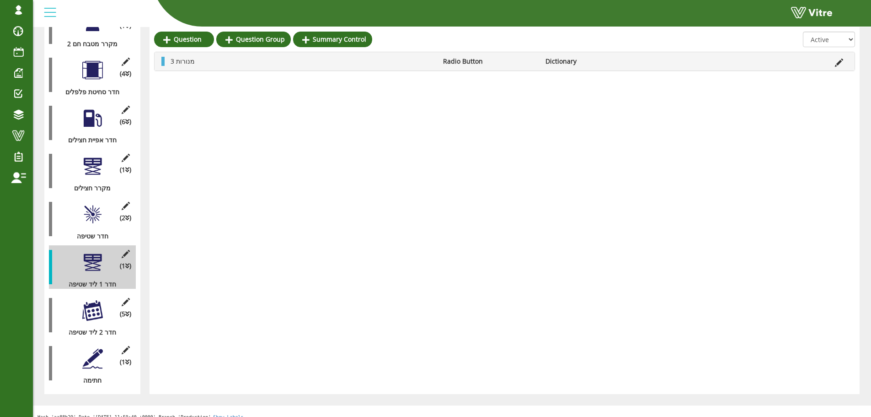
click at [96, 300] on div at bounding box center [92, 310] width 21 height 21
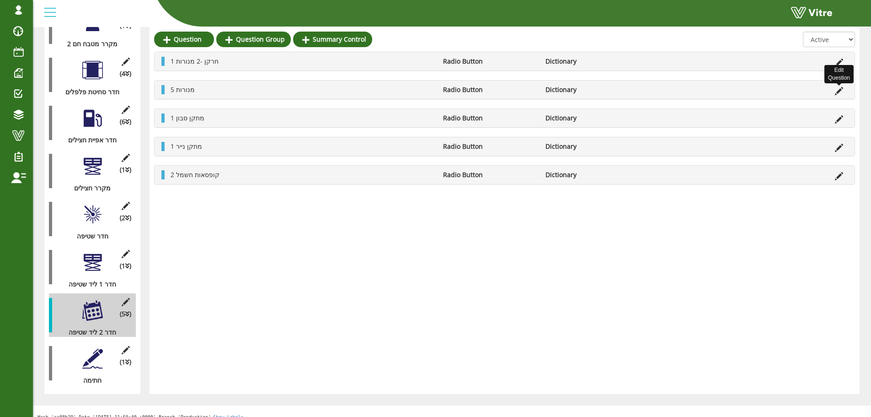
click at [842, 91] on icon at bounding box center [839, 91] width 8 height 8
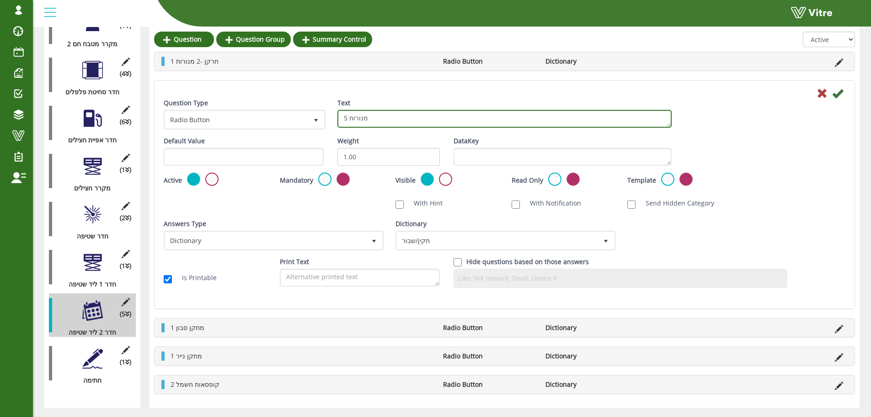
drag, startPoint x: 345, startPoint y: 118, endPoint x: 340, endPoint y: 118, distance: 5.0
click at [340, 118] on textarea "5 מנורות" at bounding box center [504, 119] width 334 height 18
type textarea "2 מנורות"
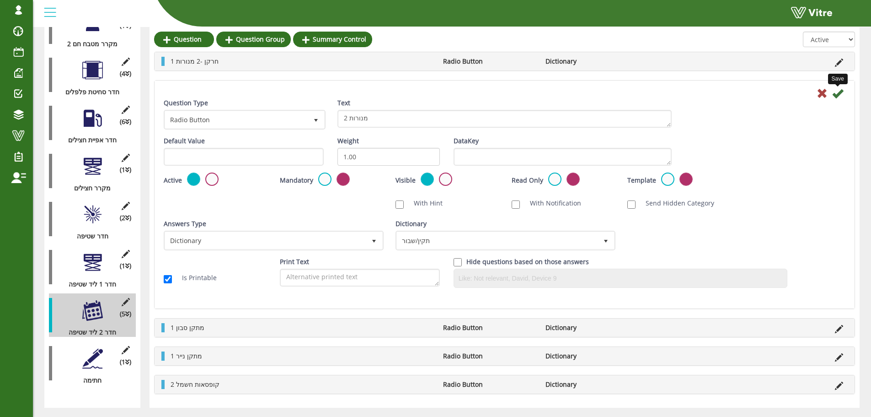
click at [839, 97] on icon at bounding box center [837, 93] width 11 height 11
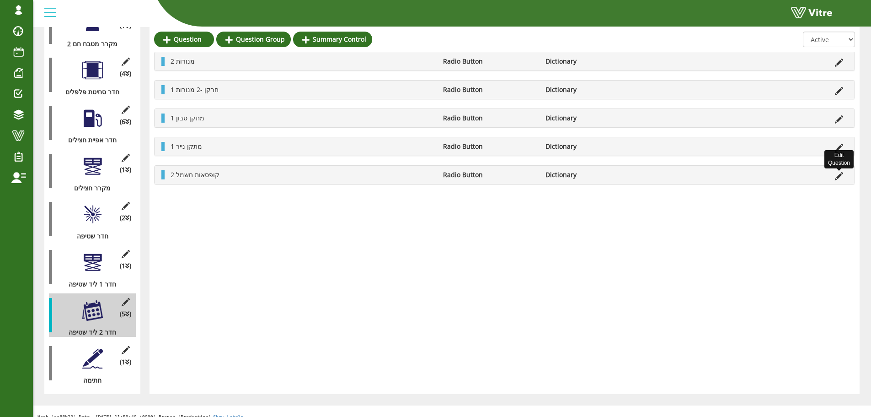
click at [839, 176] on icon at bounding box center [839, 176] width 8 height 8
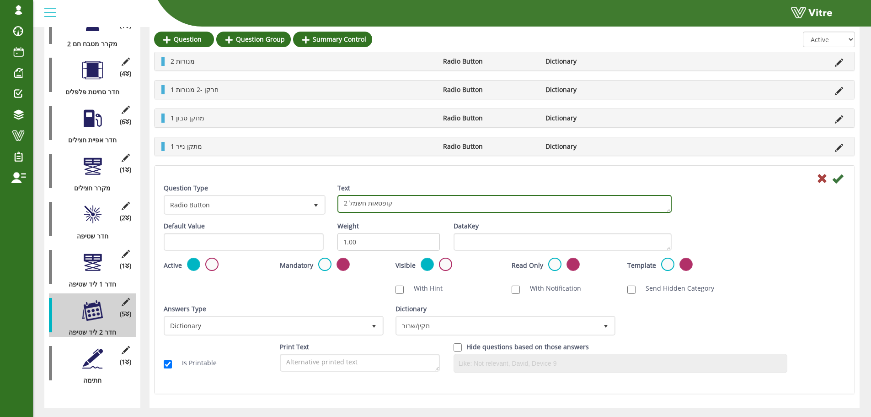
click at [475, 212] on textarea "2 קופסאות חשמל" at bounding box center [504, 204] width 334 height 18
click at [341, 204] on textarea "2 קופסאות חשמל" at bounding box center [504, 204] width 334 height 18
click at [348, 202] on textarea "2 קופסאות חשמל" at bounding box center [504, 204] width 334 height 18
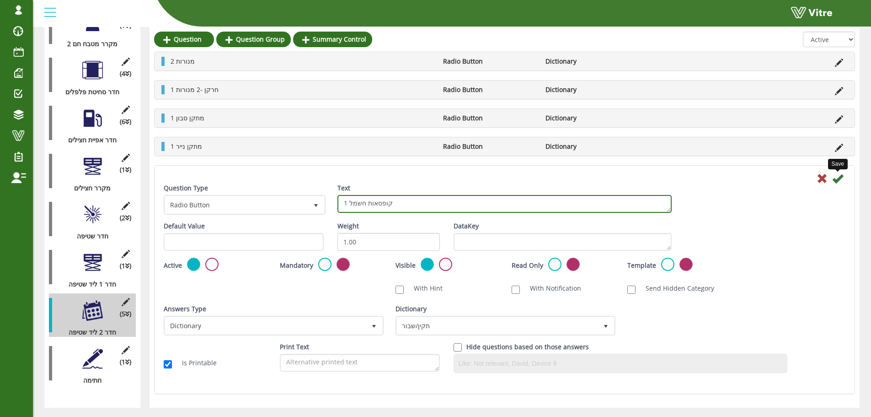
type textarea "1 קופסאות חשמל"
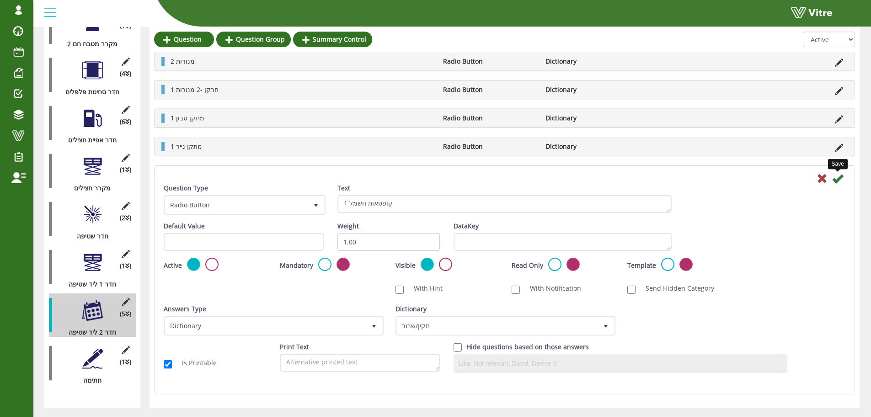
click at [840, 177] on icon at bounding box center [837, 178] width 11 height 11
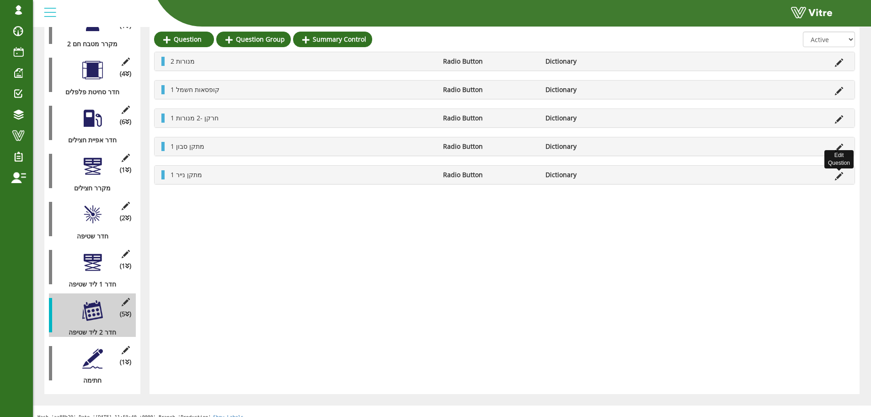
click at [841, 173] on icon at bounding box center [839, 176] width 8 height 8
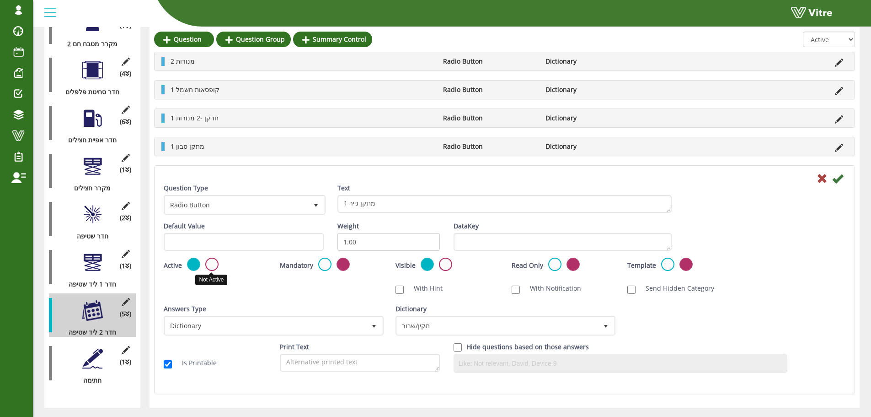
click at [211, 259] on label at bounding box center [211, 263] width 13 height 13
click at [0, 0] on input "radio" at bounding box center [0, 0] width 0 height 0
click at [837, 180] on icon at bounding box center [837, 178] width 11 height 11
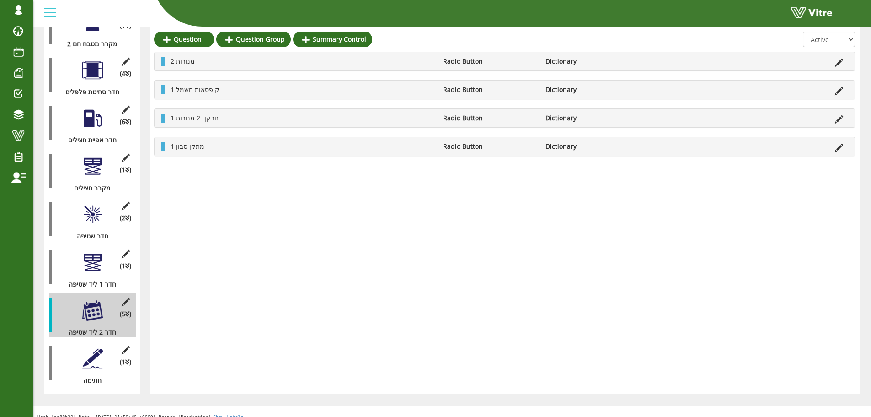
click at [840, 144] on icon at bounding box center [839, 148] width 8 height 8
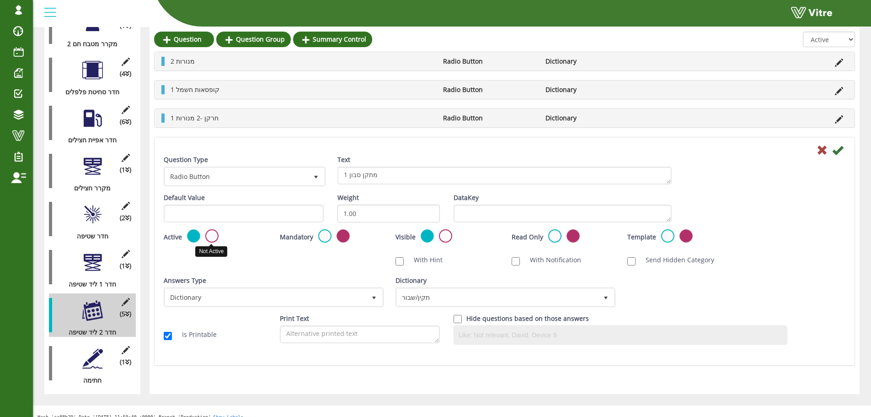
click at [209, 236] on label at bounding box center [211, 235] width 13 height 13
click at [0, 0] on input "radio" at bounding box center [0, 0] width 0 height 0
click at [837, 147] on icon at bounding box center [837, 150] width 11 height 11
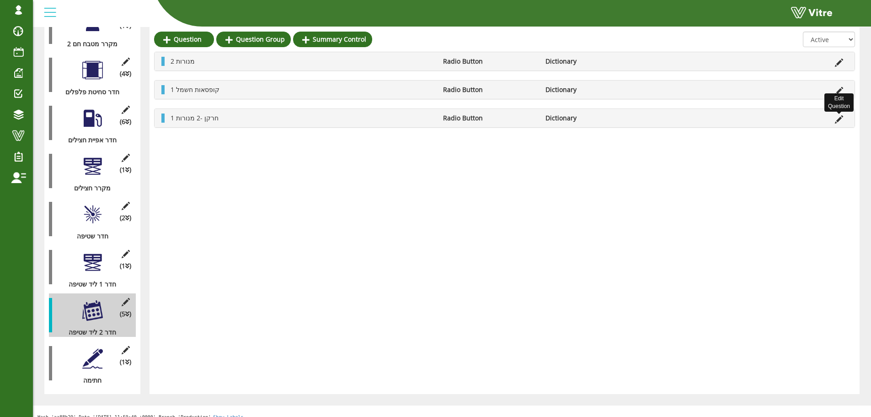
click at [841, 118] on icon at bounding box center [839, 119] width 8 height 8
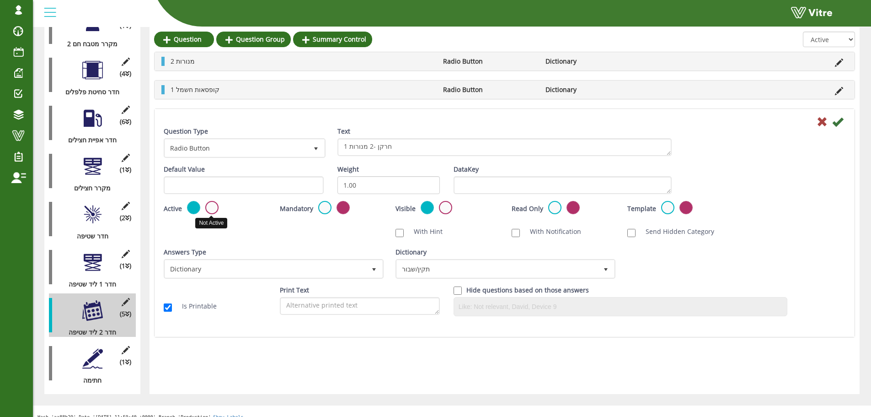
click at [216, 207] on label at bounding box center [211, 207] width 13 height 13
click at [0, 0] on input "radio" at bounding box center [0, 0] width 0 height 0
click at [841, 123] on icon at bounding box center [837, 121] width 11 height 11
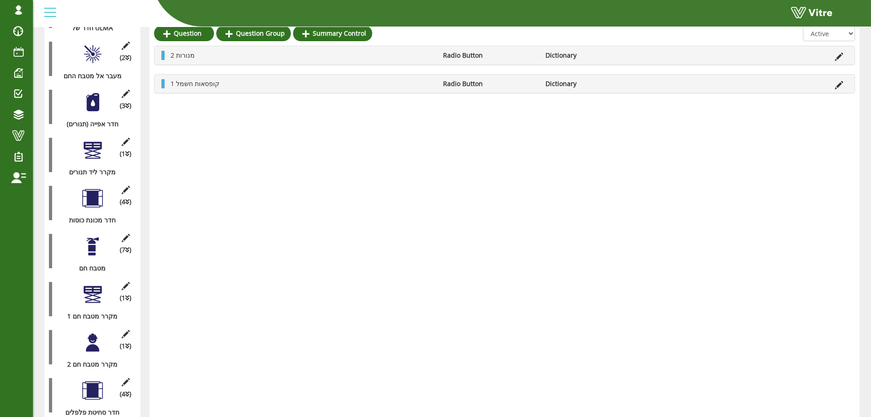
scroll to position [632, 0]
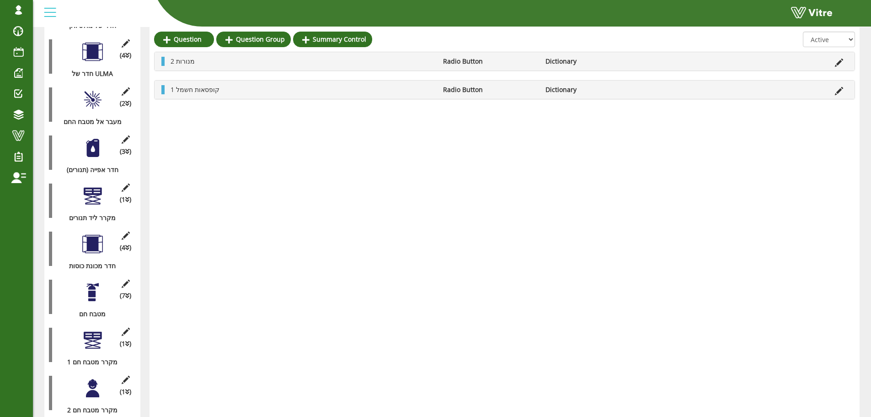
click at [94, 138] on div at bounding box center [92, 148] width 21 height 21
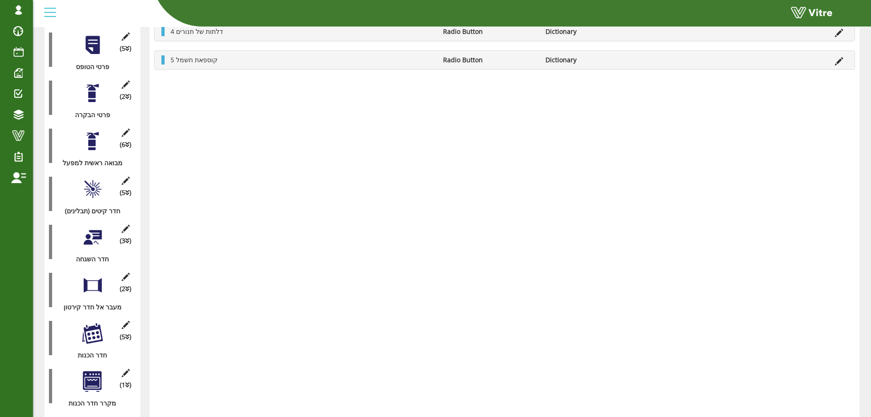
scroll to position [83, 0]
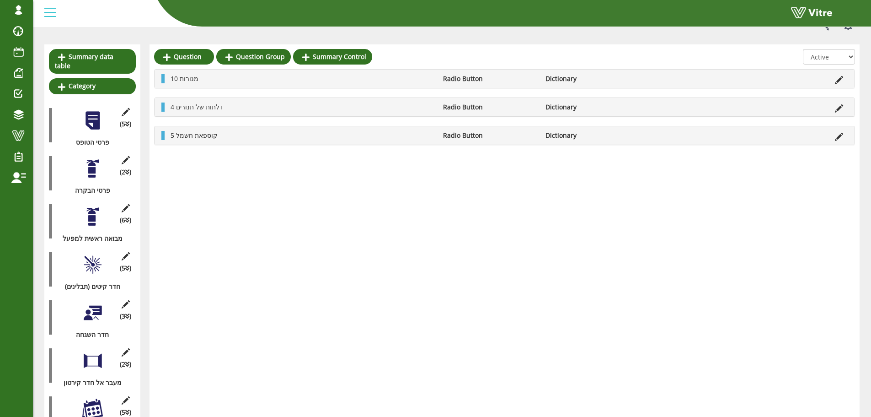
click at [96, 302] on div at bounding box center [92, 312] width 21 height 21
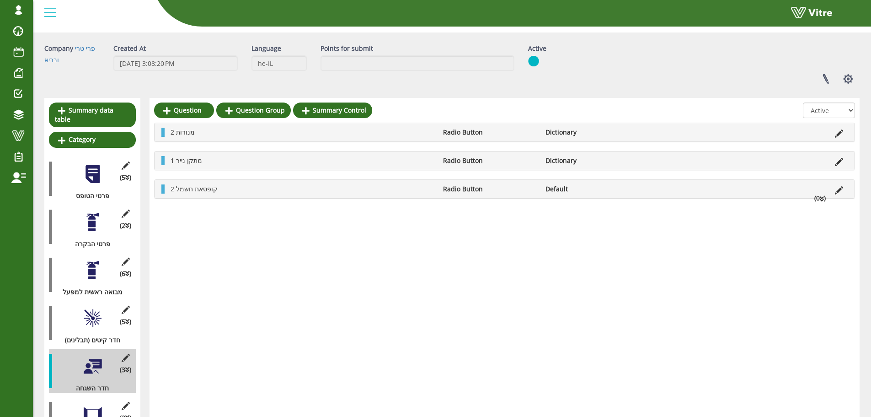
scroll to position [0, 0]
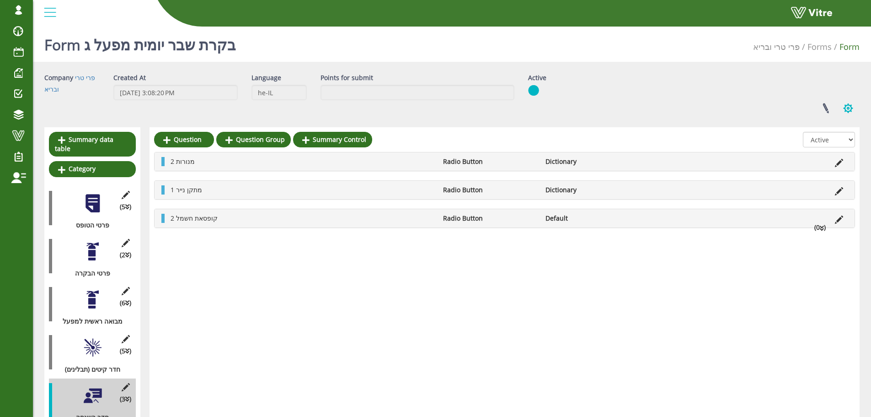
click at [848, 108] on button "button" at bounding box center [848, 108] width 23 height 24
click at [804, 177] on link "Clone Form Category" at bounding box center [817, 177] width 83 height 12
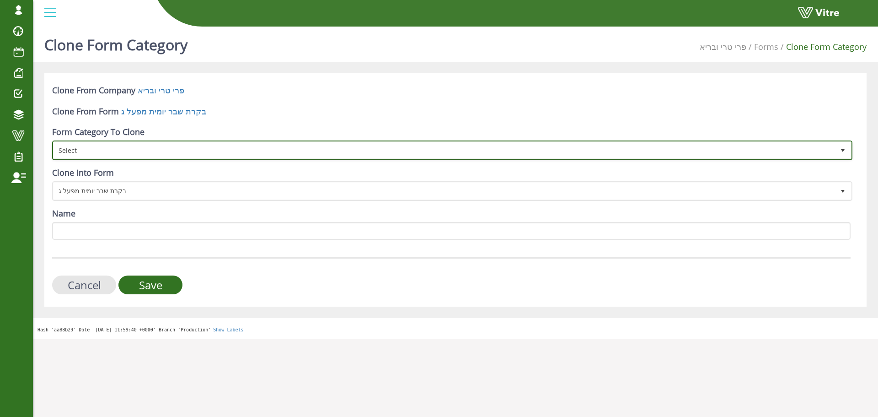
click at [124, 154] on span "Select" at bounding box center [444, 150] width 781 height 16
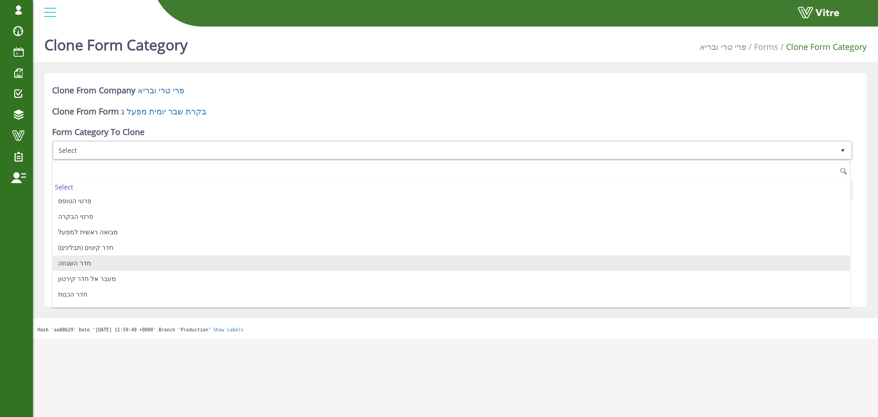
click at [109, 262] on li "חדר השגחה" at bounding box center [452, 263] width 798 height 16
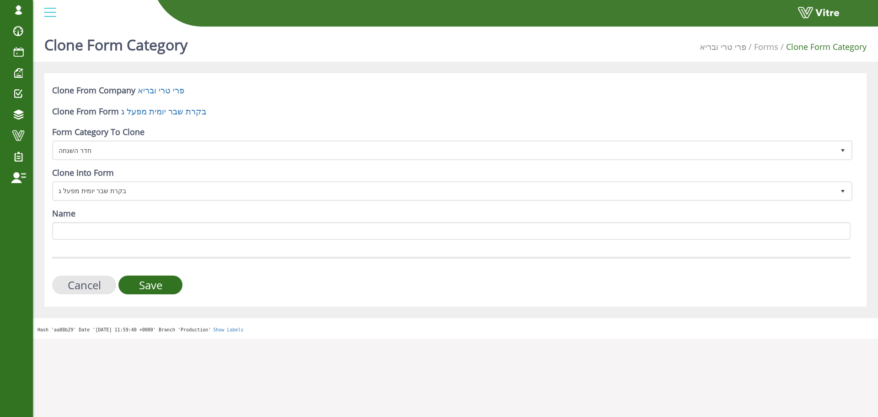
click at [162, 242] on form "Clone From Company [PERSON_NAME] טרי ובריא Clone From Form בקרת שבר יומית מפעל …" at bounding box center [451, 189] width 798 height 209
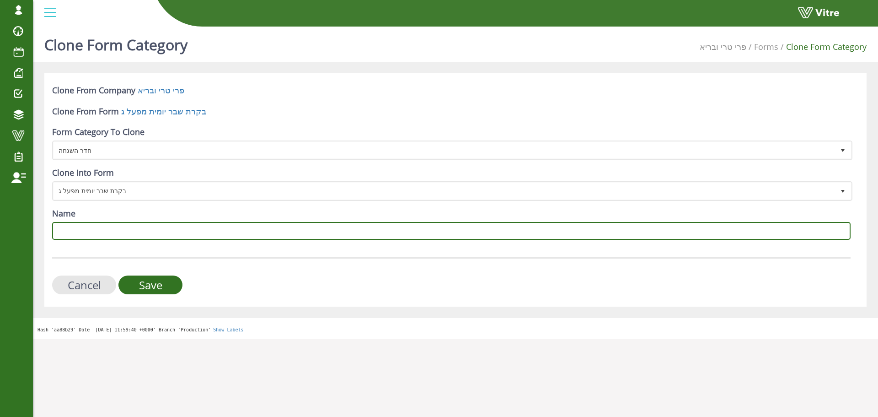
click at [165, 236] on input "Name" at bounding box center [451, 231] width 798 height 18
type input "חדר 3 ליד שטיפה"
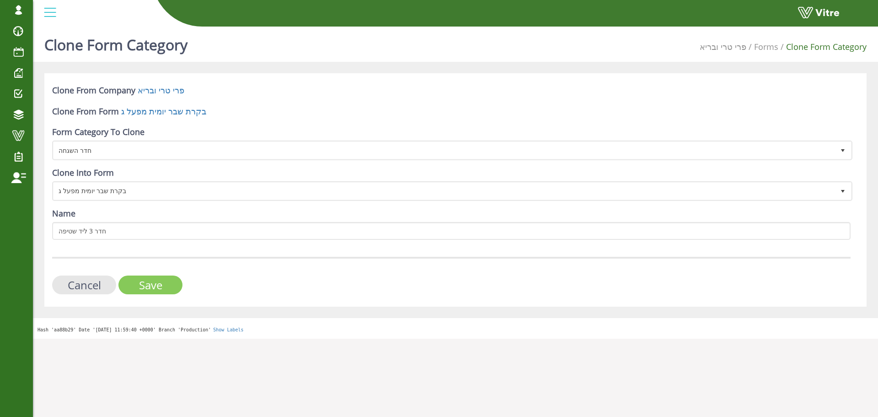
click at [156, 278] on input "Save" at bounding box center [150, 284] width 64 height 19
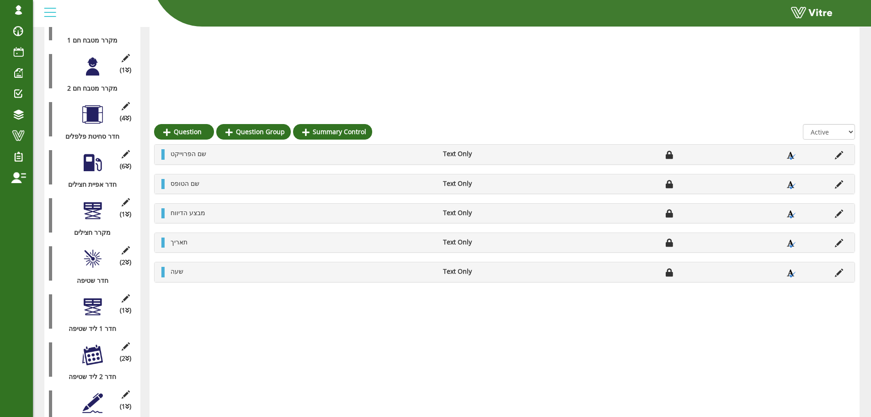
scroll to position [1045, 0]
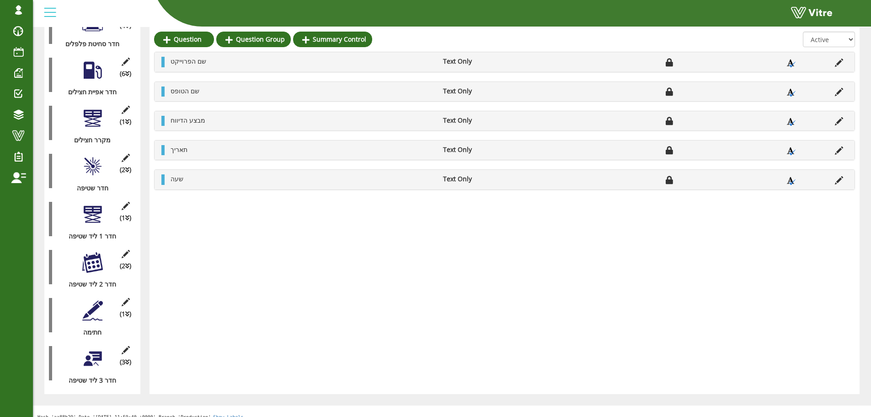
click at [90, 348] on div at bounding box center [92, 358] width 21 height 21
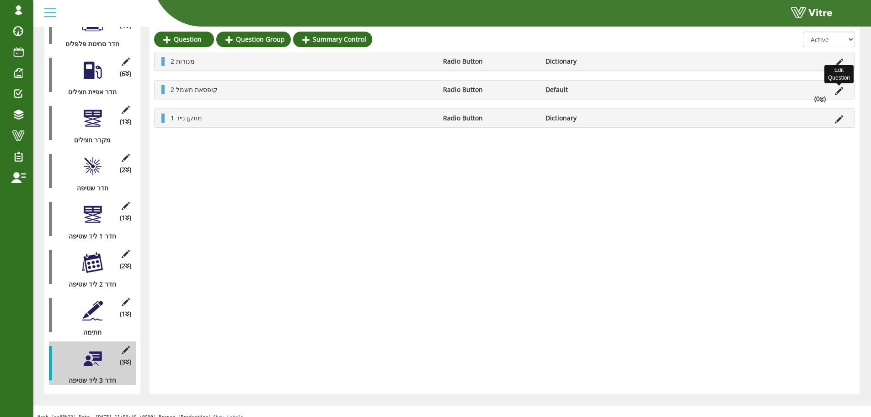
click at [842, 90] on icon at bounding box center [839, 91] width 8 height 8
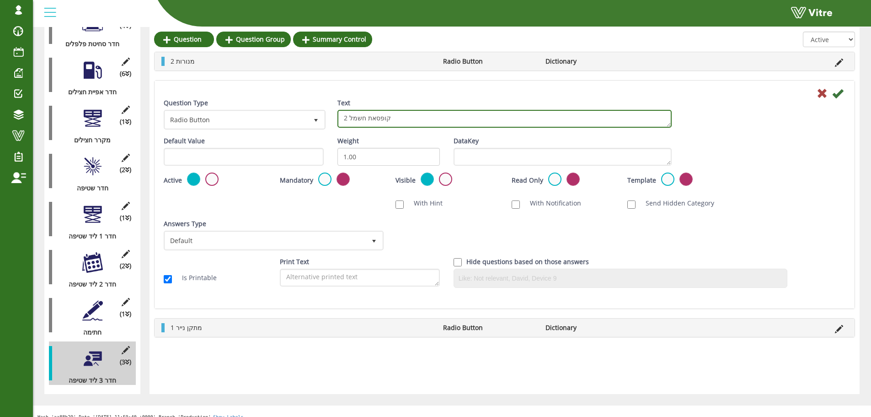
click at [343, 118] on textarea "2 קופסאת חשמל" at bounding box center [504, 119] width 334 height 18
type textarea "1 קופסאת חשמל"
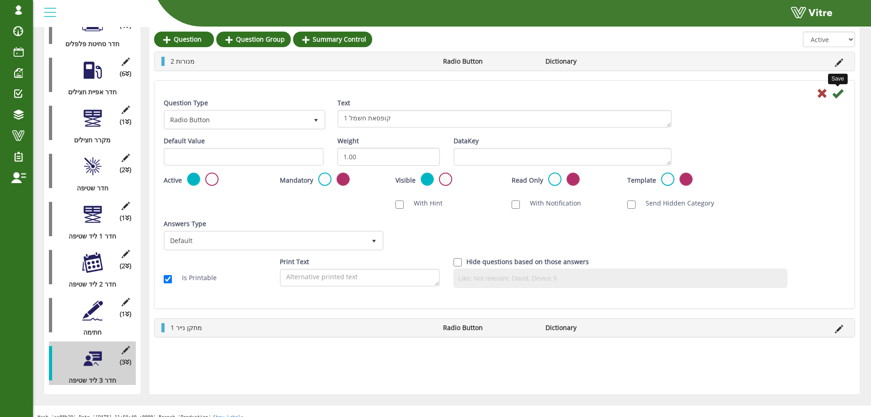
click at [842, 91] on icon at bounding box center [837, 93] width 11 height 11
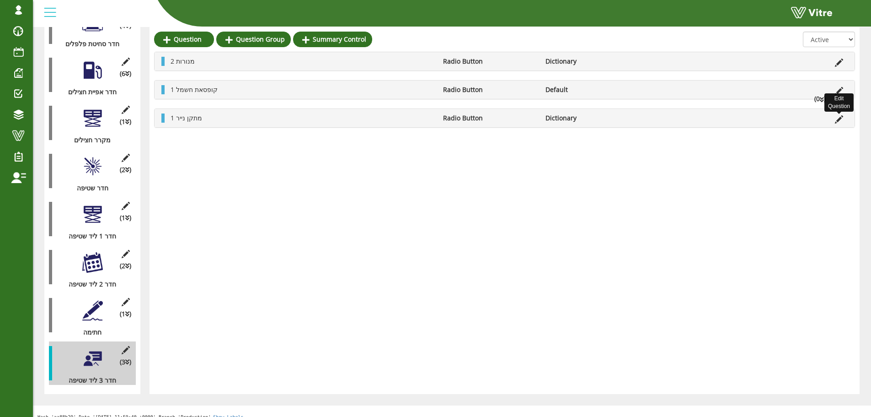
click at [837, 121] on icon at bounding box center [839, 119] width 8 height 8
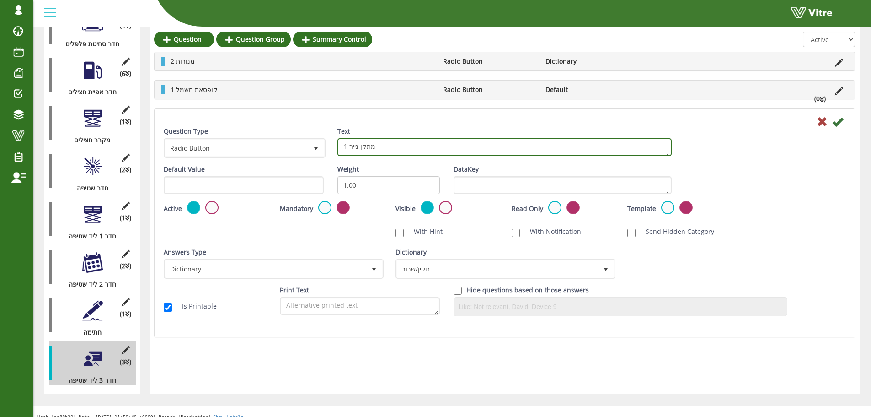
click at [585, 144] on textarea "1 מתקן נייר" at bounding box center [504, 147] width 334 height 18
type textarea "1 חרקן - 2 מנורות"
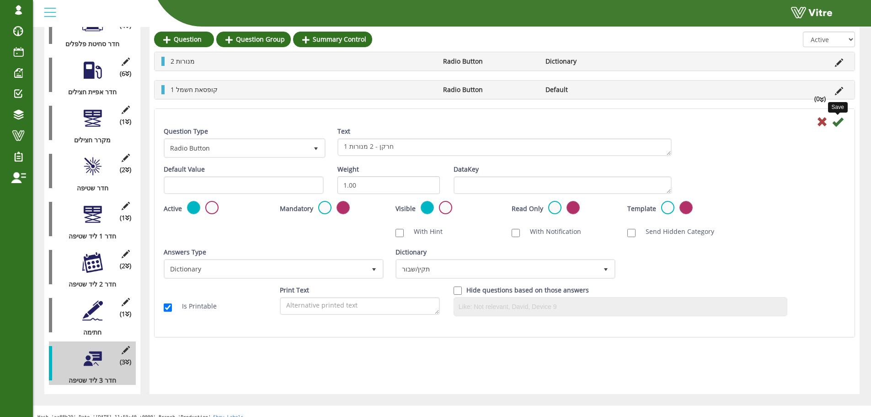
click at [837, 125] on icon at bounding box center [837, 121] width 11 height 11
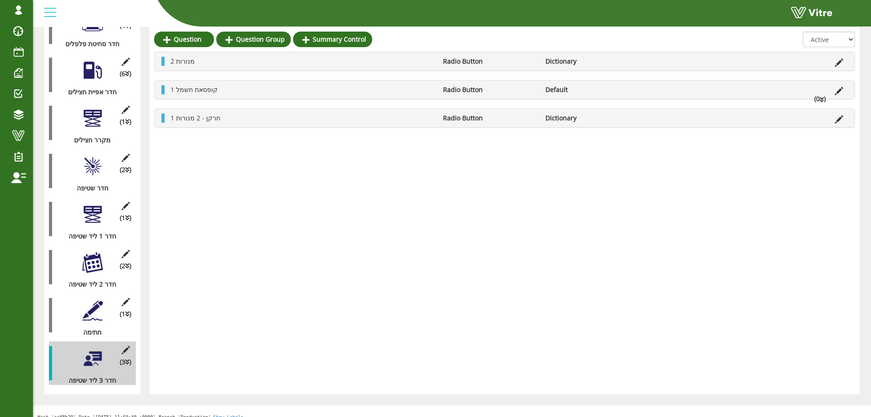
click at [86, 204] on div at bounding box center [92, 214] width 21 height 21
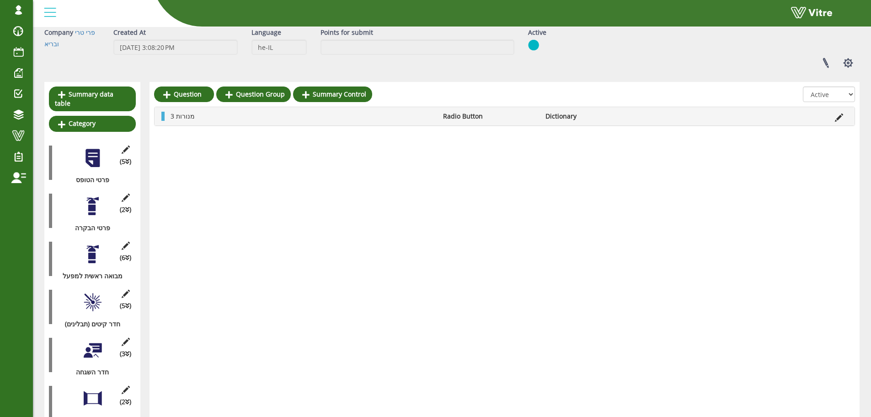
scroll to position [0, 0]
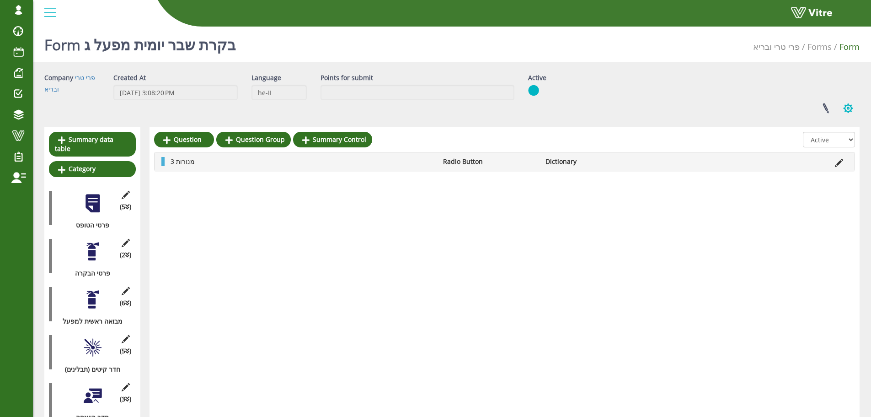
click at [848, 108] on button "button" at bounding box center [848, 108] width 23 height 24
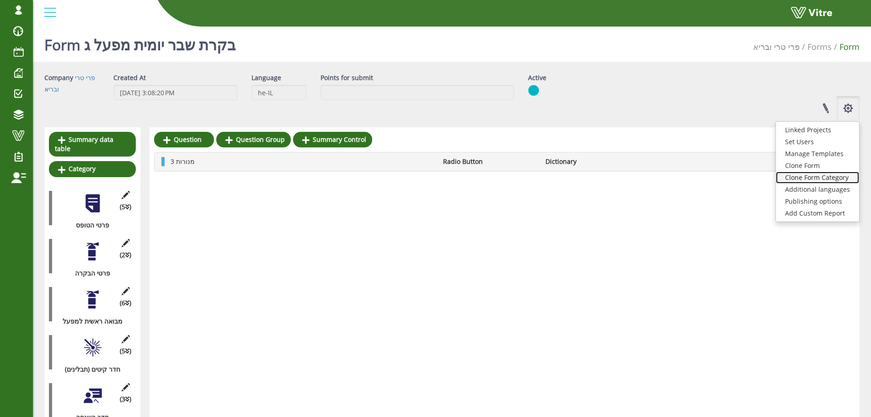
click at [812, 174] on link "Clone Form Category" at bounding box center [817, 177] width 83 height 12
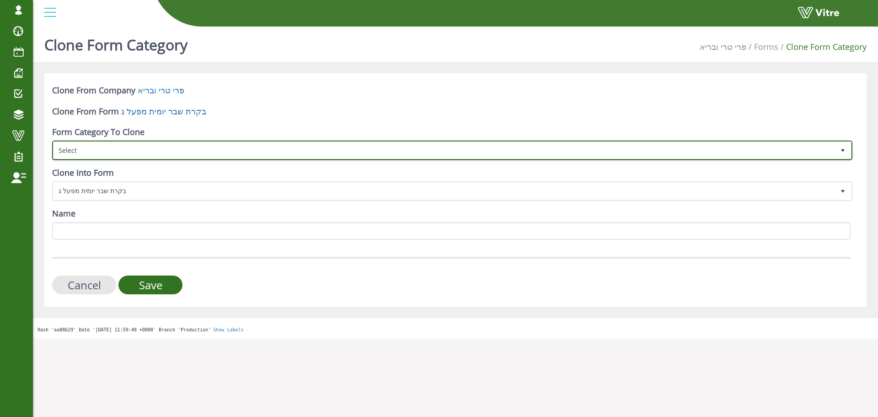
click at [108, 153] on span "Select" at bounding box center [444, 150] width 781 height 16
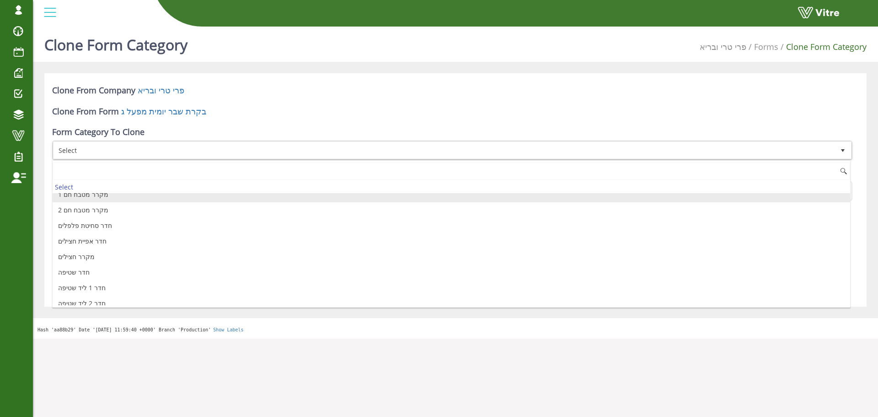
scroll to position [292, 0]
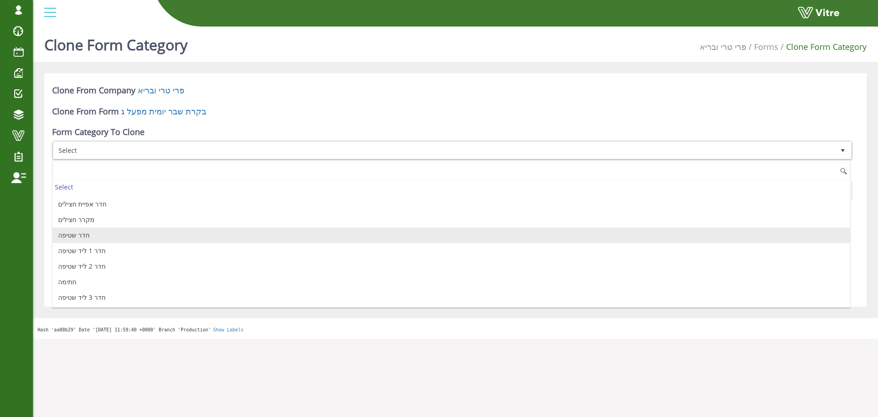
click at [102, 235] on li "חדר שטיפה" at bounding box center [452, 235] width 798 height 16
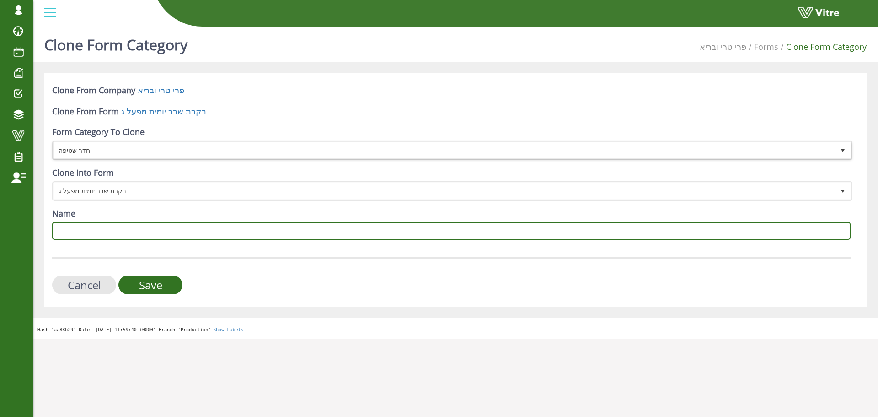
click at [179, 237] on input "Name" at bounding box center [451, 231] width 798 height 18
type input "מקרר ליד שטיפה"
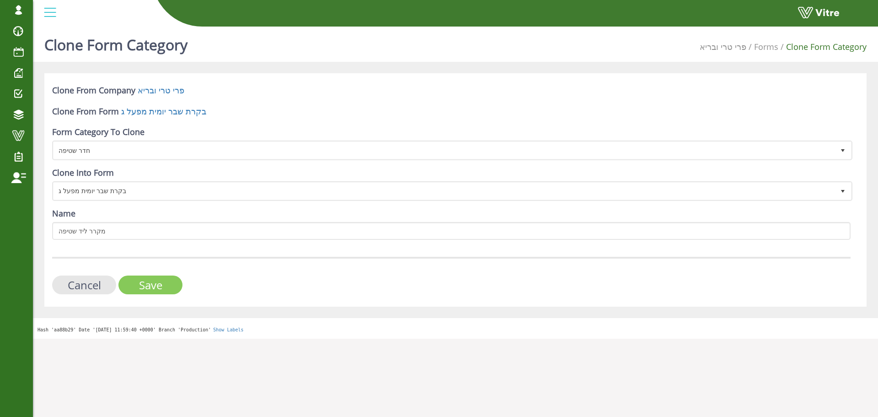
click at [149, 287] on input "Save" at bounding box center [150, 284] width 64 height 19
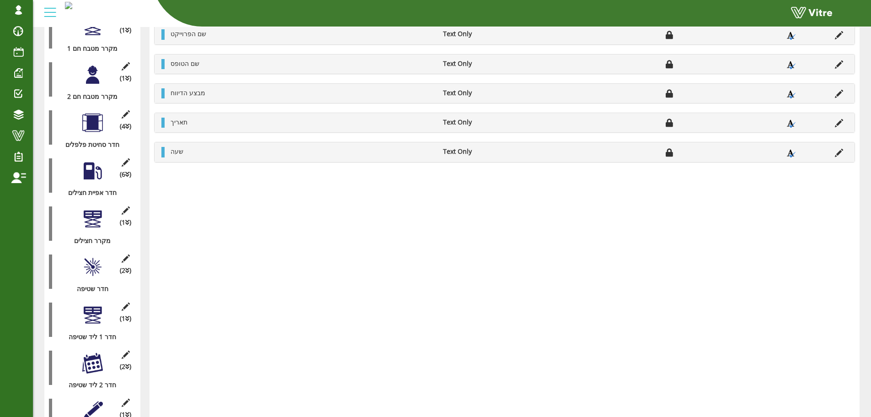
scroll to position [1093, 0]
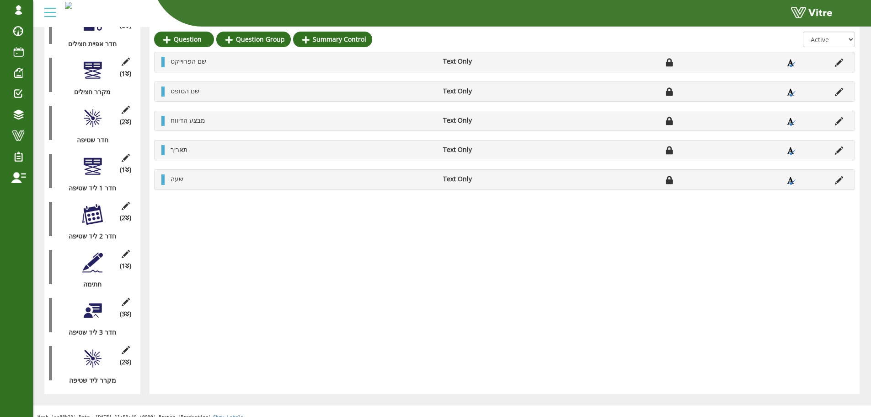
click at [93, 350] on div at bounding box center [92, 358] width 21 height 21
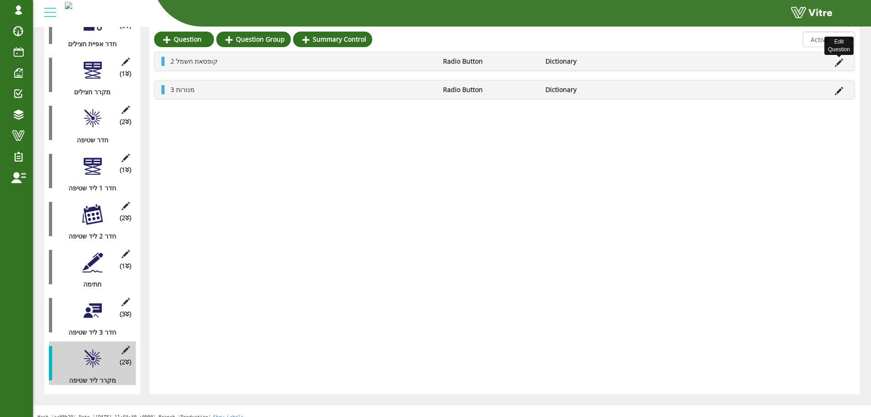
click at [839, 60] on icon at bounding box center [839, 63] width 8 height 8
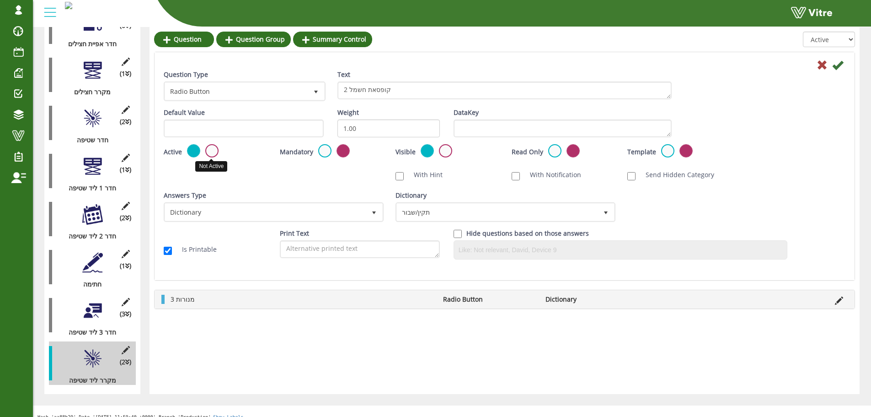
click at [207, 153] on label at bounding box center [211, 150] width 13 height 13
click at [0, 0] on input "radio" at bounding box center [0, 0] width 0 height 0
click at [838, 65] on icon at bounding box center [837, 64] width 11 height 11
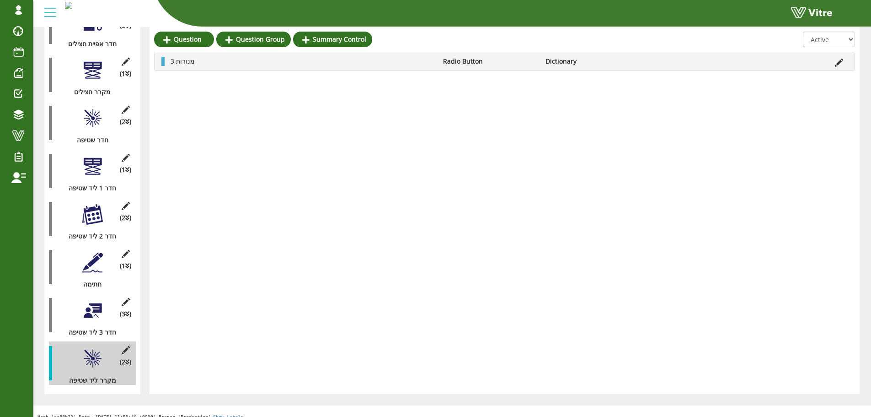
click at [841, 60] on icon at bounding box center [839, 63] width 8 height 8
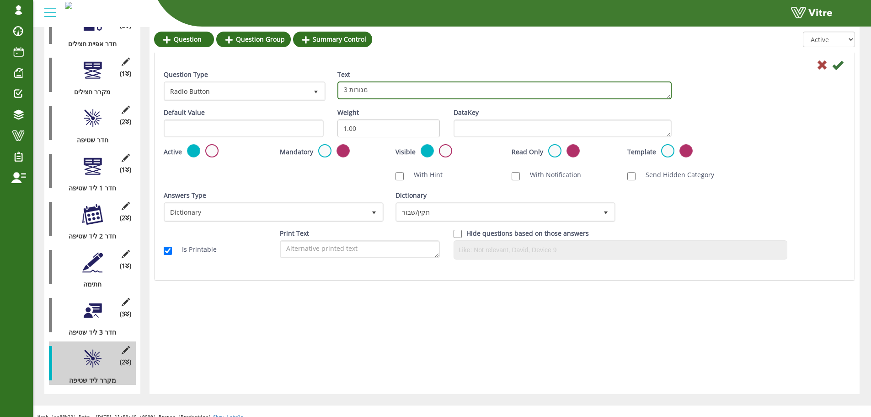
click at [344, 90] on textarea "3 מנורות" at bounding box center [504, 90] width 334 height 18
type textarea "2 מנורות"
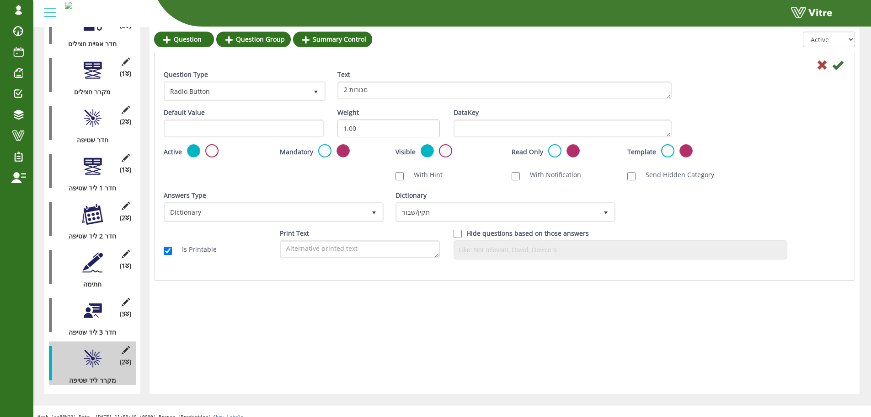
click at [839, 64] on icon at bounding box center [837, 64] width 11 height 11
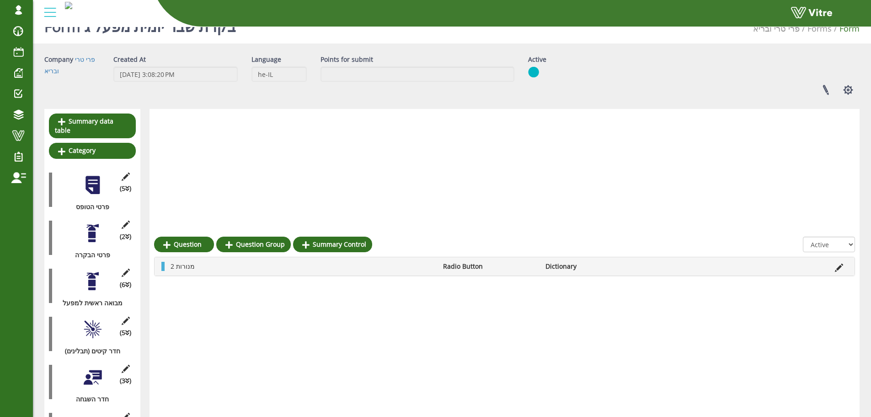
scroll to position [0, 0]
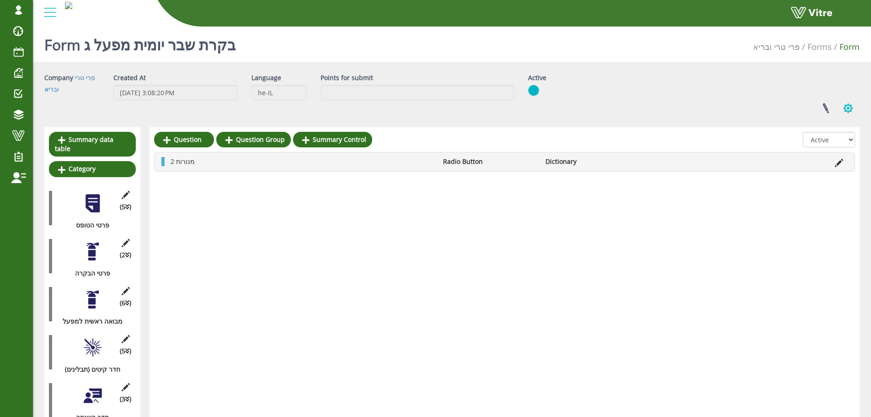
click at [846, 108] on button "button" at bounding box center [848, 108] width 23 height 24
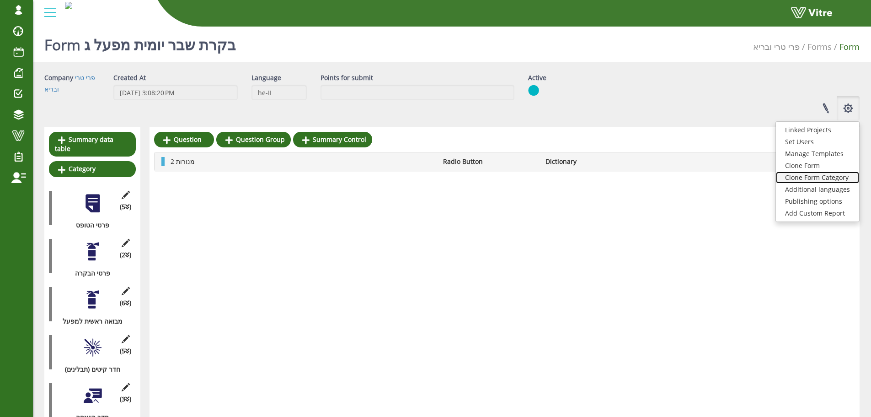
click at [813, 176] on link "Clone Form Category" at bounding box center [817, 177] width 83 height 12
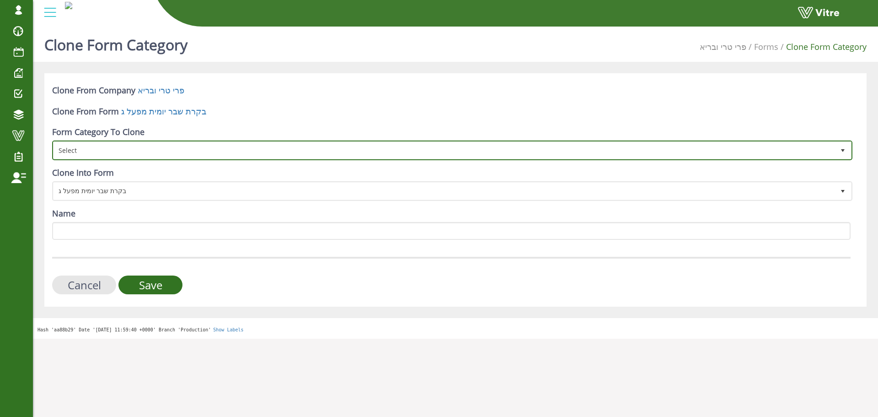
click at [120, 151] on span "Select" at bounding box center [444, 150] width 781 height 16
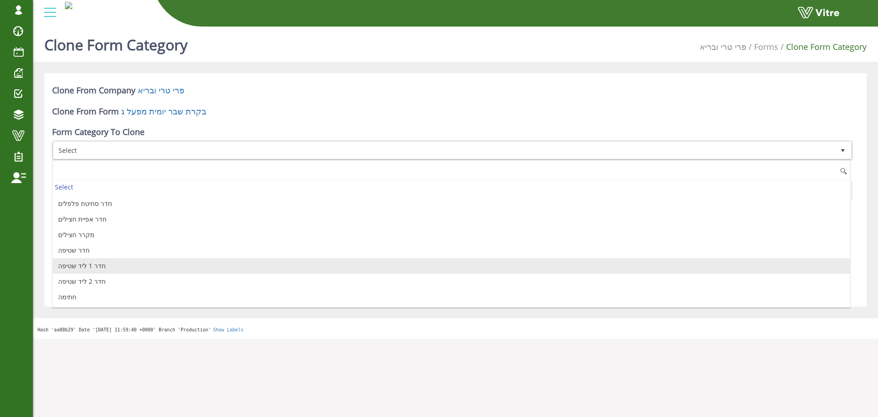
scroll to position [262, 0]
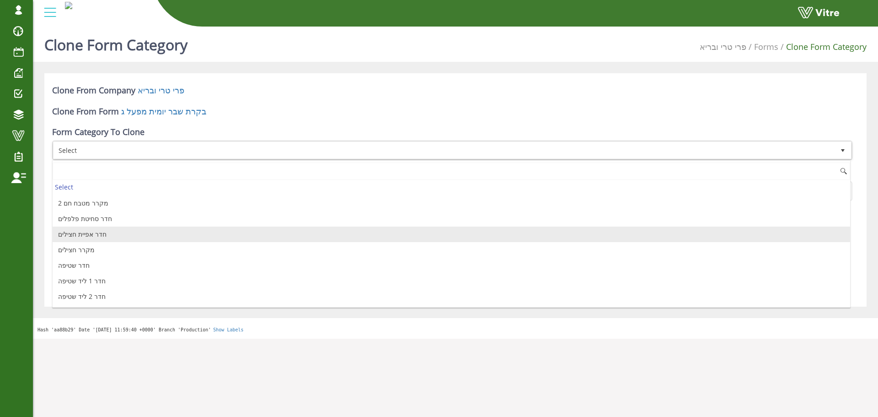
click at [87, 218] on li "חדר סחיטת פלפלים" at bounding box center [452, 219] width 798 height 16
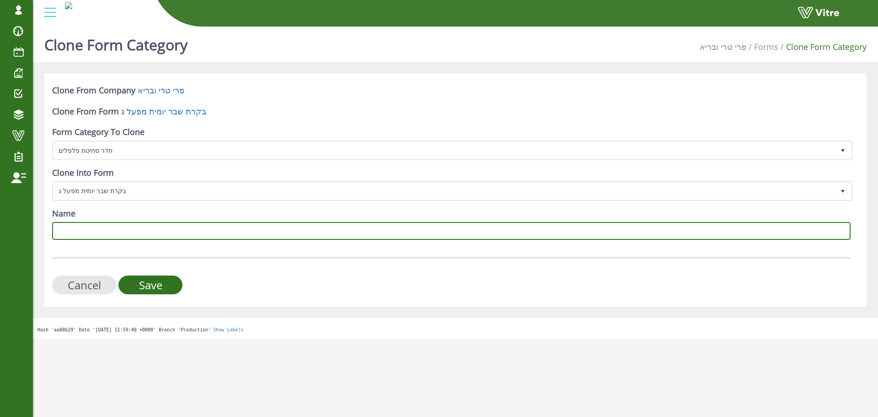
click at [88, 225] on input "Name" at bounding box center [451, 231] width 798 height 18
type input "מחסן קטניות"
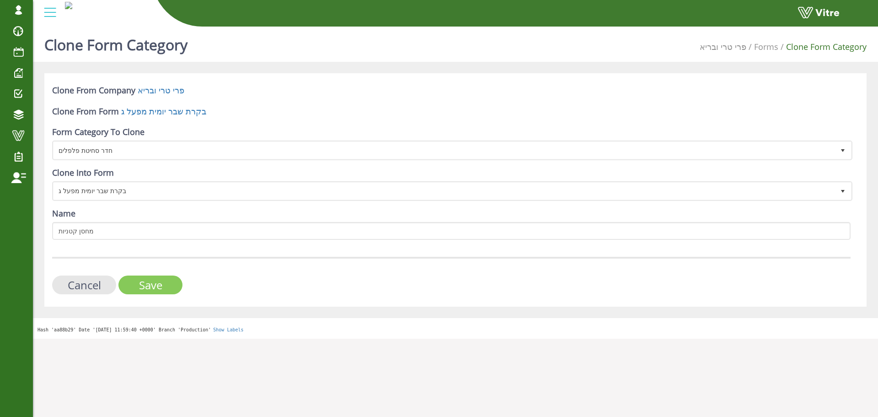
click at [173, 276] on input "Save" at bounding box center [150, 284] width 64 height 19
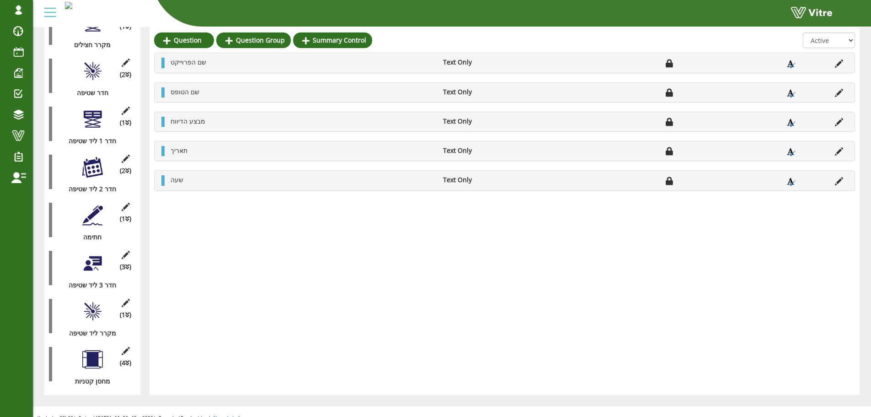
scroll to position [1141, 0]
click at [98, 351] on div at bounding box center [92, 358] width 21 height 21
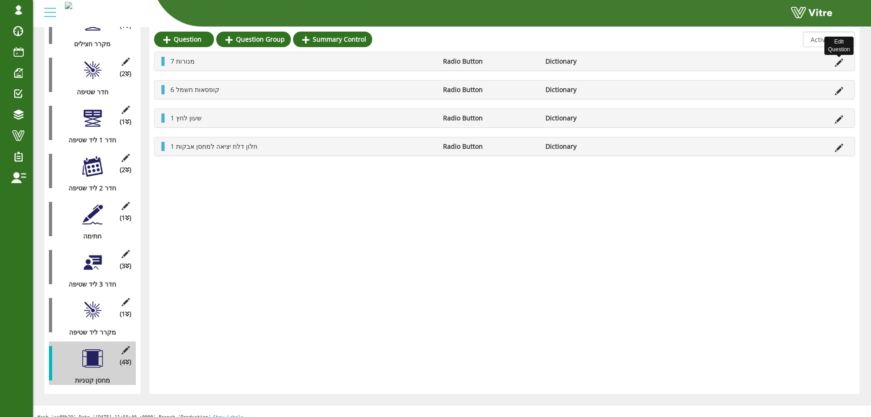
click at [839, 64] on icon at bounding box center [839, 63] width 8 height 8
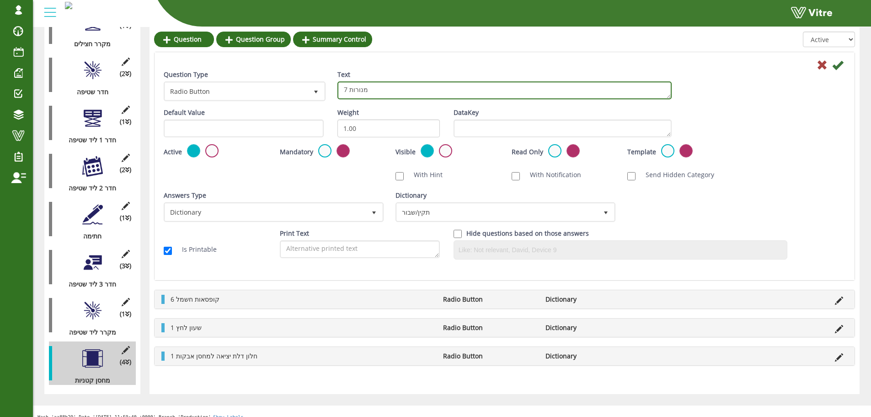
click at [343, 89] on textarea "7 מנורות" at bounding box center [504, 90] width 334 height 18
type textarea "13 מנורות"
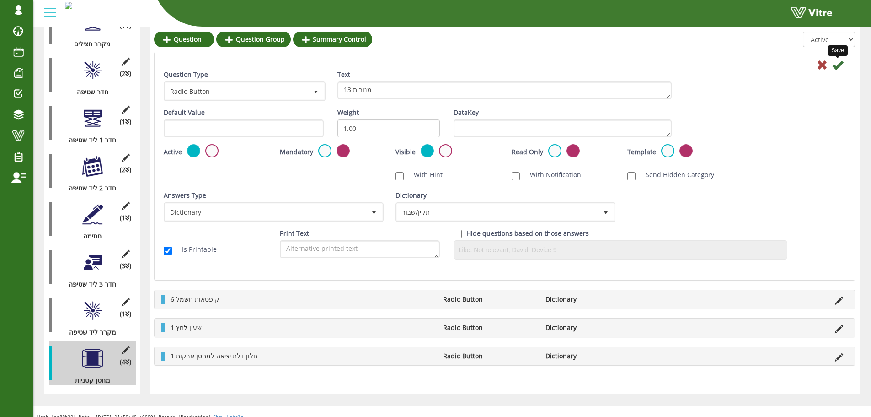
click at [834, 65] on icon at bounding box center [837, 64] width 11 height 11
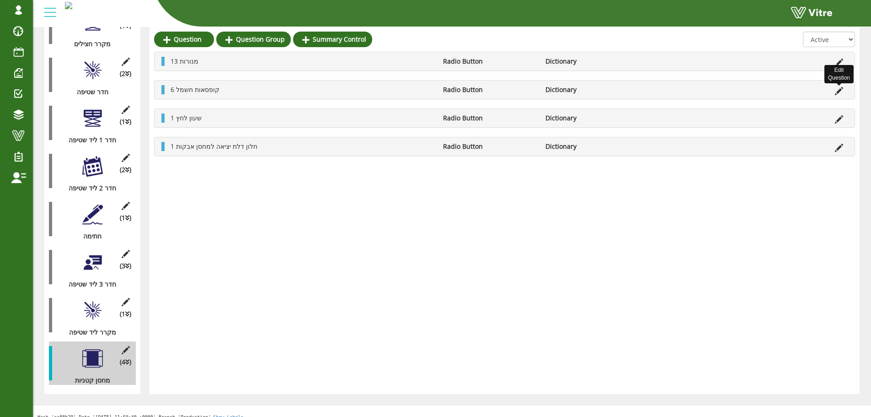
click at [839, 90] on icon at bounding box center [839, 91] width 8 height 8
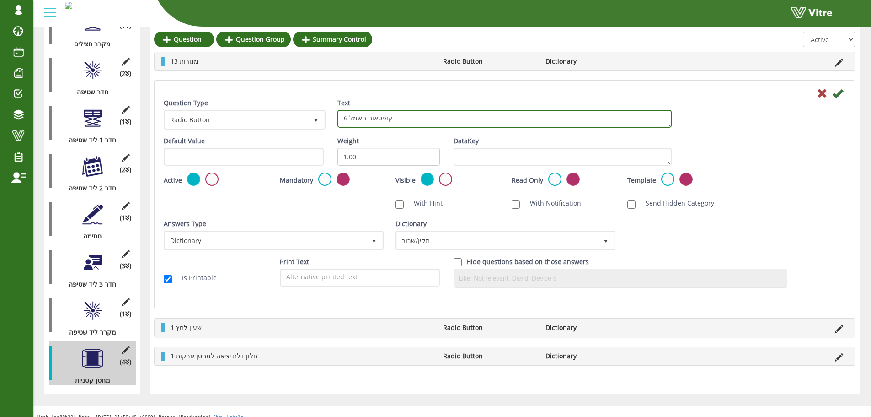
click at [399, 118] on textarea "6 קופסאות חשמל" at bounding box center [504, 119] width 334 height 18
type textarea "1 חרקן - 2 מנורות"
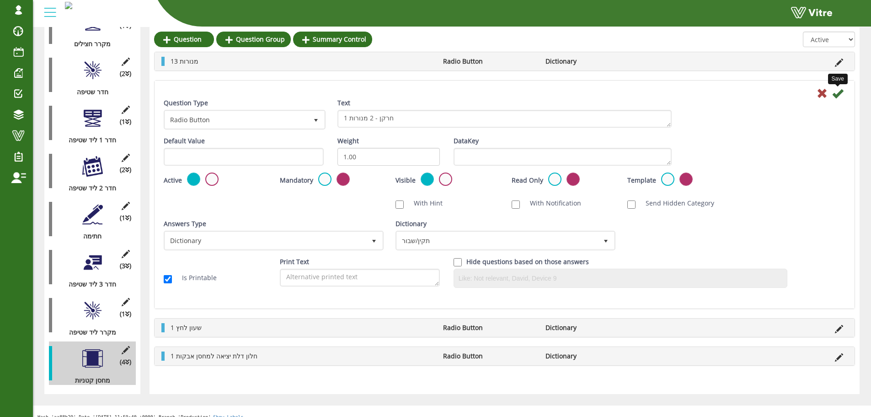
click at [838, 95] on icon at bounding box center [837, 93] width 11 height 11
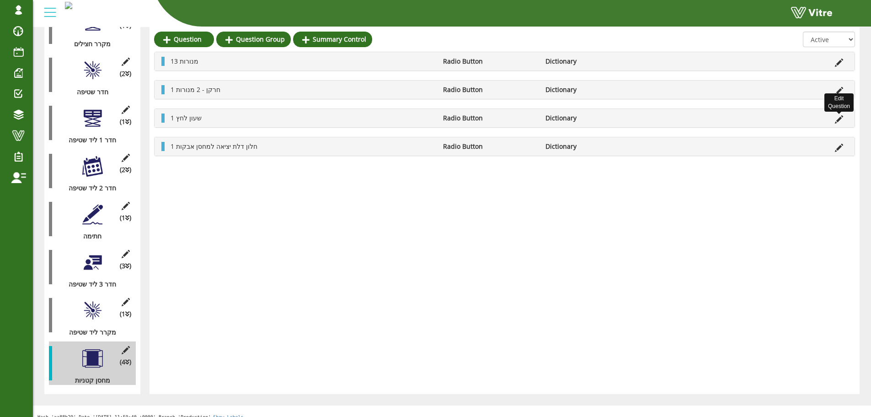
click at [839, 120] on icon at bounding box center [839, 119] width 8 height 8
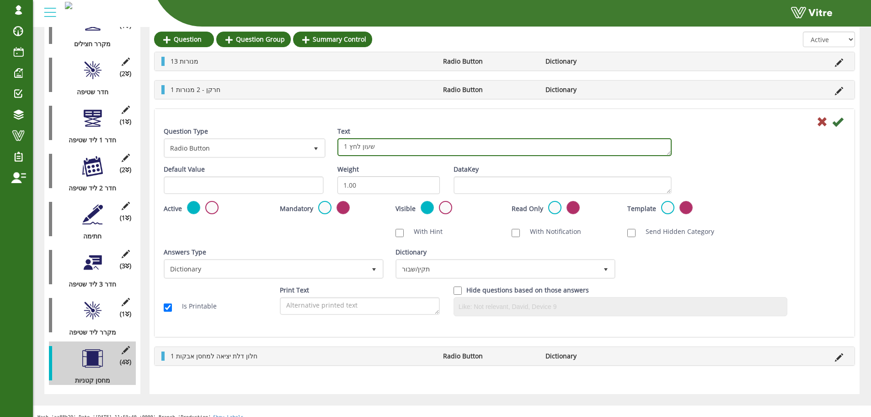
drag, startPoint x: 382, startPoint y: 148, endPoint x: 350, endPoint y: 145, distance: 32.6
click at [350, 145] on textarea "1 שעון לחץ" at bounding box center [504, 147] width 334 height 18
type textarea "1 קופסאת חשמל"
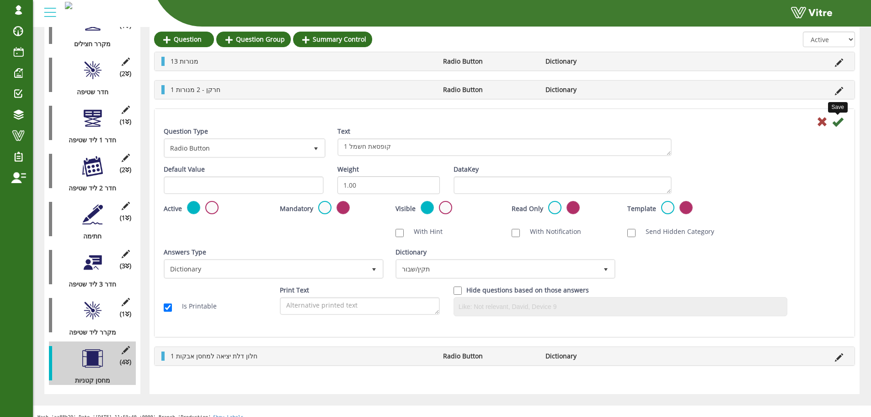
click at [836, 121] on icon at bounding box center [837, 121] width 11 height 11
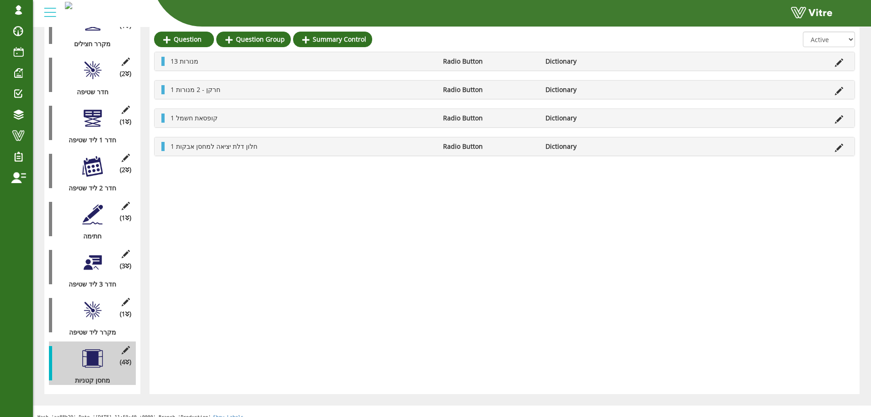
click at [840, 147] on icon at bounding box center [839, 148] width 8 height 8
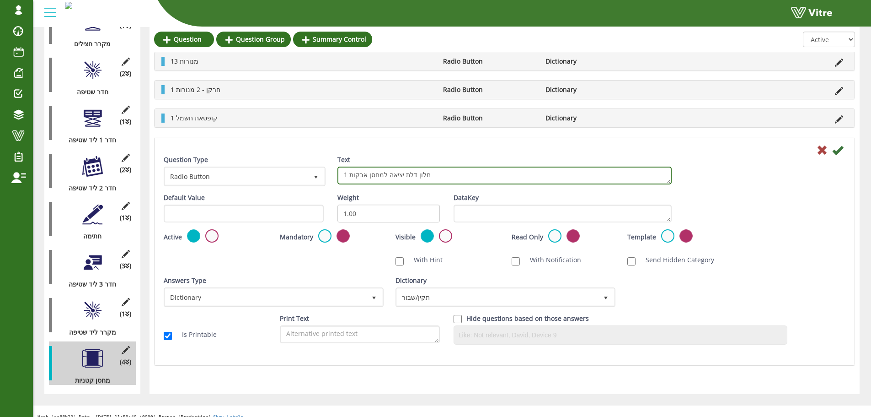
drag, startPoint x: 367, startPoint y: 176, endPoint x: 398, endPoint y: 176, distance: 31.1
click at [398, 176] on textarea "1 חלון דלת יציאה למחסן אבקות" at bounding box center [504, 175] width 334 height 18
click at [365, 173] on textarea "1 חלון דלת יציאה למחסן אבקות" at bounding box center [504, 175] width 334 height 18
type textarea "1 חלון דלת לאבקות"
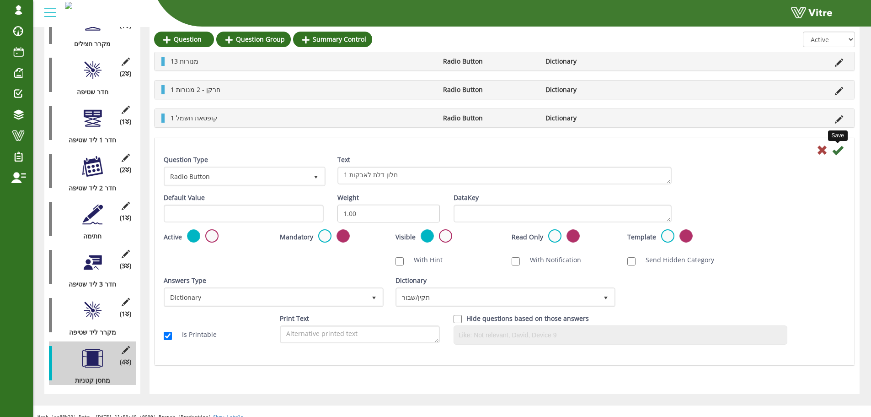
click at [840, 149] on icon at bounding box center [837, 150] width 11 height 11
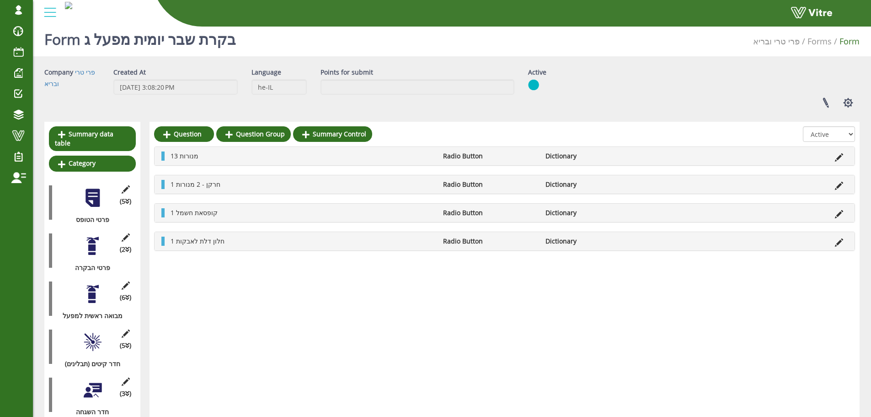
scroll to position [0, 0]
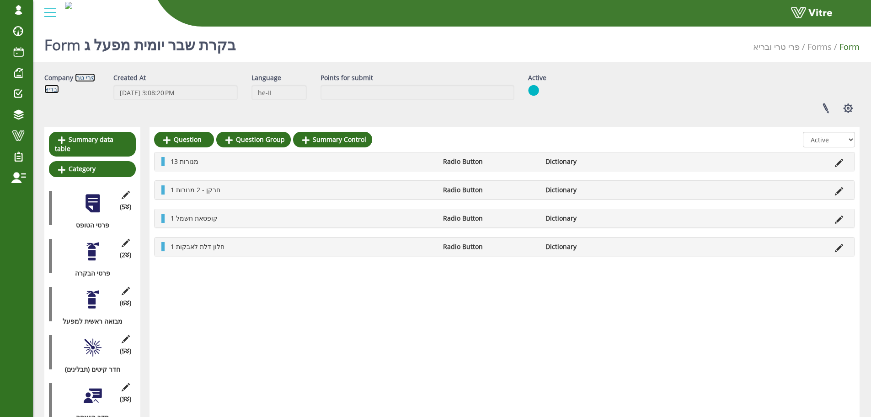
click at [46, 86] on link "פרי טרי ובריא" at bounding box center [69, 83] width 51 height 20
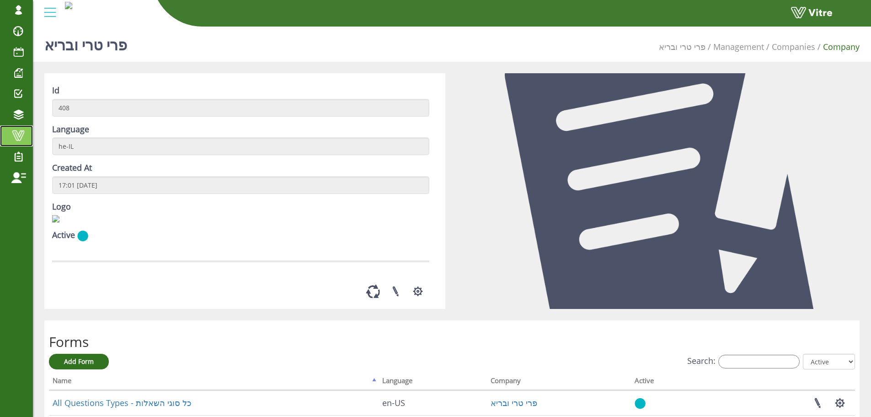
click at [16, 138] on span at bounding box center [18, 135] width 23 height 11
click at [18, 137] on span at bounding box center [18, 135] width 23 height 11
